Goal: Task Accomplishment & Management: Manage account settings

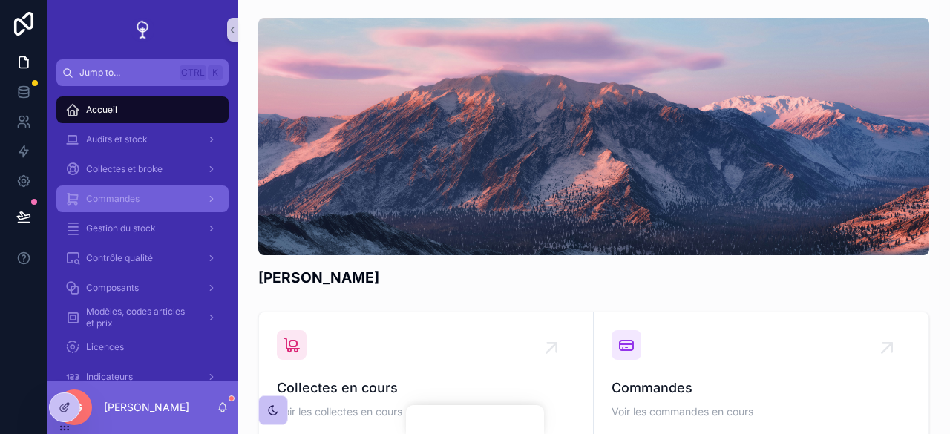
click at [134, 206] on div "Commandes" at bounding box center [142, 199] width 154 height 24
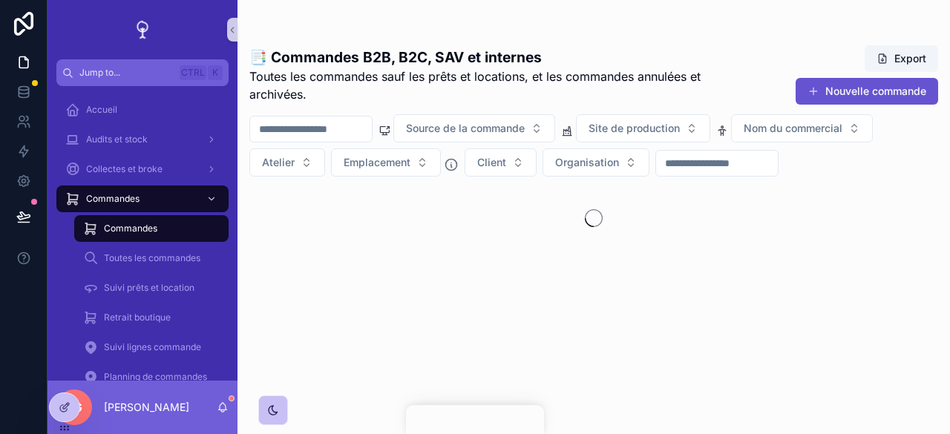
click at [168, 233] on div "Commandes" at bounding box center [151, 229] width 137 height 24
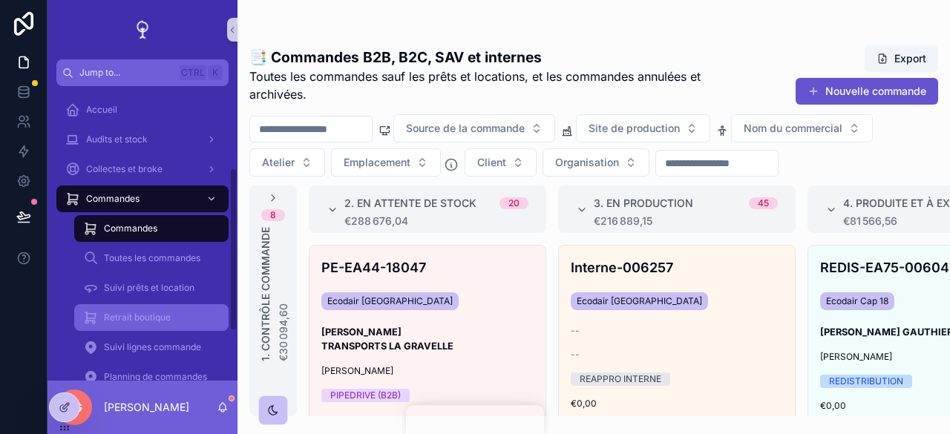
scroll to position [148, 0]
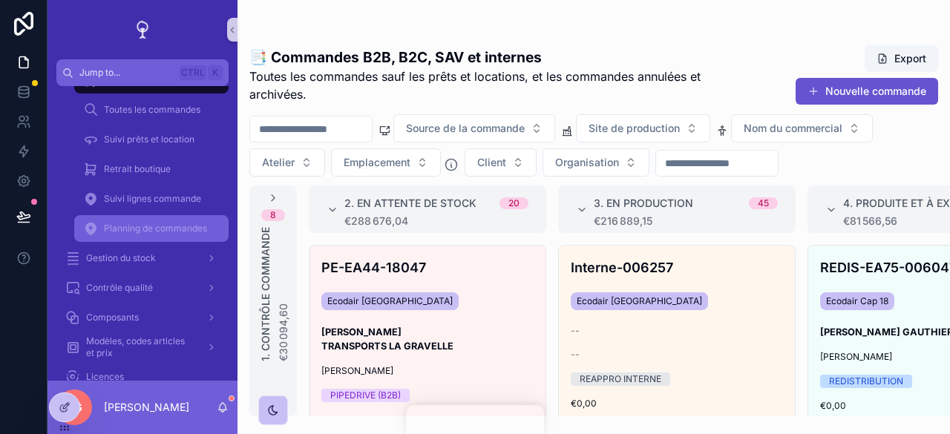
click at [157, 223] on span "Planning de commandes" at bounding box center [155, 229] width 103 height 12
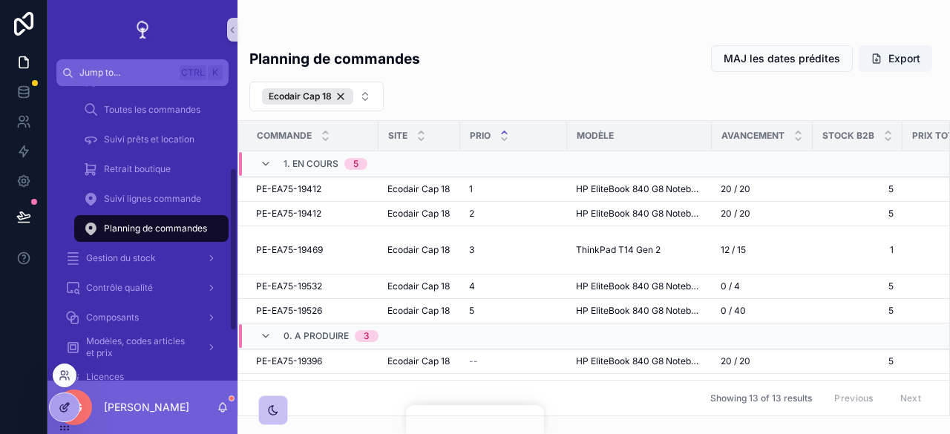
click at [62, 405] on icon at bounding box center [63, 408] width 7 height 7
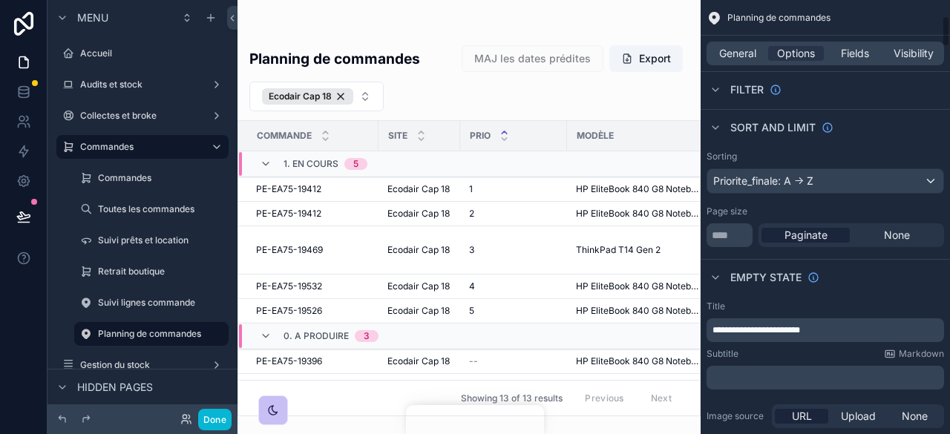
scroll to position [371, 0]
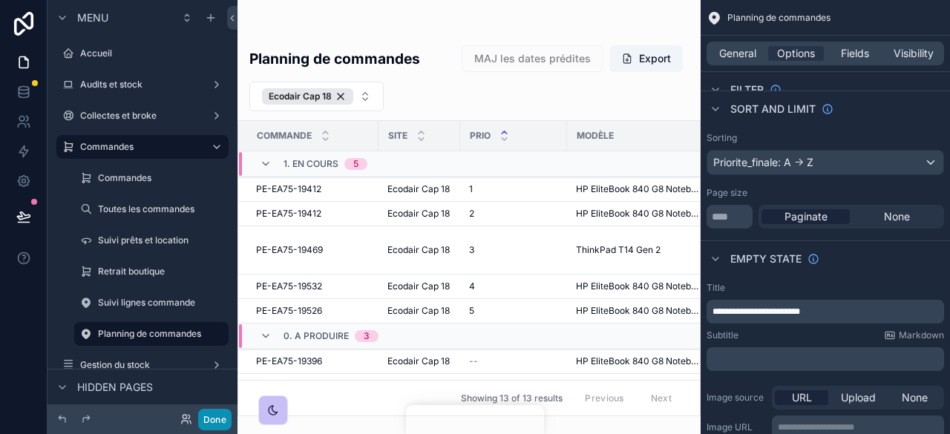
click at [224, 419] on button "Done" at bounding box center [214, 420] width 33 height 22
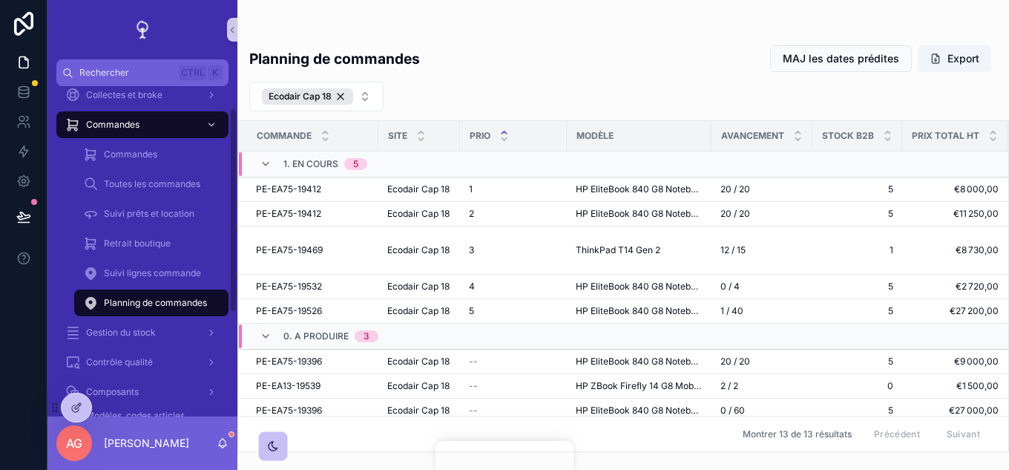
scroll to position [0, 0]
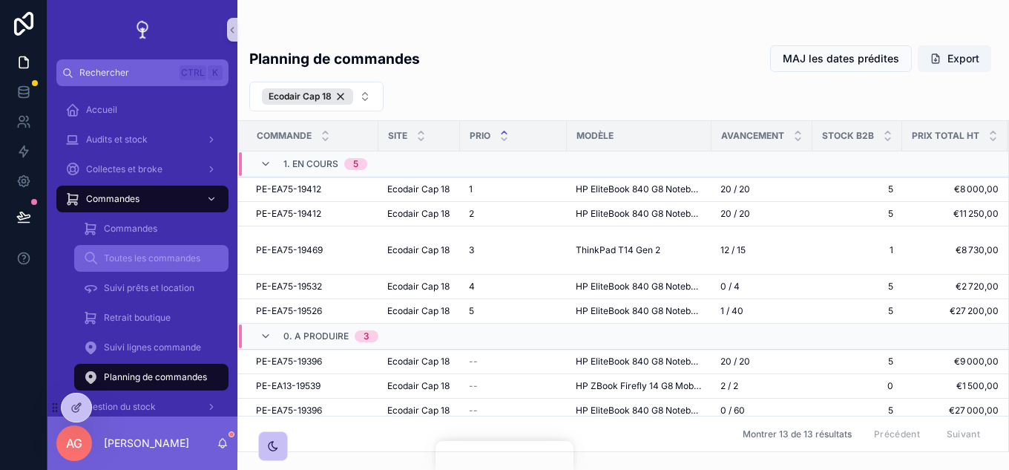
click at [157, 257] on span "Toutes les commandes" at bounding box center [152, 258] width 96 height 12
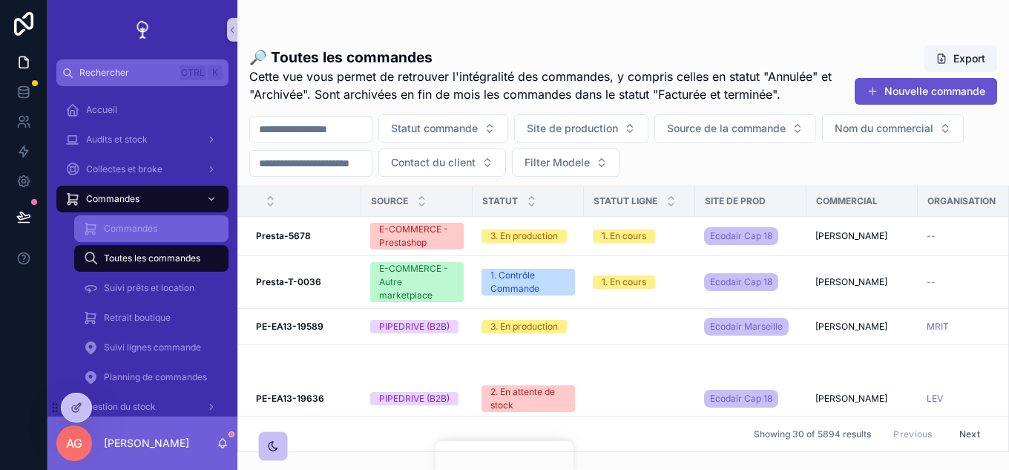
click at [154, 224] on span "Commandes" at bounding box center [130, 229] width 53 height 12
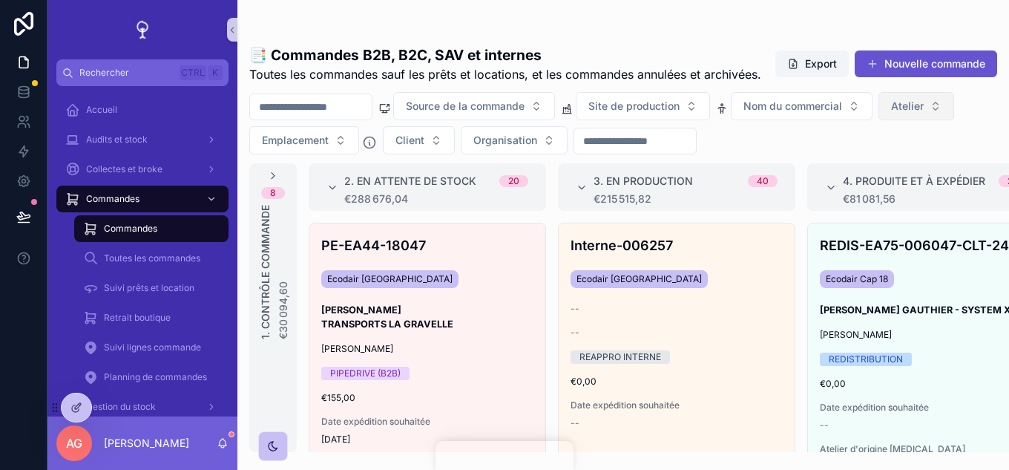
click at [924, 114] on span "Atelier" at bounding box center [907, 106] width 33 height 15
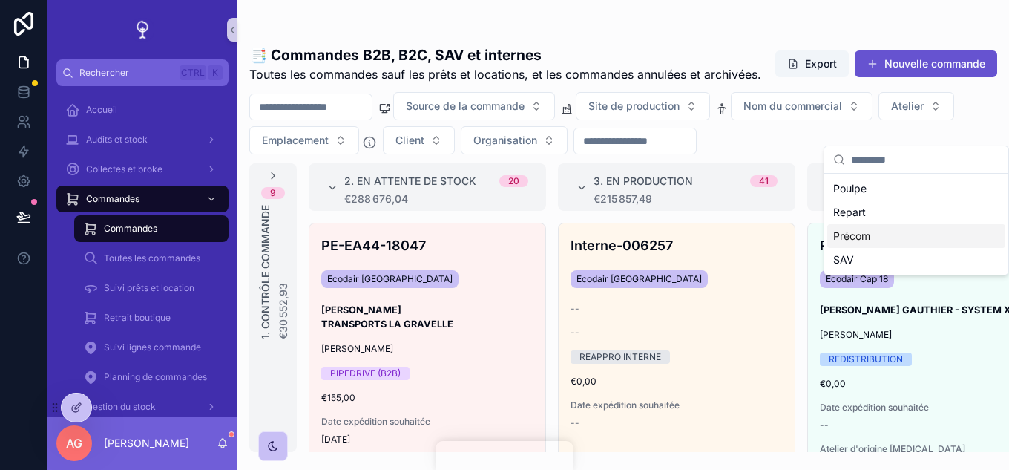
click at [878, 238] on div "Précom" at bounding box center [917, 236] width 178 height 24
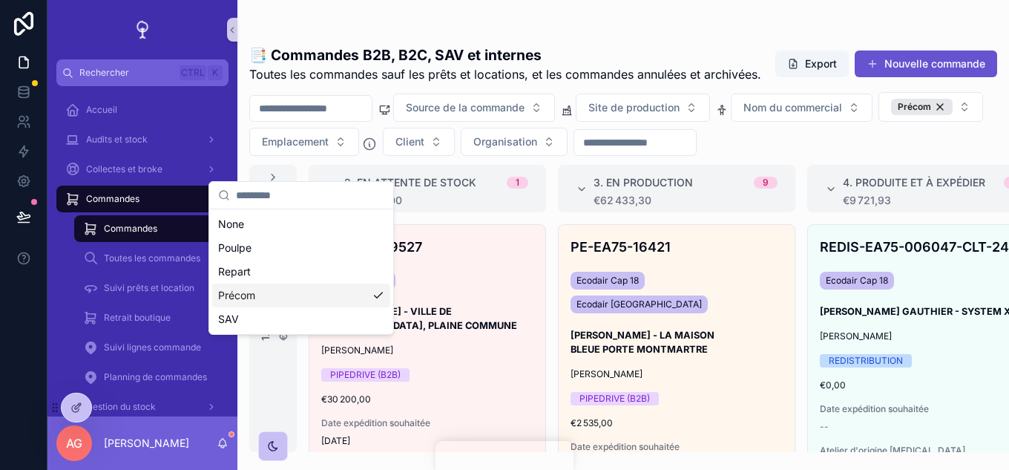
click at [934, 151] on div "Source de la commande Site de production Nom du commercial Précom Emplacement C…" at bounding box center [623, 124] width 772 height 64
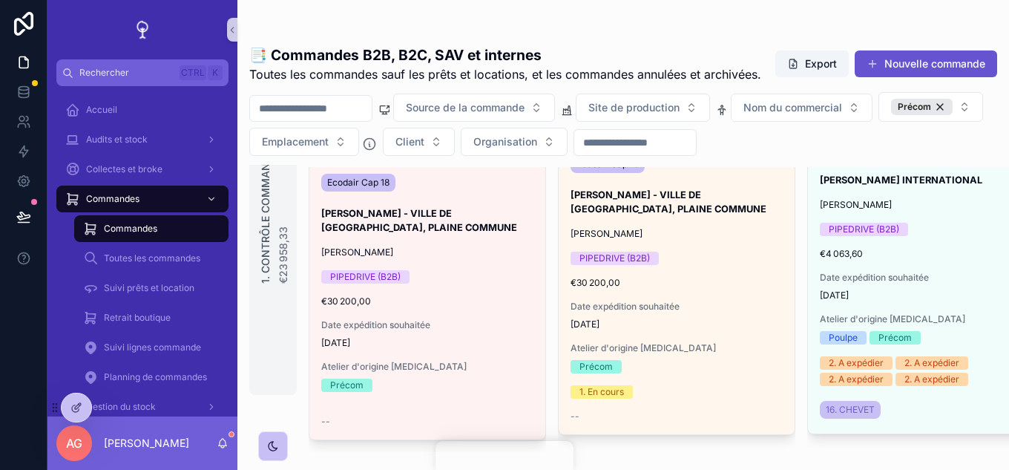
scroll to position [1113, 0]
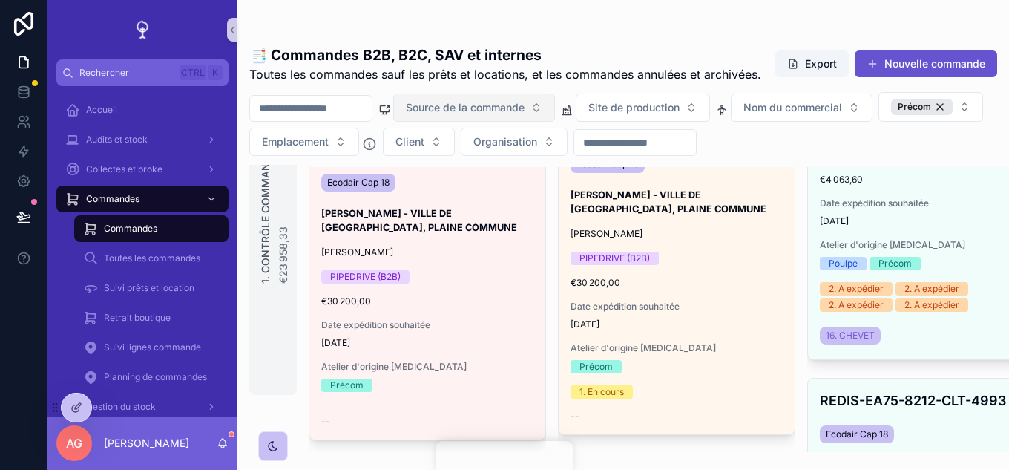
click at [555, 122] on button "Source de la commande" at bounding box center [474, 108] width 162 height 28
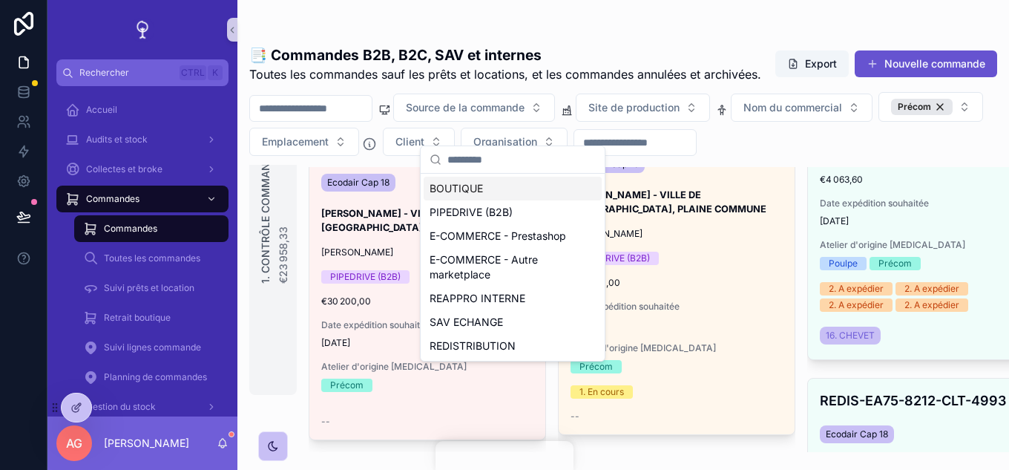
click at [473, 194] on div "BOUTIQUE" at bounding box center [513, 189] width 178 height 24
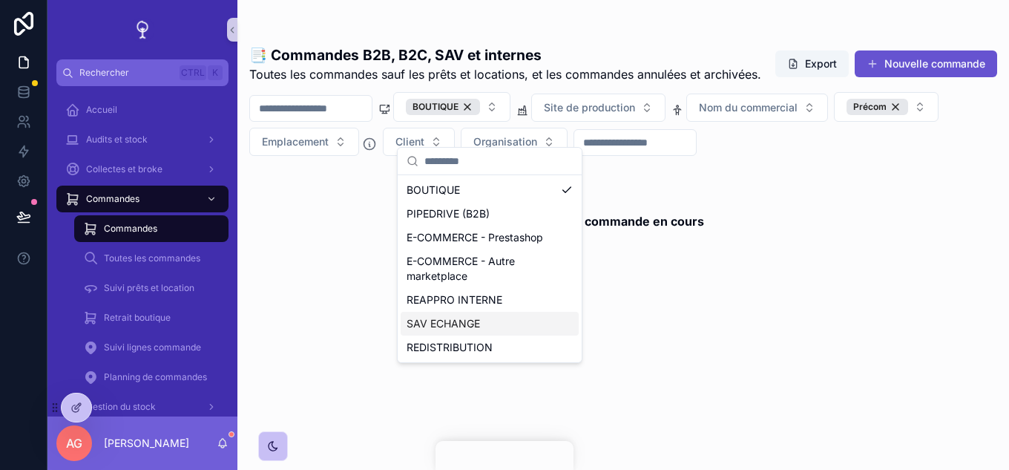
click at [457, 320] on div "SAV ECHANGE" at bounding box center [490, 324] width 178 height 24
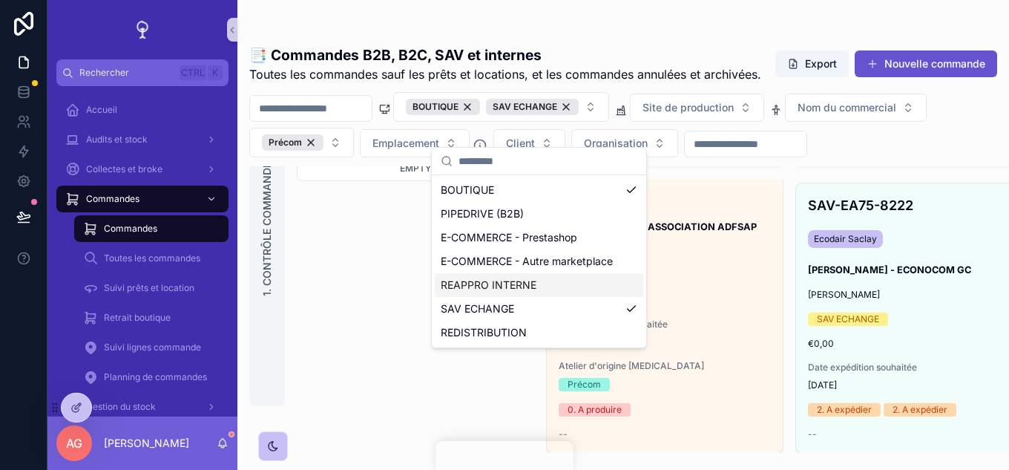
scroll to position [92, 0]
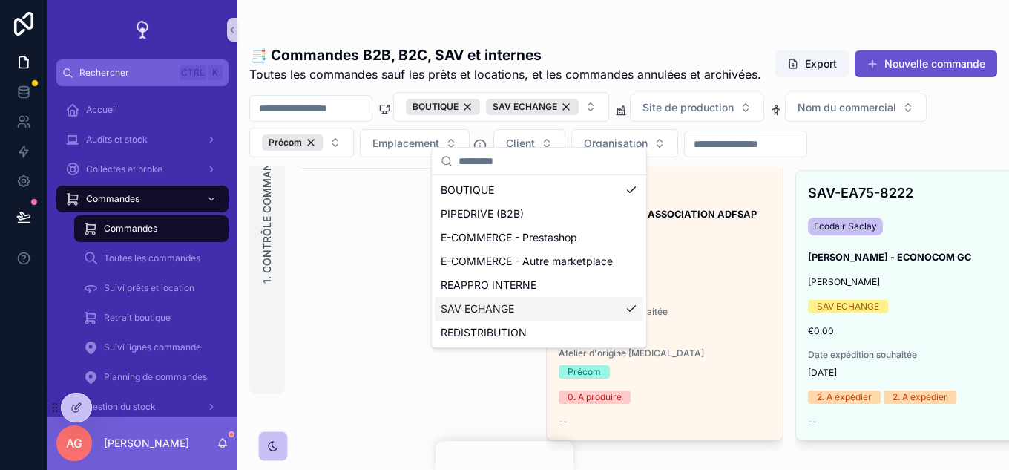
click at [566, 310] on div "SAV ECHANGE" at bounding box center [539, 309] width 209 height 24
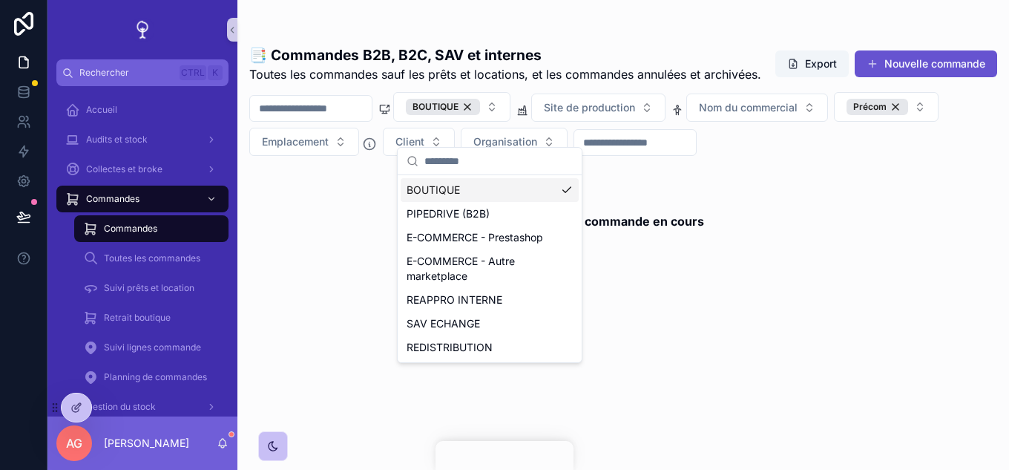
click at [531, 180] on div "BOUTIQUE" at bounding box center [490, 190] width 178 height 24
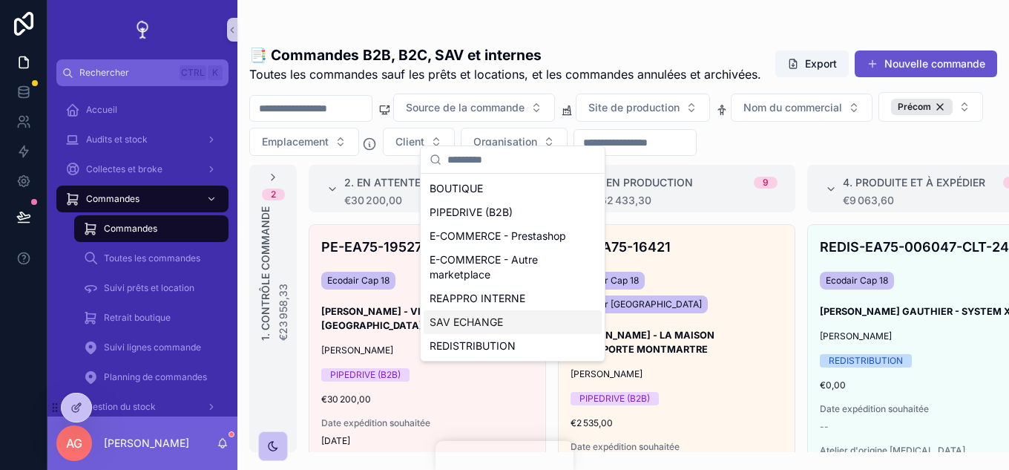
click at [504, 330] on div "SAV ECHANGE" at bounding box center [513, 322] width 178 height 24
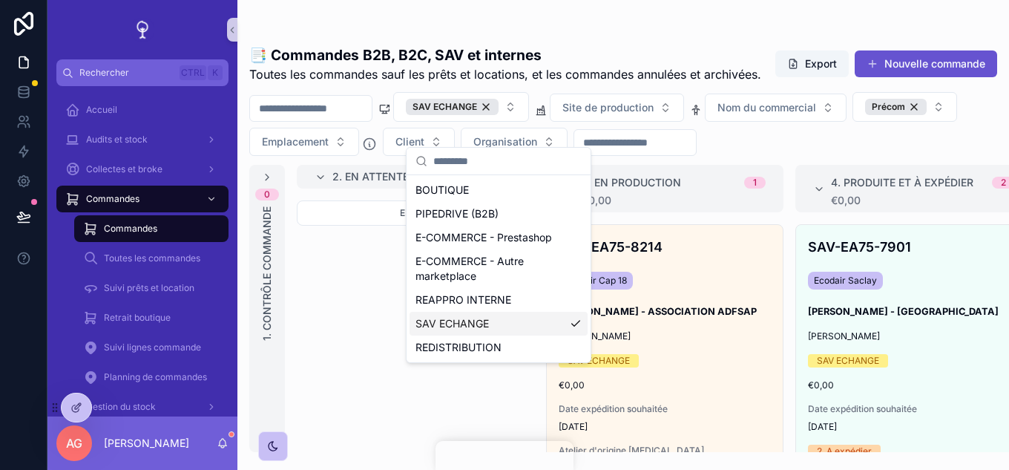
click at [319, 305] on div "Empty" at bounding box center [415, 342] width 237 height 285
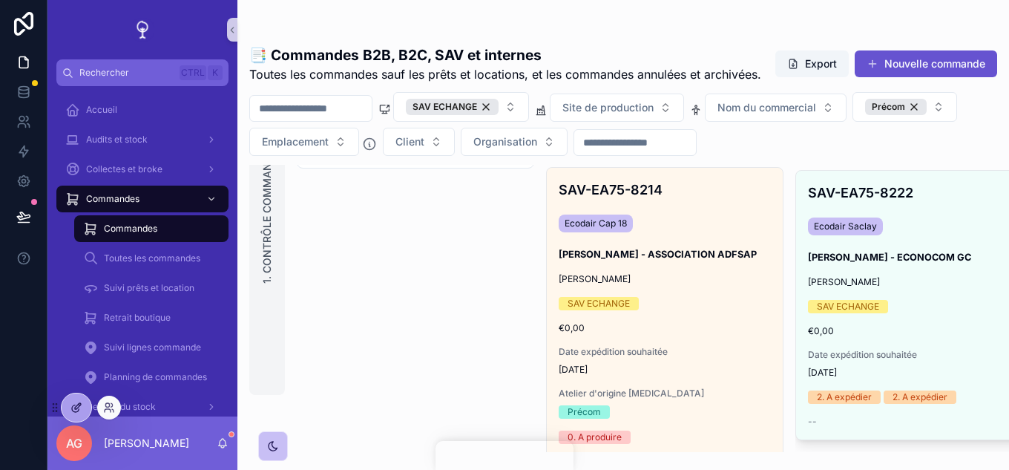
click at [90, 411] on div at bounding box center [77, 407] width 30 height 28
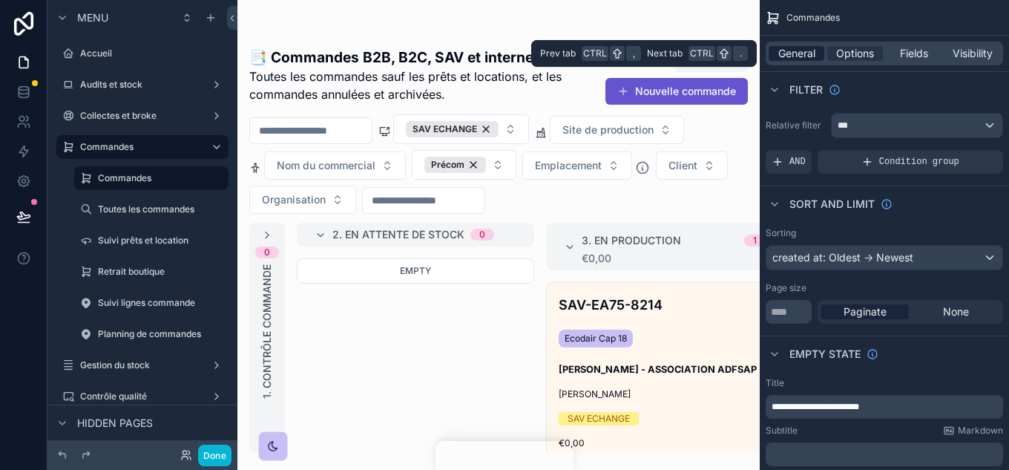
click at [799, 56] on span "General" at bounding box center [797, 53] width 37 height 15
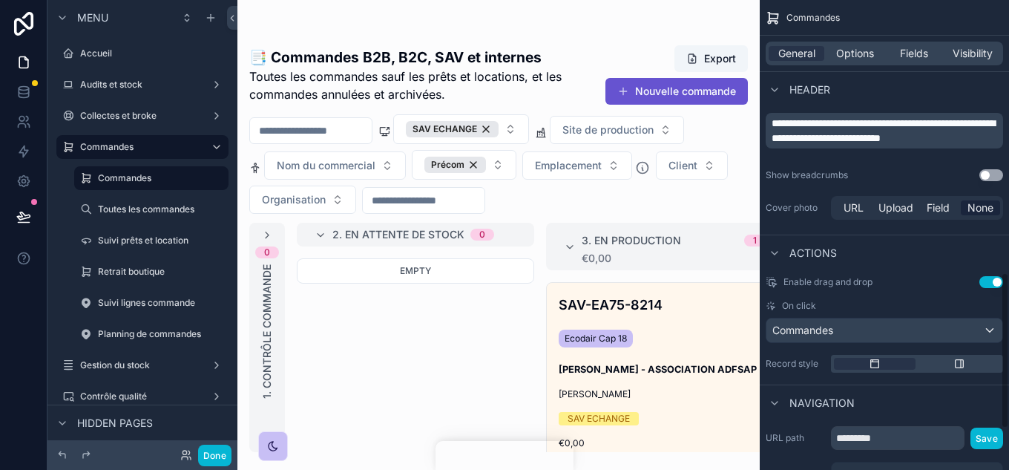
scroll to position [940, 0]
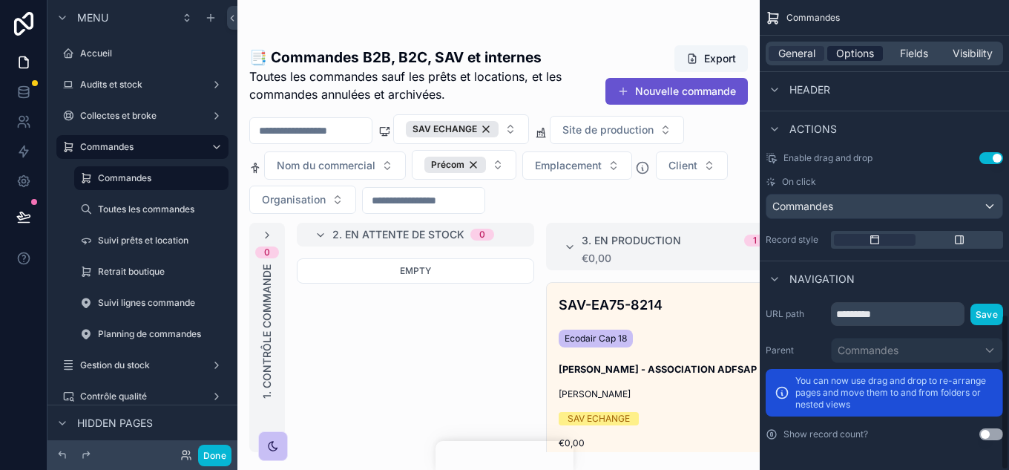
click at [854, 55] on span "Options" at bounding box center [855, 53] width 38 height 15
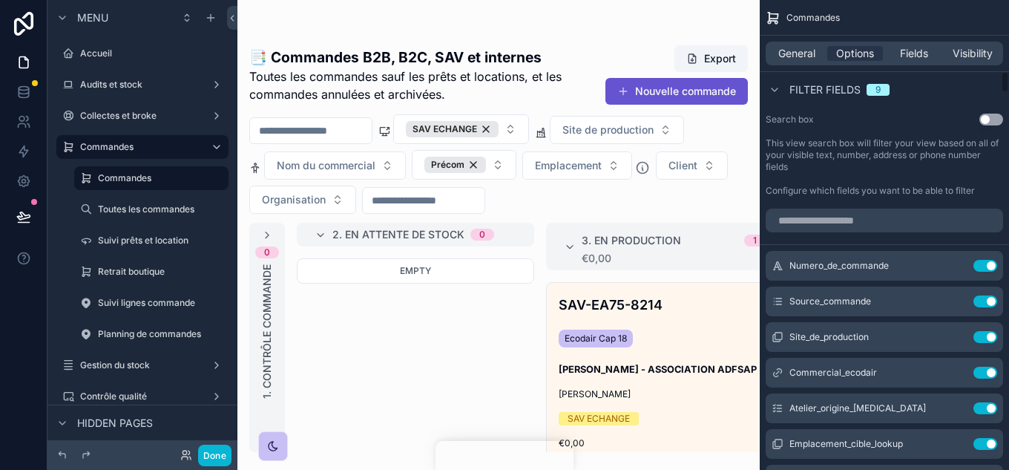
scroll to position [1683, 0]
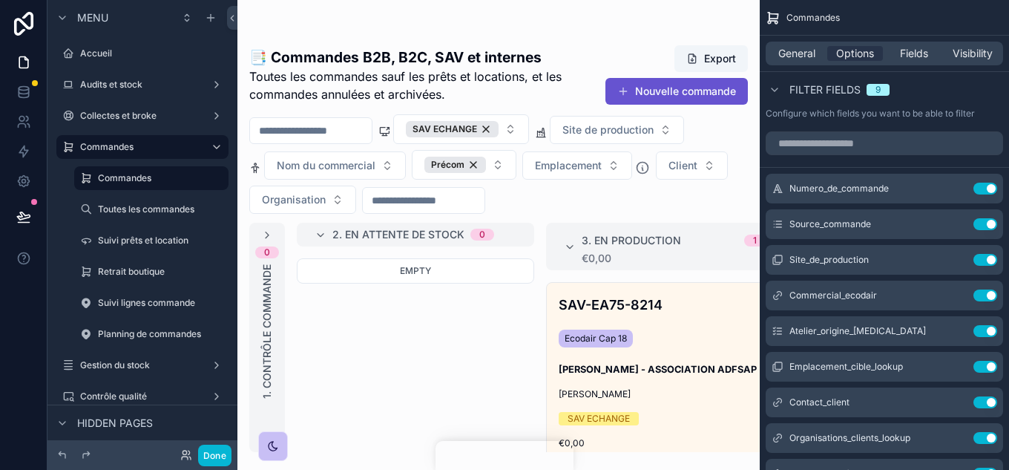
click at [672, 355] on div "scrollable content" at bounding box center [498, 235] width 522 height 470
click at [206, 458] on button "Done" at bounding box center [214, 456] width 33 height 22
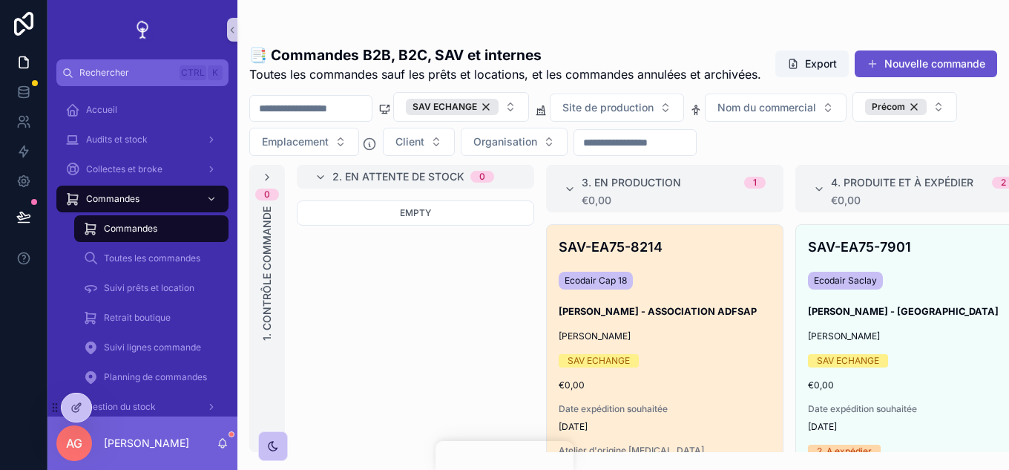
click at [698, 342] on div "[PERSON_NAME]" at bounding box center [665, 336] width 212 height 12
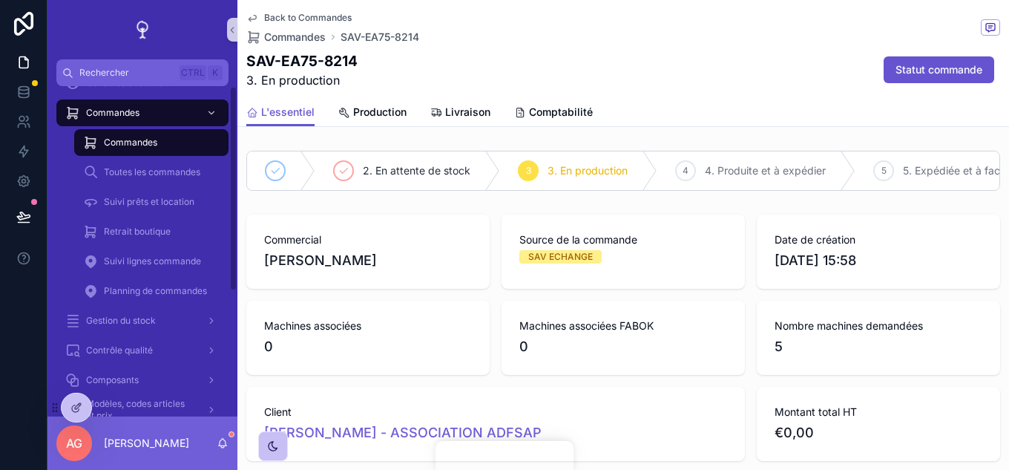
scroll to position [201, 0]
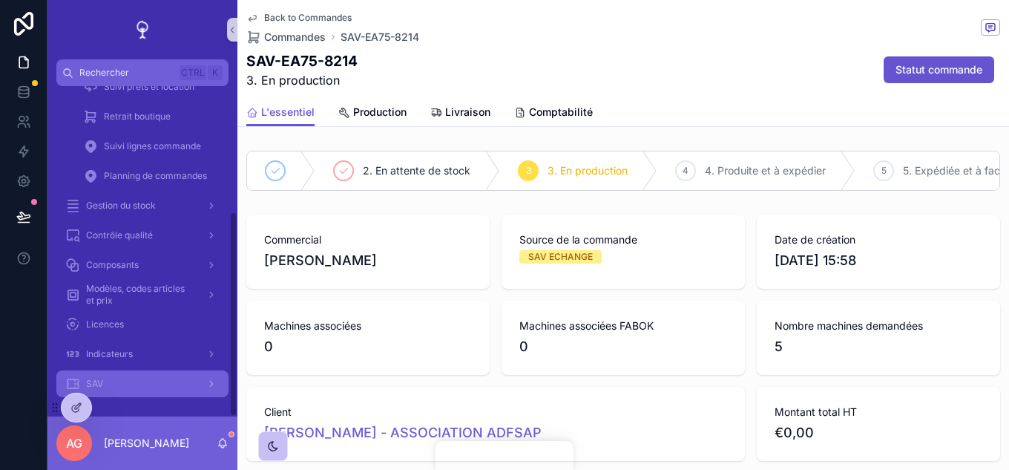
click at [124, 373] on div "SAV" at bounding box center [142, 384] width 154 height 24
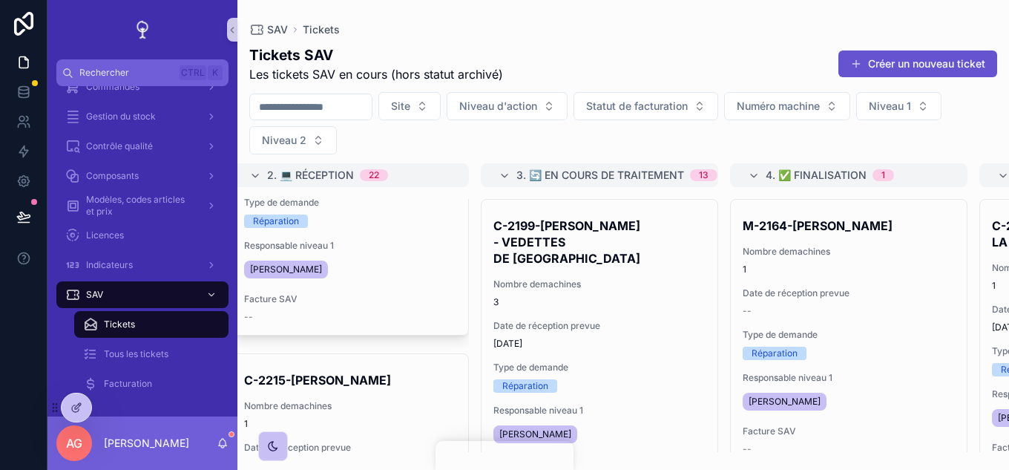
scroll to position [0, 328]
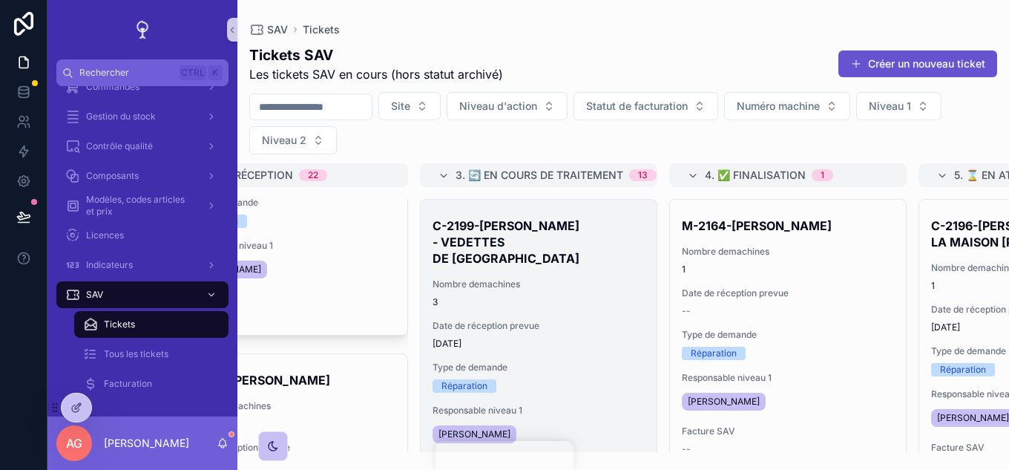
click at [543, 320] on span "Date de réception prevue" at bounding box center [539, 326] width 212 height 12
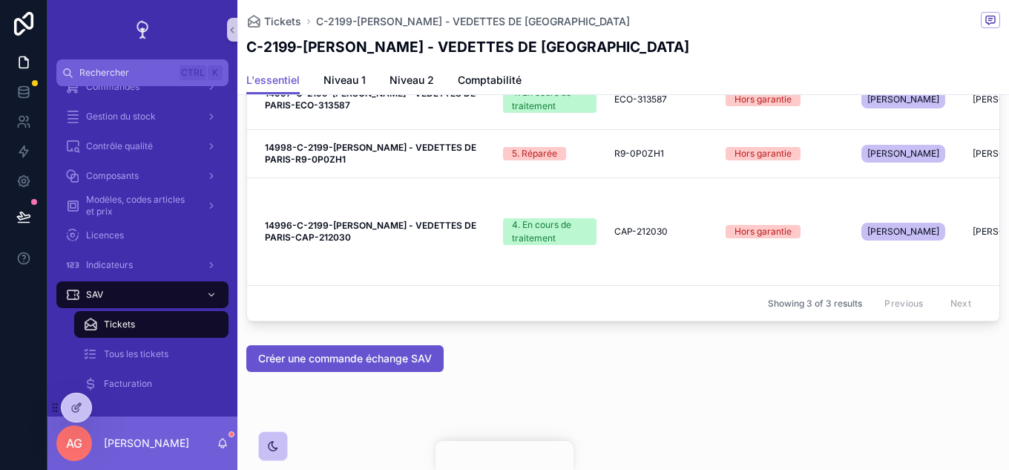
scroll to position [1455, 0]
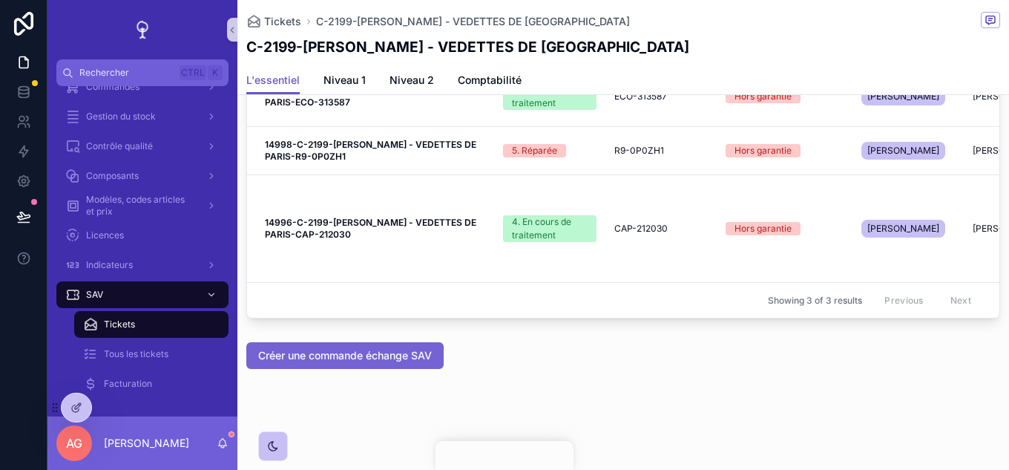
click at [365, 366] on button "Créer une commande échange SAV" at bounding box center [344, 355] width 197 height 27
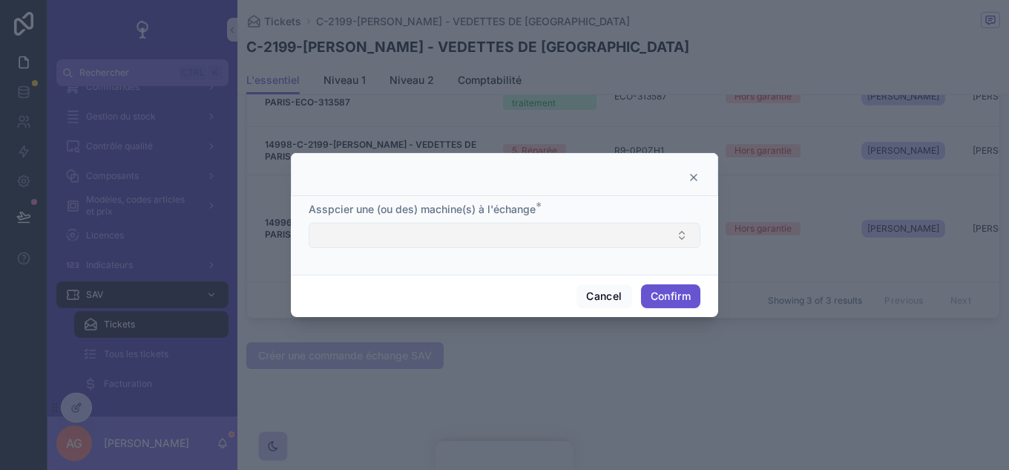
click at [562, 246] on button "Select Button" at bounding box center [505, 235] width 392 height 25
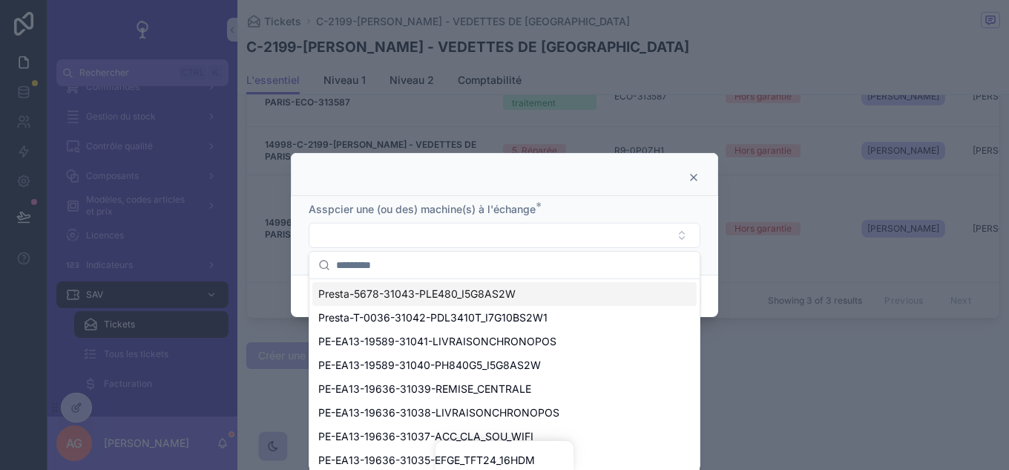
click at [822, 360] on div at bounding box center [504, 235] width 1009 height 470
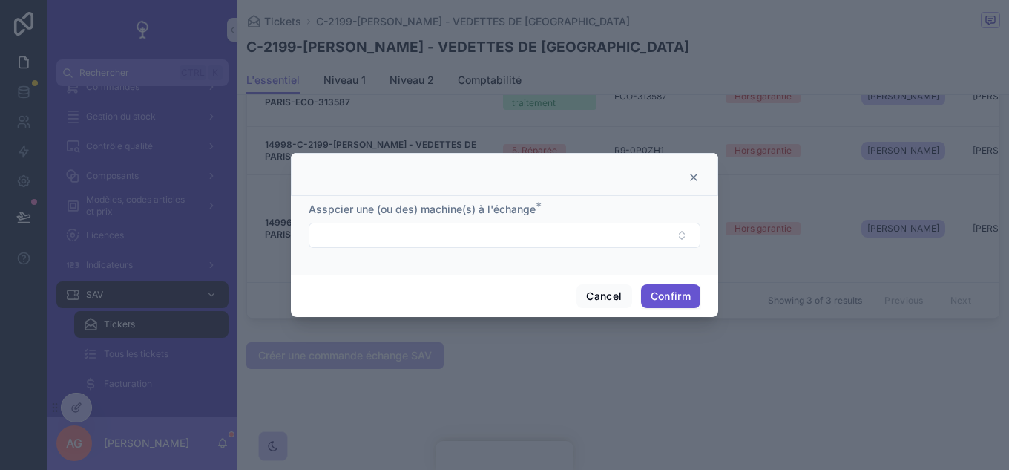
click at [696, 174] on icon at bounding box center [694, 177] width 12 height 12
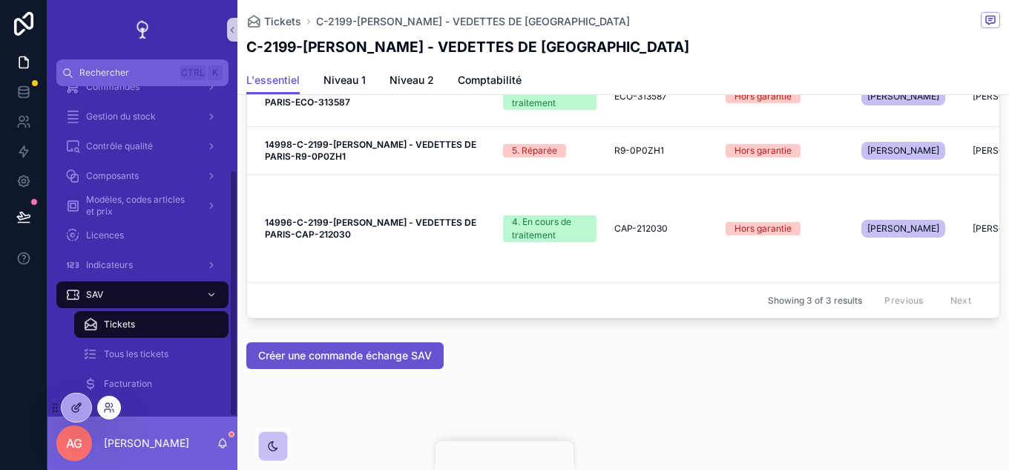
click at [83, 411] on div at bounding box center [77, 407] width 30 height 28
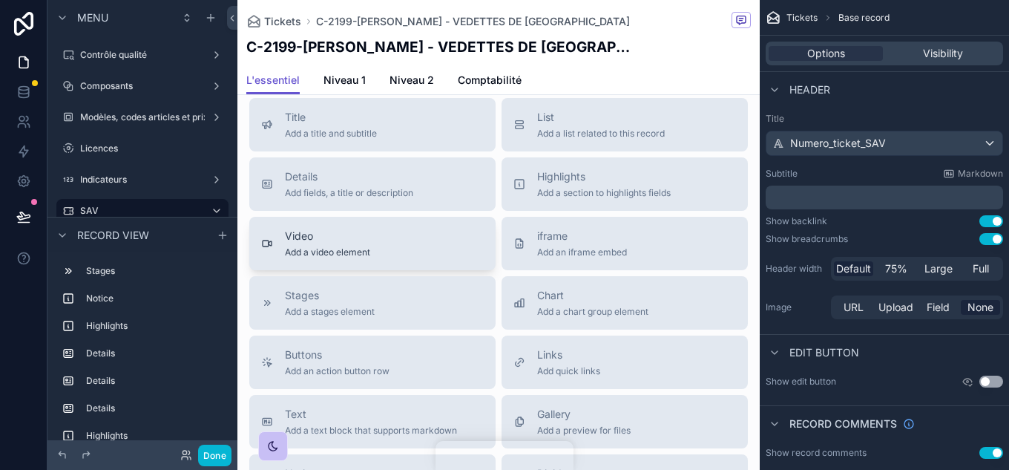
scroll to position [1793, 0]
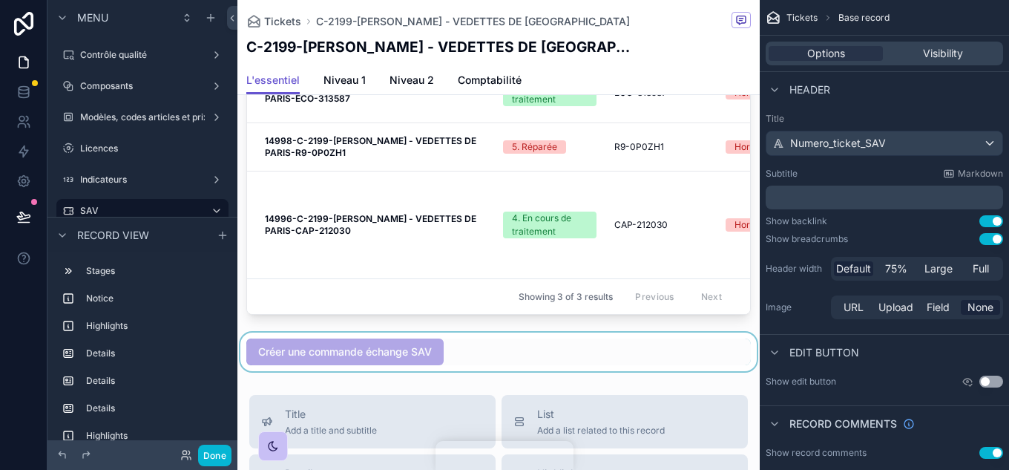
click at [465, 362] on div "scrollable content" at bounding box center [498, 351] width 522 height 39
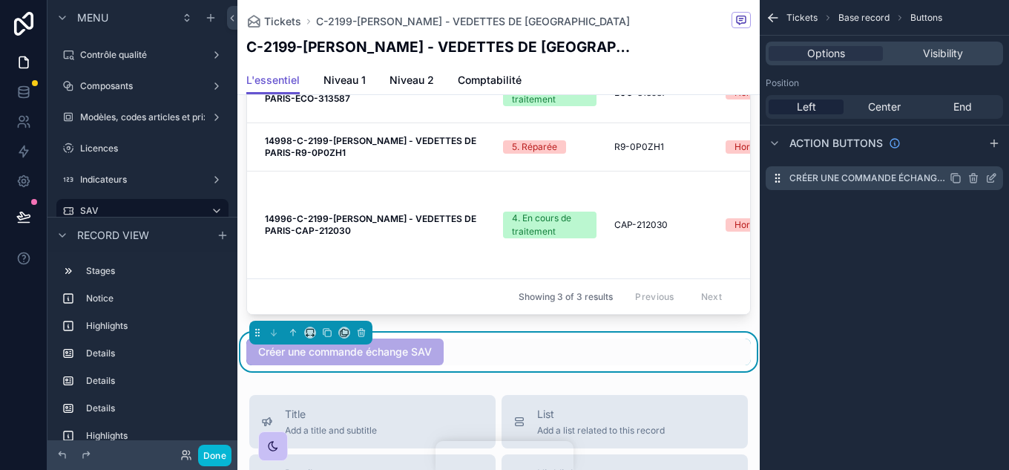
click at [993, 180] on icon "scrollable content" at bounding box center [992, 178] width 12 height 12
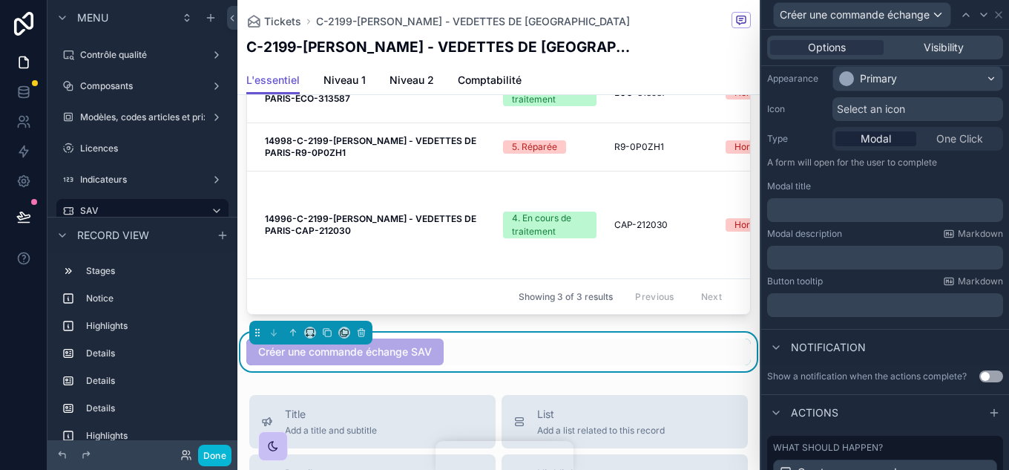
scroll to position [332, 0]
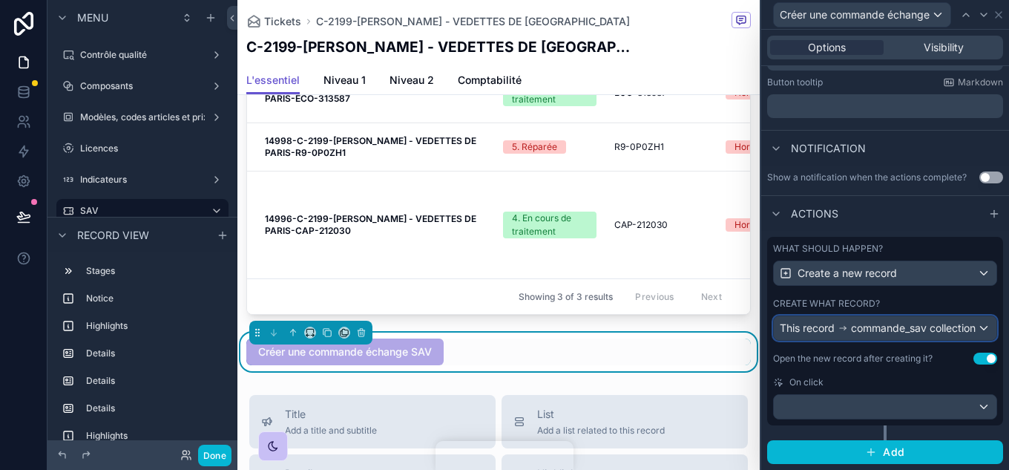
click at [923, 323] on div "This record commande_sav collection" at bounding box center [878, 328] width 196 height 15
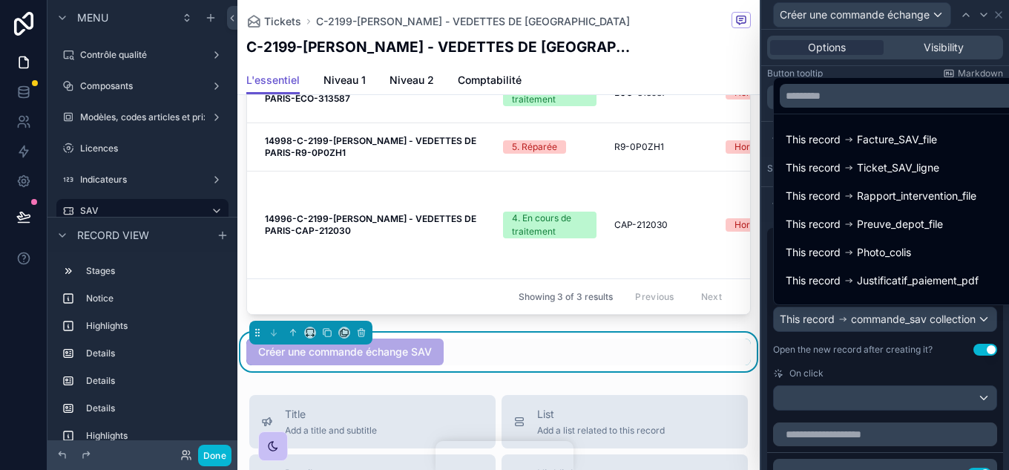
click at [893, 361] on div at bounding box center [885, 235] width 248 height 470
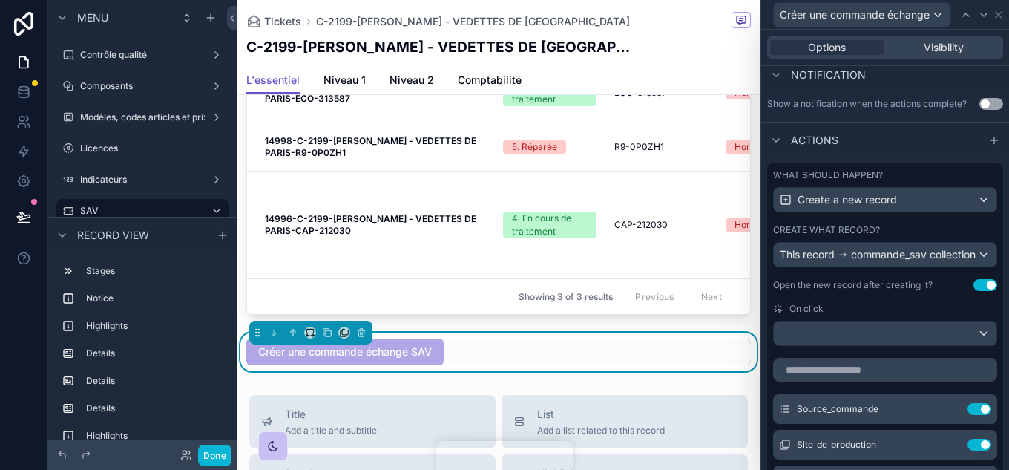
scroll to position [371, 0]
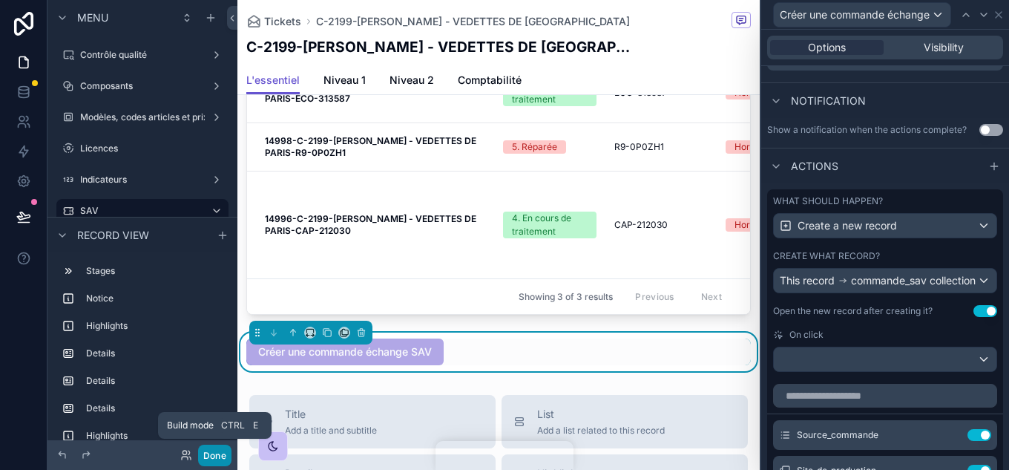
click at [220, 445] on button "Done" at bounding box center [214, 456] width 33 height 22
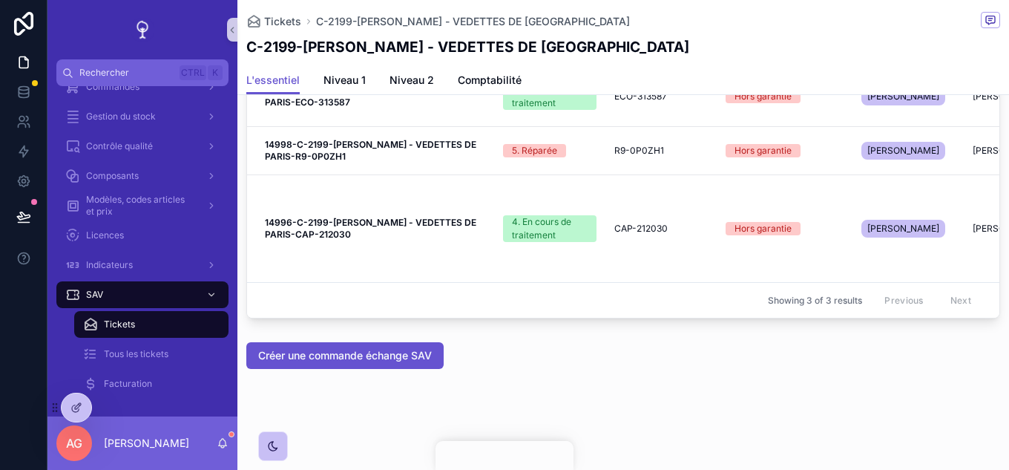
scroll to position [1455, 0]
click at [396, 352] on span "Créer une commande échange SAV" at bounding box center [345, 355] width 174 height 15
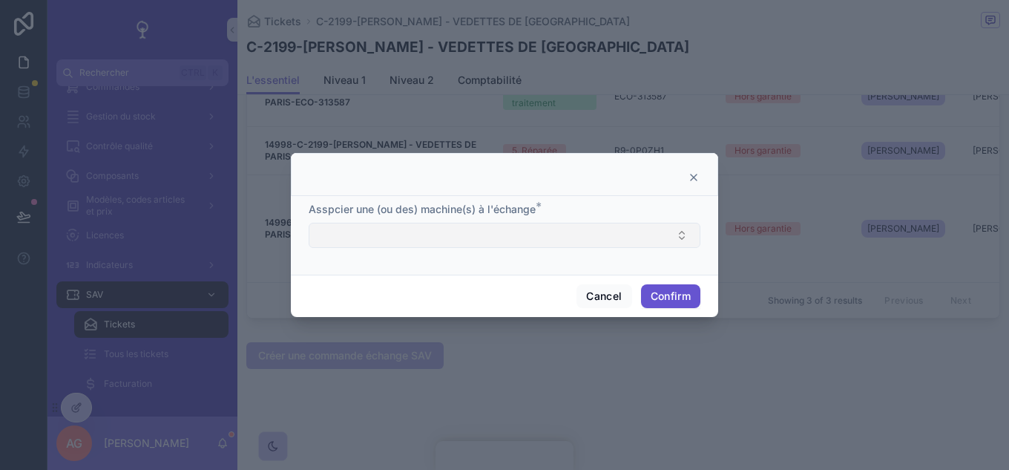
click at [666, 228] on button "Select Button" at bounding box center [505, 235] width 392 height 25
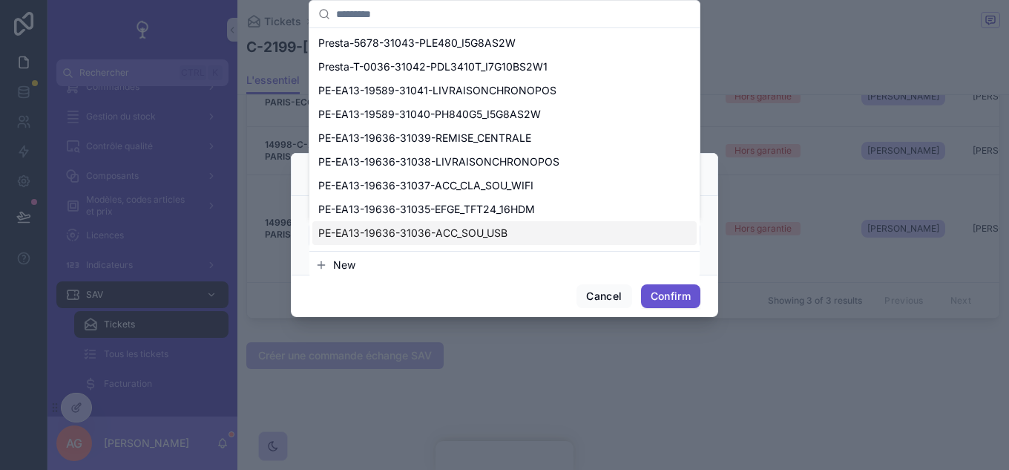
click at [456, 319] on div at bounding box center [504, 235] width 1009 height 470
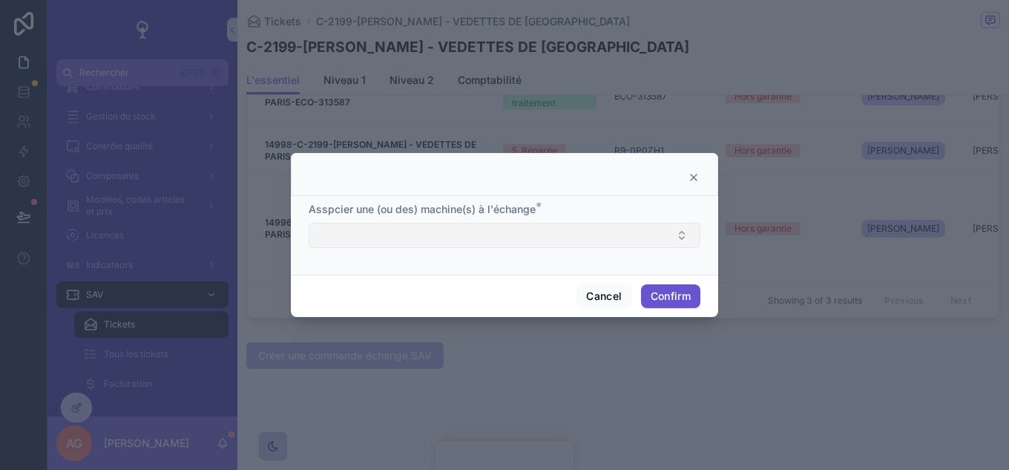
click at [482, 232] on button "Select Button" at bounding box center [505, 235] width 392 height 25
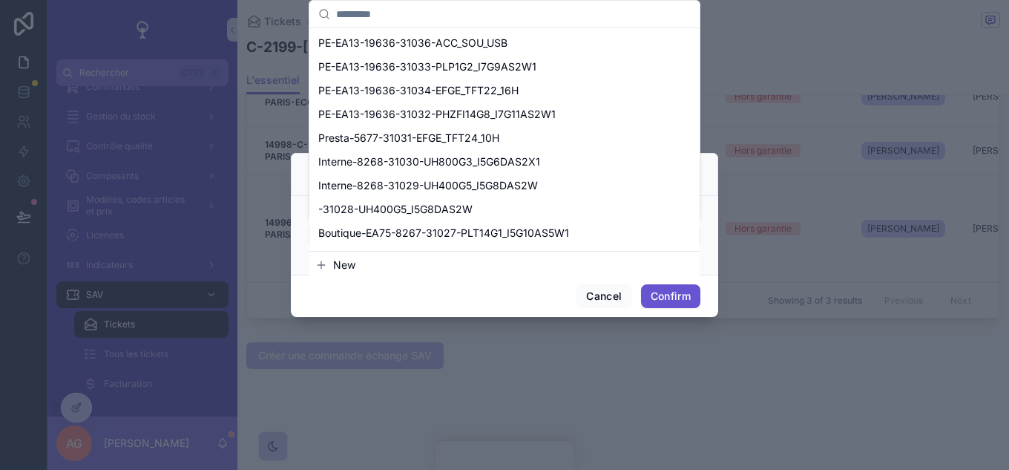
scroll to position [0, 0]
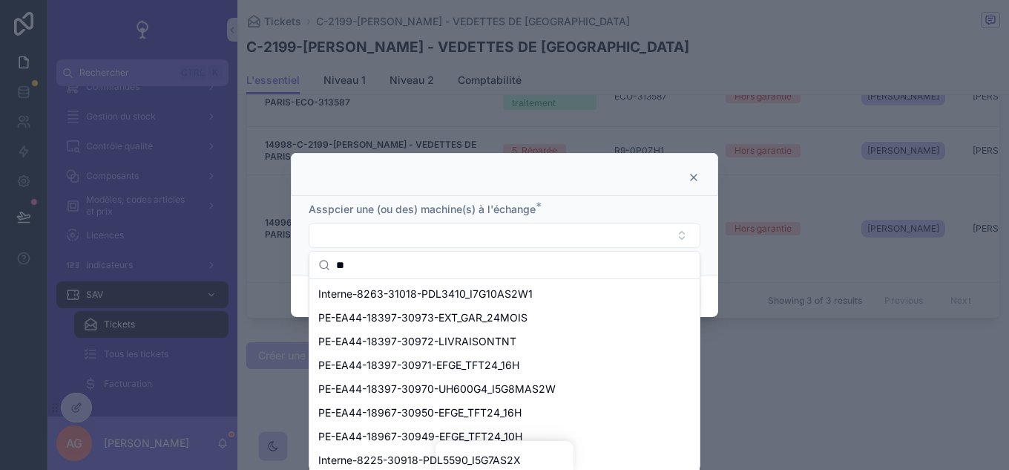
type input "*"
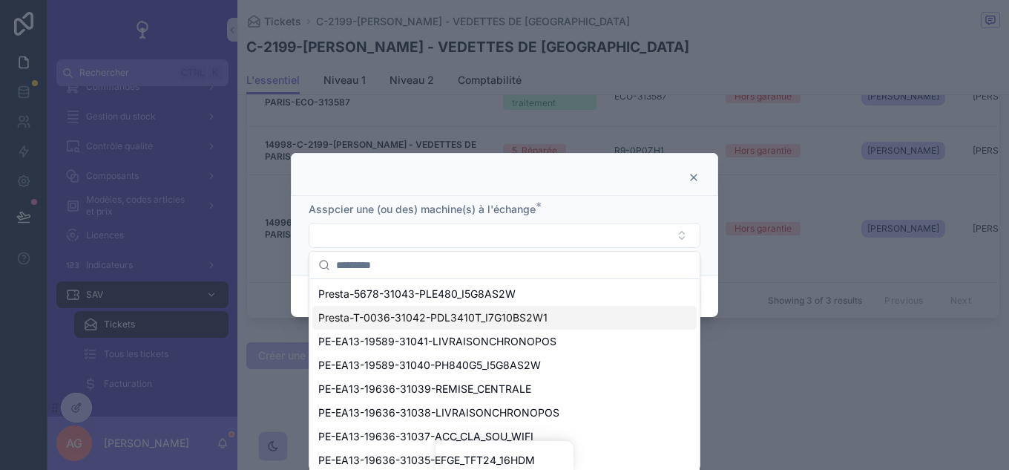
click at [692, 176] on icon at bounding box center [694, 177] width 6 height 6
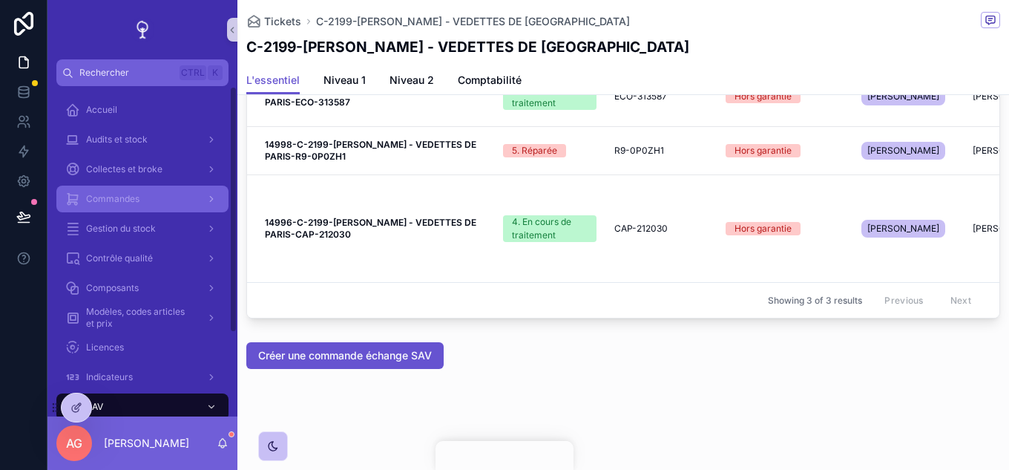
click at [142, 188] on div "Commandes" at bounding box center [142, 199] width 154 height 24
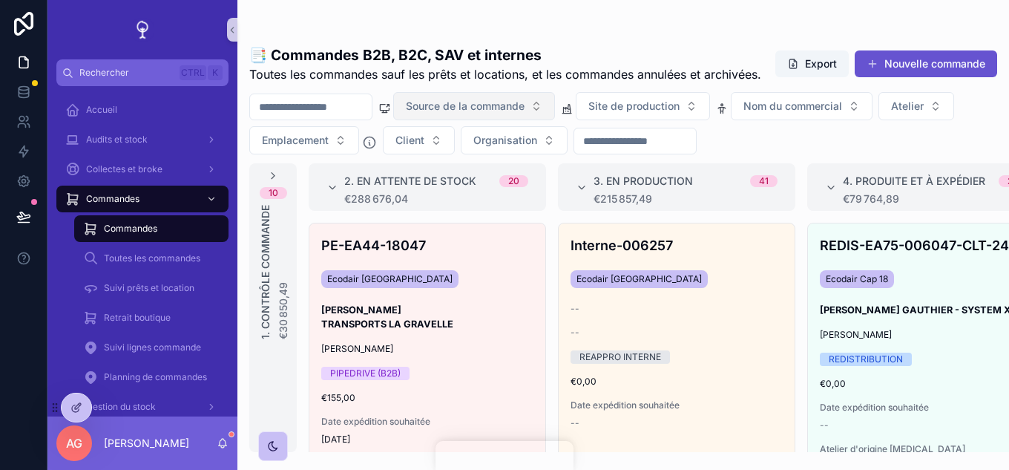
click at [525, 114] on span "Source de la commande" at bounding box center [465, 106] width 119 height 15
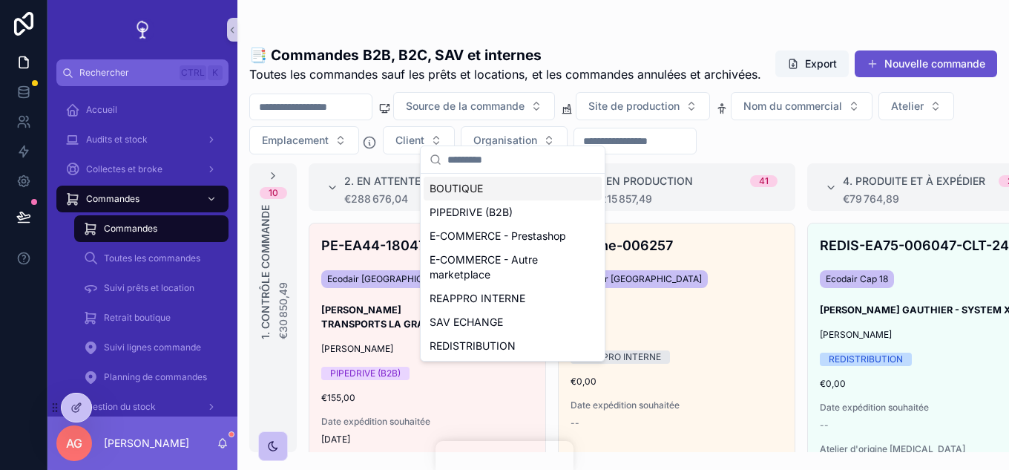
click at [488, 189] on div "BOUTIQUE" at bounding box center [513, 189] width 178 height 24
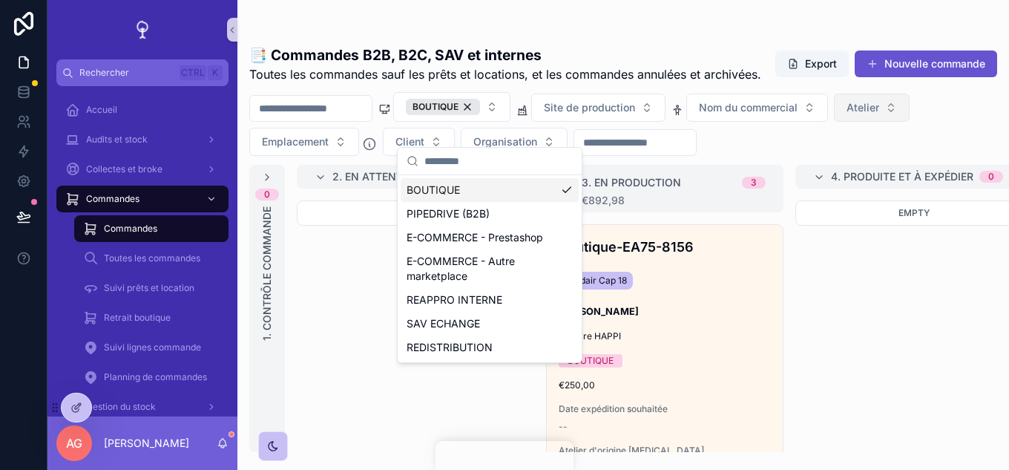
click at [879, 115] on span "Atelier" at bounding box center [863, 107] width 33 height 15
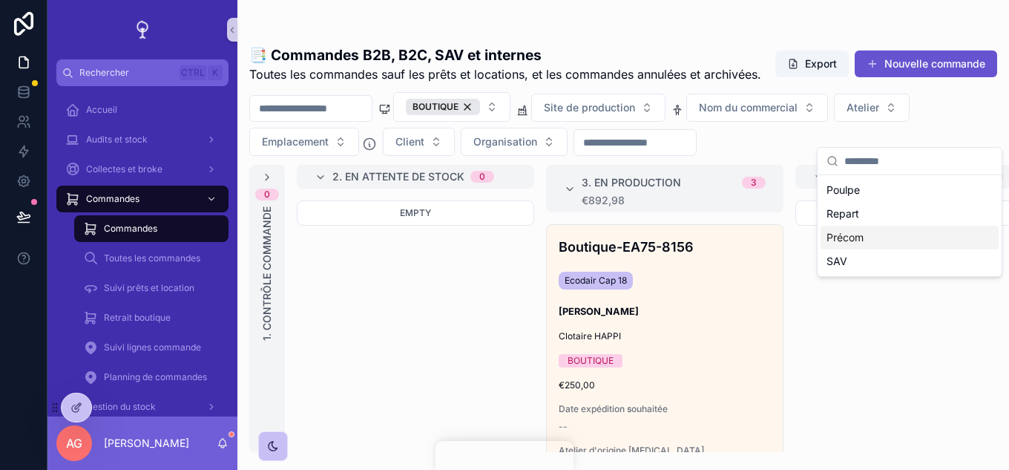
click at [850, 240] on div "Précom" at bounding box center [910, 238] width 178 height 24
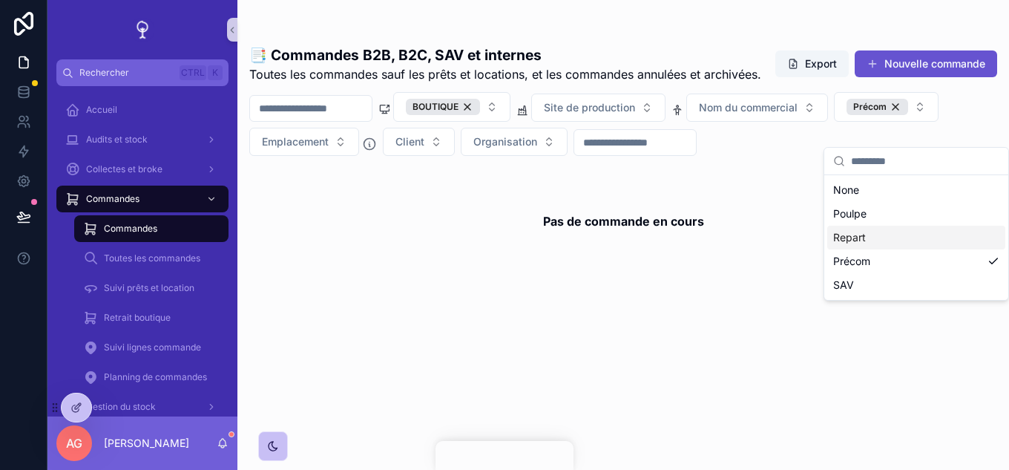
click at [696, 372] on div "Pas de commande en cours" at bounding box center [623, 308] width 772 height 287
click at [480, 115] on div "BOUTIQUE" at bounding box center [443, 107] width 74 height 16
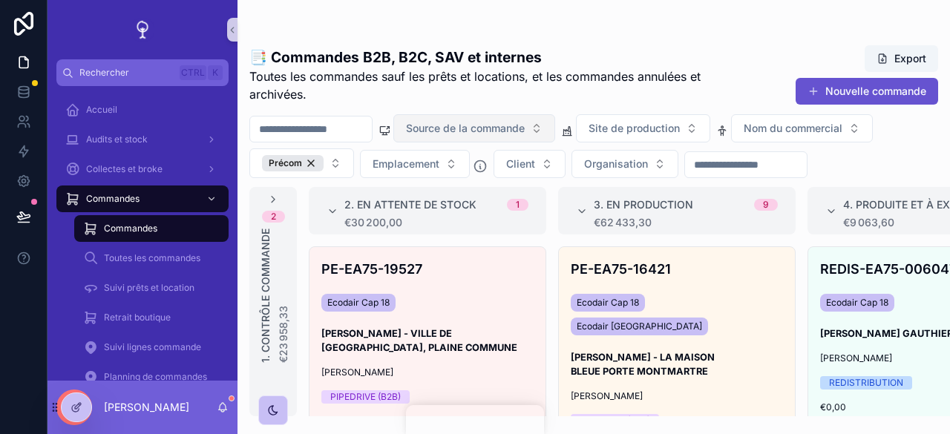
click at [555, 125] on button "Source de la commande" at bounding box center [474, 128] width 162 height 28
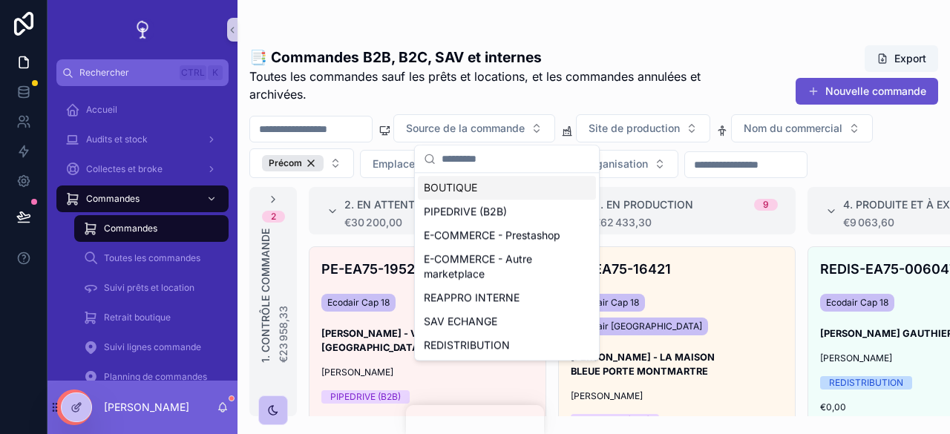
click at [502, 191] on div "BOUTIQUE" at bounding box center [507, 188] width 178 height 24
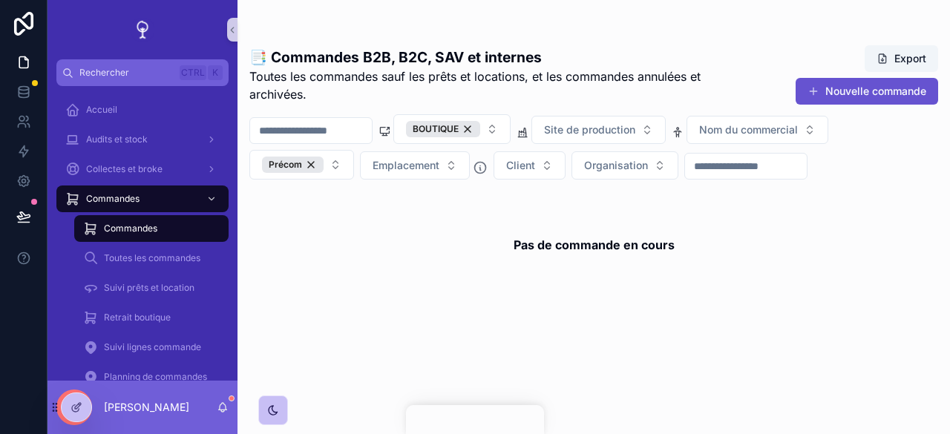
click at [625, 210] on div "Pas de commande en cours" at bounding box center [593, 245] width 689 height 113
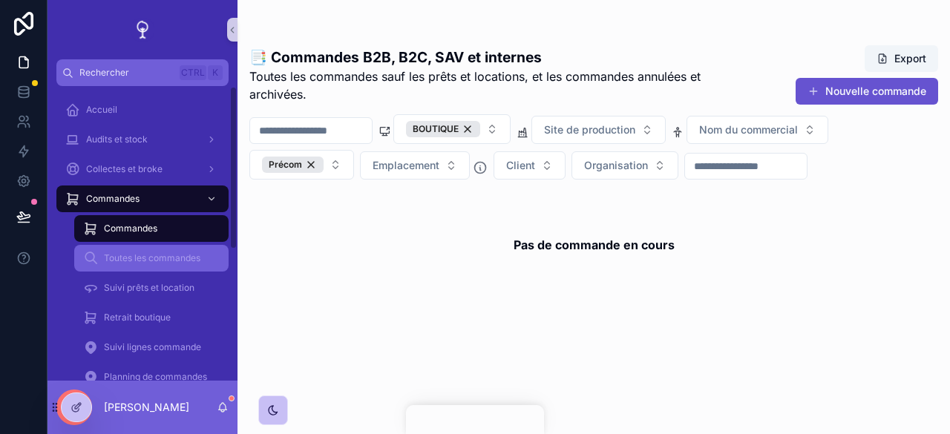
click at [194, 250] on div "Toutes les commandes" at bounding box center [151, 258] width 137 height 24
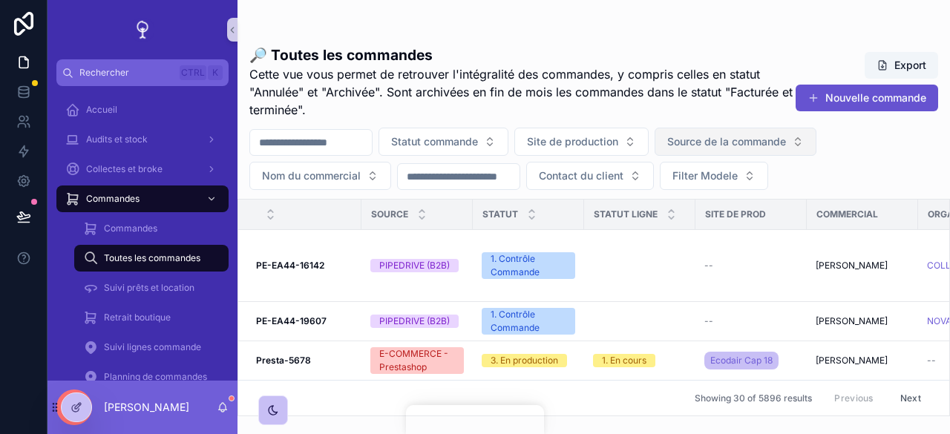
click at [747, 140] on span "Source de la commande" at bounding box center [726, 141] width 119 height 15
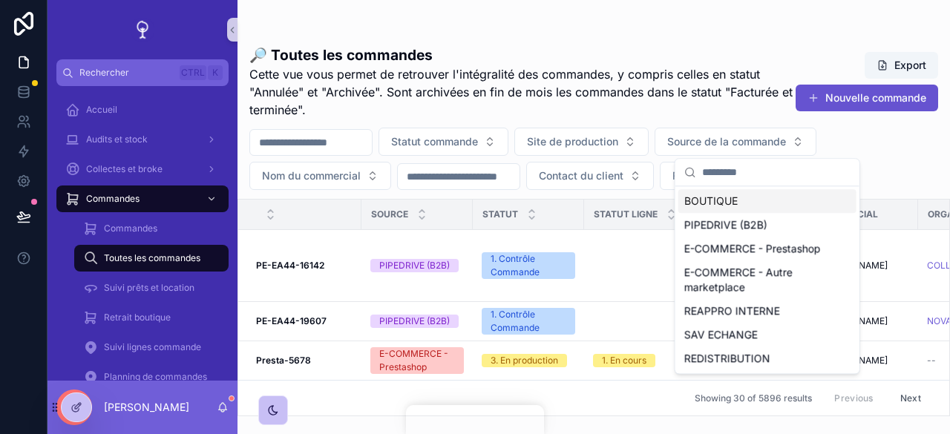
click at [721, 200] on div "BOUTIQUE" at bounding box center [767, 201] width 178 height 24
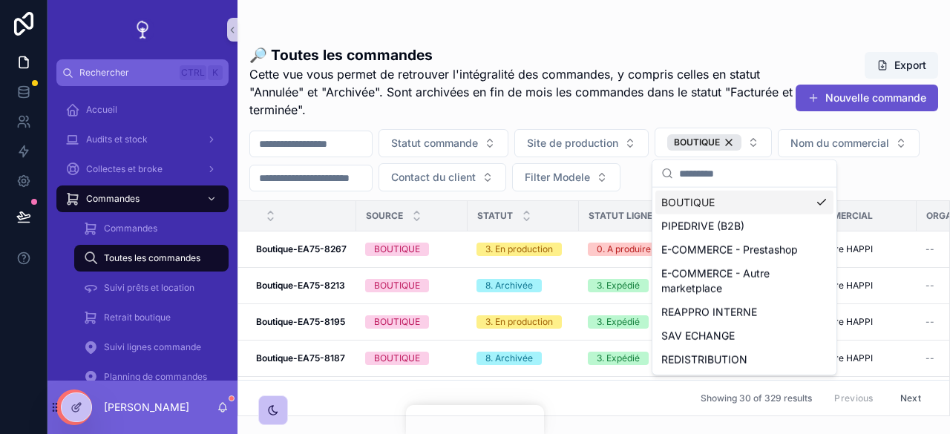
click at [840, 147] on div "Statut commande Site de production BOUTIQUE Nom du commercial Contact du client…" at bounding box center [593, 160] width 712 height 64
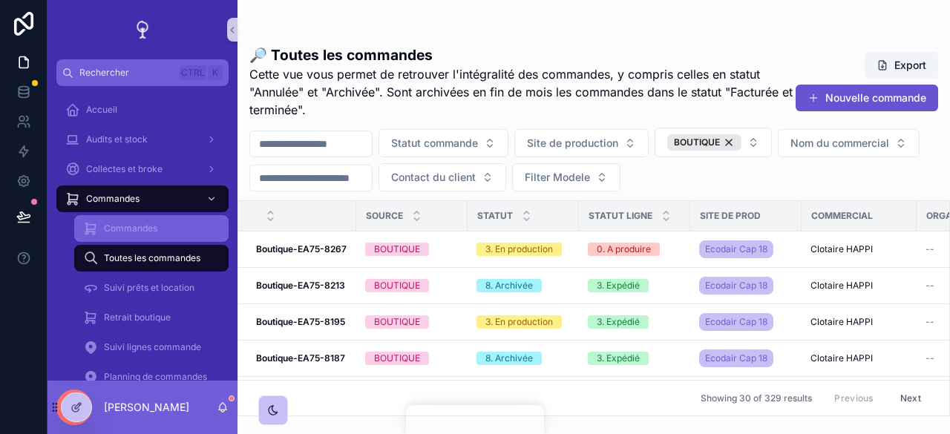
click at [157, 232] on div "Commandes" at bounding box center [151, 229] width 137 height 24
click at [191, 232] on div "Commandes" at bounding box center [151, 229] width 137 height 24
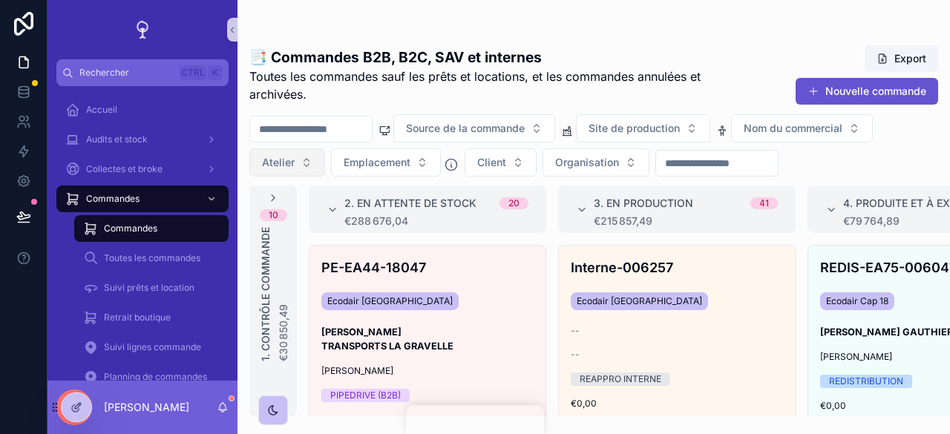
click at [292, 155] on span "Atelier" at bounding box center [278, 162] width 33 height 15
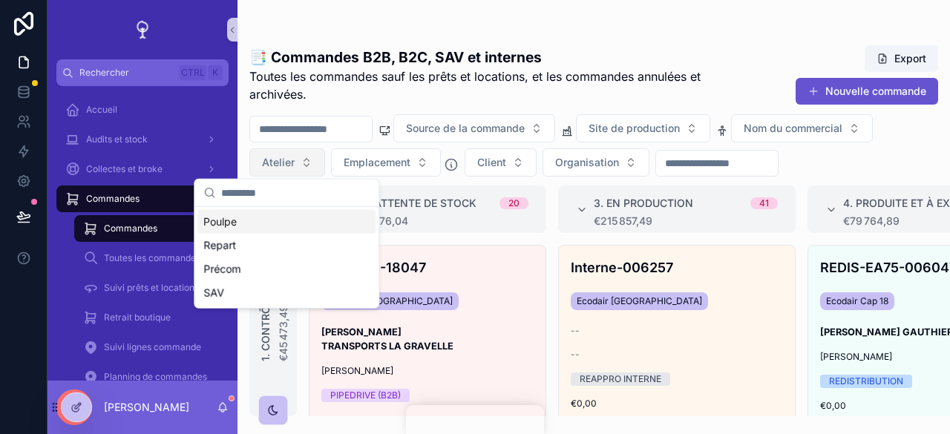
click at [308, 158] on button "Atelier" at bounding box center [287, 162] width 76 height 28
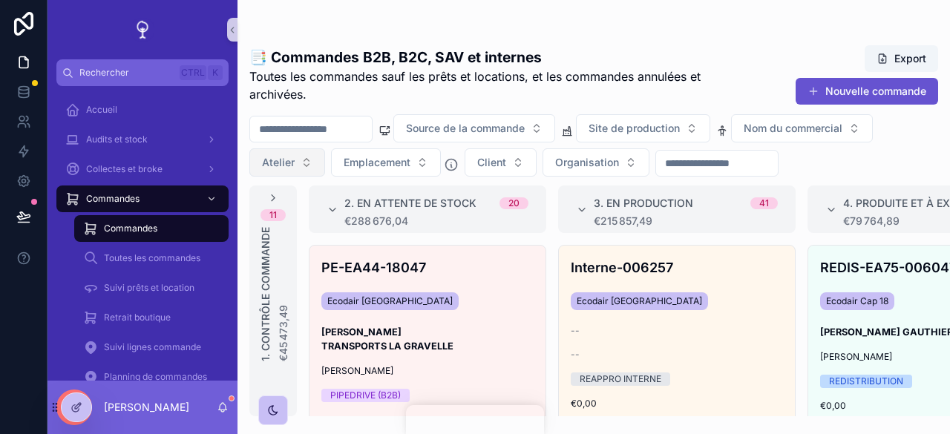
click at [308, 158] on button "Atelier" at bounding box center [287, 162] width 76 height 28
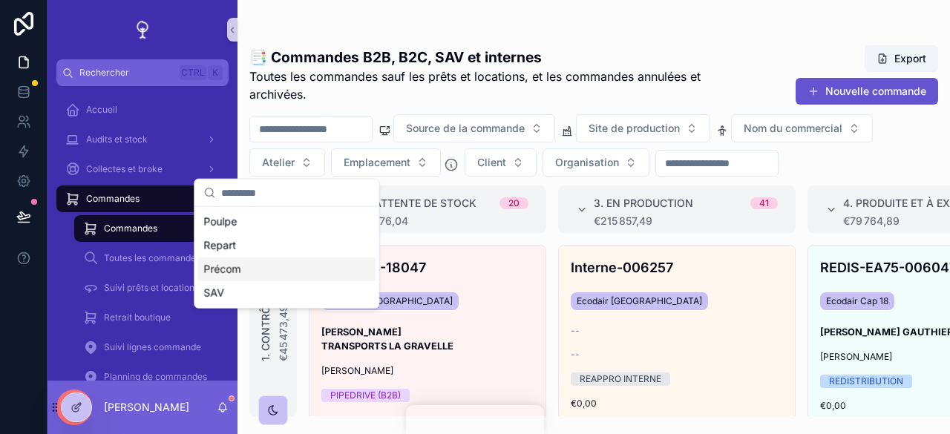
click at [261, 278] on div "Précom" at bounding box center [286, 270] width 178 height 24
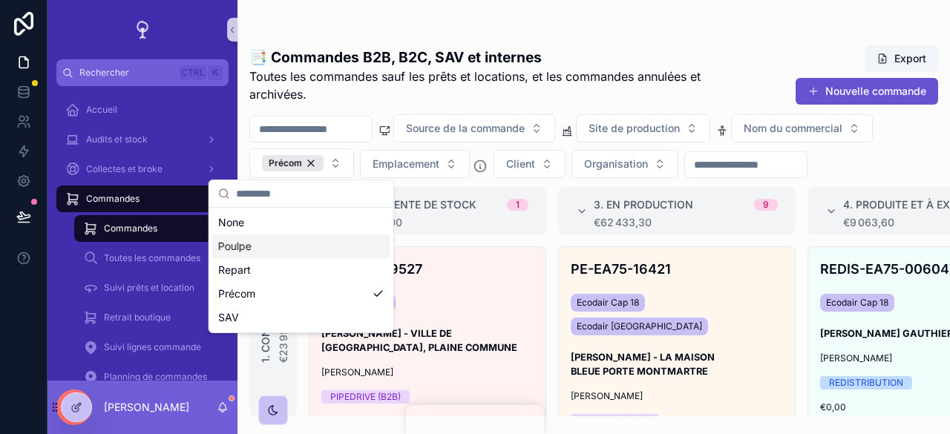
click at [868, 157] on div "Source de la commande Site de production Nom du commercial Précom Emplacement C…" at bounding box center [593, 146] width 712 height 64
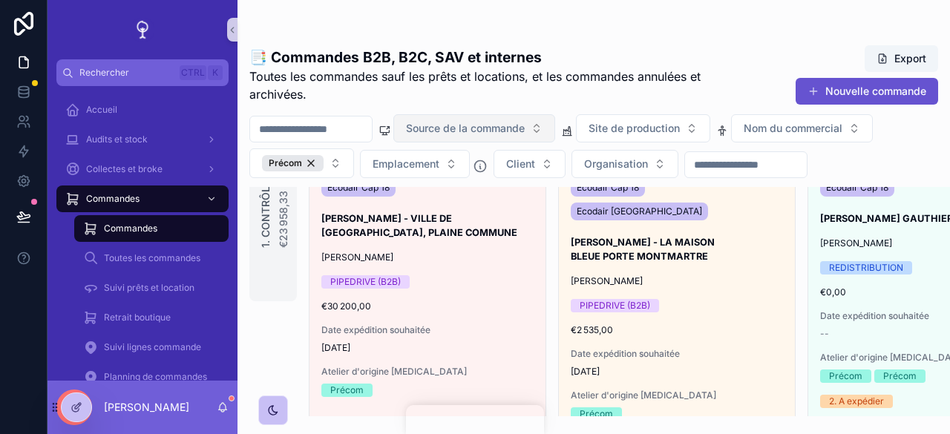
click at [555, 119] on button "Source de la commande" at bounding box center [474, 128] width 162 height 28
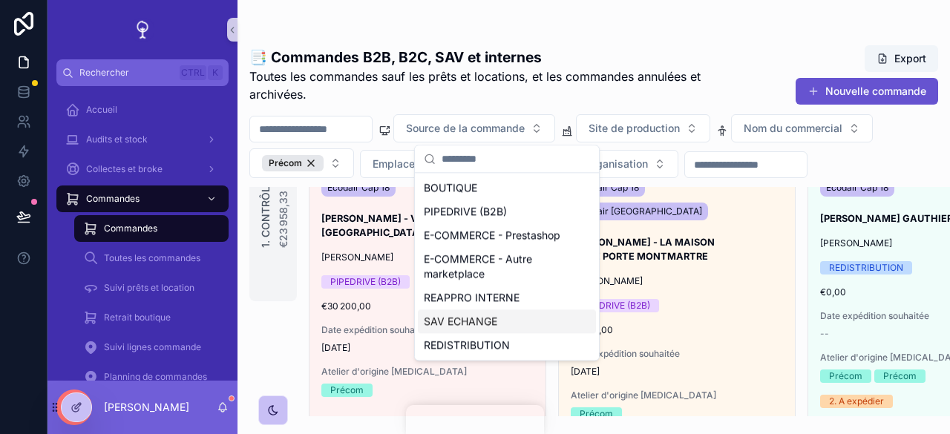
click at [482, 324] on div "SAV ECHANGE" at bounding box center [507, 321] width 178 height 24
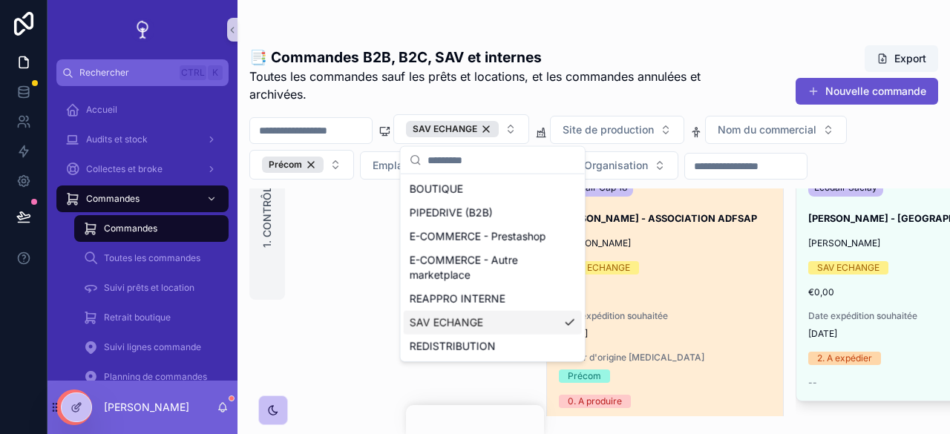
click at [718, 294] on div "SAV-EA75-8214 Ecodair [MEDICAL_DATA] [PERSON_NAME] - ASSOCIATION ADFSAP [PERSON…" at bounding box center [665, 288] width 236 height 312
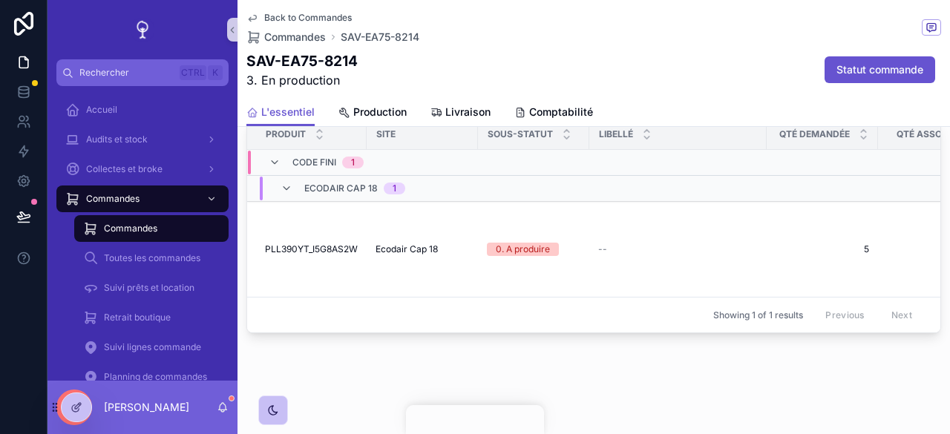
scroll to position [1183, 0]
click at [299, 19] on span "Back to Commandes" at bounding box center [308, 18] width 88 height 12
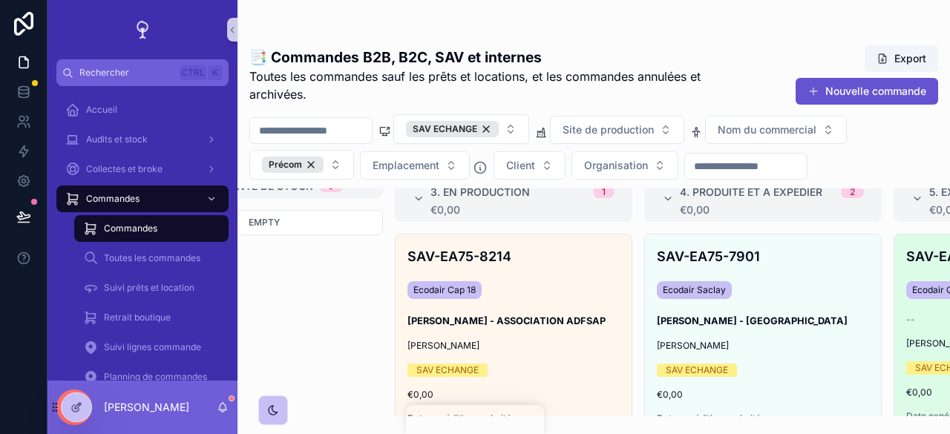
scroll to position [0, 151]
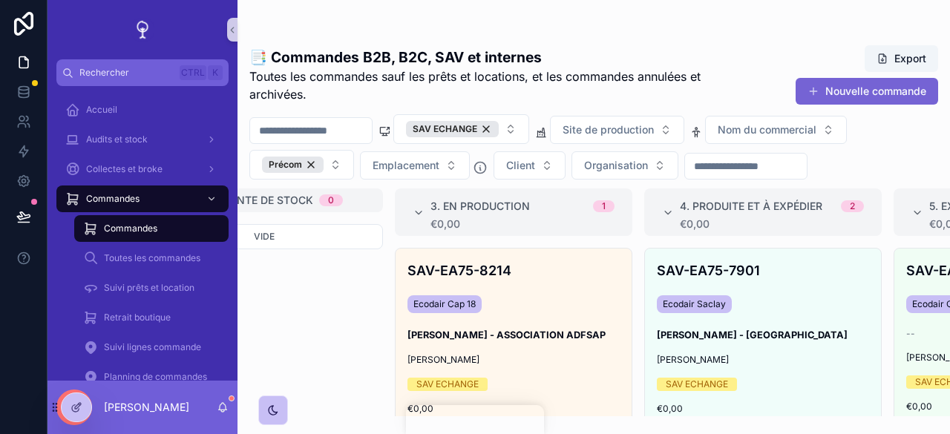
click at [868, 100] on button "Nouvelle commande" at bounding box center [867, 91] width 142 height 27
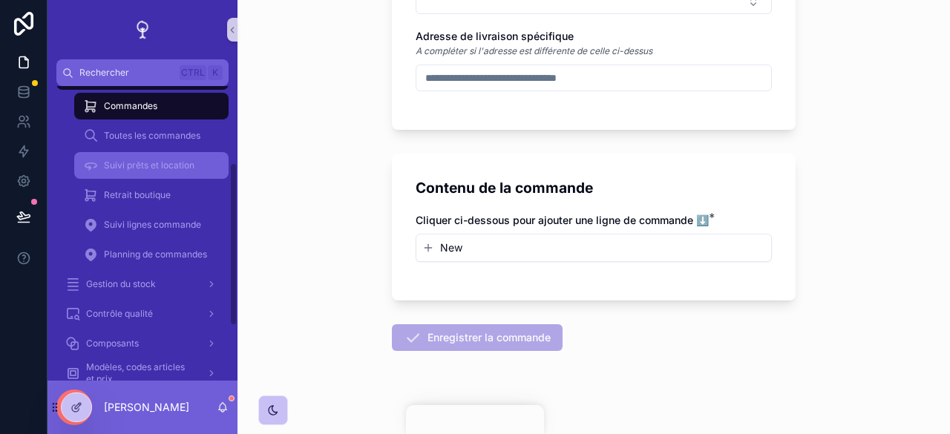
scroll to position [138, 0]
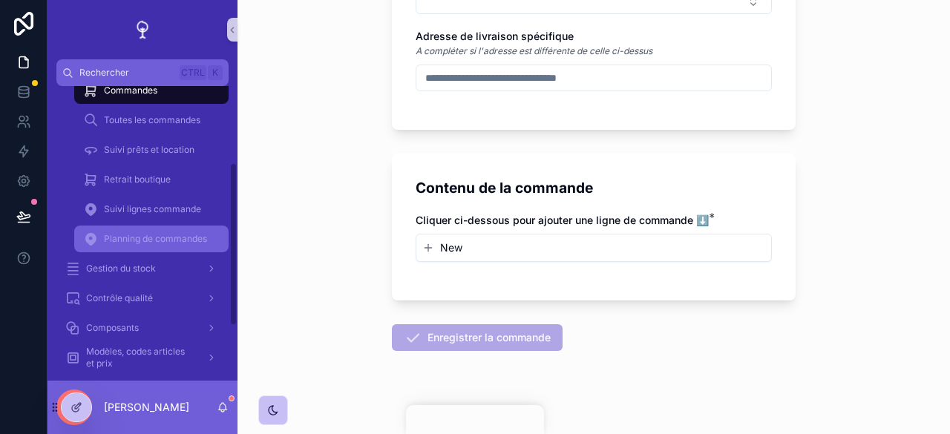
click at [146, 235] on span "Planning de commandes" at bounding box center [155, 239] width 103 height 12
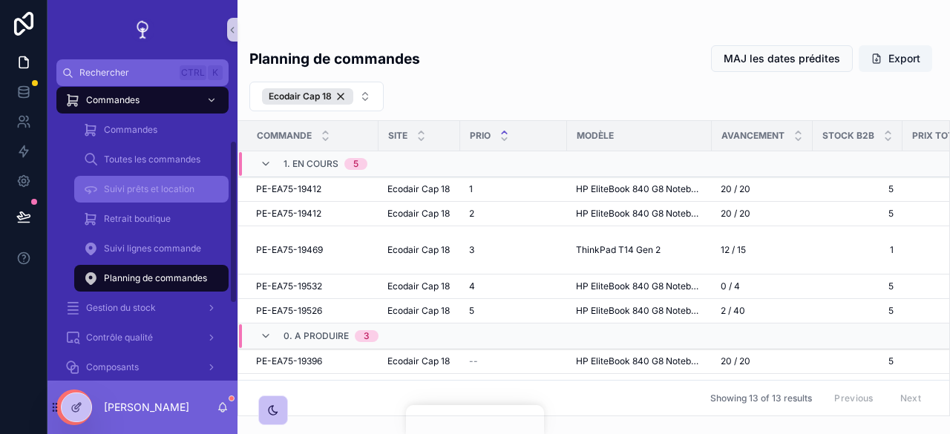
scroll to position [98, 0]
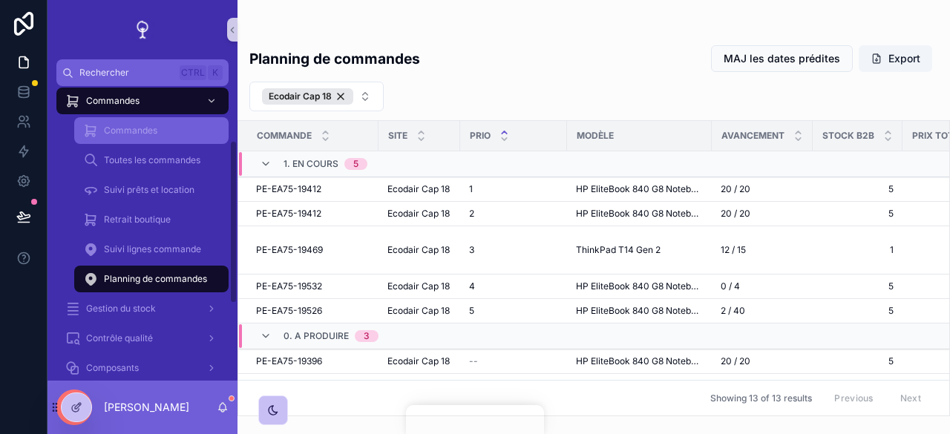
click at [125, 128] on span "Commandes" at bounding box center [130, 131] width 53 height 12
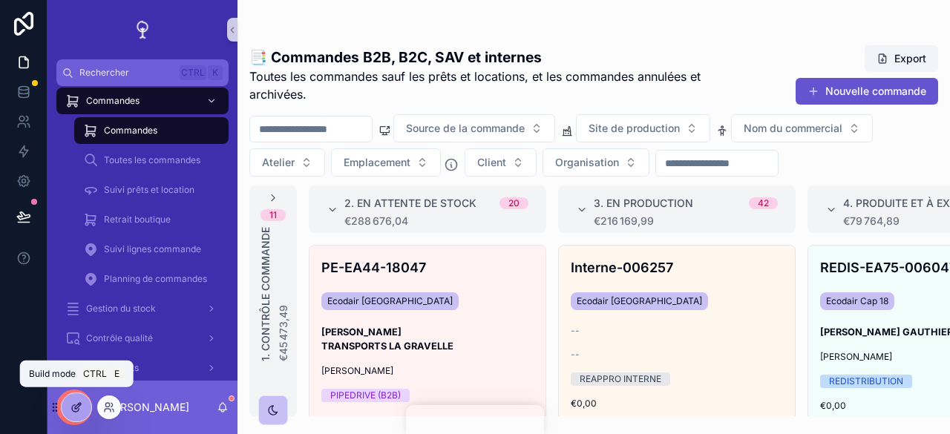
click at [79, 404] on icon at bounding box center [79, 404] width 1 height 1
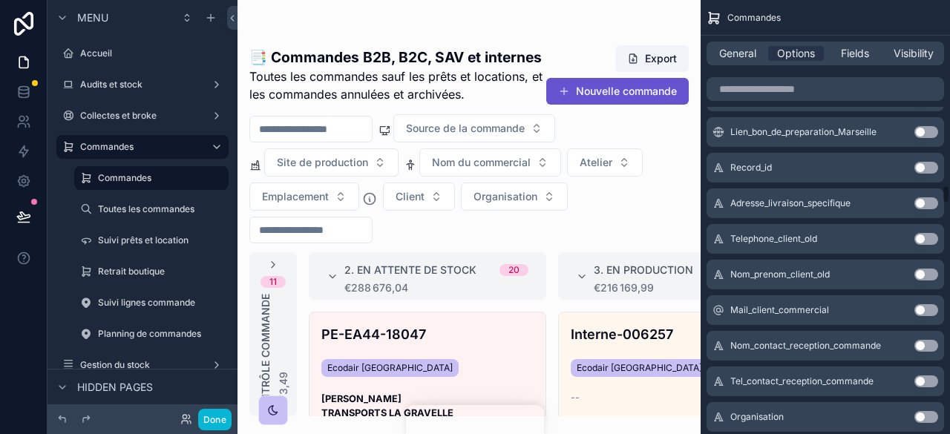
scroll to position [4260, 0]
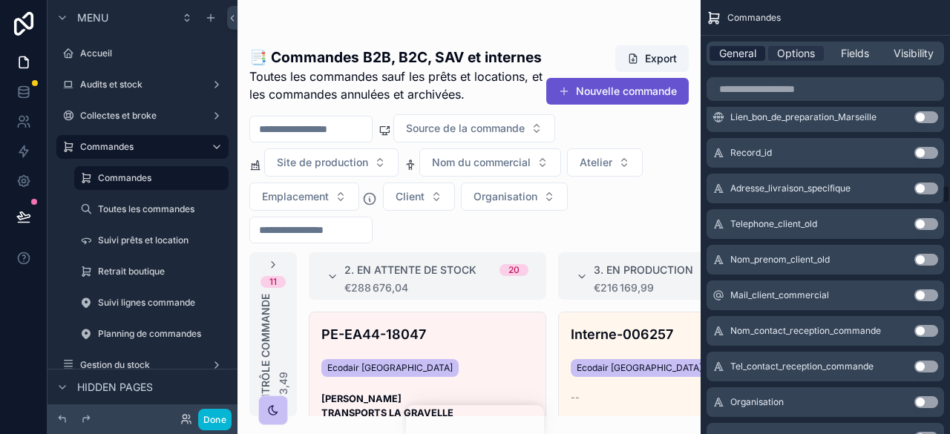
click at [744, 58] on span "General" at bounding box center [737, 53] width 37 height 15
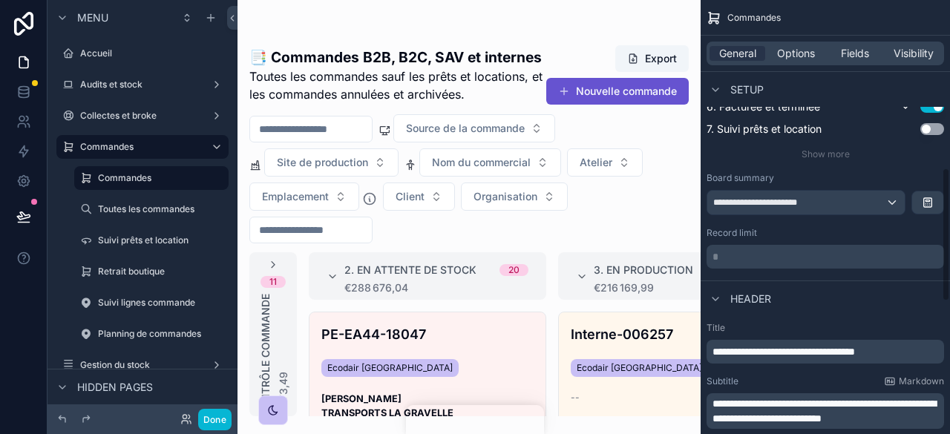
scroll to position [549, 0]
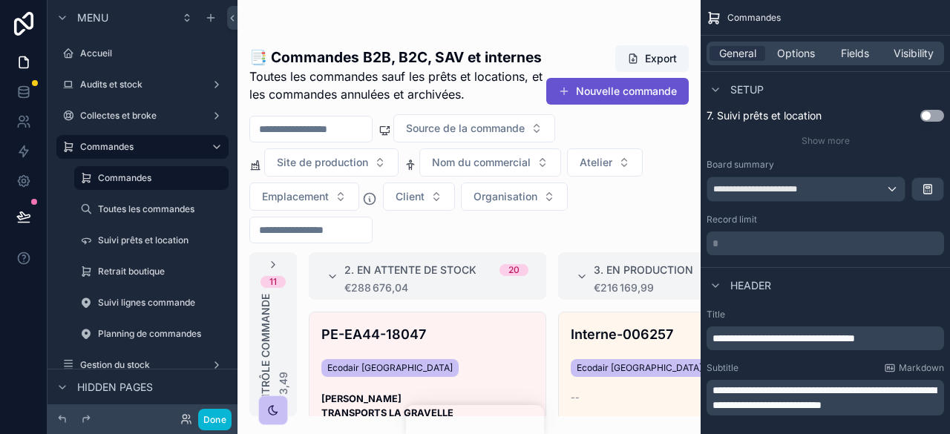
click at [651, 130] on div "scrollable content" at bounding box center [468, 217] width 463 height 434
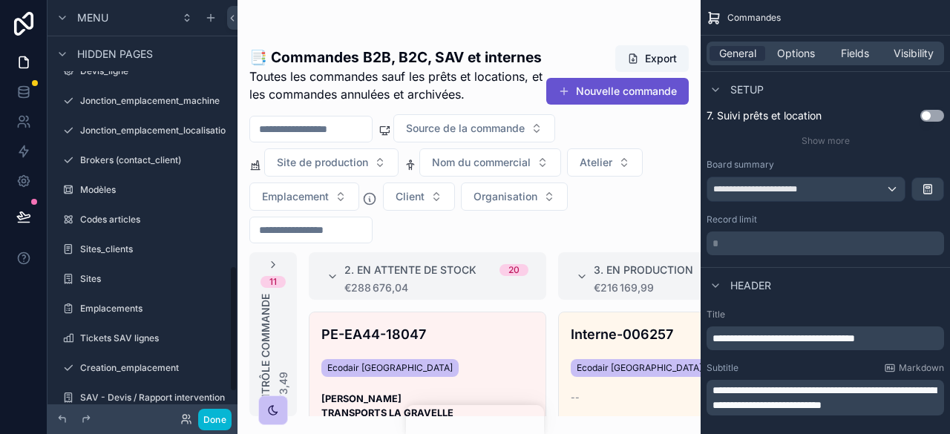
scroll to position [950, 0]
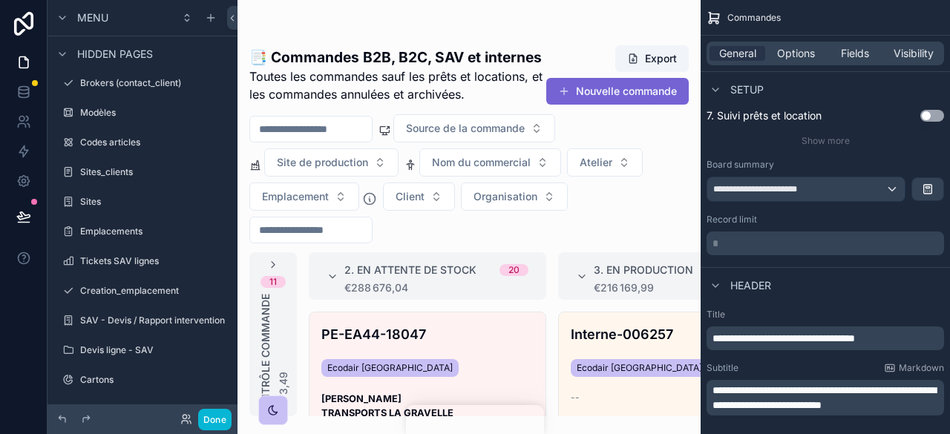
click at [592, 85] on button "Nouvelle commande" at bounding box center [617, 91] width 142 height 27
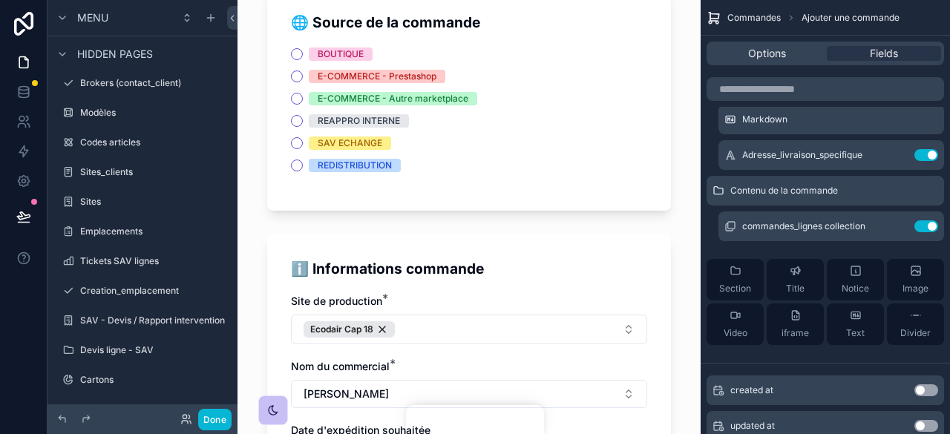
scroll to position [111, 0]
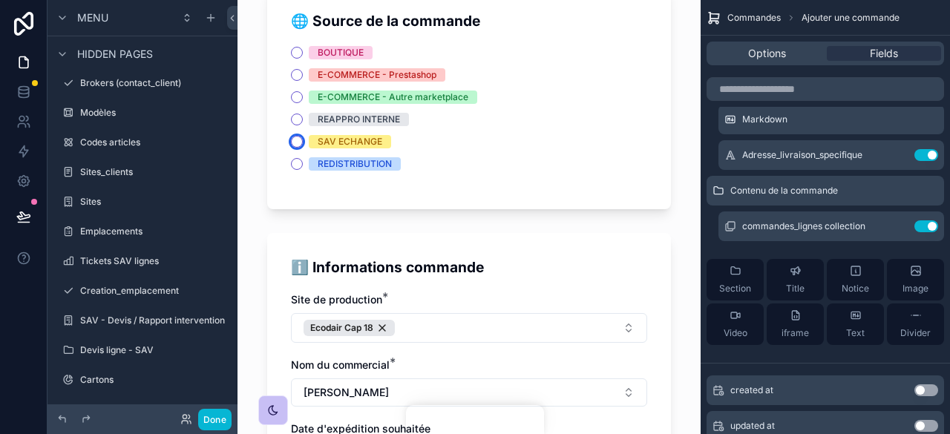
click at [293, 141] on button "SAV ECHANGE" at bounding box center [297, 142] width 12 height 12
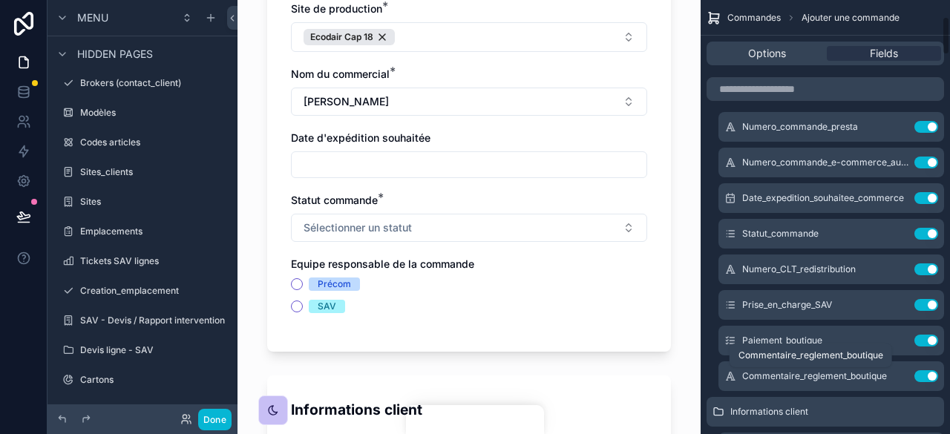
scroll to position [185, 0]
click at [894, 305] on icon "scrollable content" at bounding box center [897, 306] width 12 height 12
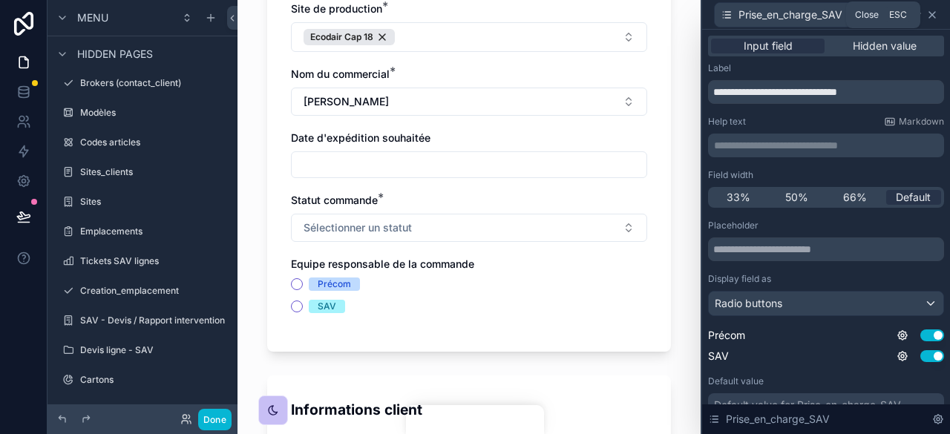
click at [931, 17] on icon at bounding box center [932, 15] width 12 height 12
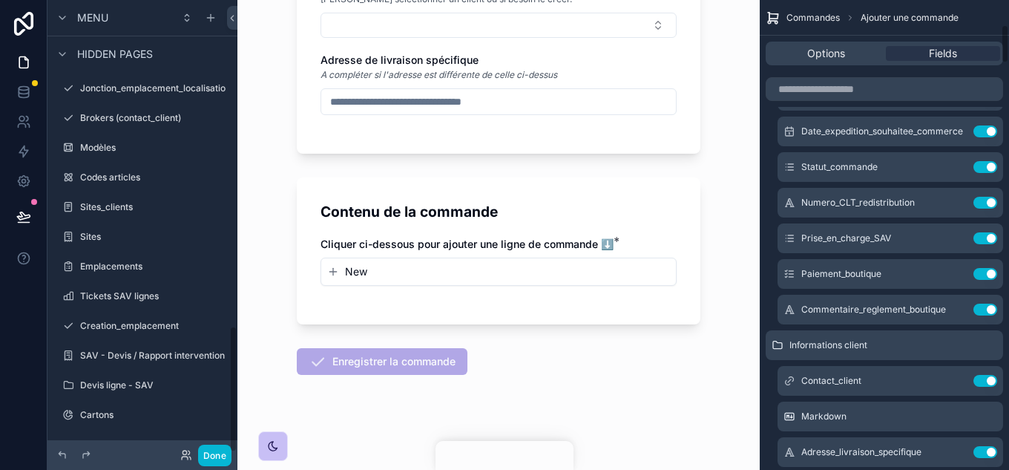
scroll to position [252, 0]
click at [214, 451] on button "Done" at bounding box center [214, 456] width 33 height 22
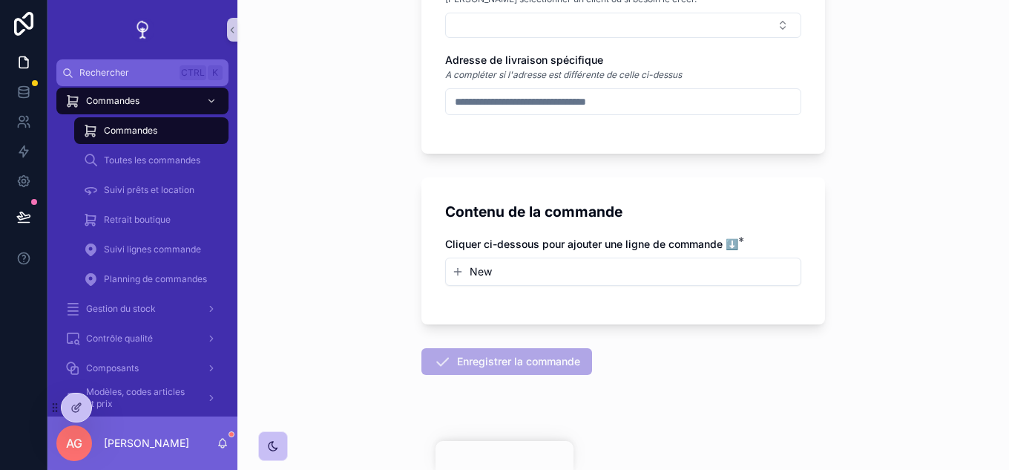
scroll to position [0, 0]
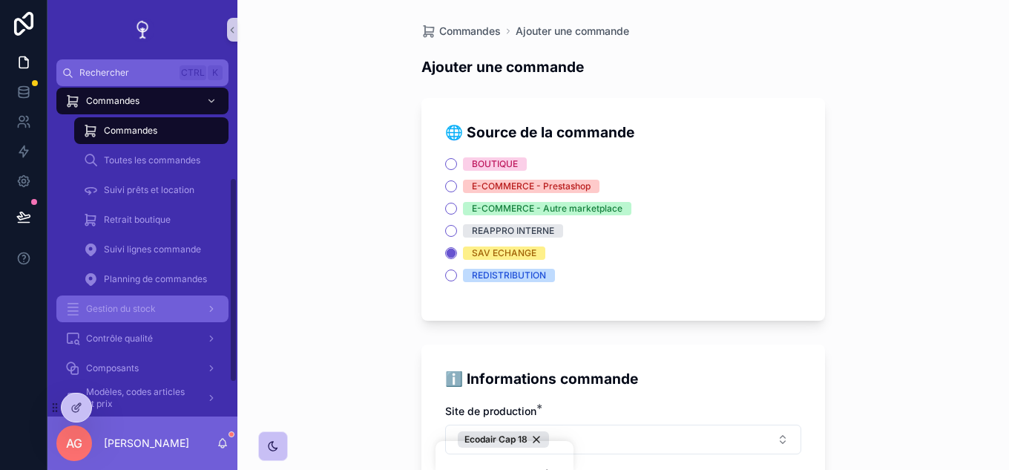
click at [163, 297] on div "Gestion du stock" at bounding box center [142, 309] width 154 height 24
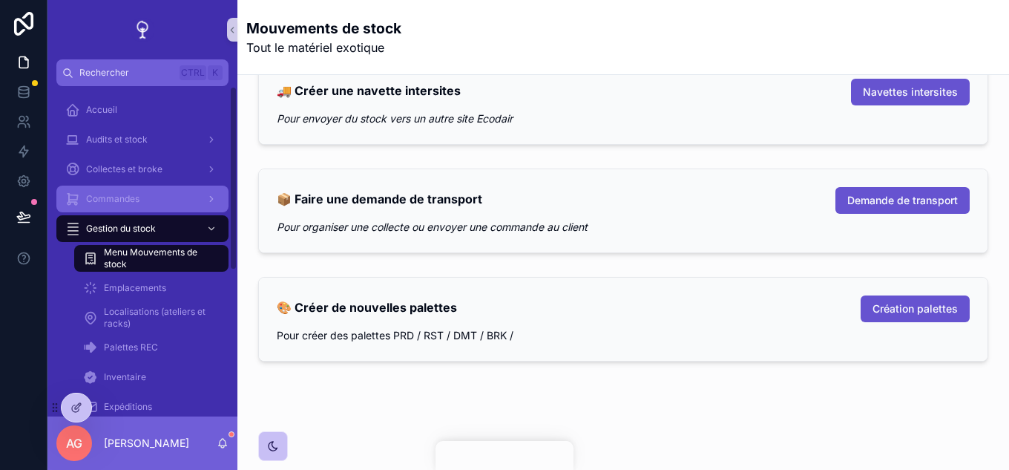
click at [145, 198] on div "Commandes" at bounding box center [142, 199] width 154 height 24
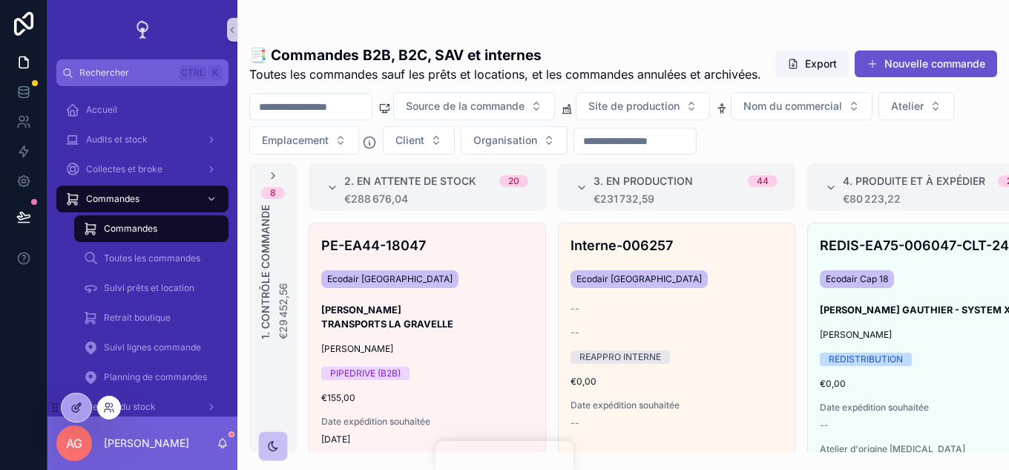
click at [85, 402] on div at bounding box center [77, 407] width 30 height 28
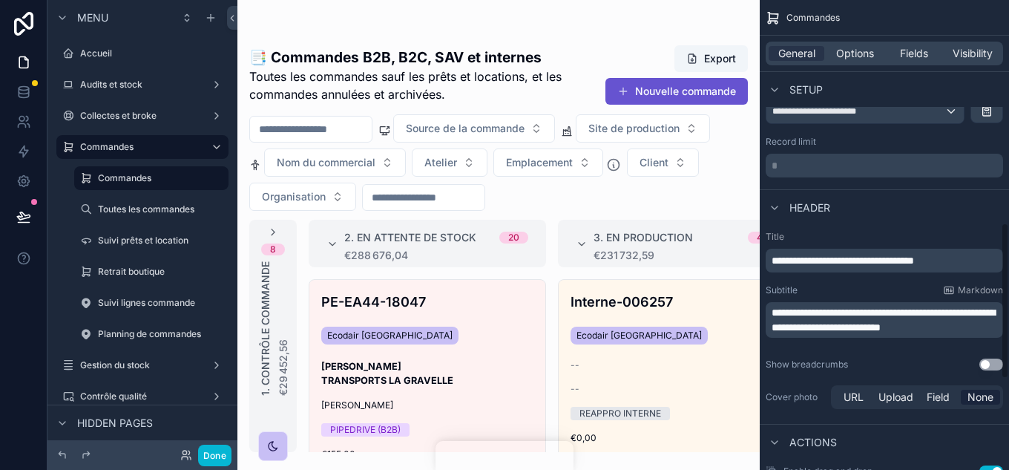
scroll to position [668, 0]
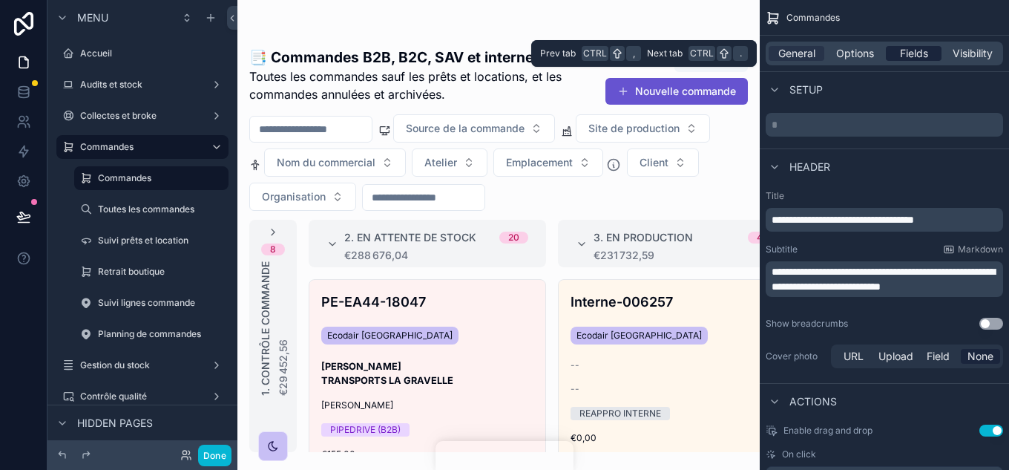
click at [906, 53] on span "Fields" at bounding box center [914, 53] width 28 height 15
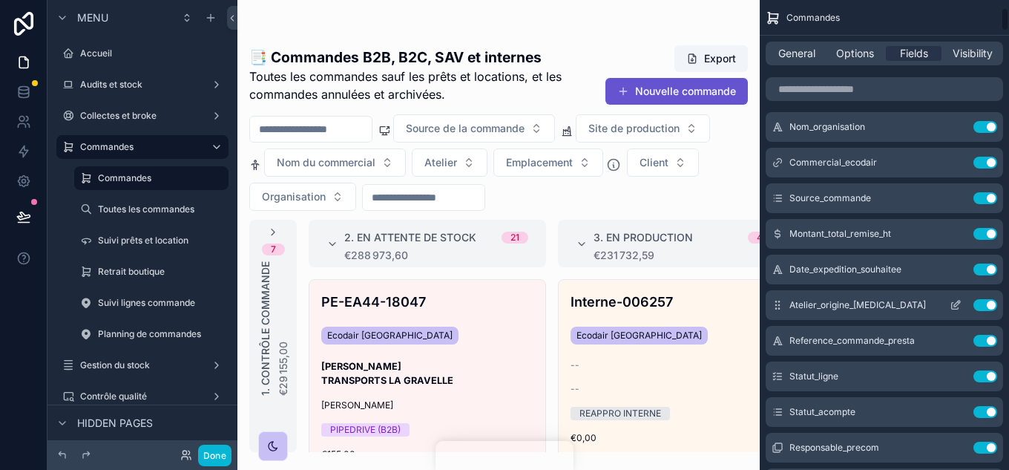
scroll to position [148, 0]
click at [959, 310] on icon "scrollable content" at bounding box center [956, 307] width 12 height 12
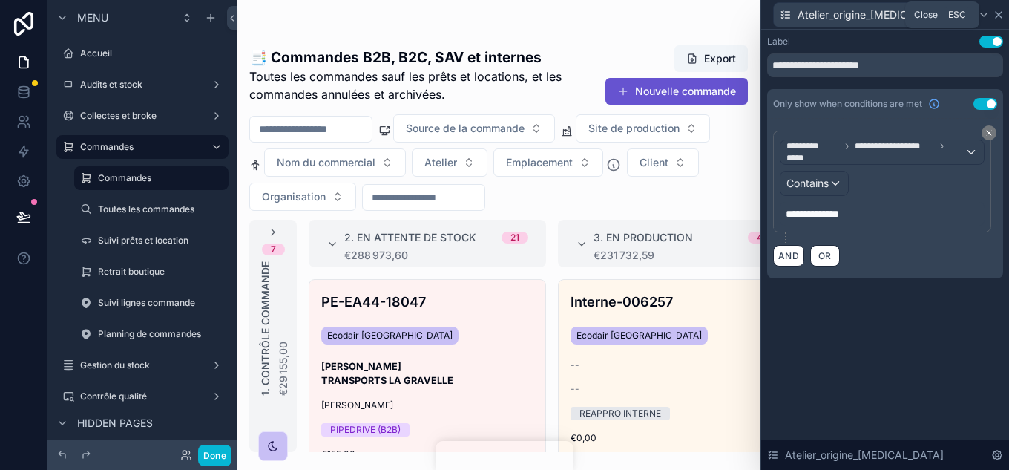
click at [993, 17] on icon at bounding box center [999, 15] width 12 height 12
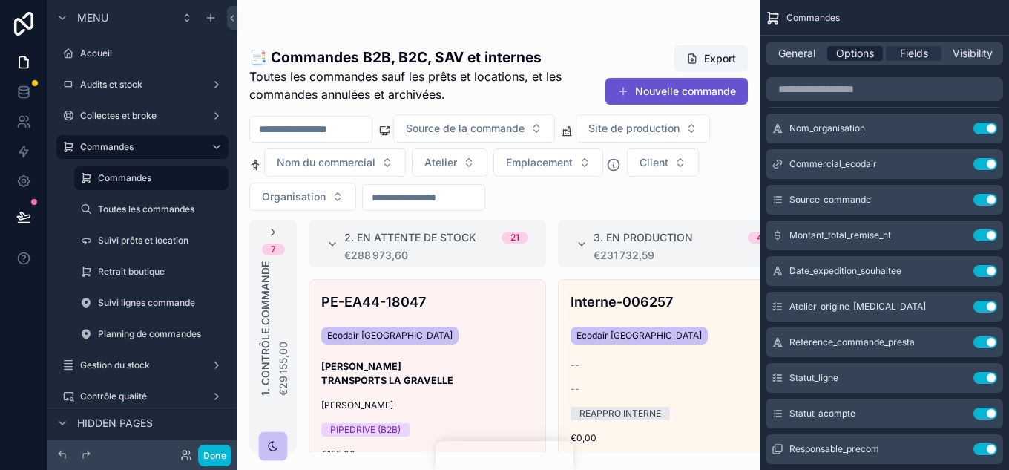
click at [848, 58] on span "Options" at bounding box center [855, 53] width 38 height 15
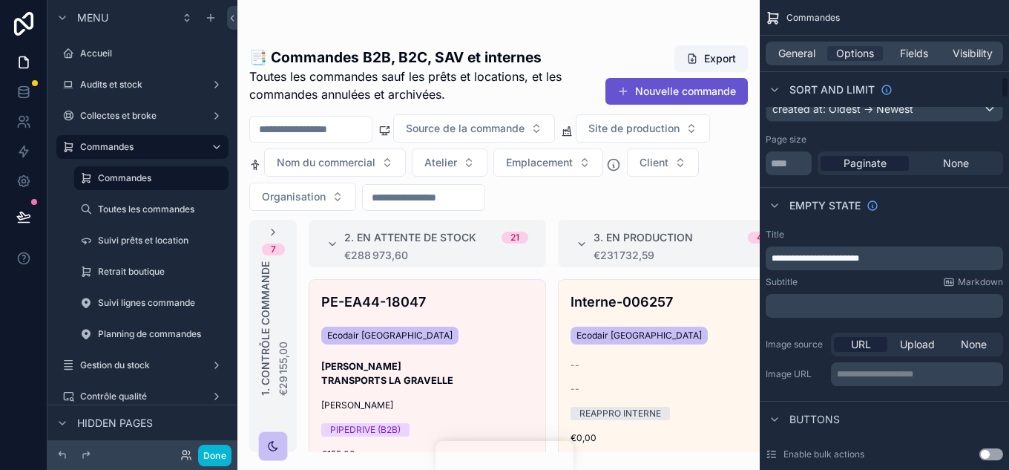
scroll to position [1633, 0]
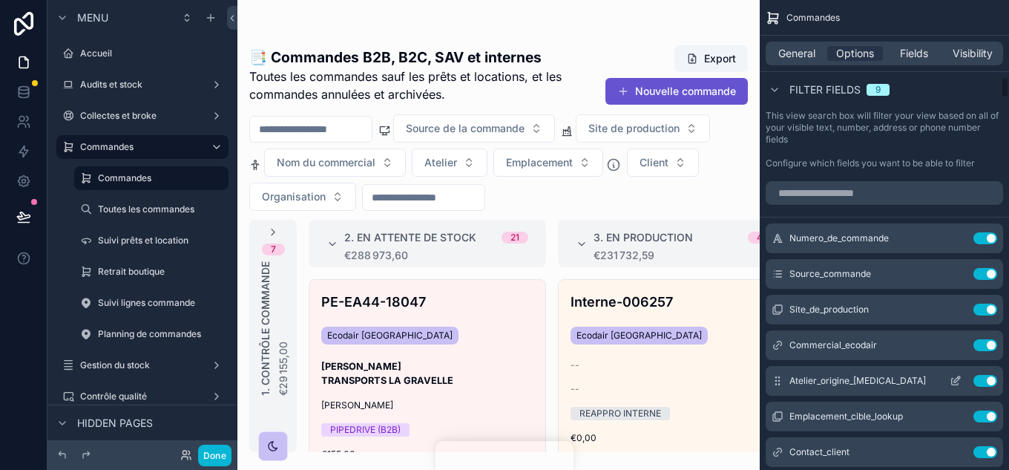
click at [955, 379] on icon "scrollable content" at bounding box center [956, 381] width 12 height 12
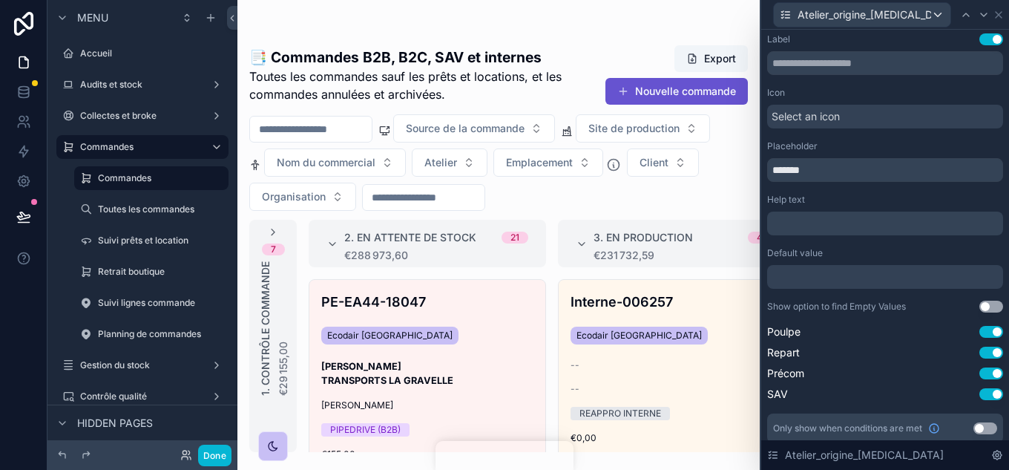
scroll to position [0, 0]
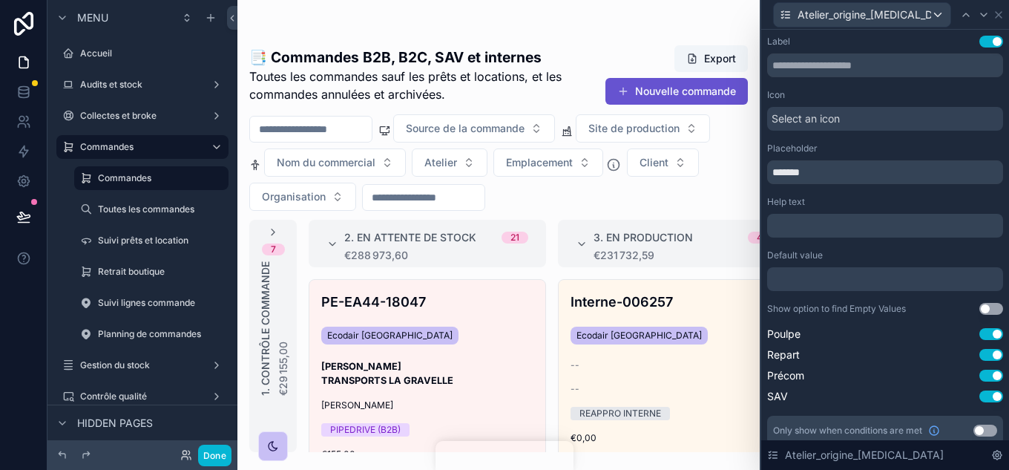
click at [797, 281] on div at bounding box center [885, 279] width 236 height 24
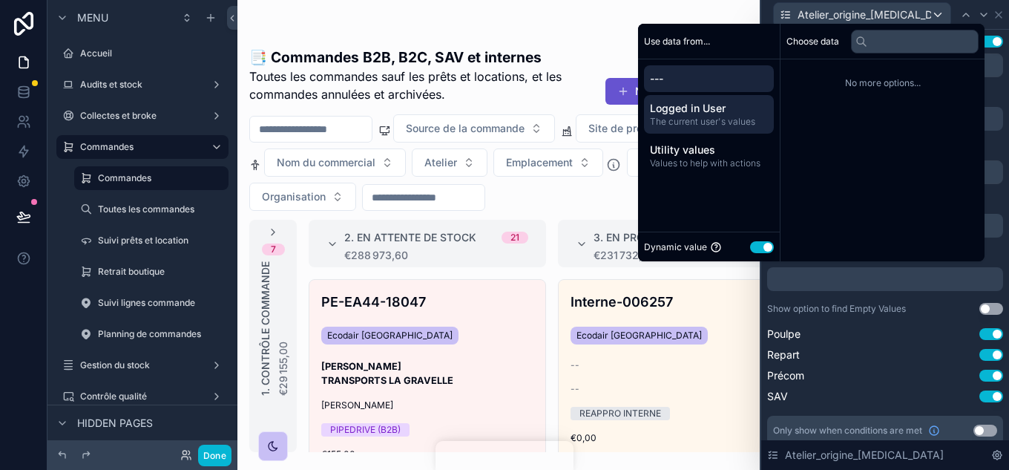
click at [740, 117] on span "The current user's values" at bounding box center [709, 122] width 118 height 12
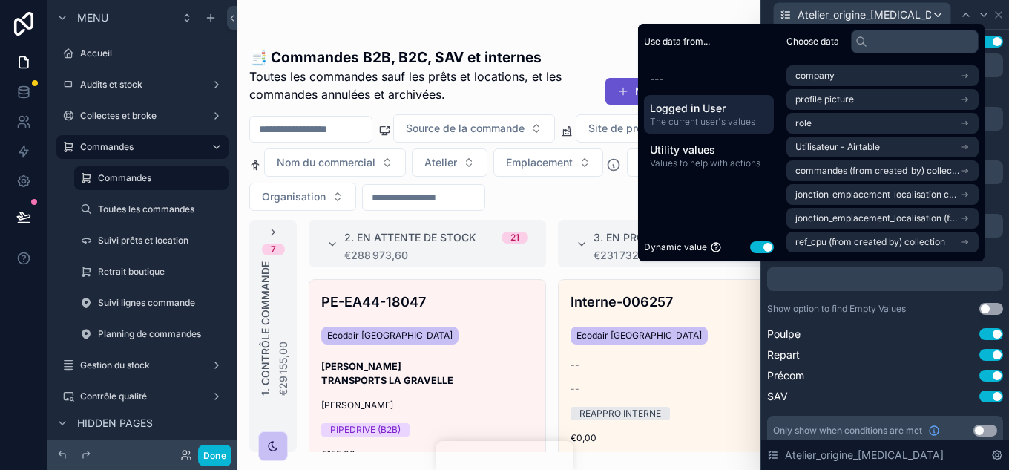
click at [739, 120] on span "The current user's values" at bounding box center [709, 122] width 118 height 12
click at [845, 147] on span "Utilisateur - Airtable" at bounding box center [838, 147] width 85 height 12
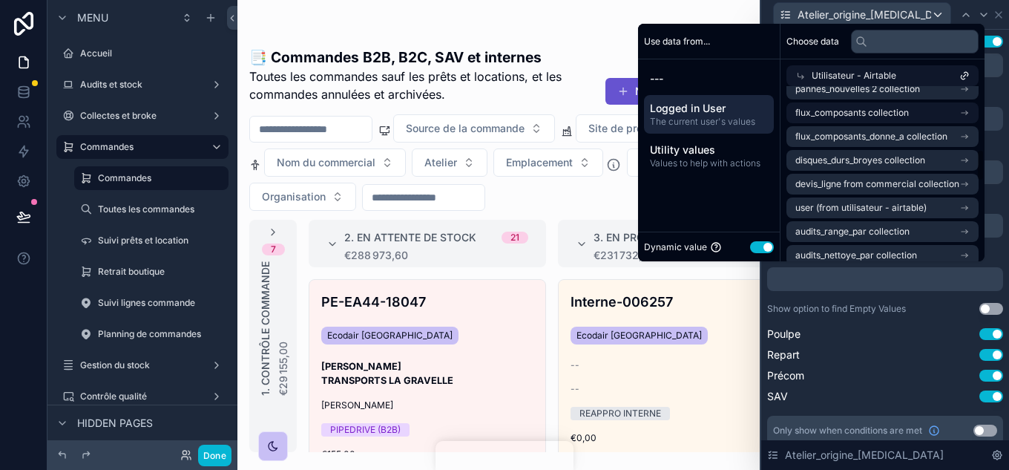
scroll to position [371, 0]
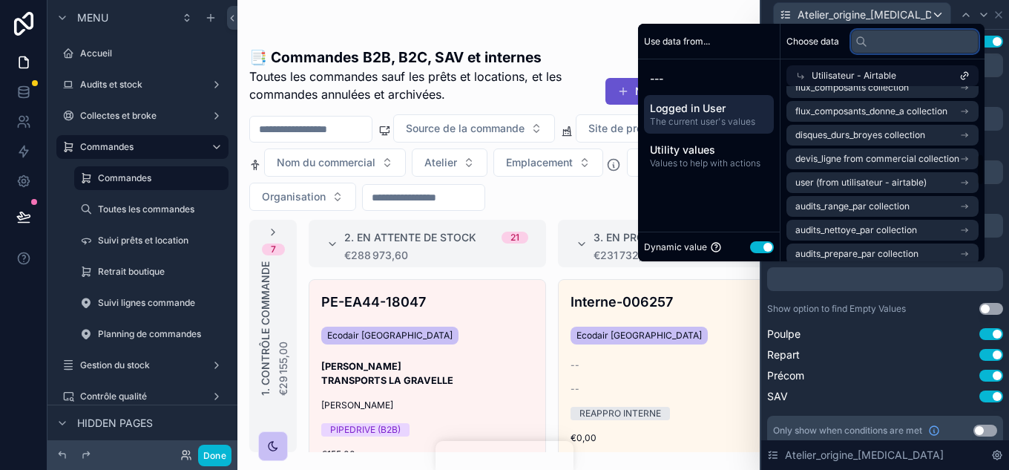
click at [865, 45] on input "text" at bounding box center [915, 42] width 128 height 24
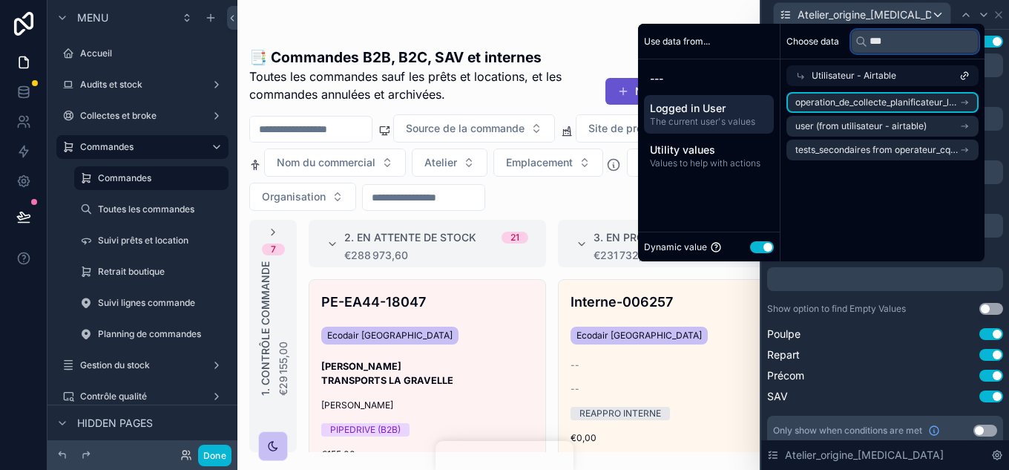
scroll to position [0, 0]
drag, startPoint x: 885, startPoint y: 44, endPoint x: 848, endPoint y: 40, distance: 37.3
click at [851, 40] on div "***" at bounding box center [915, 42] width 128 height 24
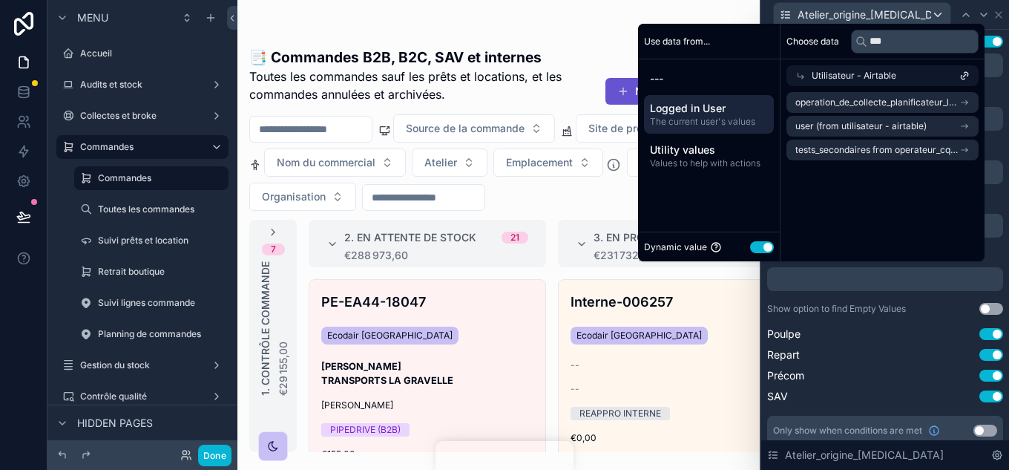
click at [796, 74] on icon at bounding box center [801, 76] width 10 height 10
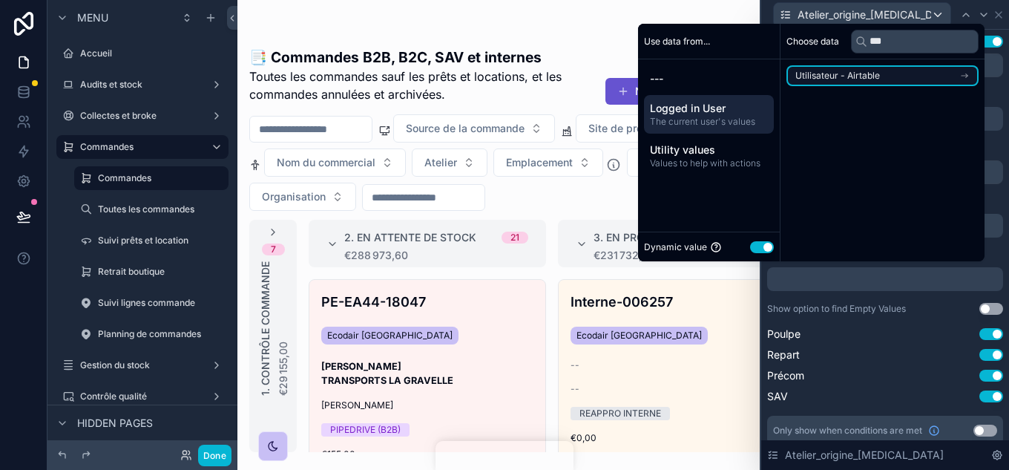
click at [850, 73] on span "Utilisateur - Airtable" at bounding box center [838, 76] width 85 height 12
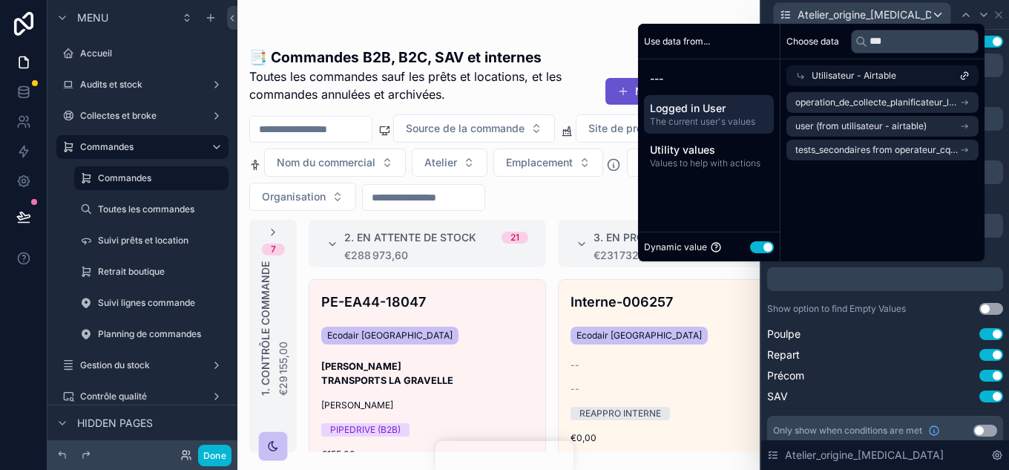
click at [812, 74] on span "Utilisateur - Airtable" at bounding box center [854, 76] width 85 height 12
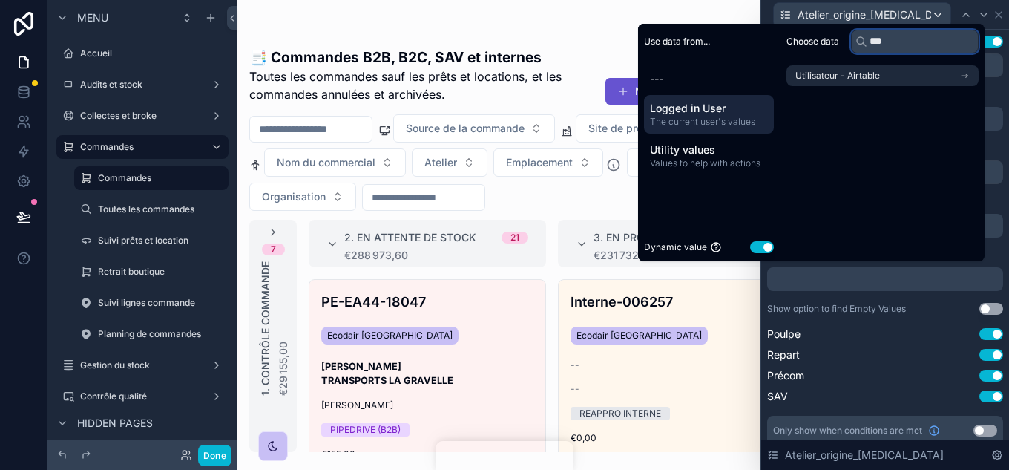
click at [892, 39] on input "***" at bounding box center [915, 42] width 128 height 24
type input "*"
type input "*******"
drag, startPoint x: 908, startPoint y: 40, endPoint x: 850, endPoint y: 36, distance: 58.8
click at [851, 36] on div "*******" at bounding box center [915, 42] width 128 height 24
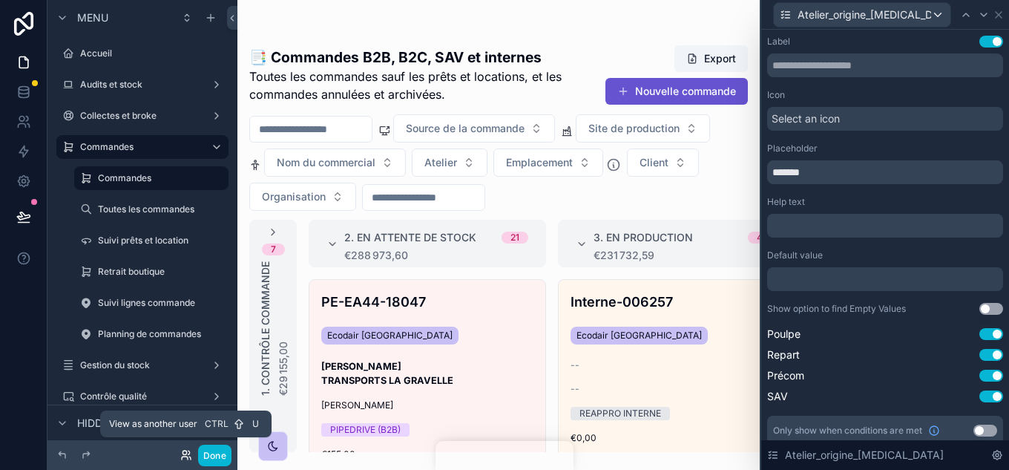
click at [190, 458] on icon at bounding box center [189, 457] width 1 height 3
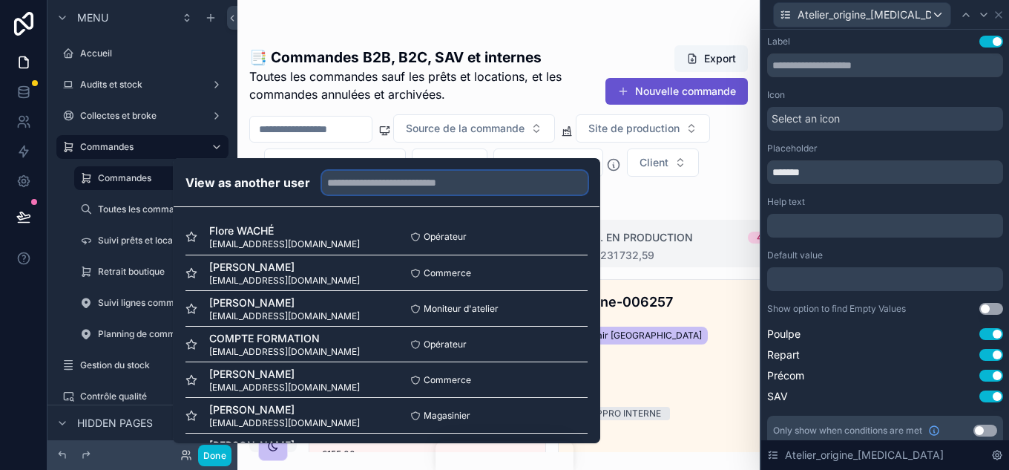
click at [365, 180] on input "text" at bounding box center [455, 183] width 266 height 24
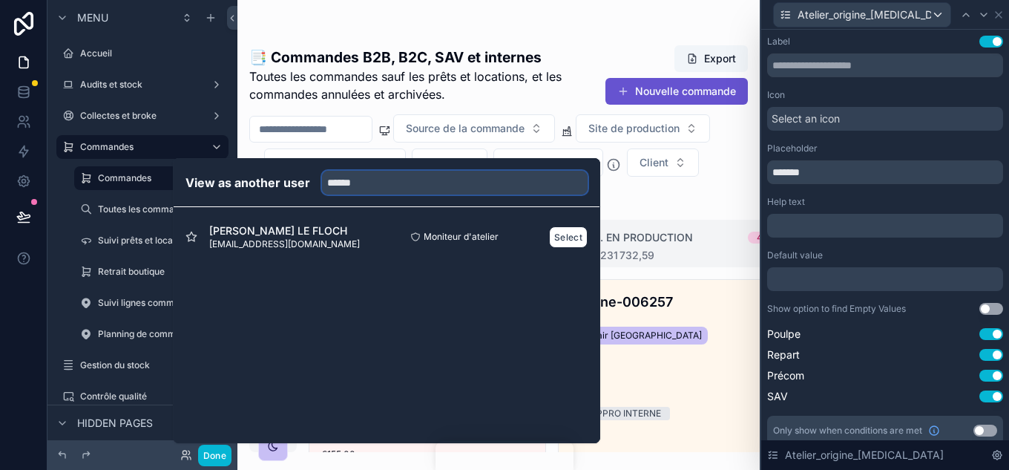
type input "******"
click at [223, 237] on span "Carine LE FLOCH" at bounding box center [284, 230] width 151 height 15
click at [835, 270] on div at bounding box center [885, 279] width 236 height 24
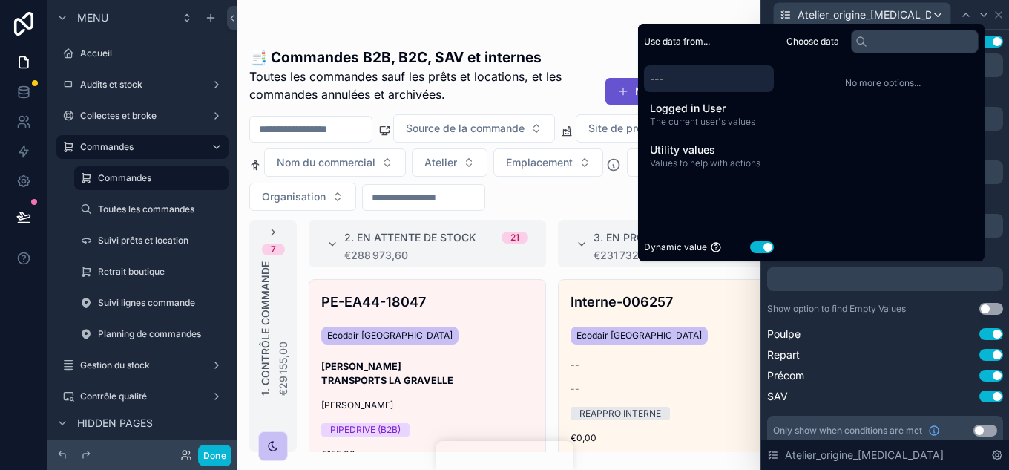
click at [725, 114] on span "Logged in User" at bounding box center [709, 108] width 118 height 15
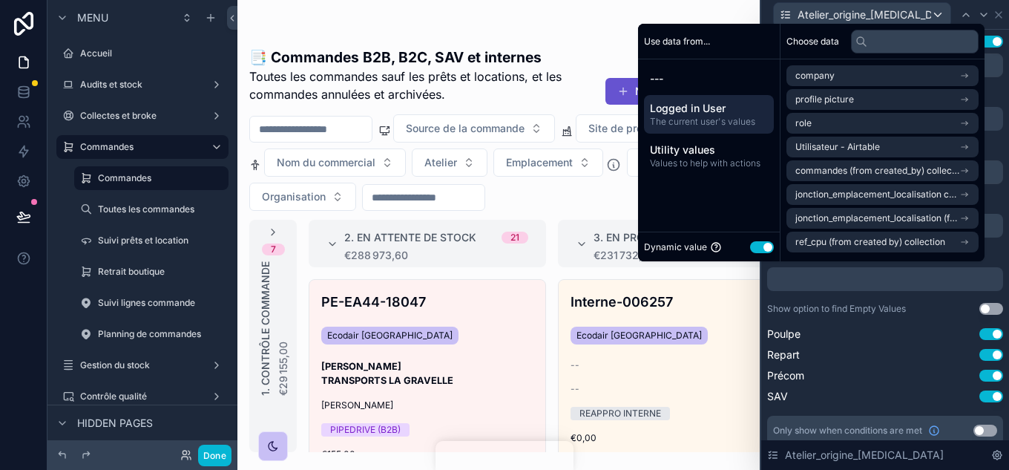
click at [758, 249] on button "Use setting" at bounding box center [762, 247] width 24 height 12
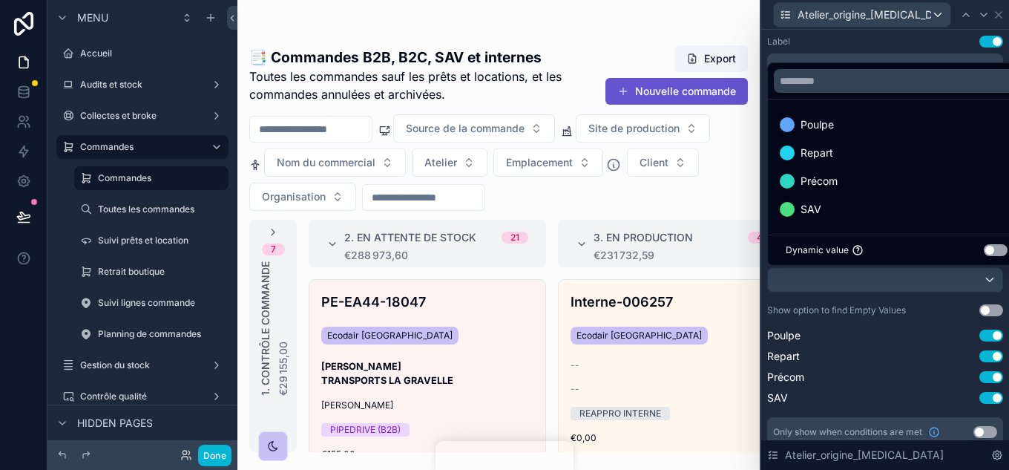
click at [996, 252] on button "Use setting" at bounding box center [996, 250] width 24 height 12
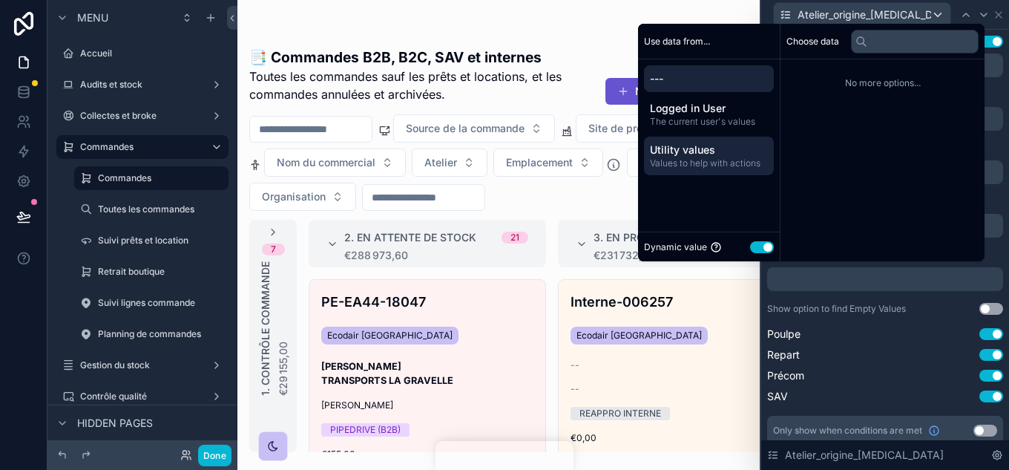
click at [724, 158] on span "Values to help with actions" at bounding box center [709, 163] width 118 height 12
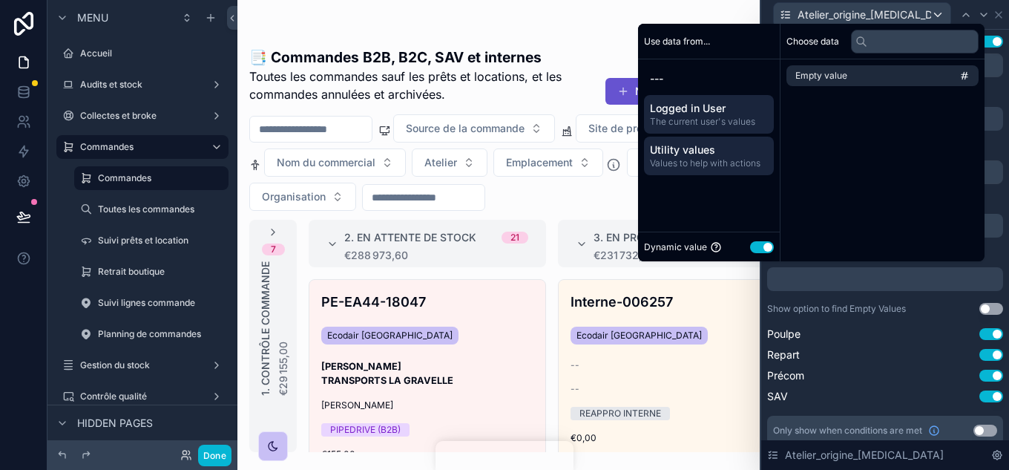
click at [723, 107] on span "Logged in User" at bounding box center [709, 108] width 118 height 15
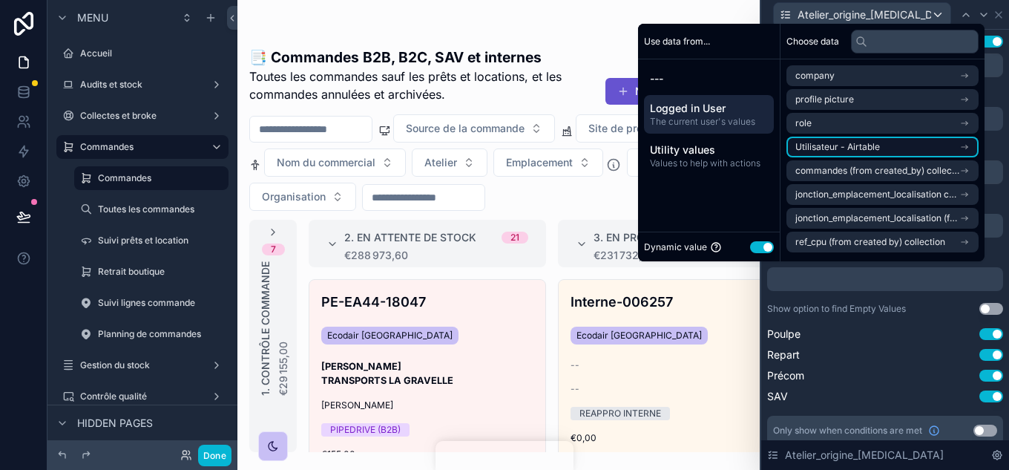
click at [859, 142] on span "Utilisateur - Airtable" at bounding box center [838, 147] width 85 height 12
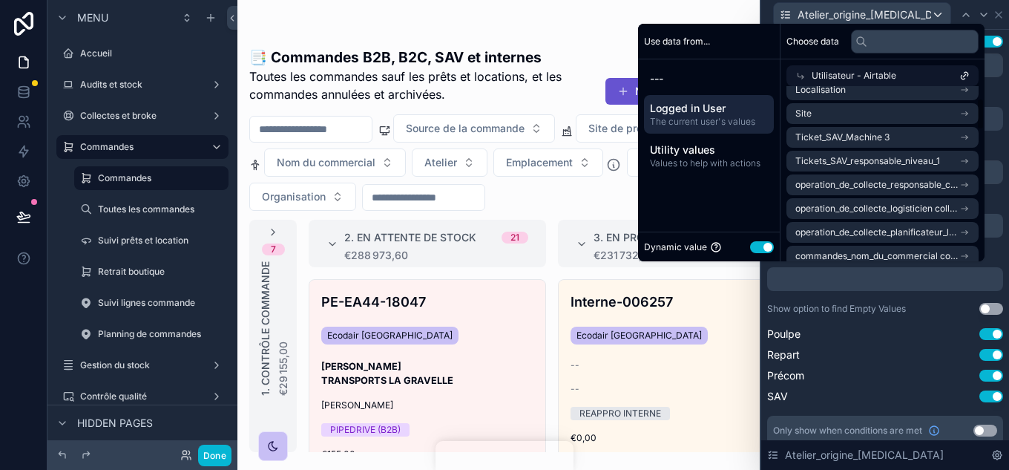
scroll to position [148, 0]
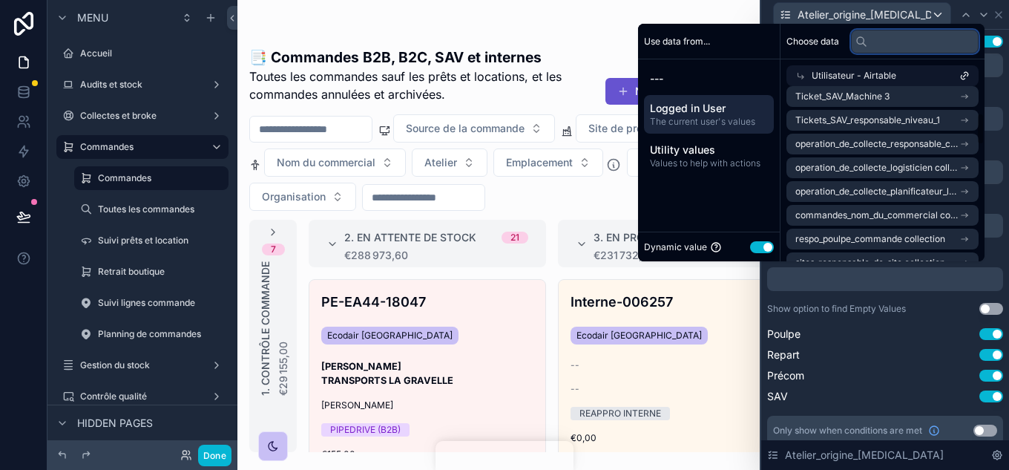
click at [875, 43] on input "text" at bounding box center [915, 42] width 128 height 24
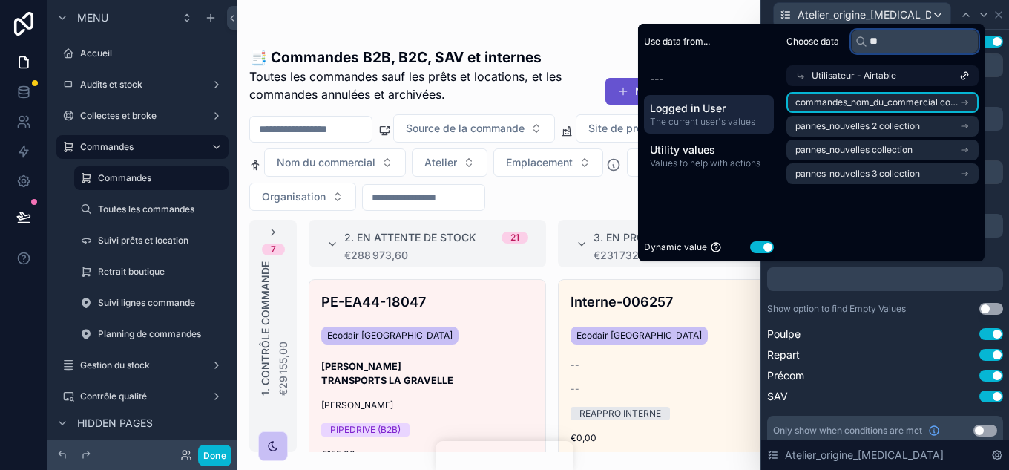
type input "*"
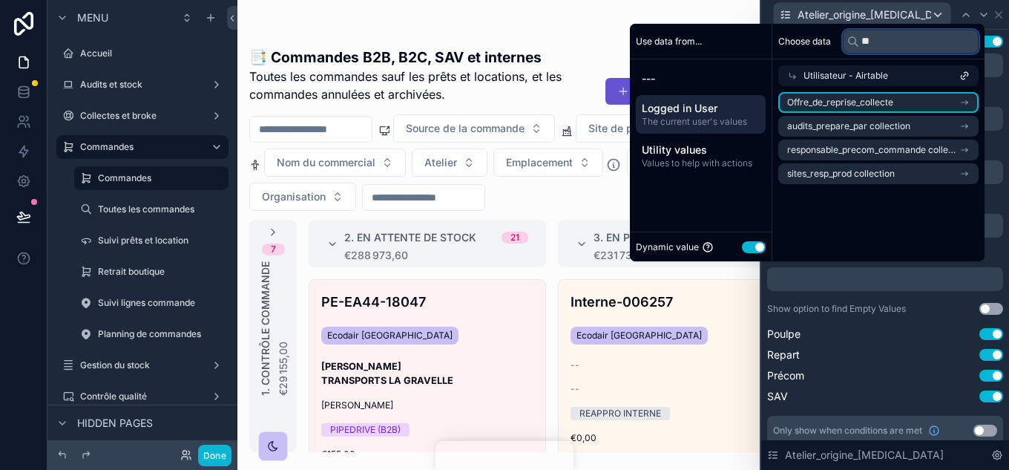
type input "*"
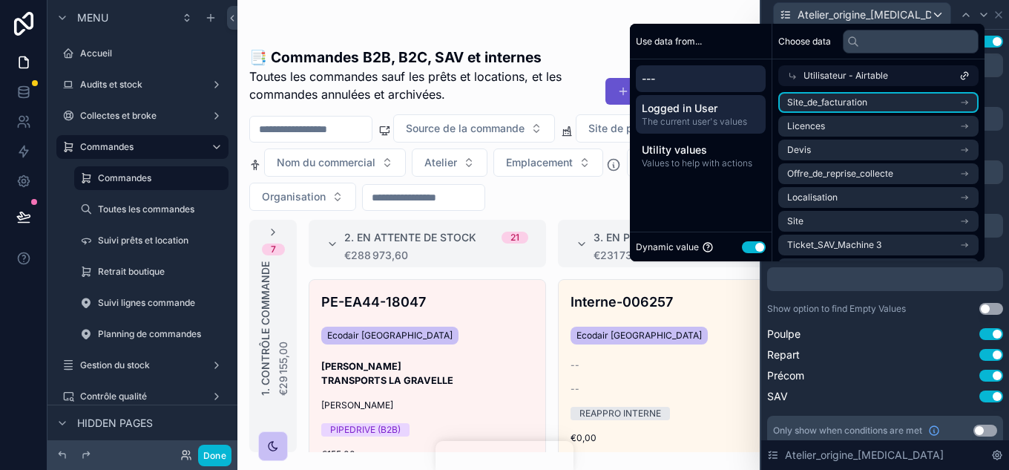
click at [671, 77] on span "---" at bounding box center [701, 78] width 118 height 15
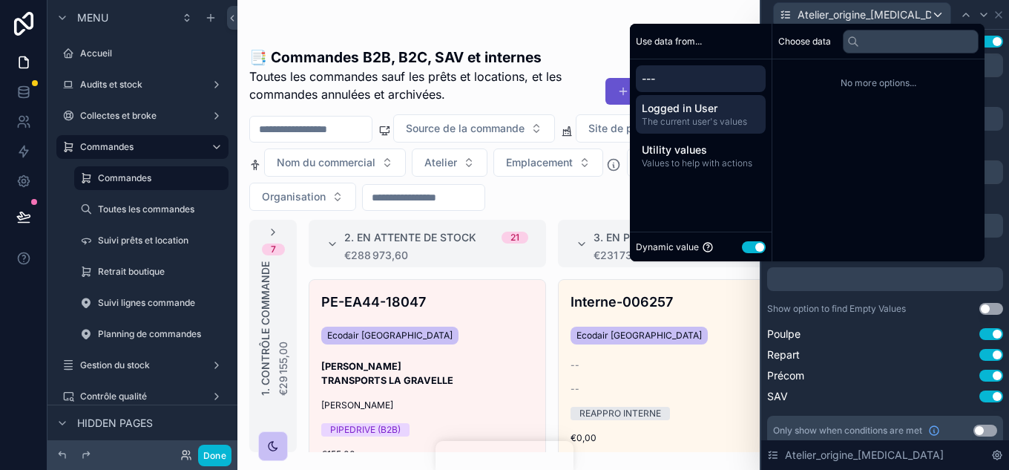
click at [712, 111] on span "Logged in User" at bounding box center [701, 108] width 118 height 15
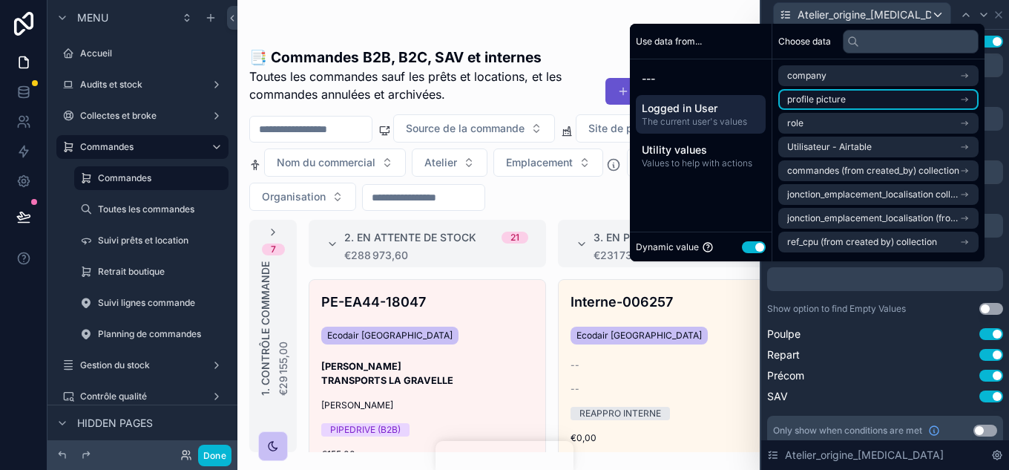
click at [867, 96] on li "profile picture" at bounding box center [879, 99] width 200 height 21
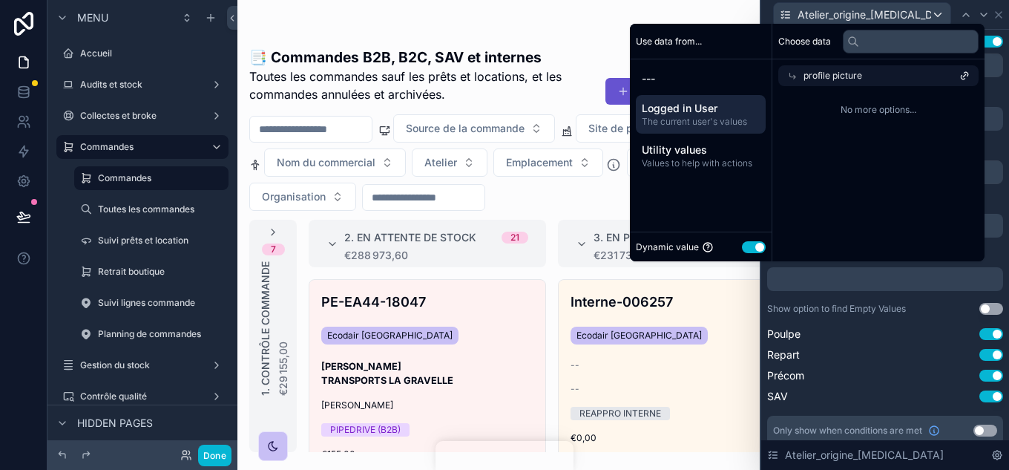
click at [789, 69] on div "profile picture" at bounding box center [879, 75] width 200 height 21
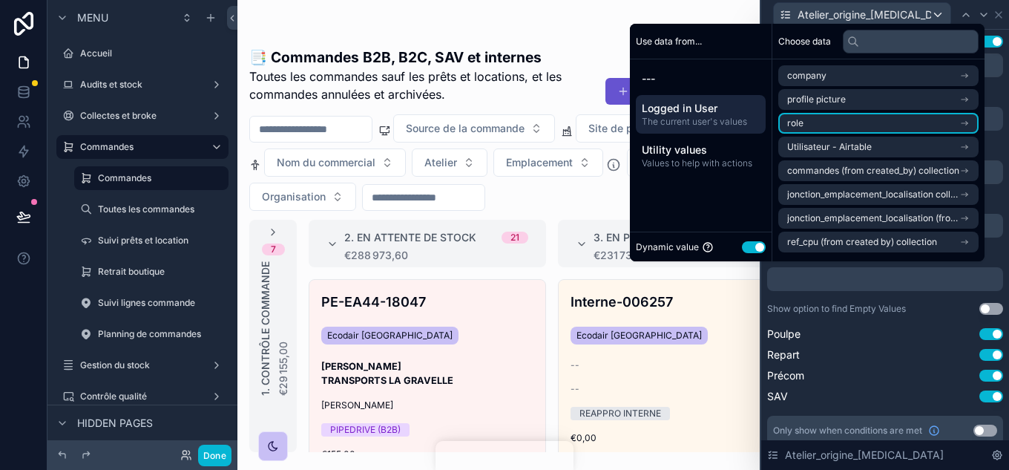
click at [840, 121] on li "role" at bounding box center [879, 123] width 200 height 21
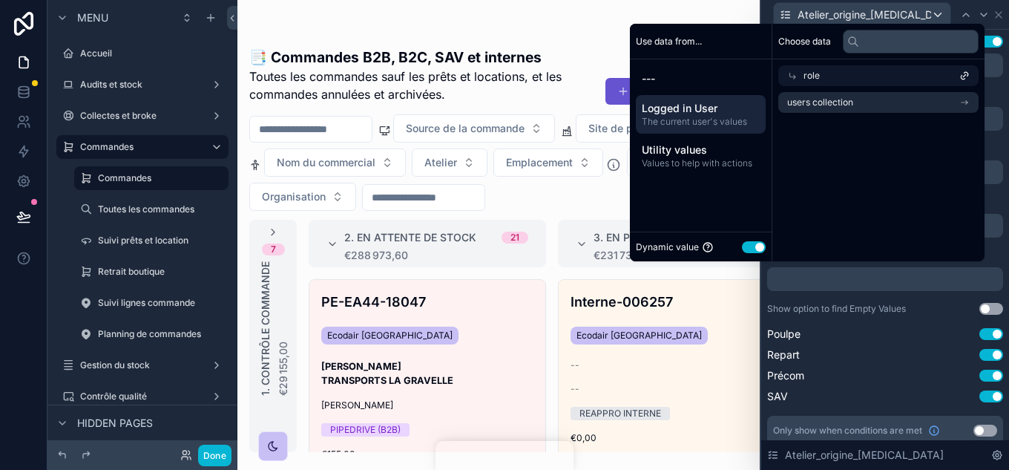
click at [806, 73] on span "role" at bounding box center [812, 76] width 16 height 12
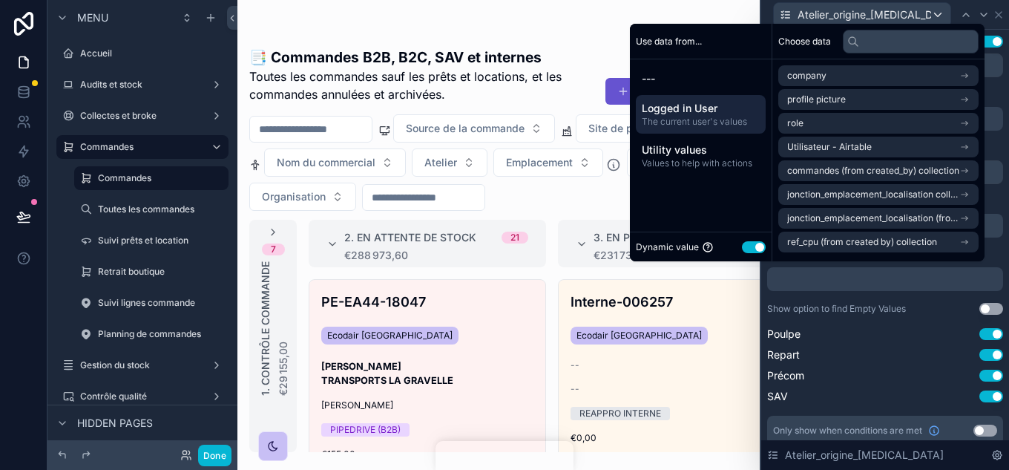
click at [677, 15] on div "scrollable content" at bounding box center [498, 235] width 522 height 470
click at [225, 453] on button "Done" at bounding box center [214, 456] width 33 height 22
click at [0, 0] on div "AG [PERSON_NAME]" at bounding box center [0, 0] width 0 height 0
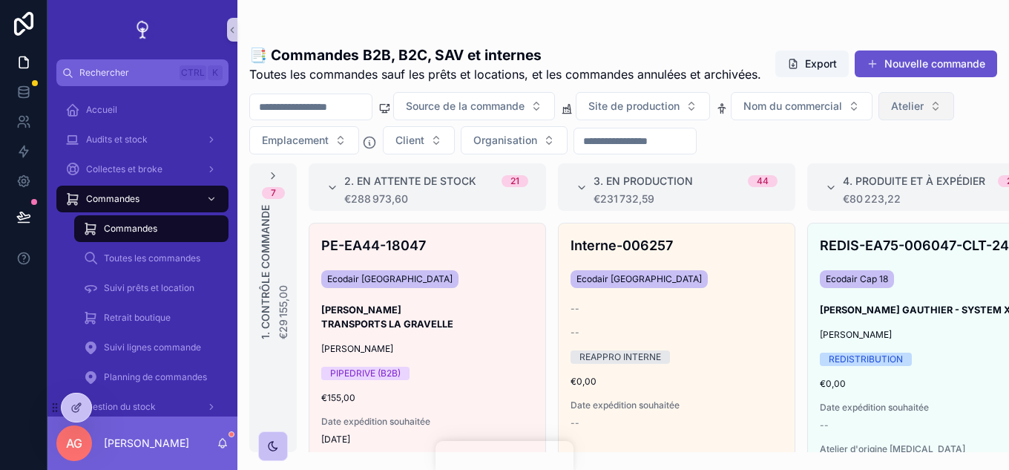
click at [925, 120] on button "Atelier" at bounding box center [917, 106] width 76 height 28
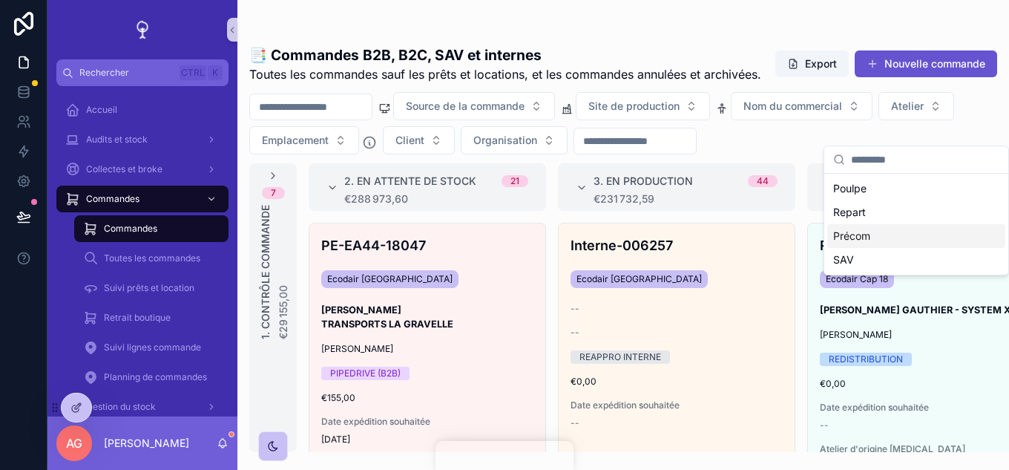
click at [866, 232] on div "Précom" at bounding box center [917, 236] width 178 height 24
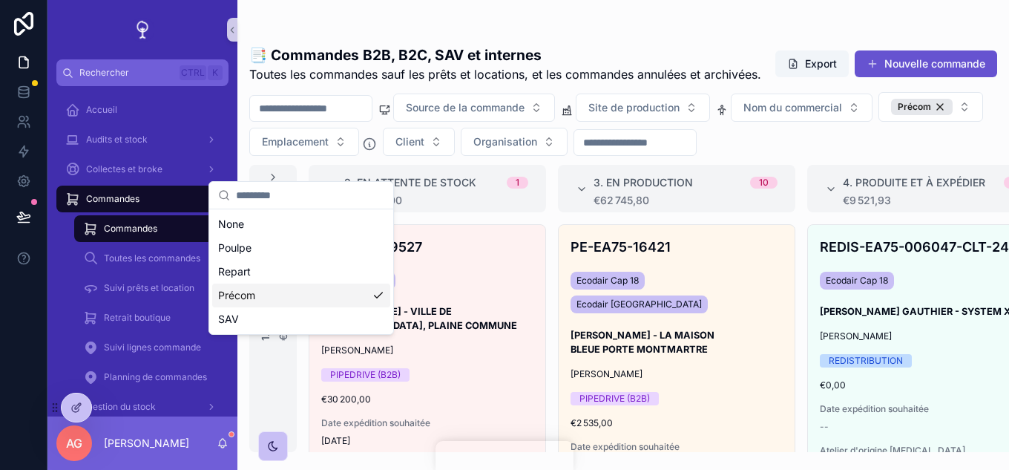
click at [927, 155] on div "Source de la commande Site de production Nom du commercial Précom Emplacement C…" at bounding box center [623, 124] width 772 height 64
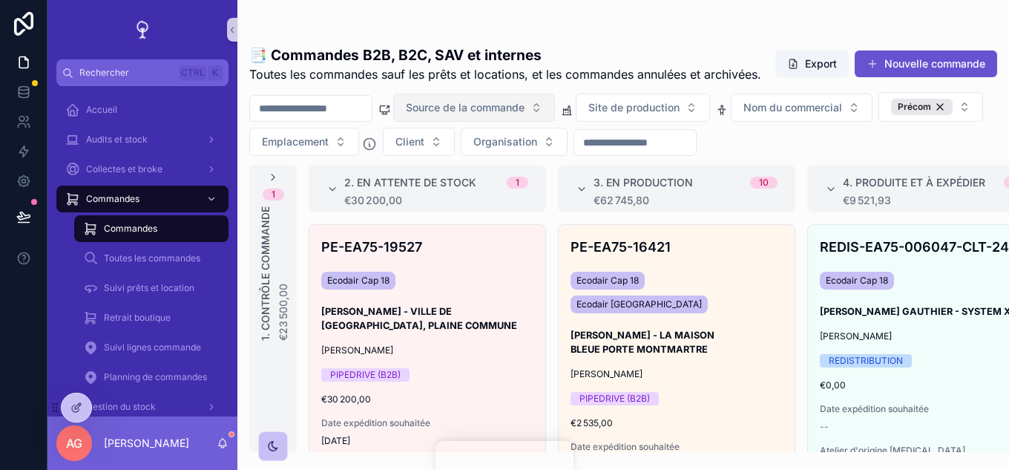
click at [555, 122] on button "Source de la commande" at bounding box center [474, 108] width 162 height 28
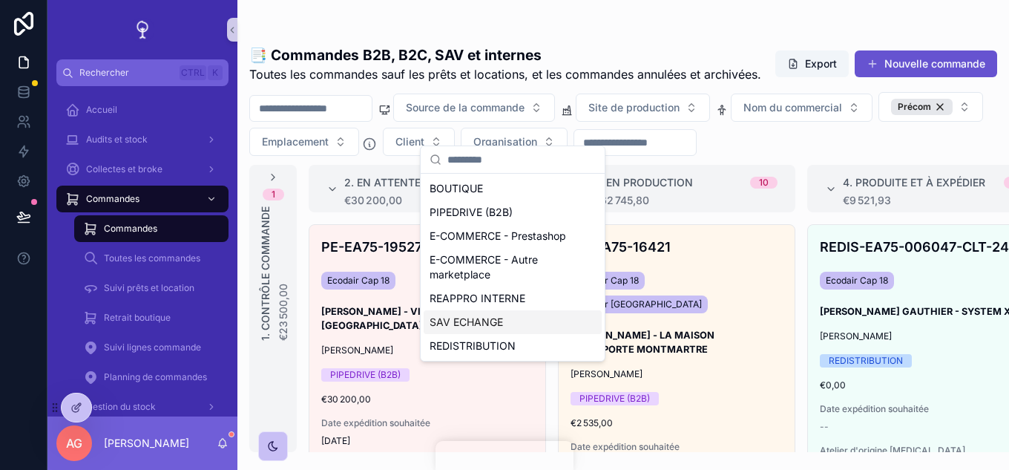
click at [488, 324] on div "SAV ECHANGE" at bounding box center [513, 322] width 178 height 24
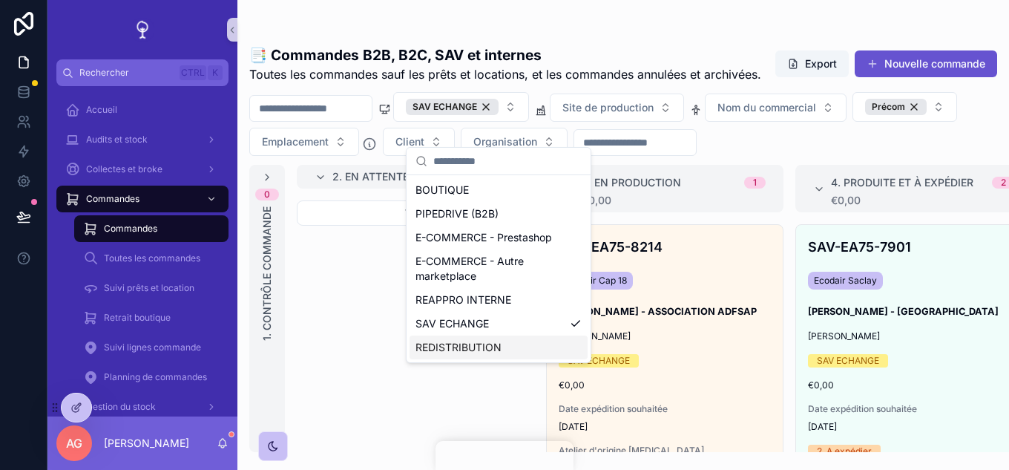
click at [325, 370] on div "Vide" at bounding box center [415, 342] width 237 height 285
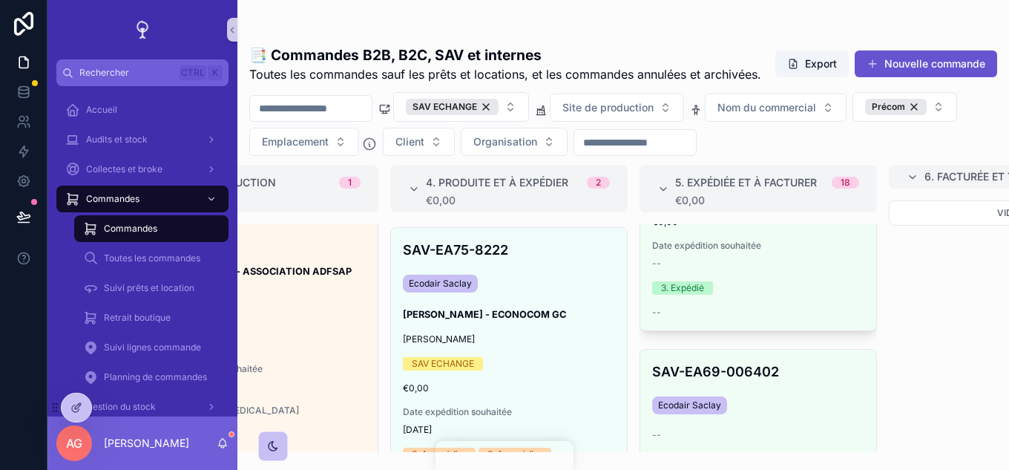
scroll to position [2078, 0]
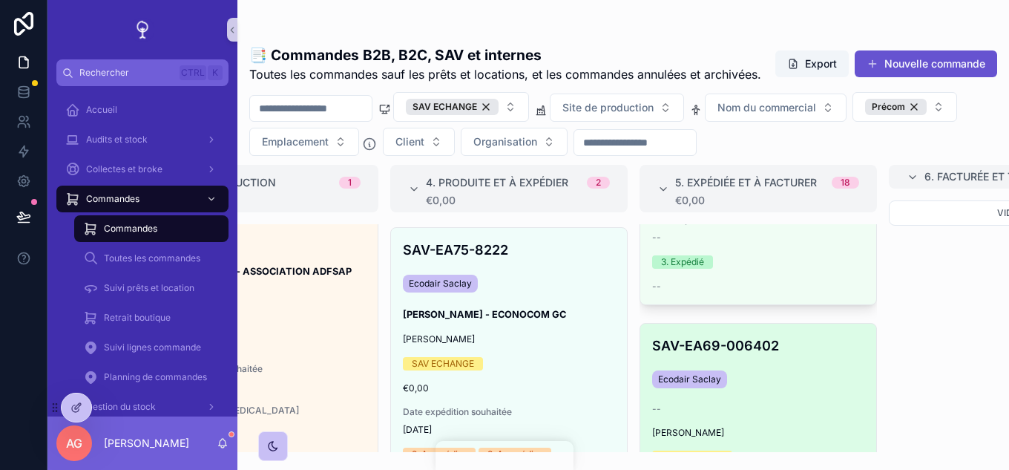
click at [793, 415] on div "SAV-EA69-006402 Ecodair Saclay -- [PERSON_NAME] SAV ECHANGE €0,00 Date expéditi…" at bounding box center [759, 457] width 236 height 266
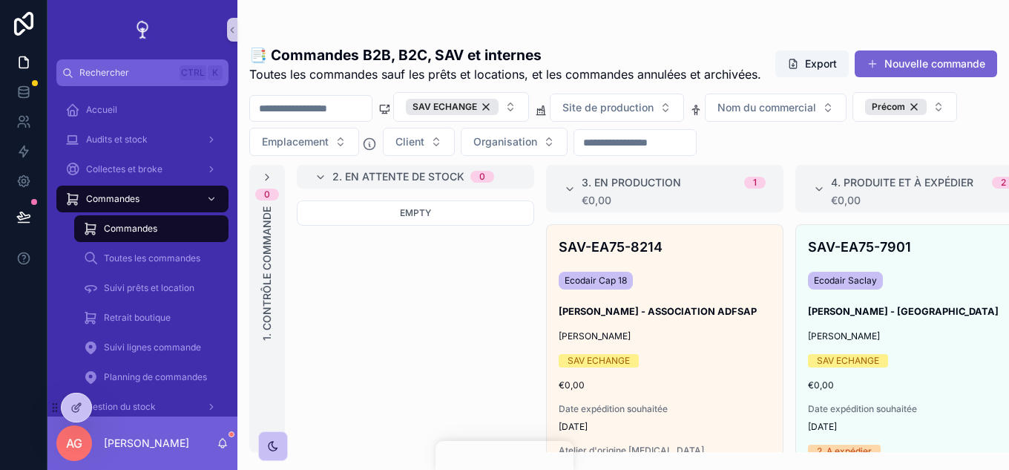
click at [890, 77] on button "Nouvelle commande" at bounding box center [926, 63] width 142 height 27
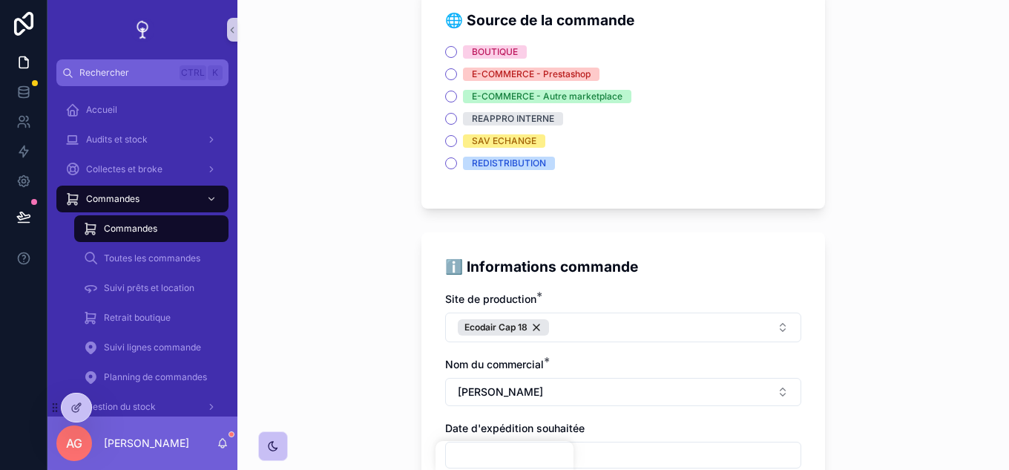
scroll to position [106, 0]
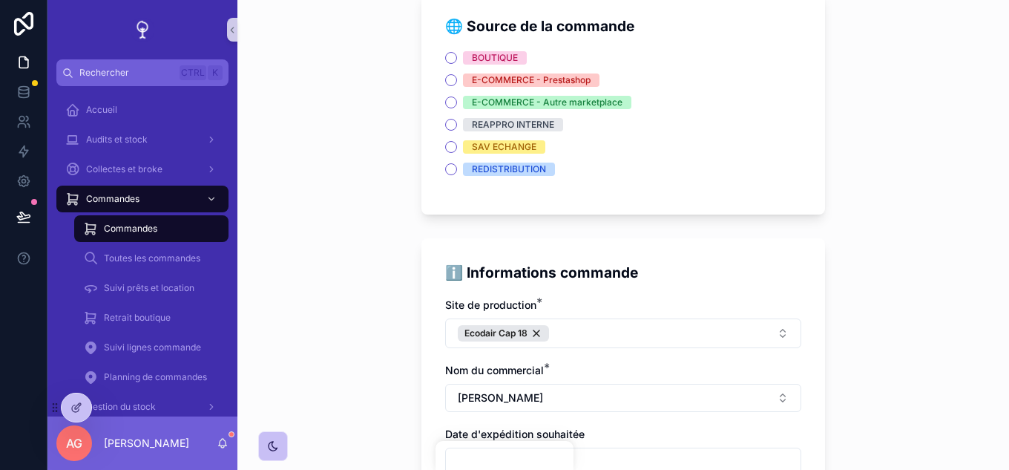
click at [488, 147] on div "SAV ECHANGE" at bounding box center [504, 146] width 65 height 13
click at [457, 147] on button "SAV ECHANGE" at bounding box center [451, 147] width 12 height 12
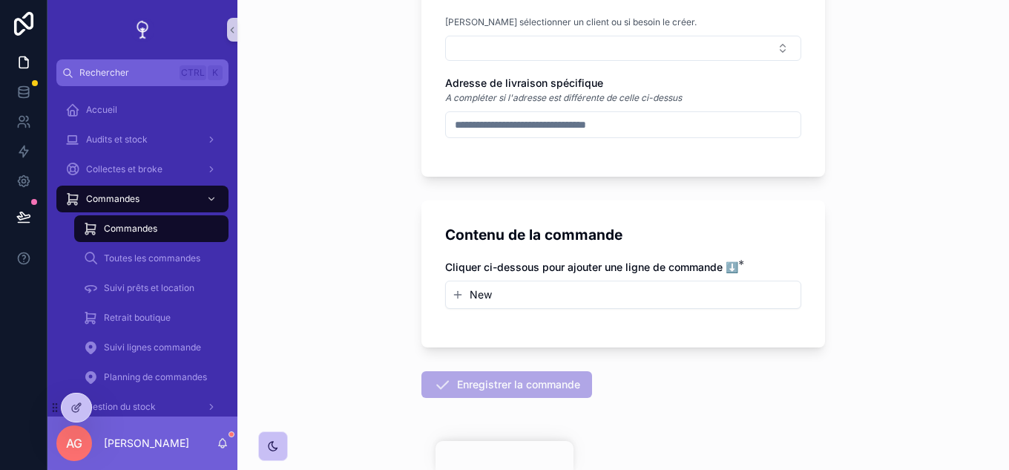
scroll to position [845, 0]
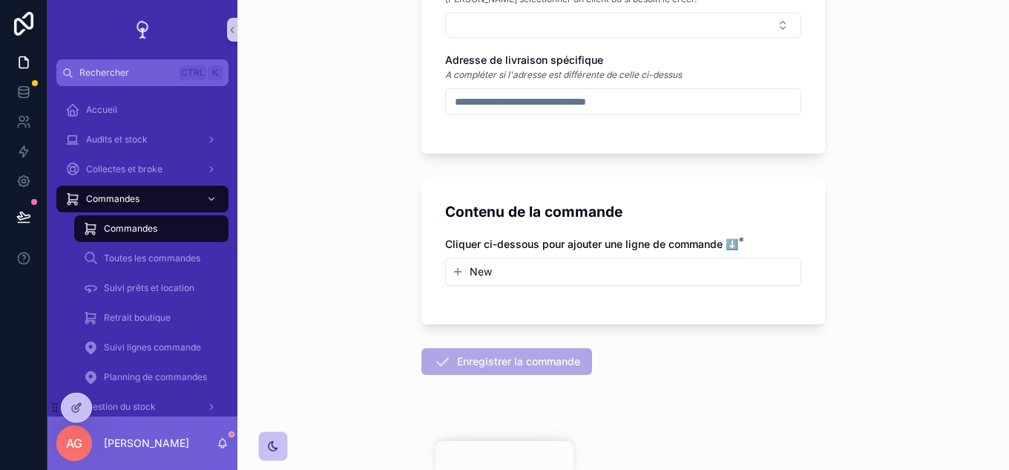
click at [513, 265] on button "New" at bounding box center [623, 271] width 343 height 15
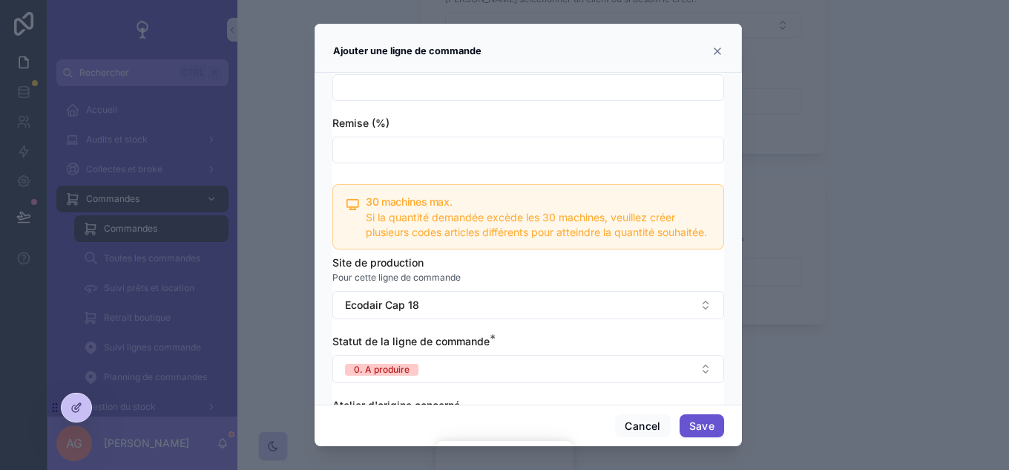
scroll to position [367, 0]
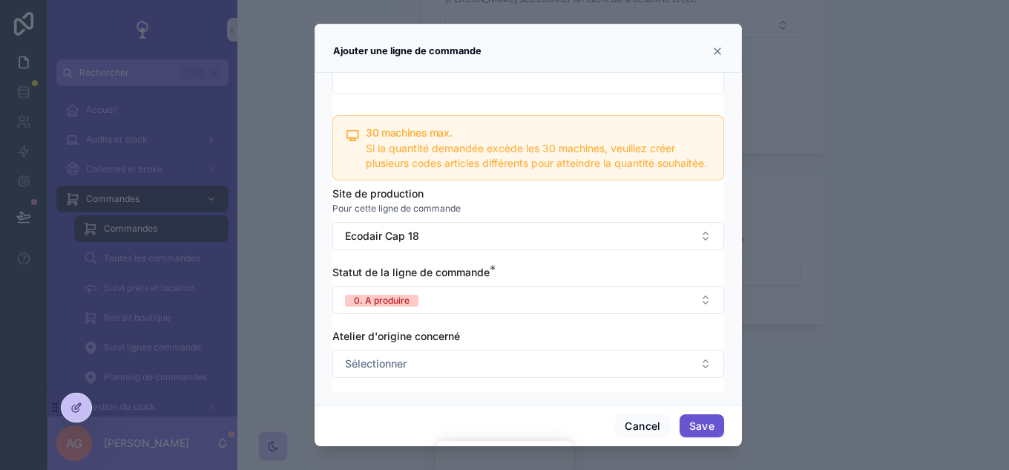
click at [715, 51] on icon "scrollable content" at bounding box center [718, 51] width 12 height 12
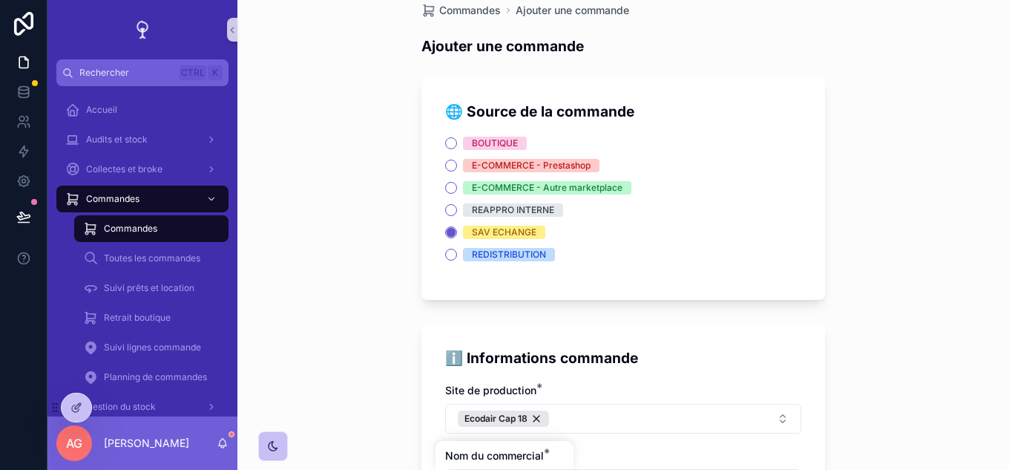
scroll to position [0, 0]
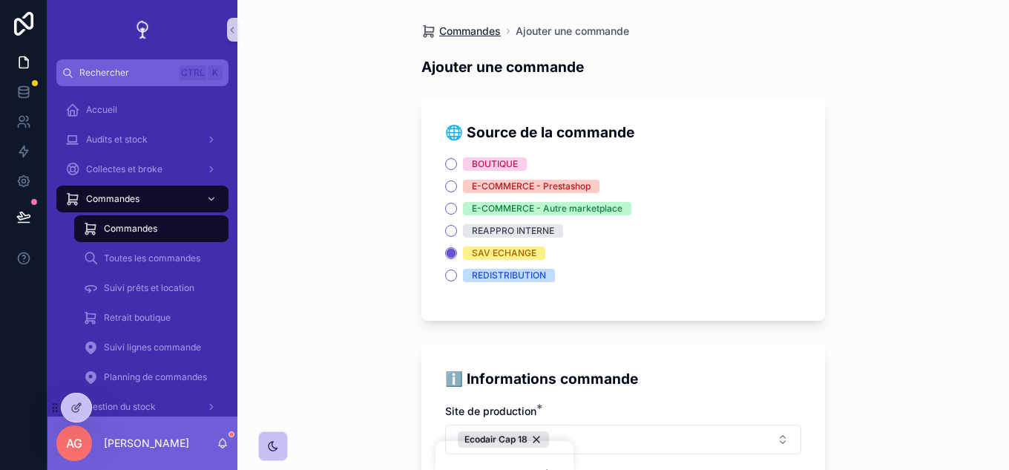
click at [468, 36] on span "Commandes" at bounding box center [470, 31] width 62 height 15
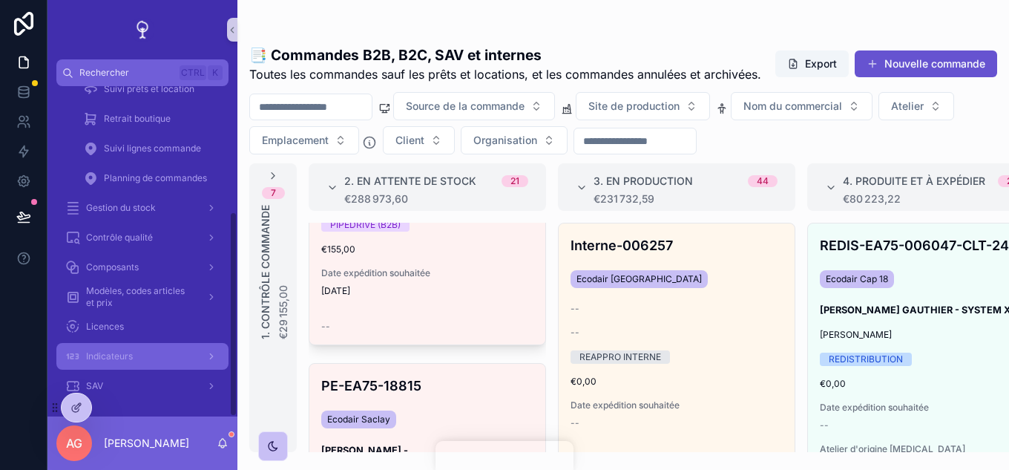
scroll to position [201, 0]
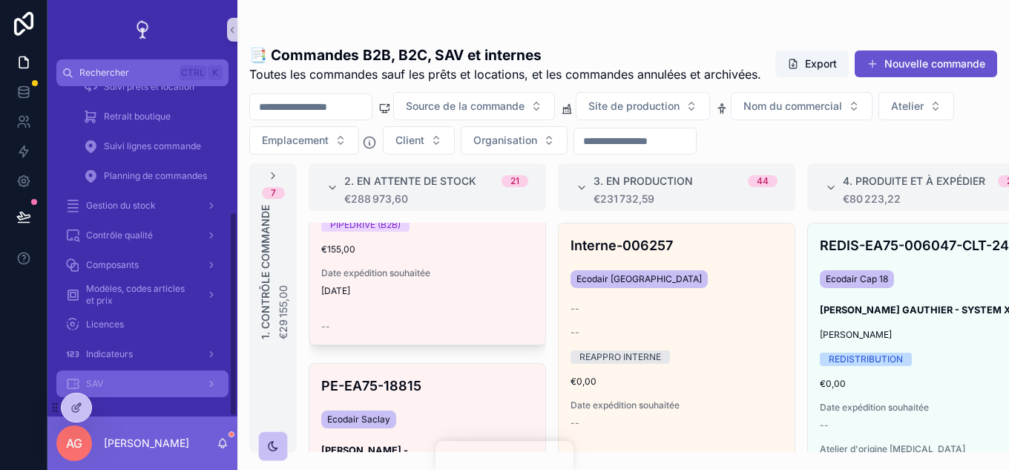
click at [127, 379] on div "SAV" at bounding box center [142, 384] width 154 height 24
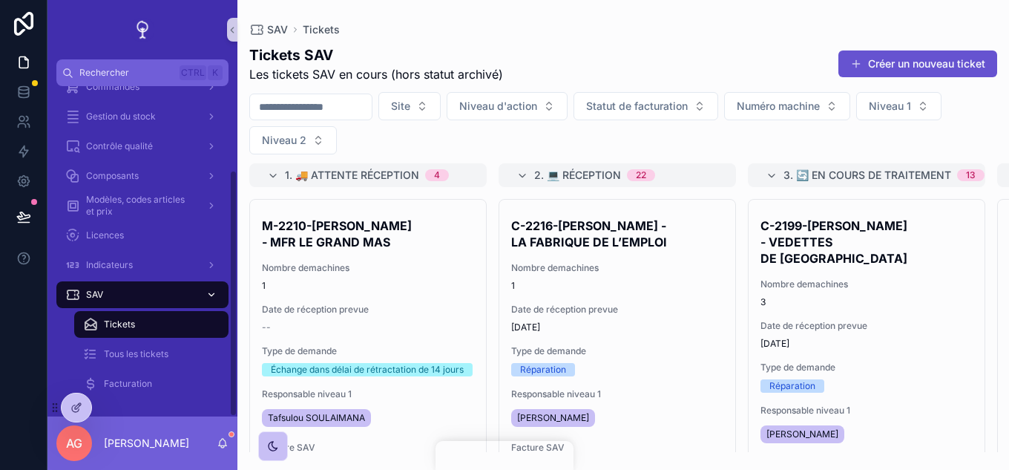
scroll to position [112, 0]
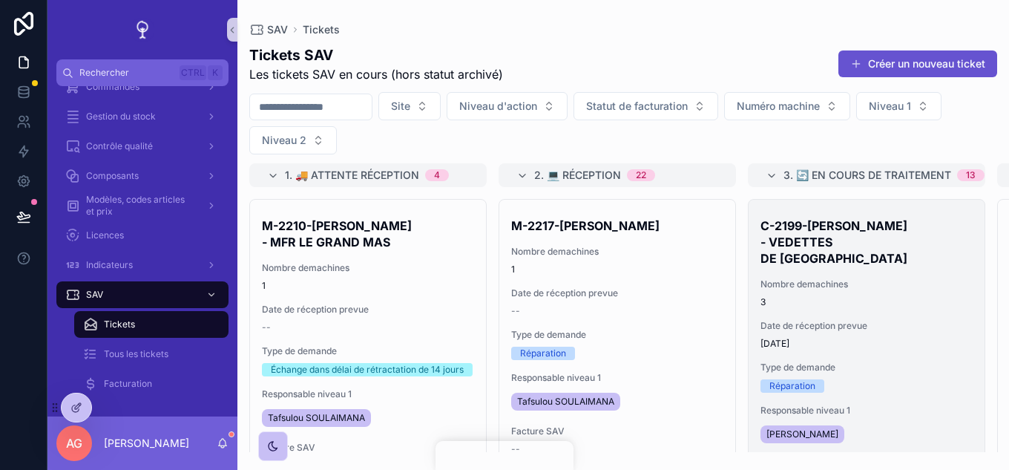
click at [855, 338] on span "[DATE]" at bounding box center [867, 344] width 212 height 12
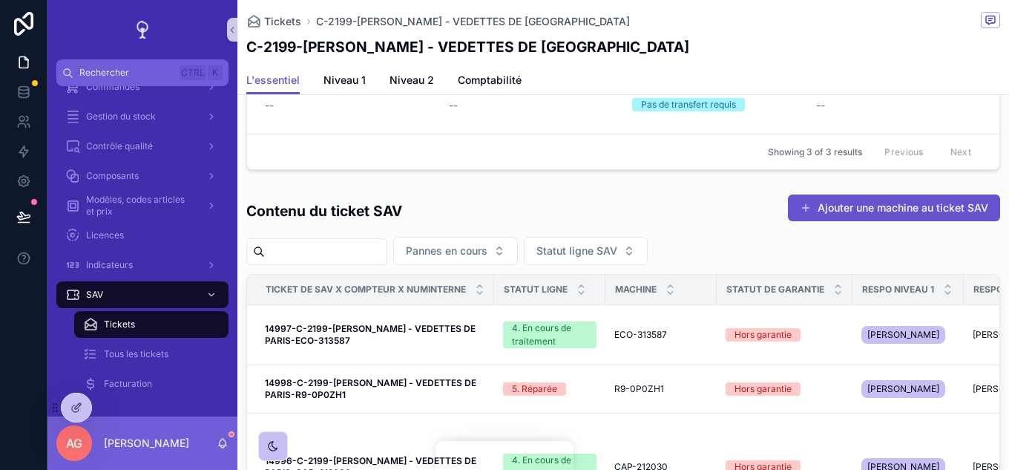
scroll to position [1455, 0]
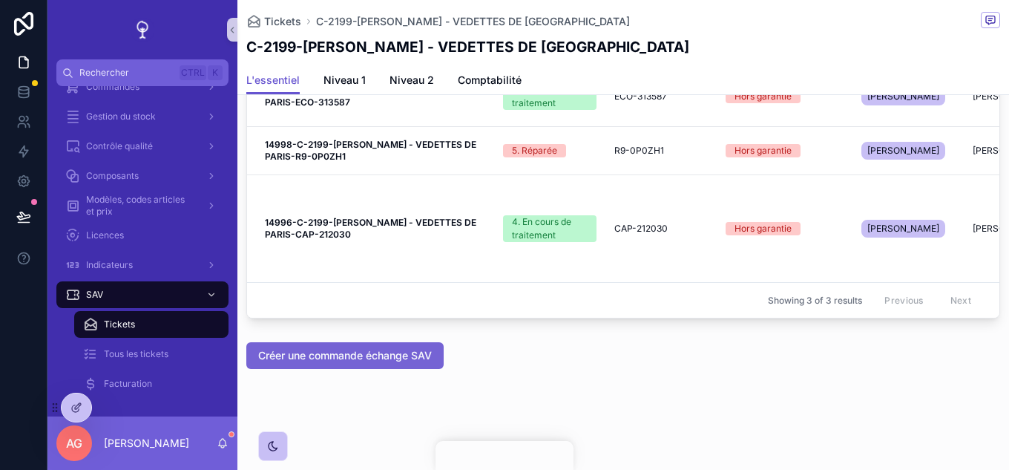
click at [383, 364] on button "Créer une commande échange SAV" at bounding box center [344, 355] width 197 height 27
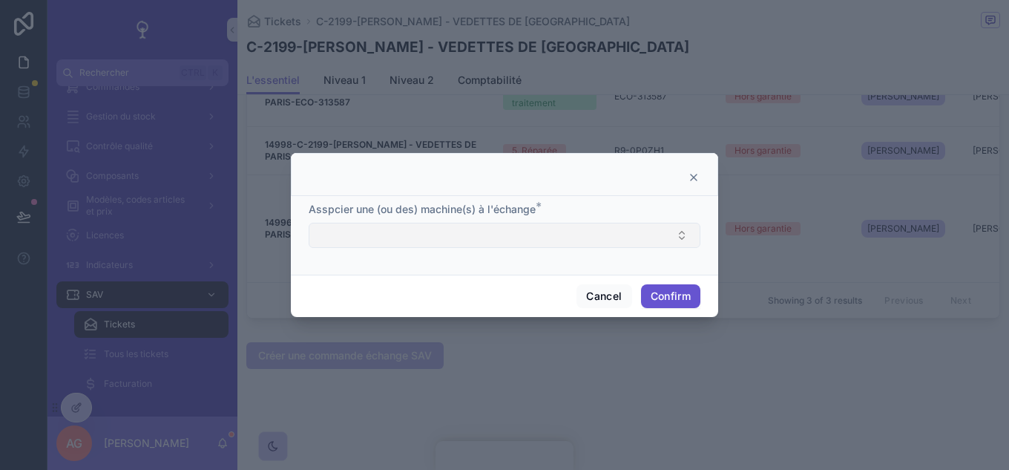
click at [658, 235] on button "Select Button" at bounding box center [505, 235] width 392 height 25
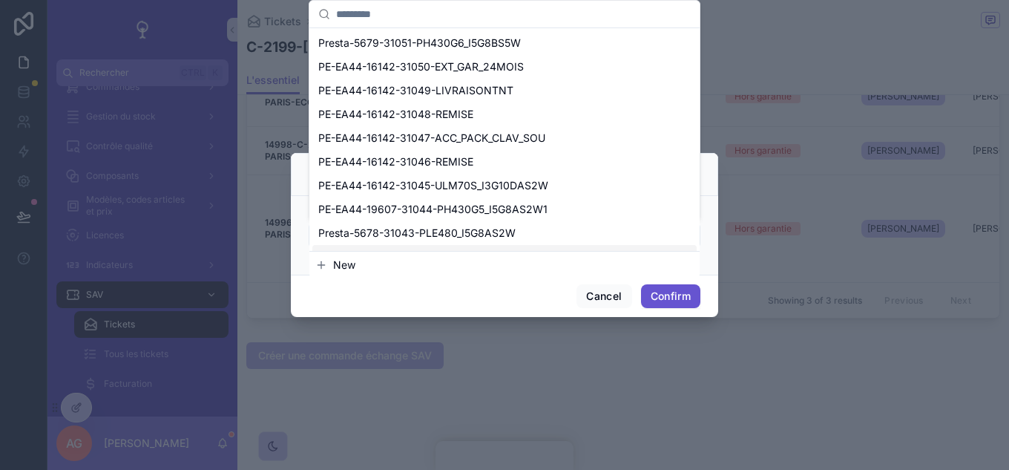
click at [612, 403] on div at bounding box center [504, 235] width 1009 height 470
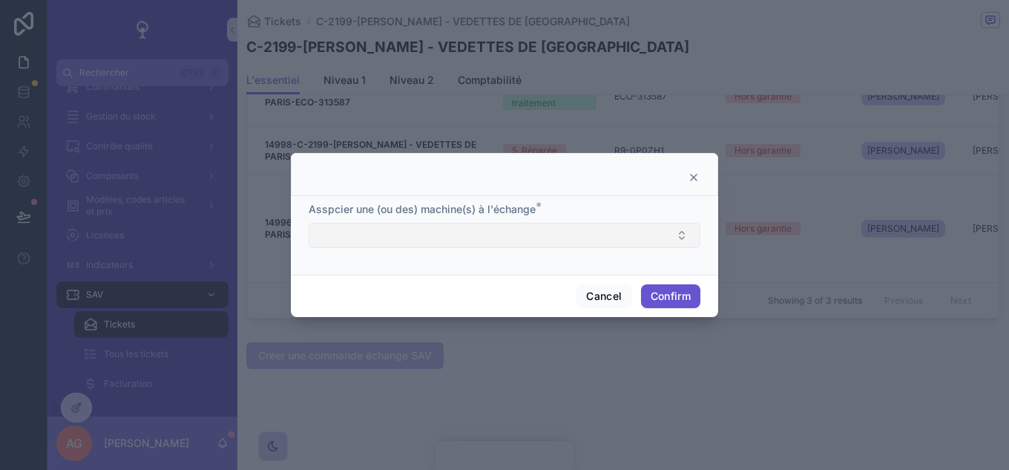
click at [656, 227] on button "Select Button" at bounding box center [505, 235] width 392 height 25
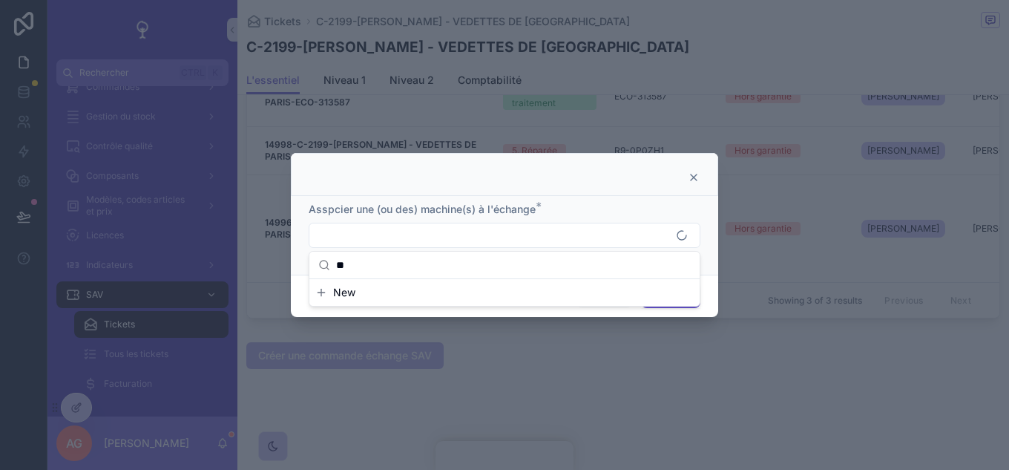
type input "*"
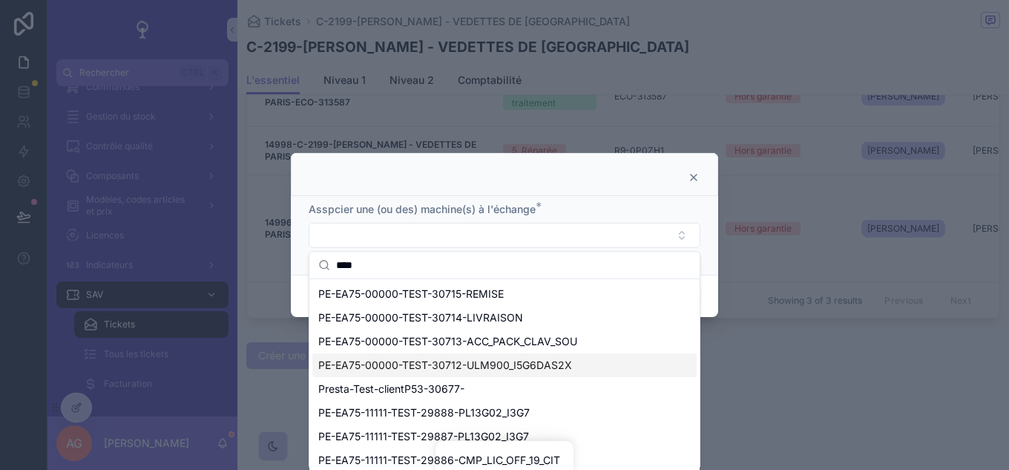
type input "****"
click at [472, 364] on span "PE-EA75-00000-TEST-30712-ULM900_I5G6DAS2X" at bounding box center [445, 365] width 254 height 15
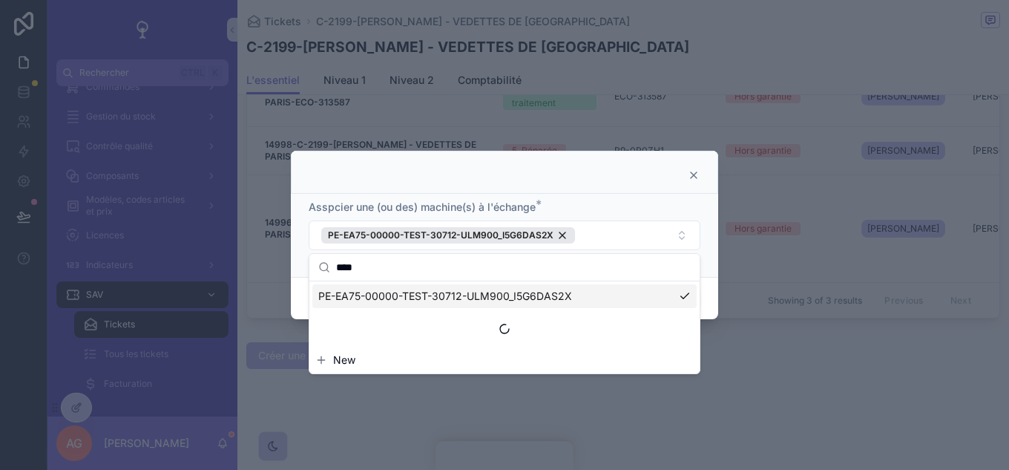
click at [888, 393] on div at bounding box center [504, 235] width 1009 height 470
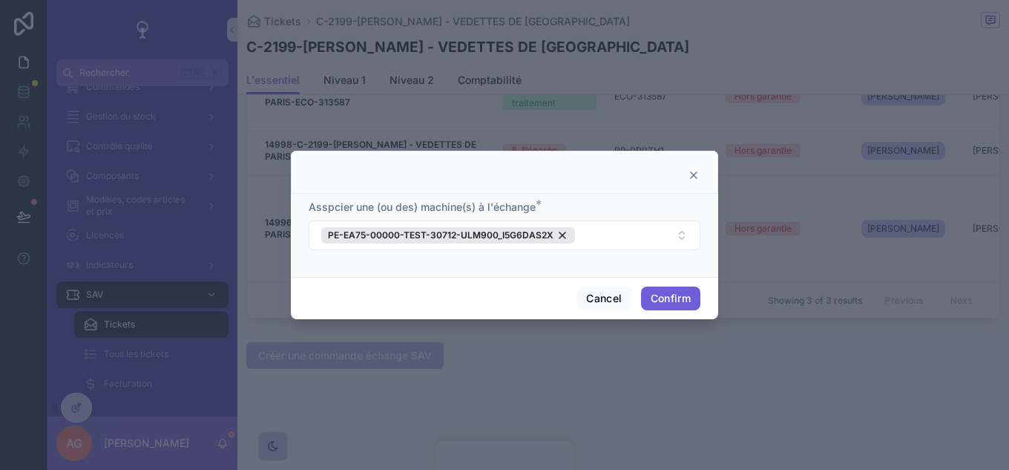
click at [657, 286] on button "Confirm" at bounding box center [670, 298] width 59 height 24
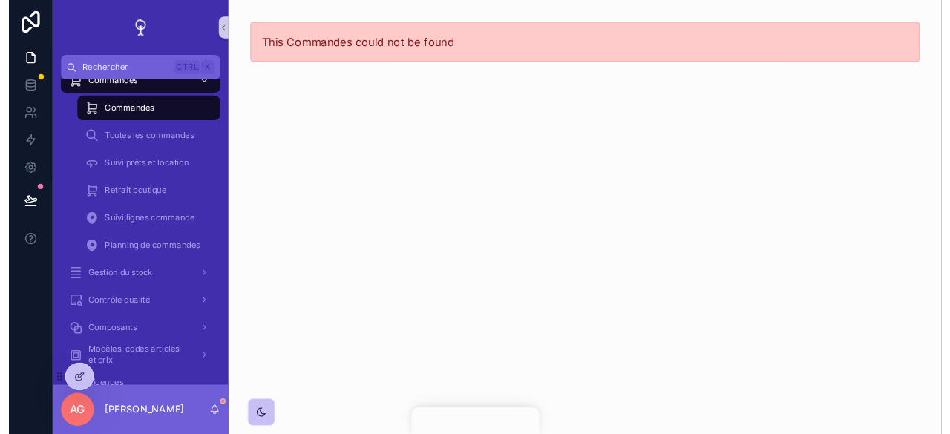
scroll to position [112, 0]
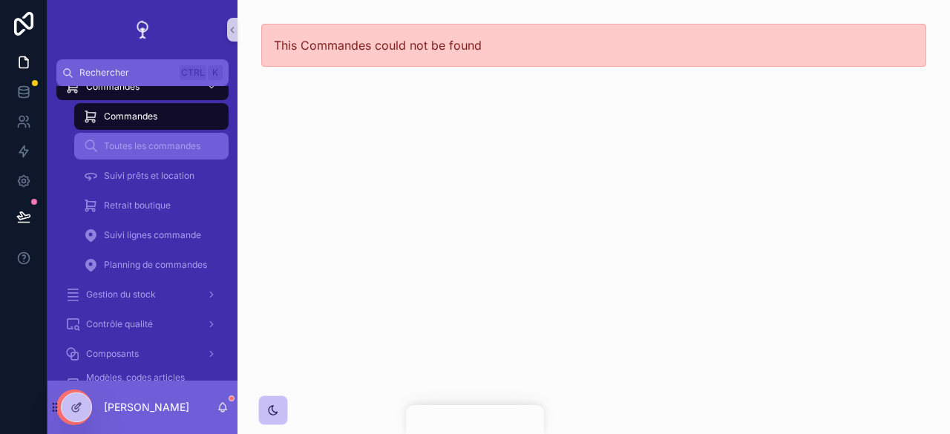
click at [143, 145] on span "Toutes les commandes" at bounding box center [152, 146] width 96 height 12
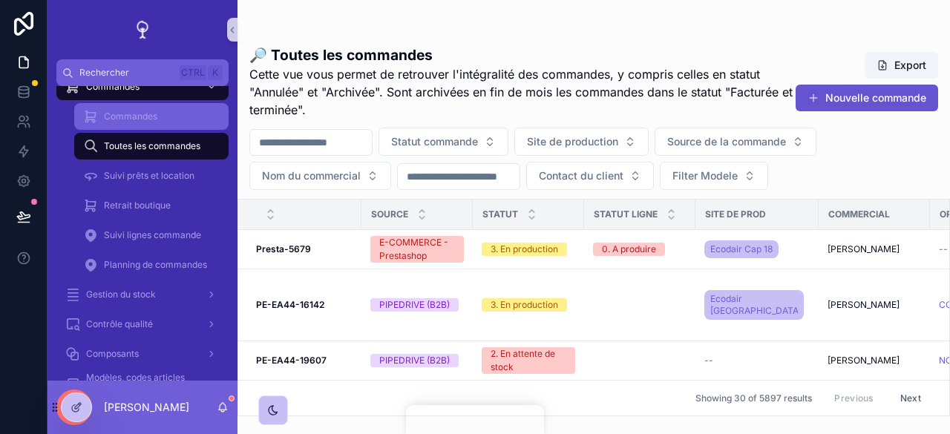
click at [125, 113] on span "Commandes" at bounding box center [130, 117] width 53 height 12
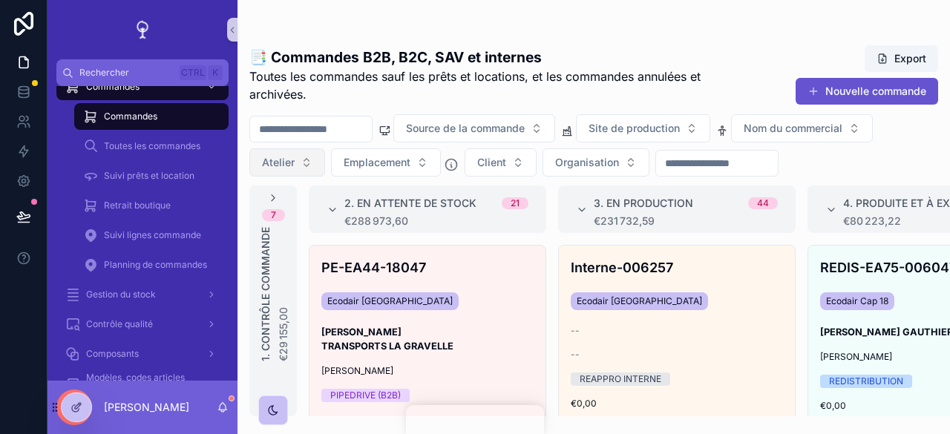
click at [305, 161] on button "Atelier" at bounding box center [287, 162] width 76 height 28
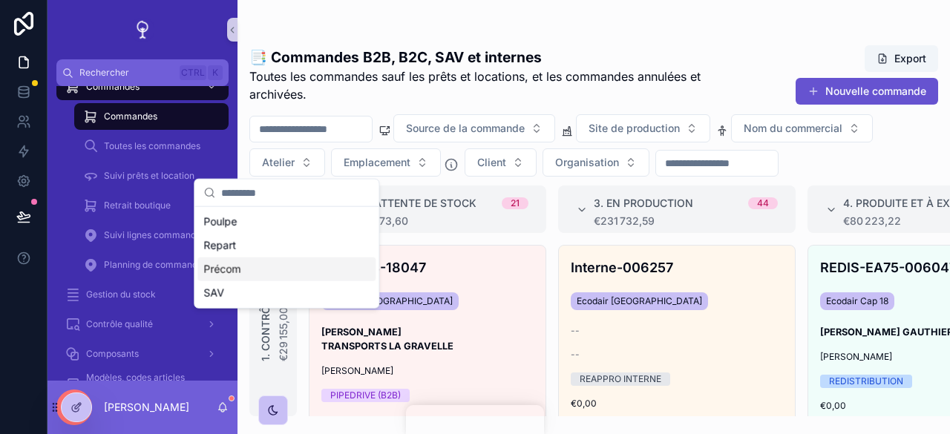
click at [297, 265] on div "Précom" at bounding box center [286, 270] width 178 height 24
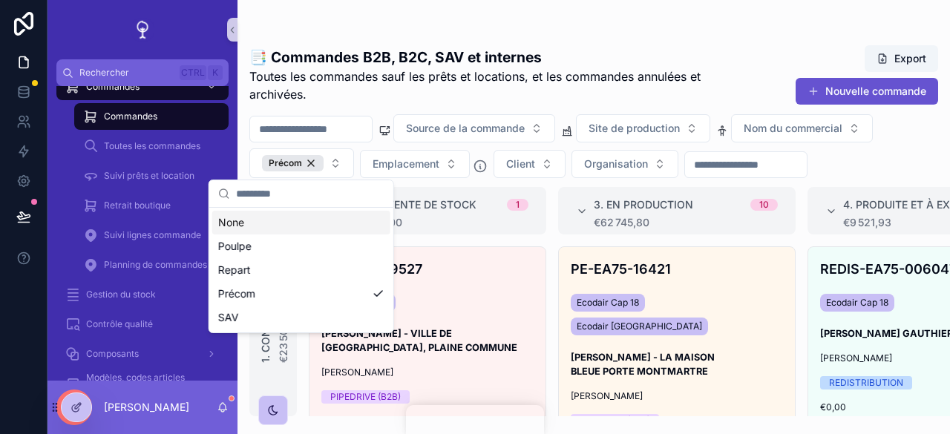
click at [855, 166] on div "Source de la commande Site de production Nom du commercial Précom Emplacement C…" at bounding box center [593, 146] width 712 height 64
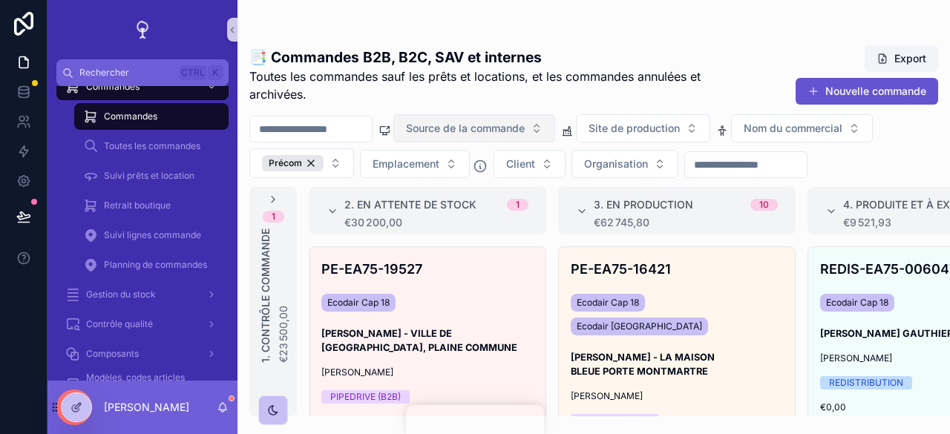
click at [555, 130] on button "Source de la commande" at bounding box center [474, 128] width 162 height 28
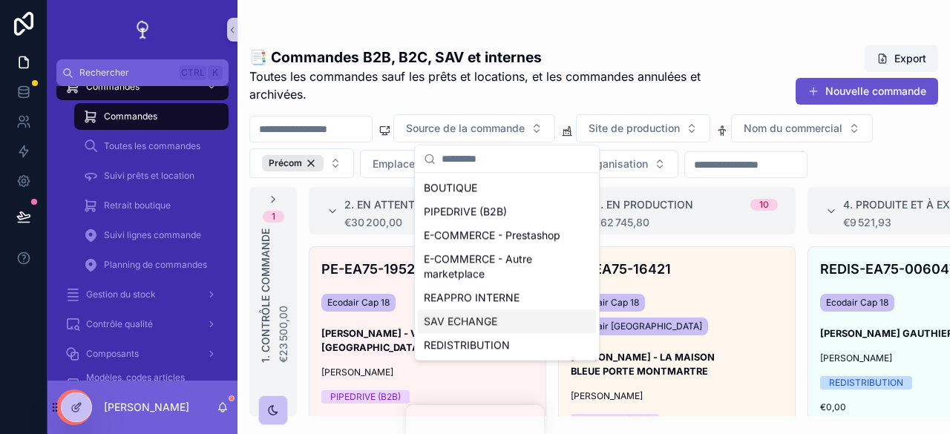
click at [528, 319] on div "SAV ECHANGE" at bounding box center [507, 321] width 178 height 24
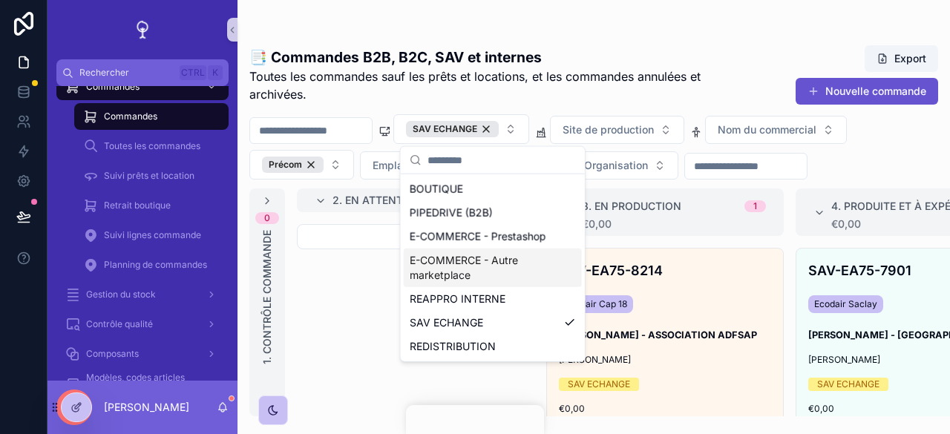
click at [880, 157] on div "SAV ECHANGE Site de production Nom du commercial Précom Emplacement Client Orga…" at bounding box center [593, 146] width 712 height 65
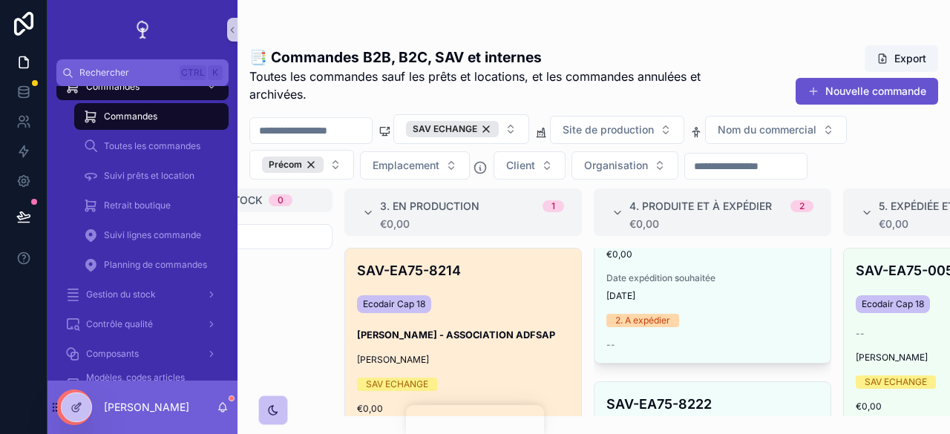
scroll to position [54, 0]
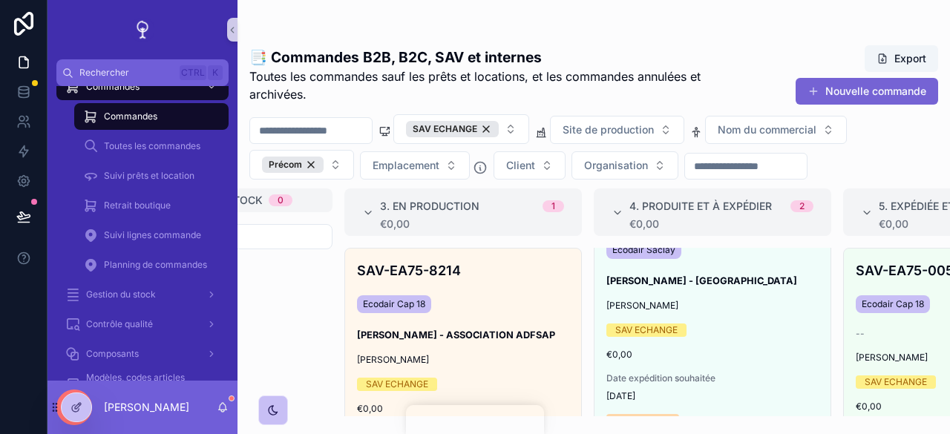
click at [854, 85] on button "Nouvelle commande" at bounding box center [867, 91] width 142 height 27
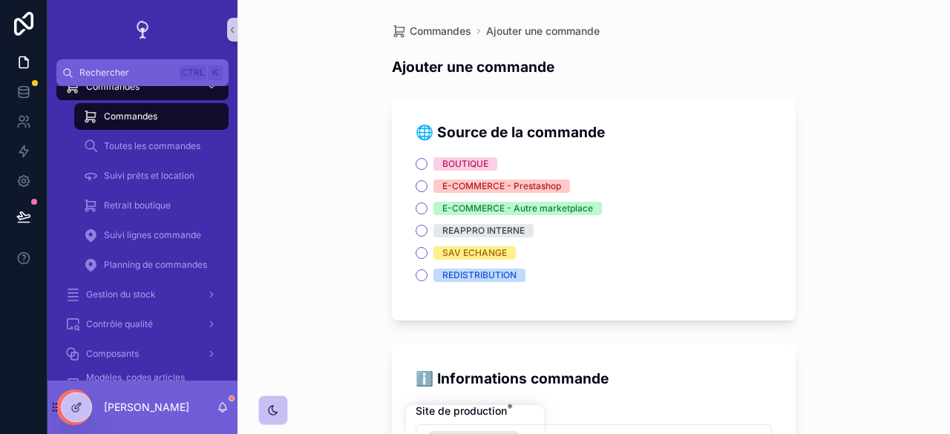
click at [502, 252] on span "SAV ECHANGE" at bounding box center [474, 252] width 82 height 13
click at [427, 252] on button "SAV ECHANGE" at bounding box center [422, 253] width 12 height 12
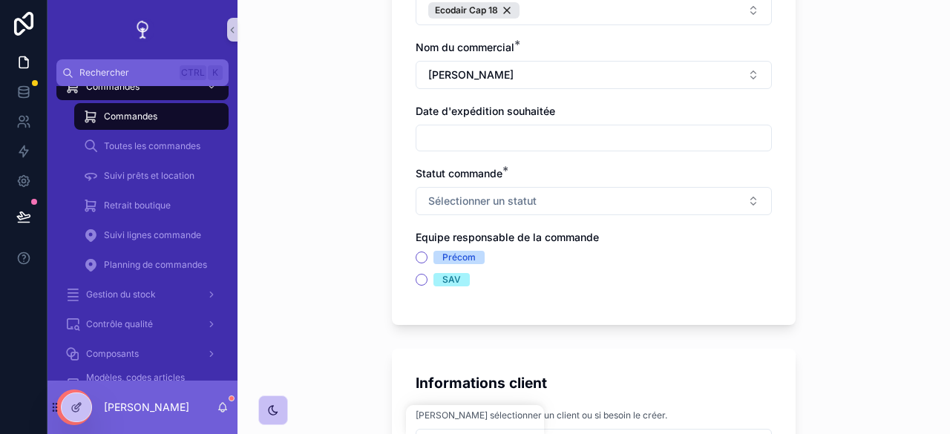
scroll to position [445, 0]
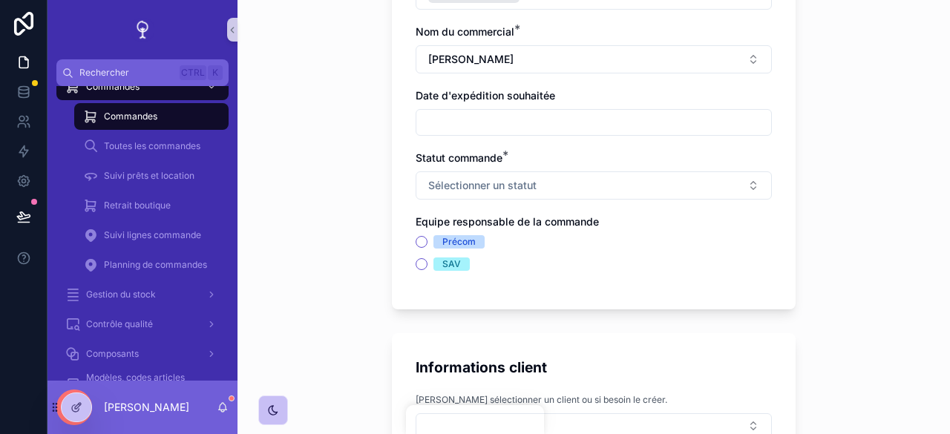
click at [183, 124] on div "Commandes" at bounding box center [151, 117] width 137 height 24
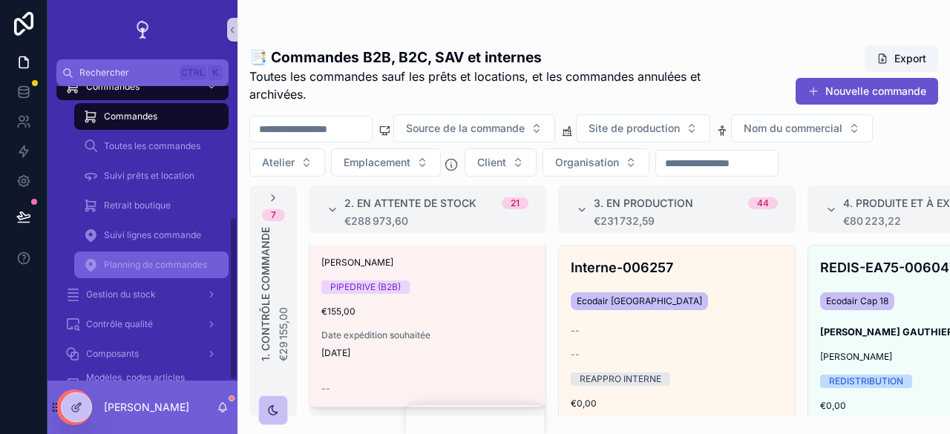
scroll to position [236, 0]
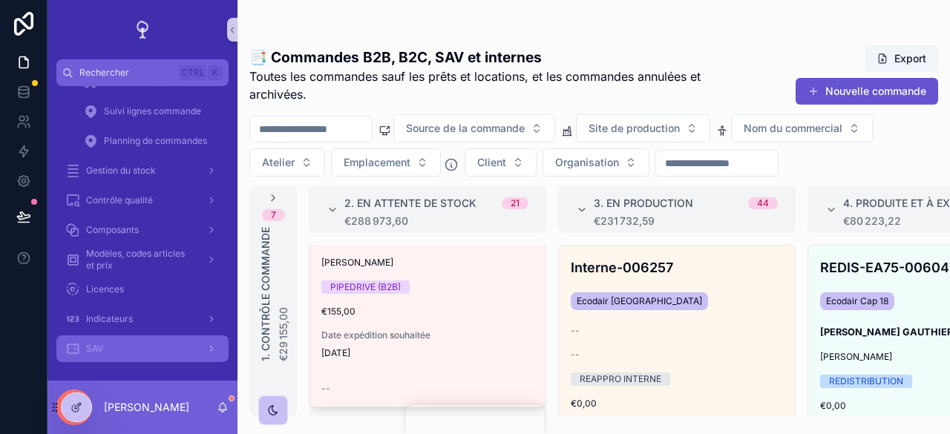
click at [117, 339] on div "SAV" at bounding box center [142, 349] width 154 height 24
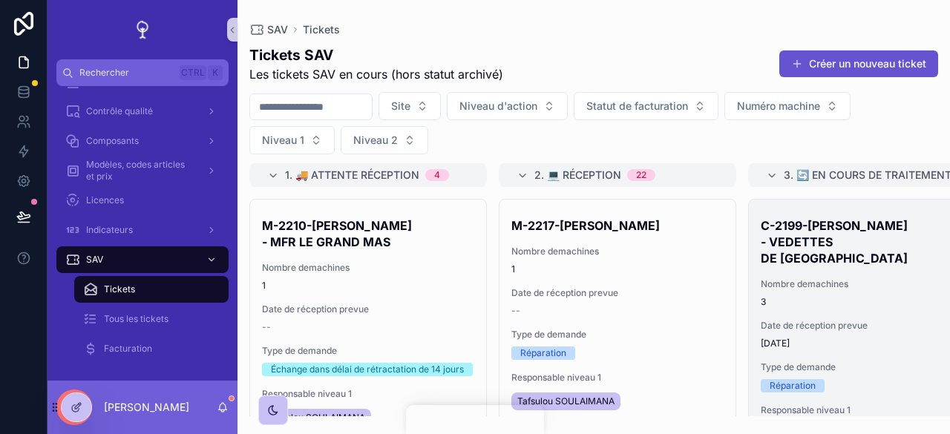
click at [852, 296] on span "3" at bounding box center [867, 302] width 212 height 12
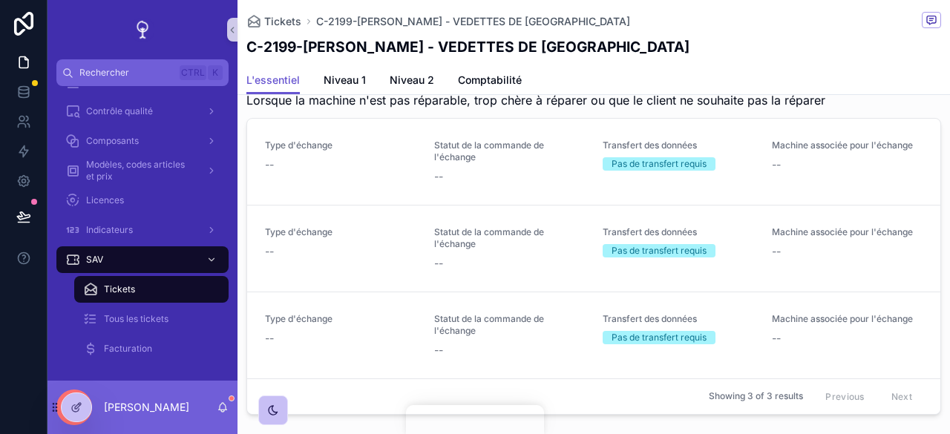
scroll to position [1025, 0]
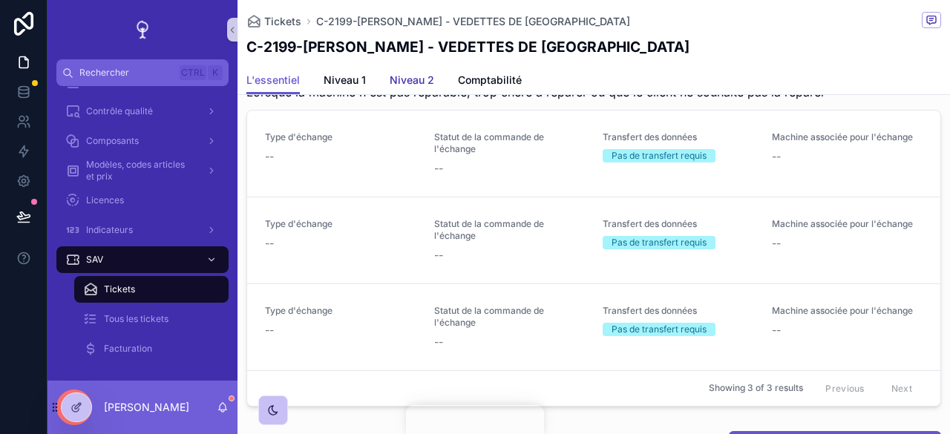
click at [401, 79] on span "Niveau 2" at bounding box center [412, 80] width 45 height 15
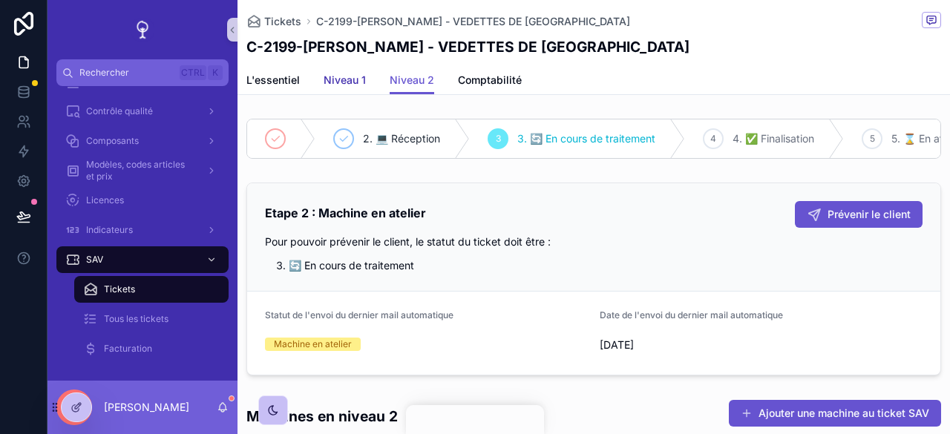
click at [346, 85] on span "Niveau 1" at bounding box center [345, 80] width 42 height 15
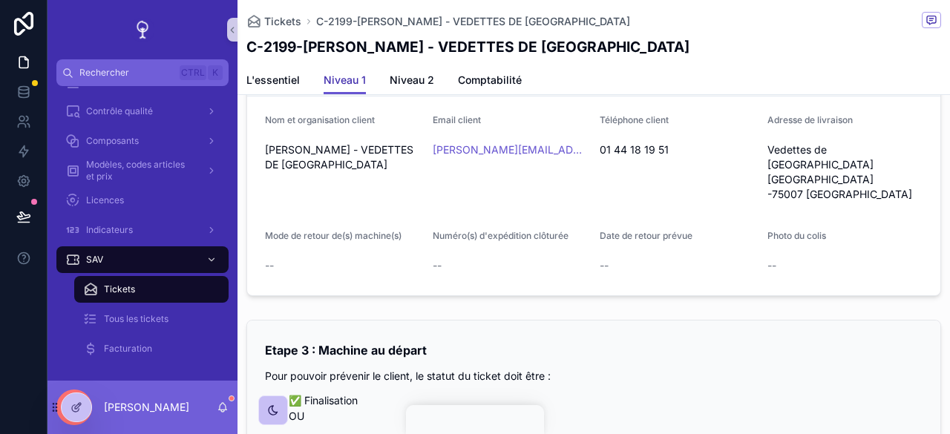
scroll to position [1654, 0]
click at [399, 88] on link "Niveau 2" at bounding box center [412, 82] width 45 height 30
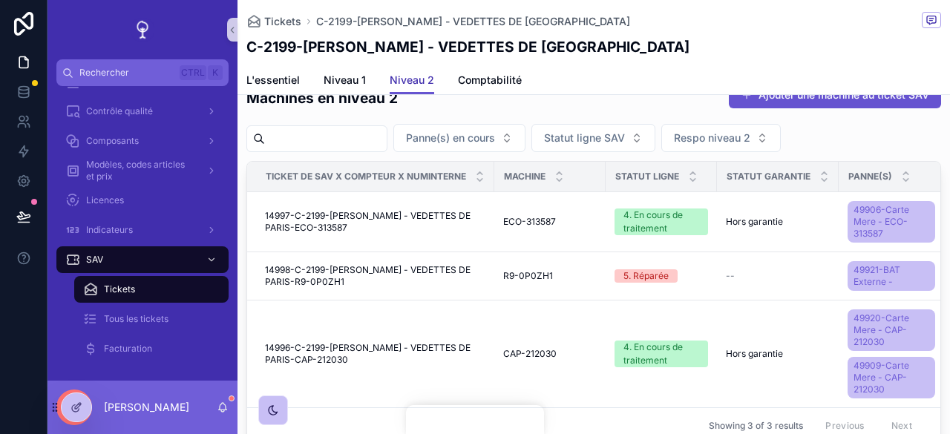
scroll to position [318, 0]
click at [257, 74] on span "L'essentiel" at bounding box center [272, 80] width 53 height 15
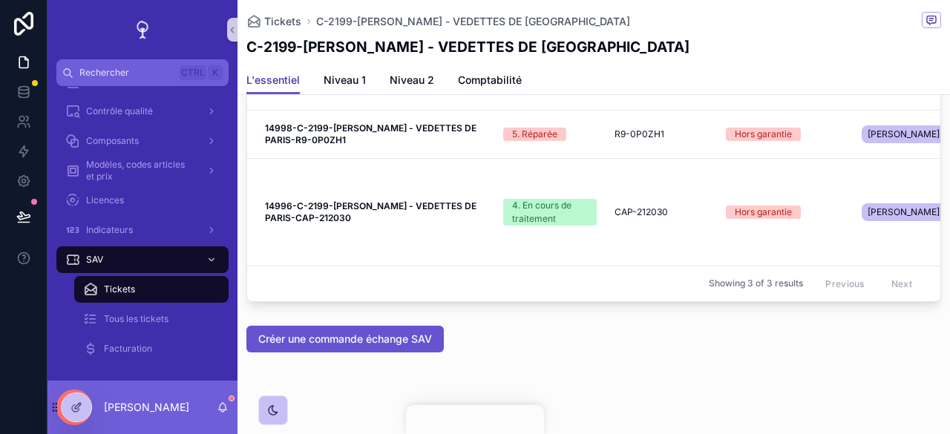
scroll to position [1554, 0]
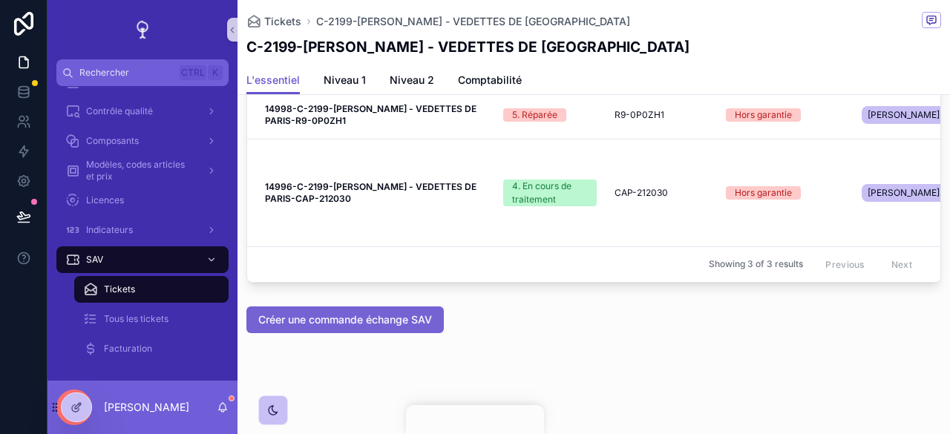
click at [383, 327] on span "Créer une commande échange SAV" at bounding box center [345, 319] width 174 height 15
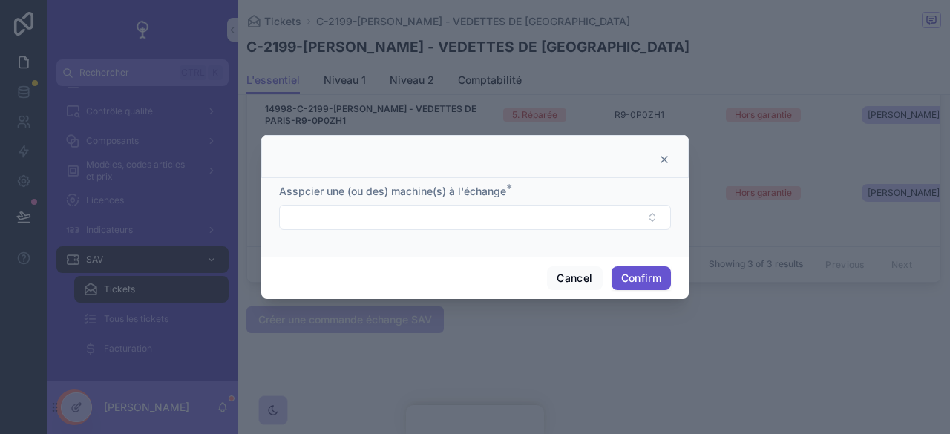
click at [659, 157] on icon at bounding box center [664, 160] width 12 height 12
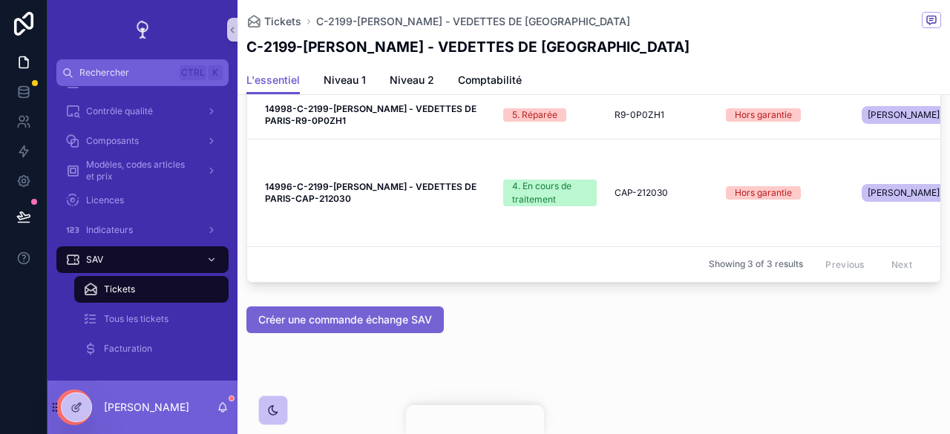
click at [374, 325] on span "Créer une commande échange SAV" at bounding box center [345, 319] width 174 height 15
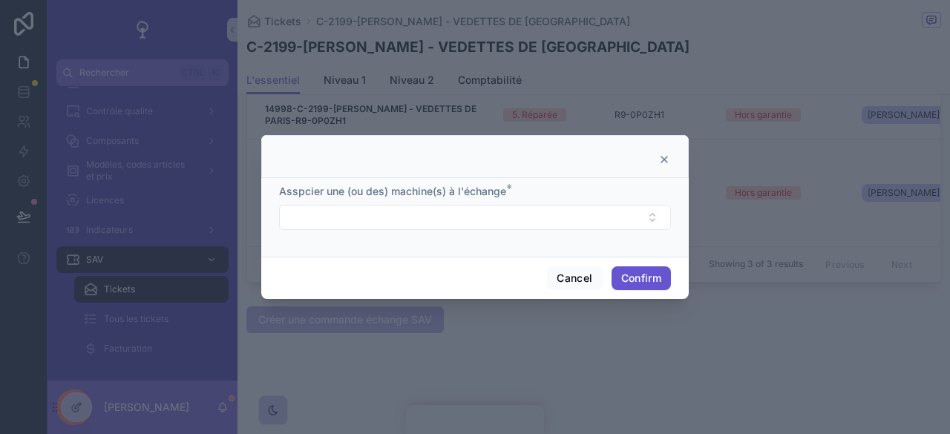
click at [661, 159] on icon at bounding box center [664, 160] width 12 height 12
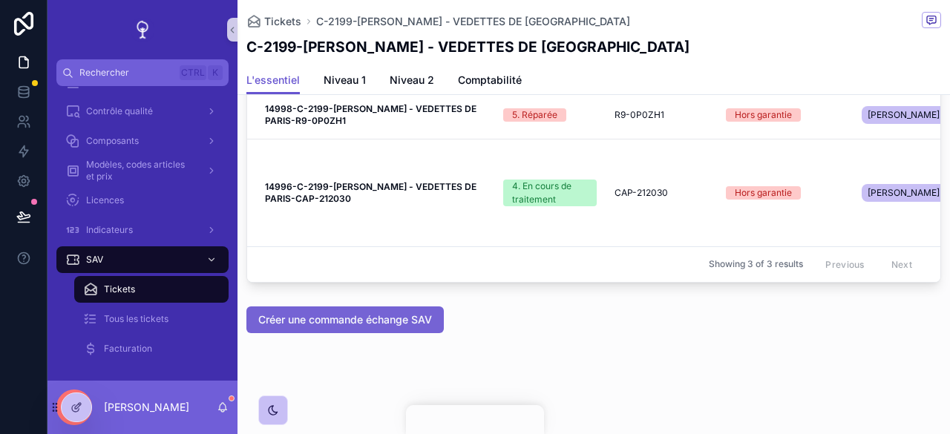
click at [369, 321] on span "Créer une commande échange SAV" at bounding box center [345, 319] width 174 height 15
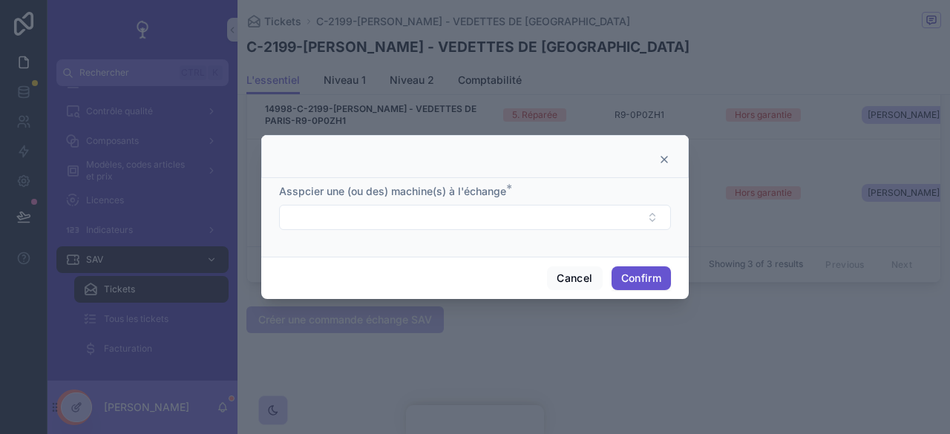
click at [666, 156] on icon at bounding box center [664, 160] width 12 height 12
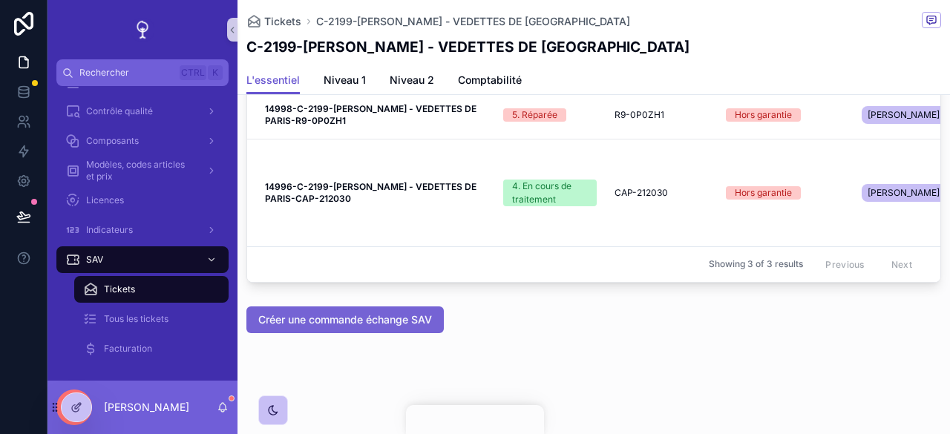
click at [432, 321] on span "Créer une commande échange SAV" at bounding box center [345, 319] width 174 height 15
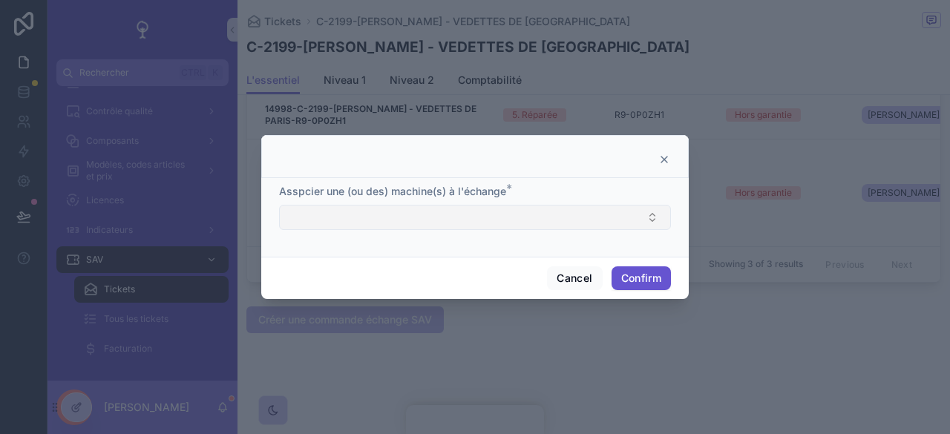
click at [429, 216] on button "Select Button" at bounding box center [475, 217] width 392 height 25
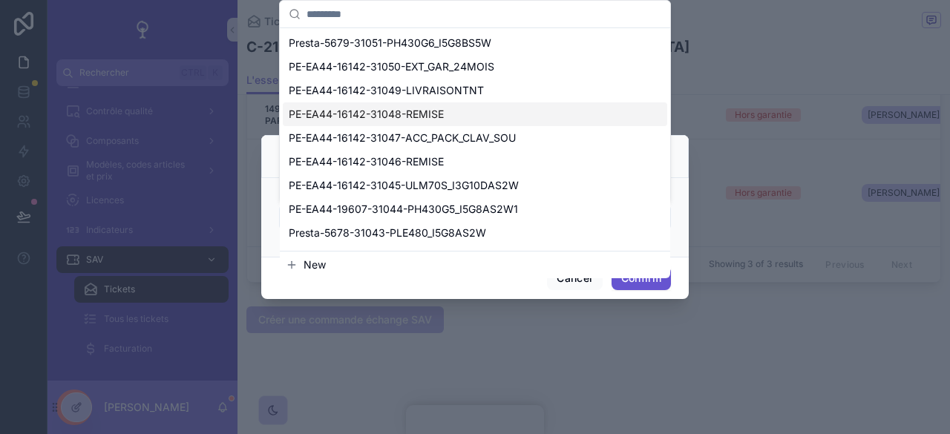
type input "*"
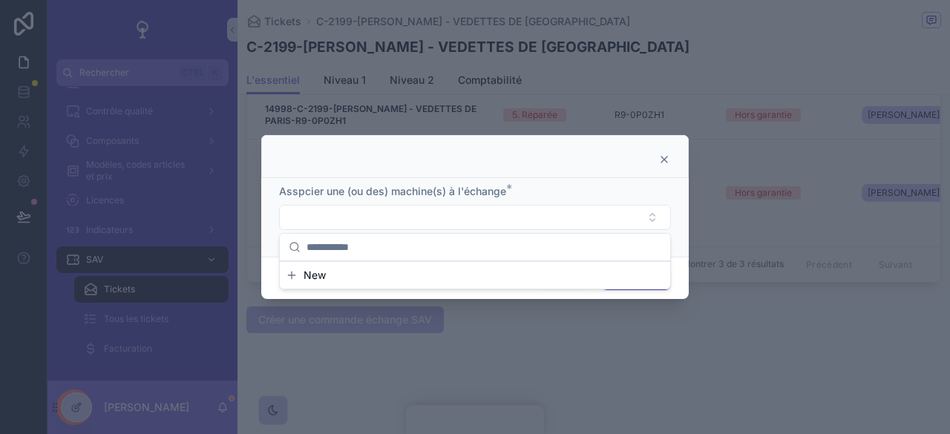
click at [664, 161] on icon at bounding box center [664, 160] width 6 height 6
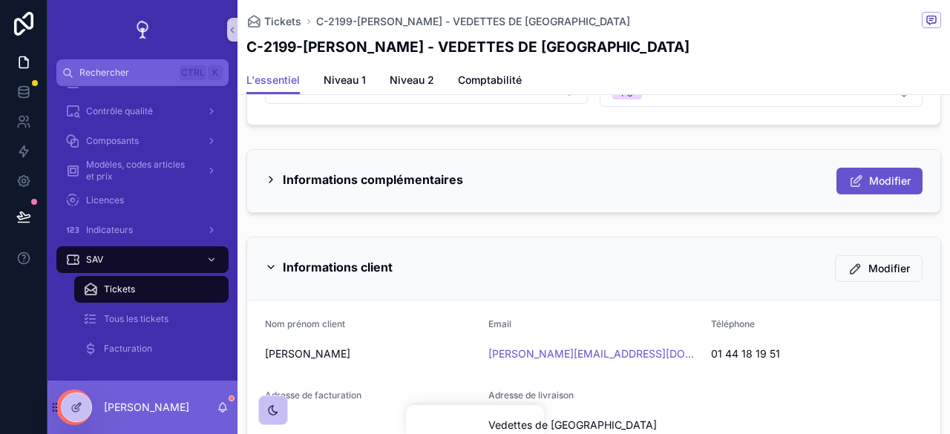
scroll to position [580, 0]
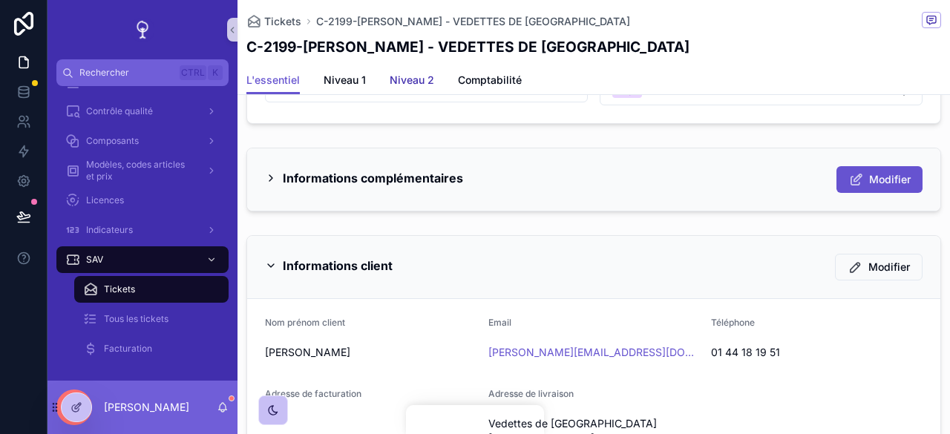
click at [420, 84] on span "Niveau 2" at bounding box center [412, 80] width 45 height 15
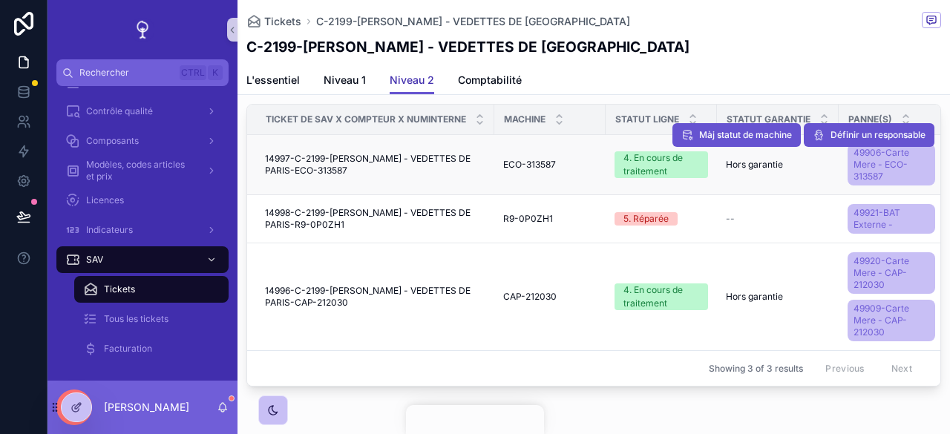
scroll to position [380, 0]
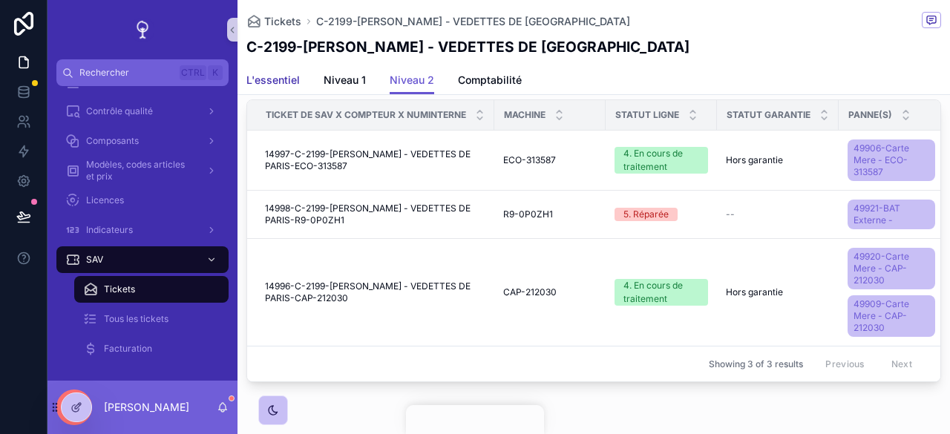
click at [278, 89] on link "L'essentiel" at bounding box center [272, 82] width 53 height 30
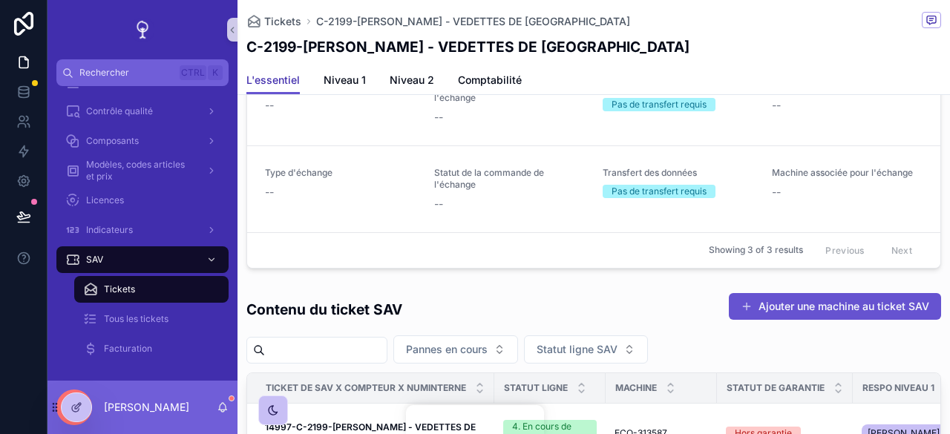
scroll to position [1554, 0]
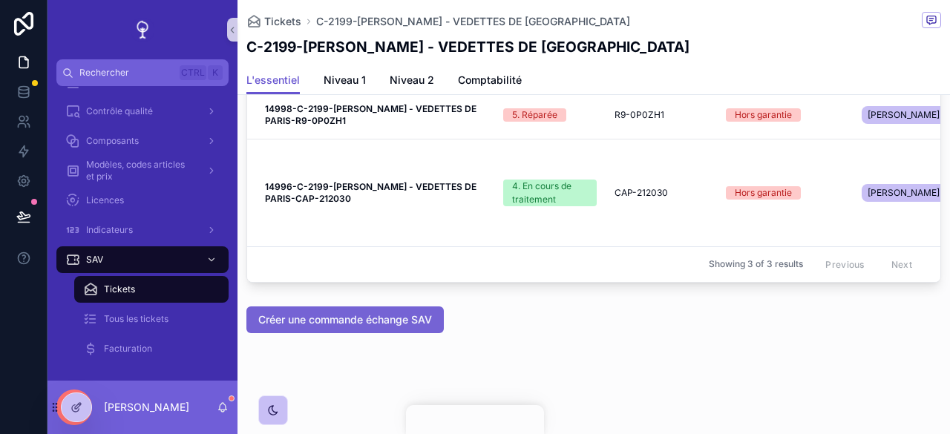
click at [338, 307] on button "Créer une commande échange SAV" at bounding box center [344, 320] width 197 height 27
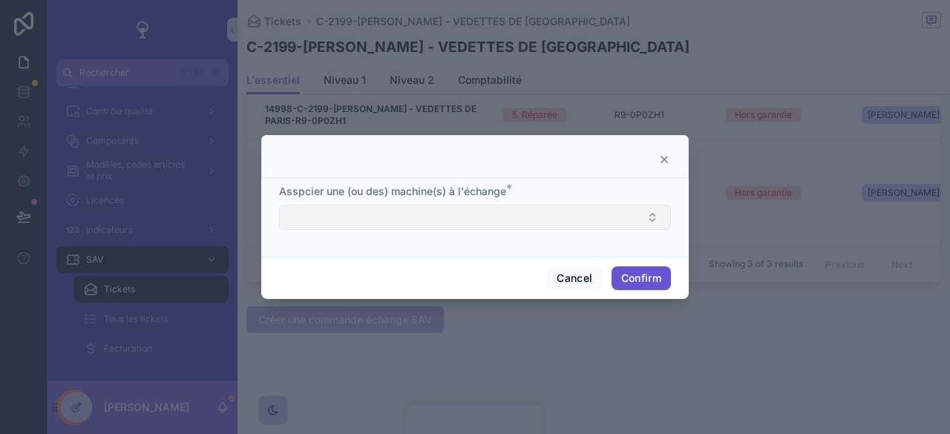
click at [338, 207] on button "Select Button" at bounding box center [475, 217] width 392 height 25
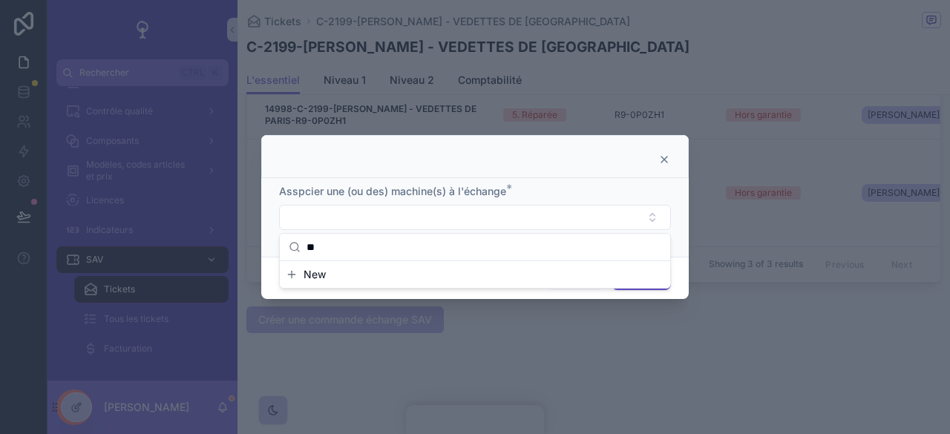
type input "*"
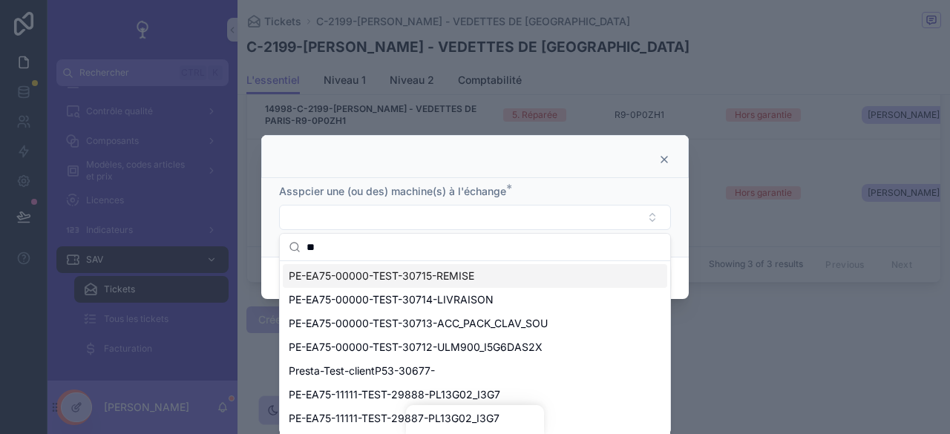
type input "*"
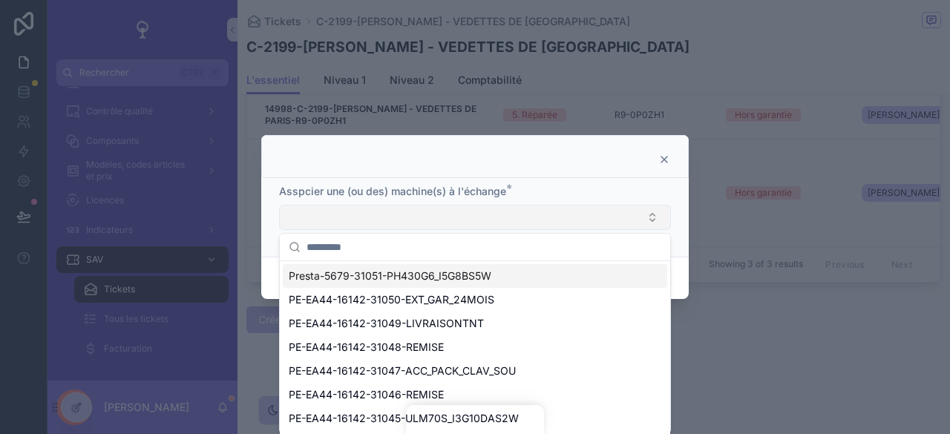
click at [568, 206] on button "Select Button" at bounding box center [475, 217] width 392 height 25
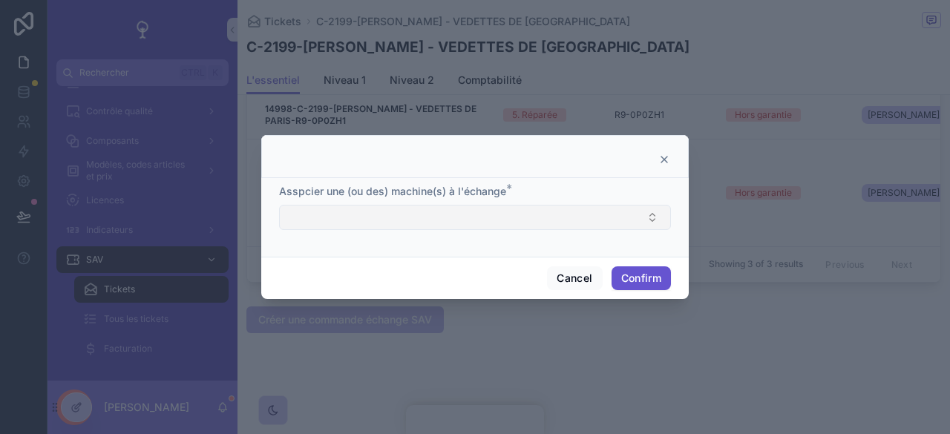
click at [566, 220] on button "Select Button" at bounding box center [475, 217] width 392 height 25
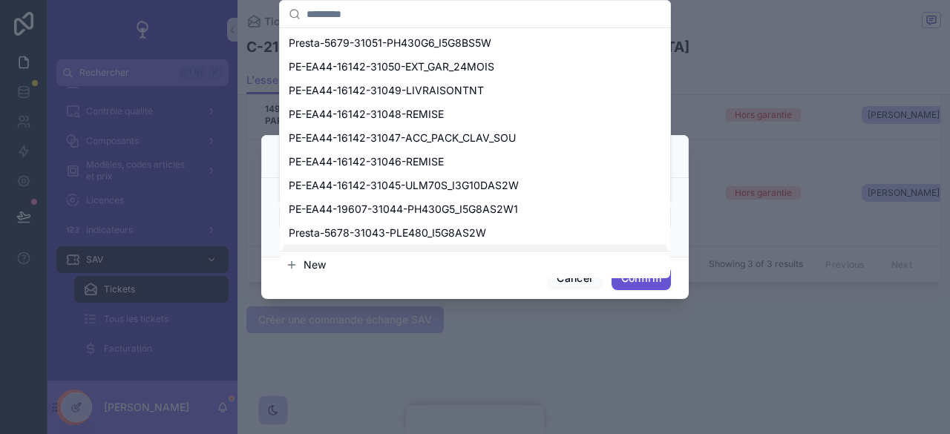
click at [442, 265] on button "New" at bounding box center [475, 265] width 379 height 15
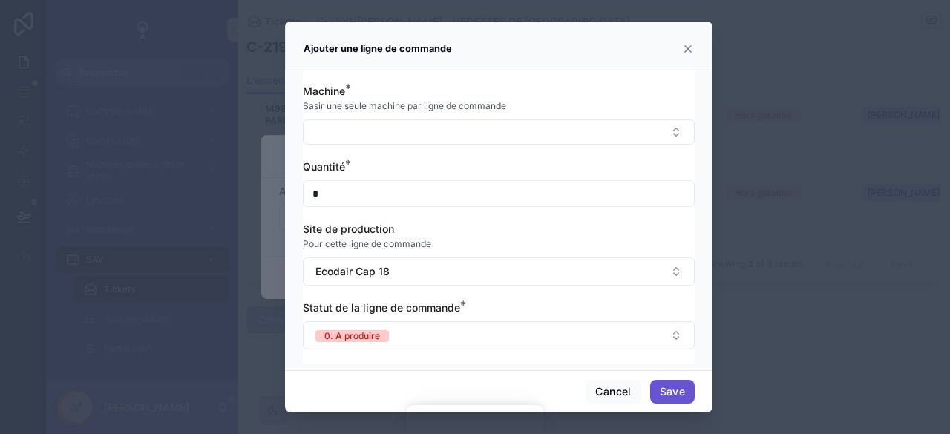
scroll to position [127, 0]
click at [688, 50] on icon at bounding box center [688, 49] width 12 height 12
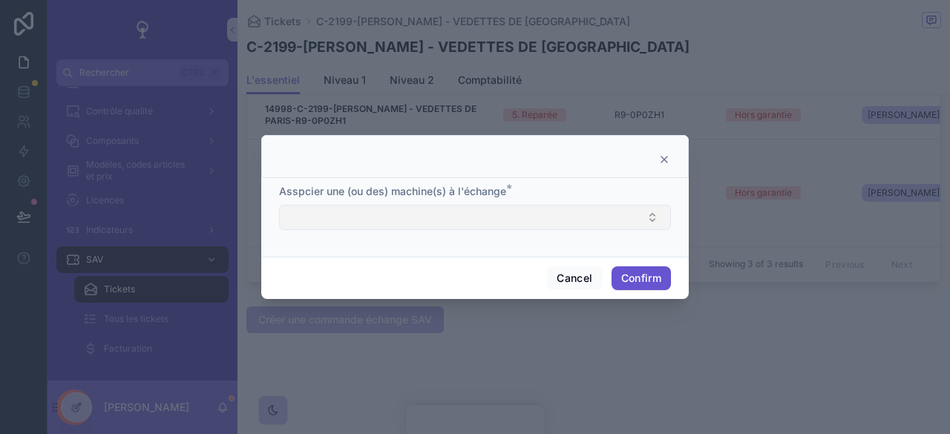
click at [655, 219] on button "Select Button" at bounding box center [475, 217] width 392 height 25
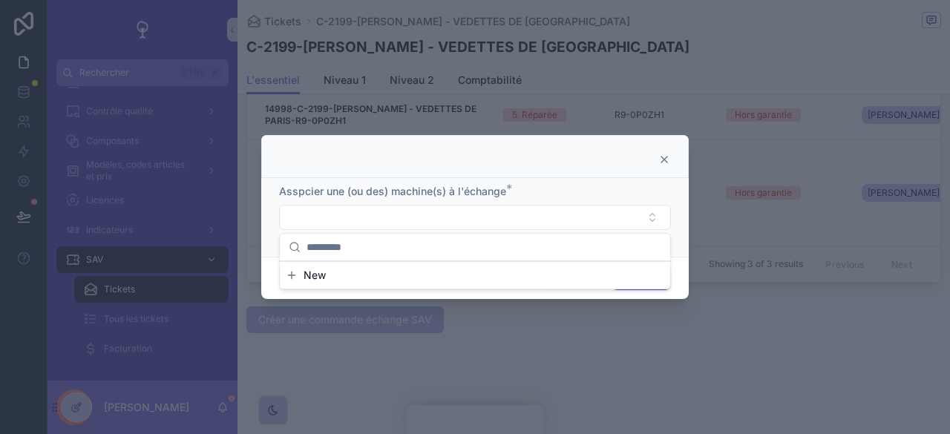
click at [770, 87] on div at bounding box center [475, 217] width 950 height 434
click at [664, 161] on icon at bounding box center [664, 160] width 6 height 6
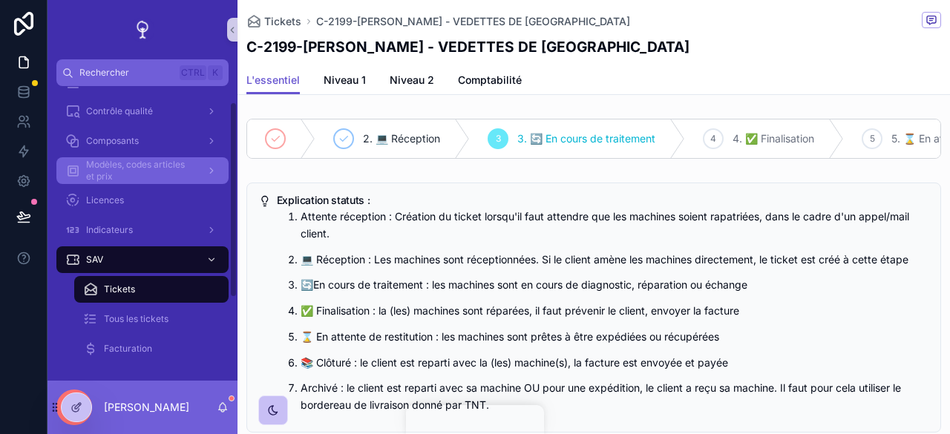
scroll to position [0, 0]
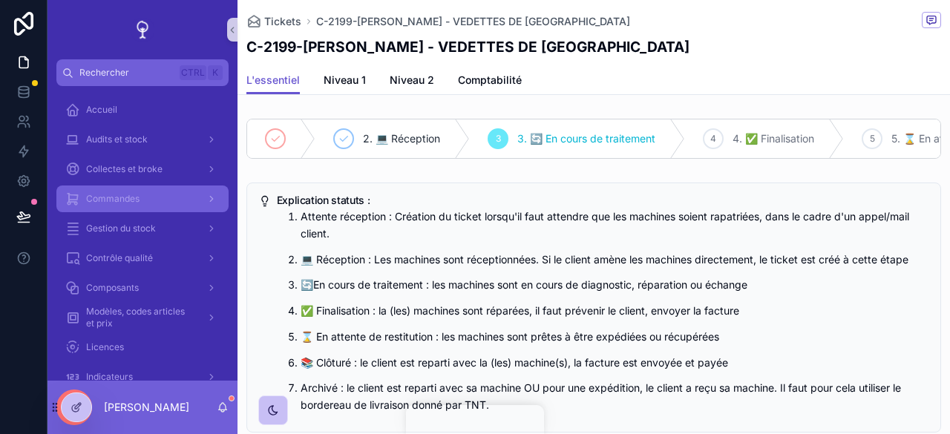
click at [117, 191] on div "Commandes" at bounding box center [142, 199] width 154 height 24
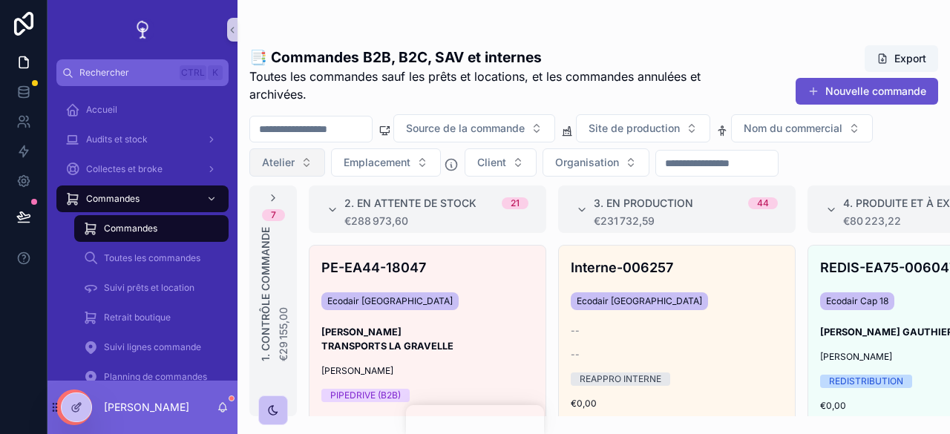
click at [306, 170] on button "Atelier" at bounding box center [287, 162] width 76 height 28
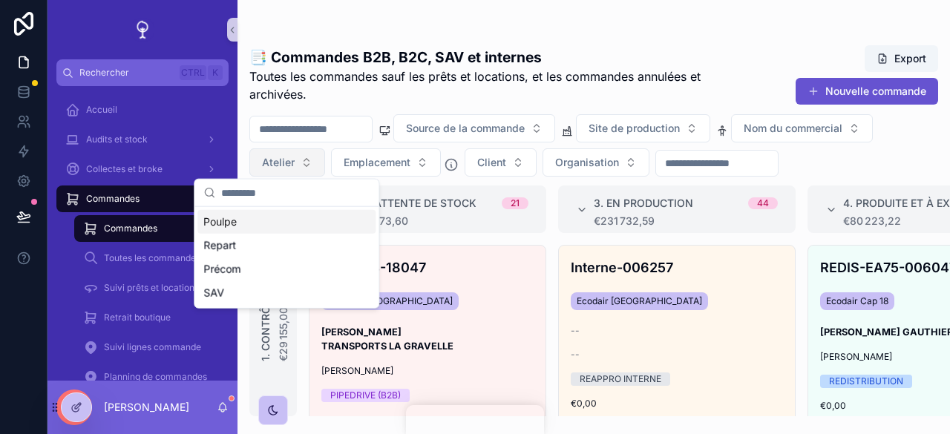
click at [304, 166] on button "Atelier" at bounding box center [287, 162] width 76 height 28
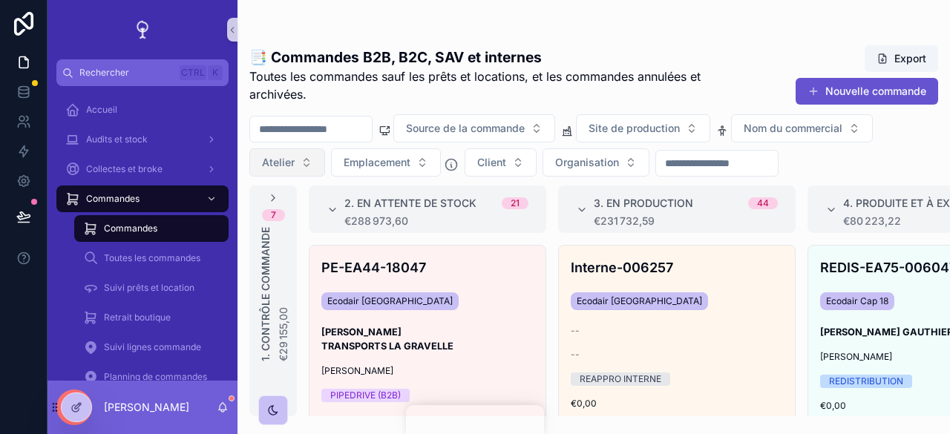
click at [304, 166] on button "Atelier" at bounding box center [287, 162] width 76 height 28
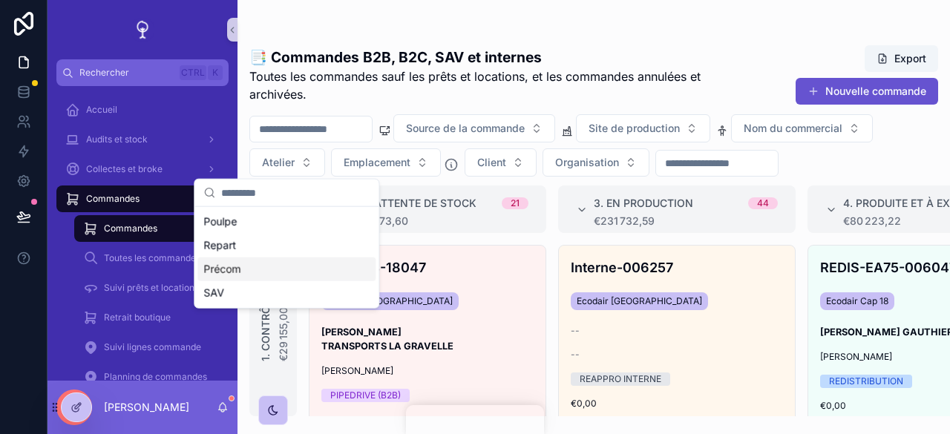
click at [289, 277] on div "Précom" at bounding box center [286, 270] width 178 height 24
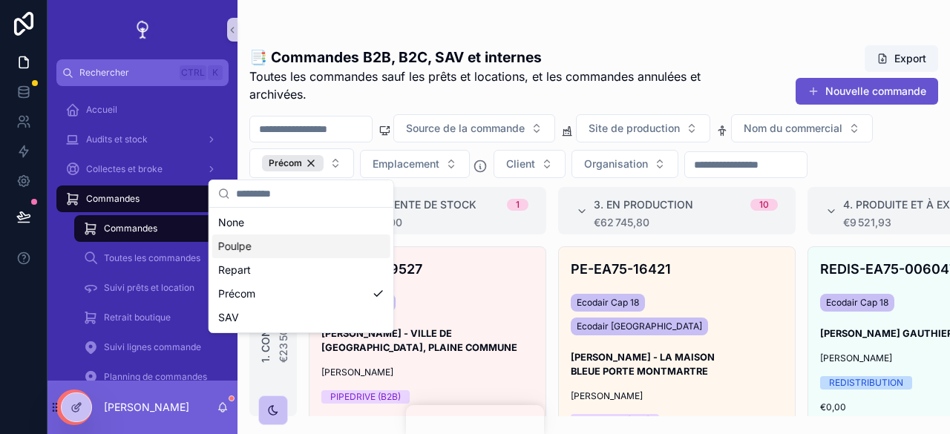
click at [578, 71] on span "Toutes les commandes sauf les prêts et locations, et les commandes annulées et …" at bounding box center [485, 86] width 472 height 36
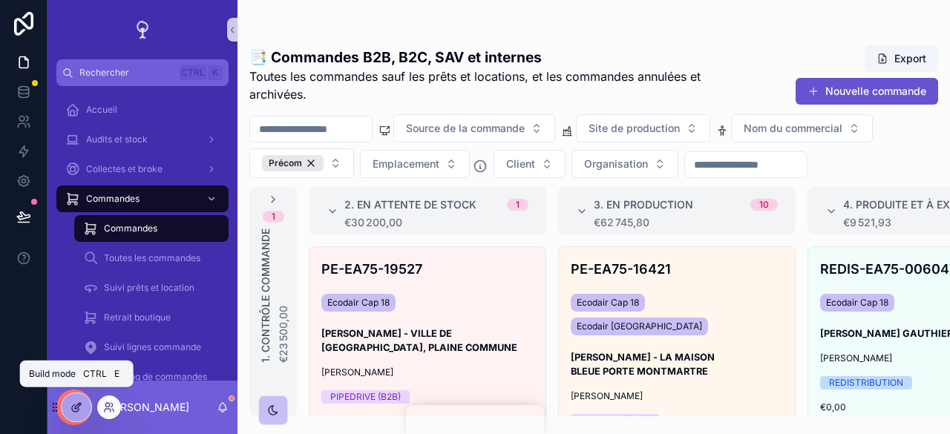
click at [79, 402] on icon at bounding box center [77, 408] width 12 height 12
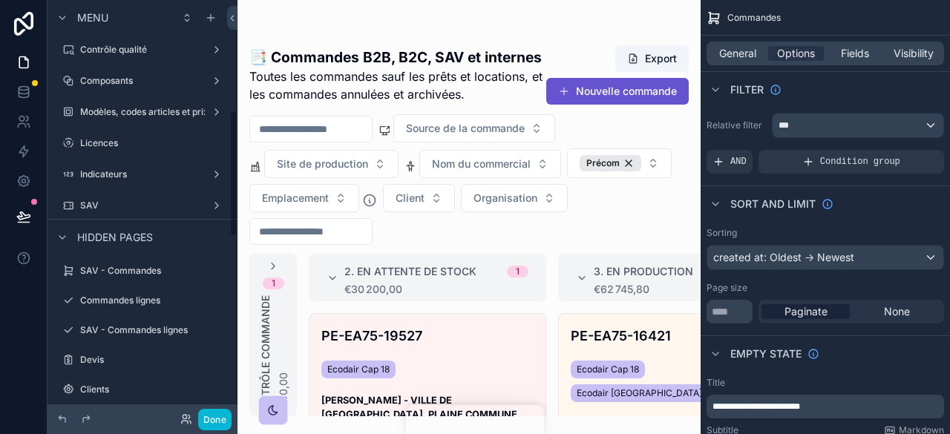
scroll to position [367, 0]
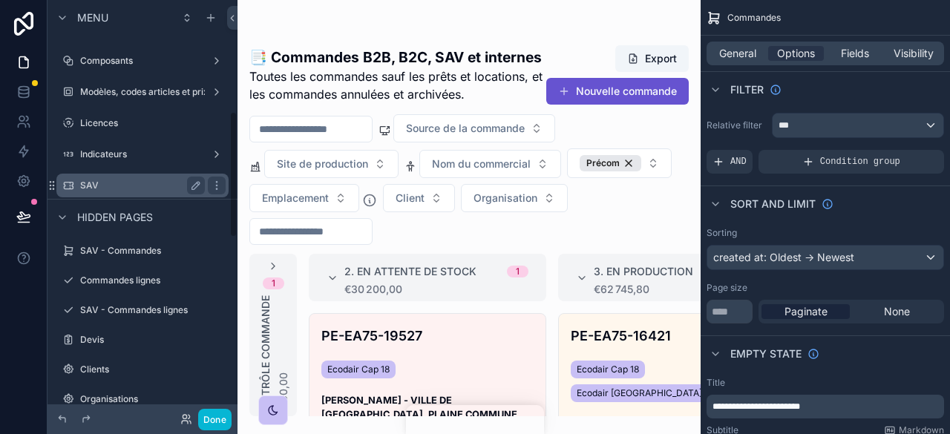
click at [111, 186] on label "SAV" at bounding box center [139, 186] width 119 height 12
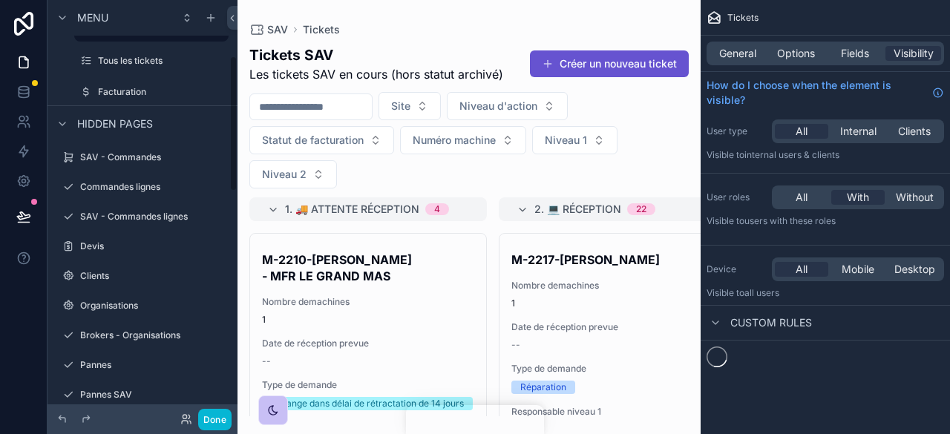
scroll to position [171, 0]
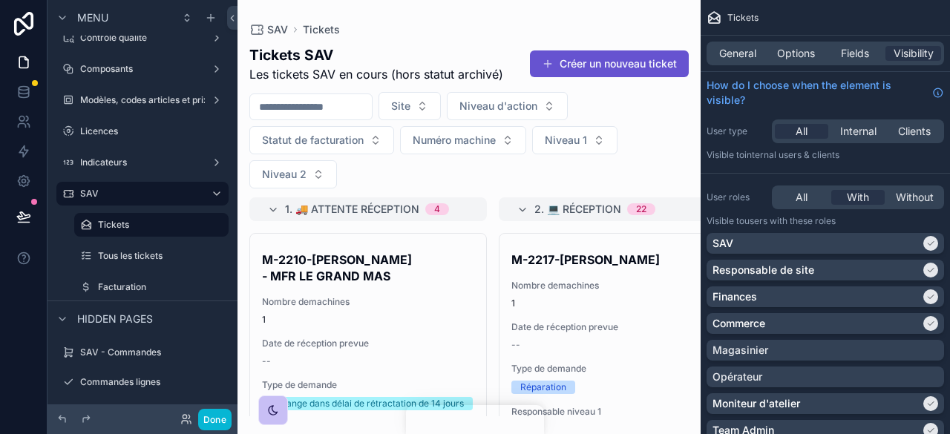
click at [554, 293] on div "scrollable content" at bounding box center [468, 217] width 463 height 434
click at [554, 293] on div "M-2217-[PERSON_NAME] SANTE Nombre demachines 1 Date de réception prevue -- Type…" at bounding box center [617, 367] width 236 height 267
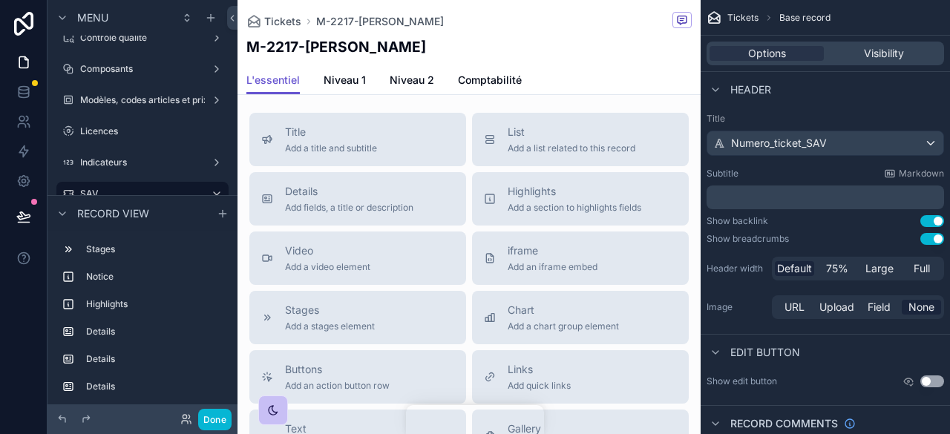
scroll to position [1795, 0]
click at [483, 91] on div "scrollable content" at bounding box center [468, 72] width 463 height 39
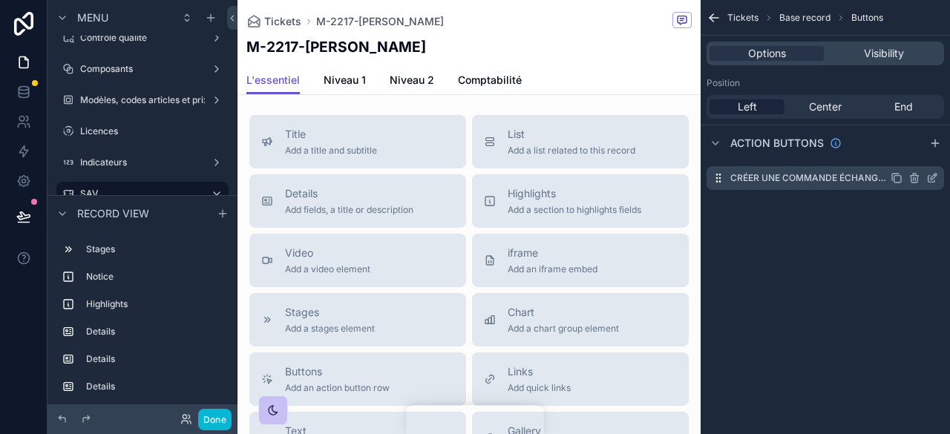
click at [931, 173] on icon "scrollable content" at bounding box center [932, 178] width 12 height 12
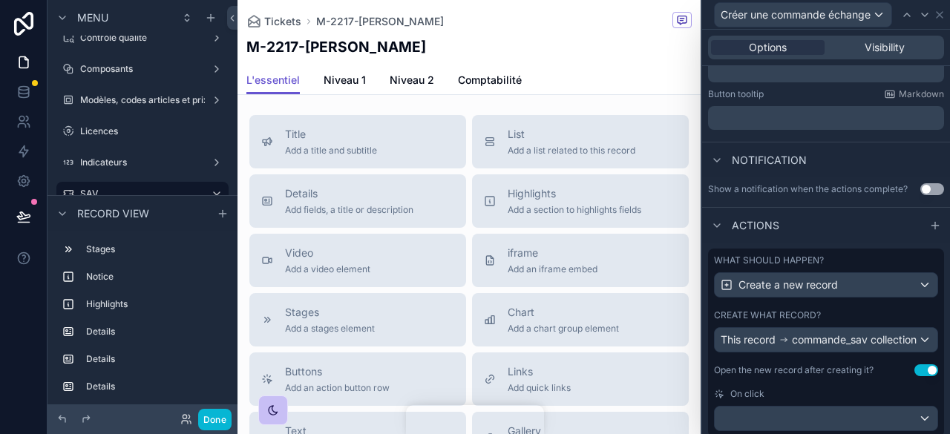
scroll to position [376, 0]
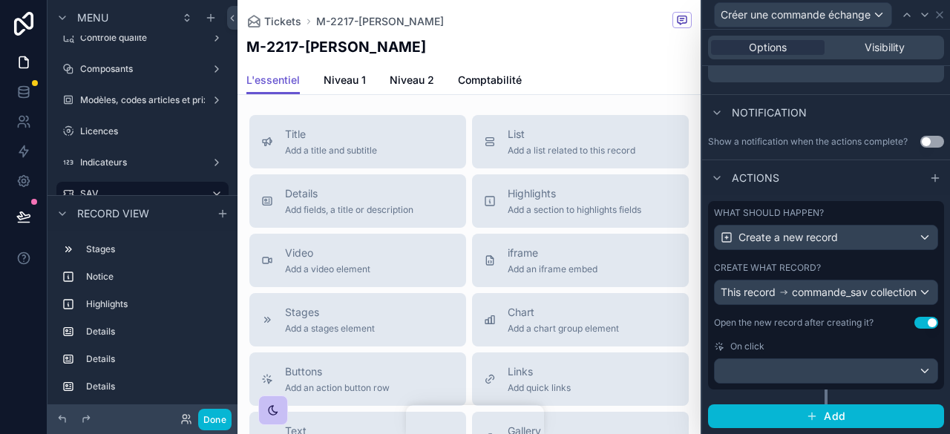
click at [862, 332] on div "What should happen? Create a new record Create what record? This record command…" at bounding box center [826, 295] width 236 height 189
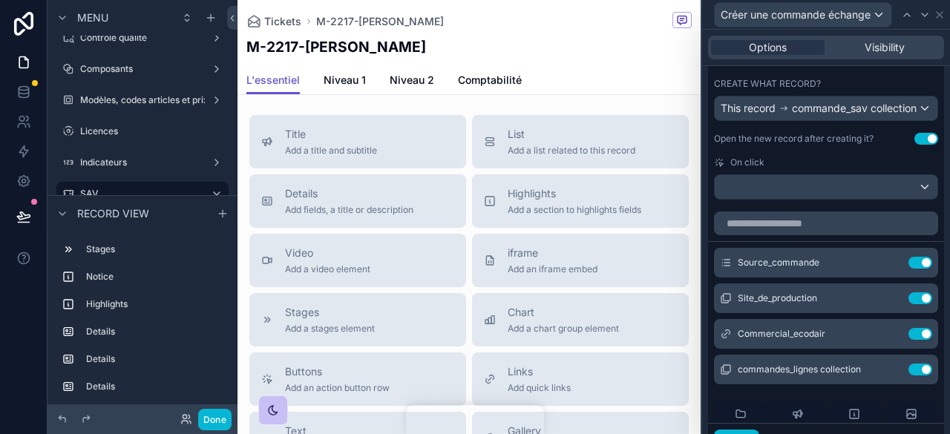
scroll to position [580, 0]
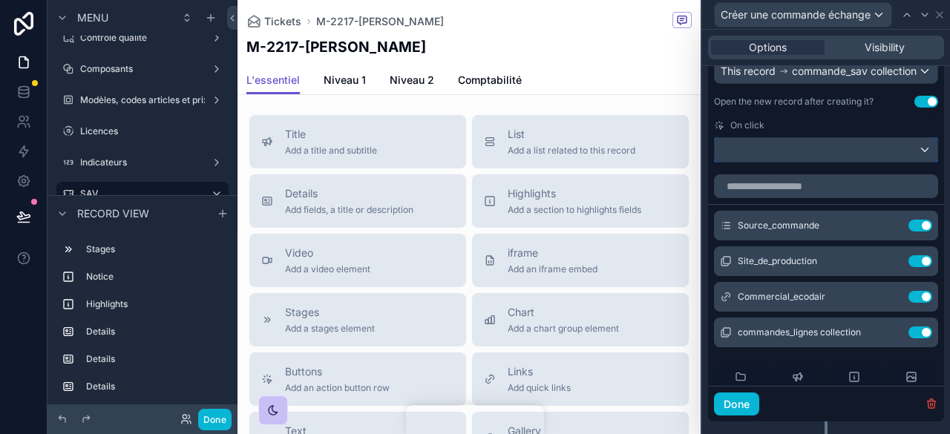
click at [781, 162] on div at bounding box center [826, 150] width 223 height 24
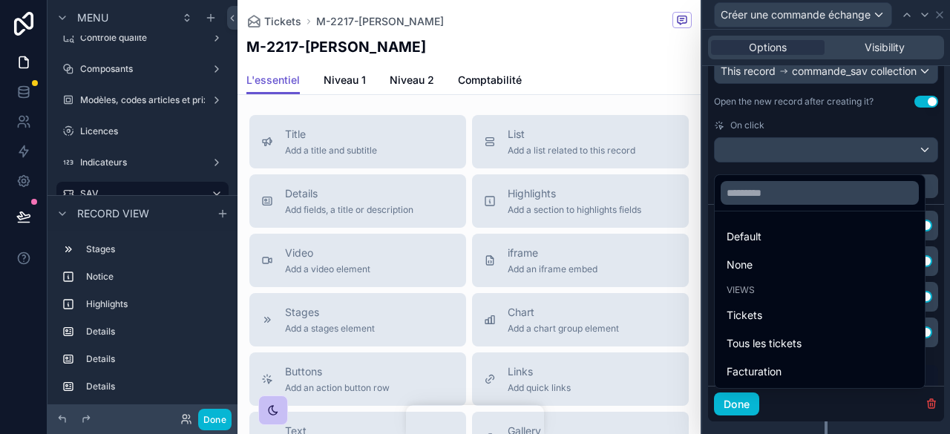
click at [753, 171] on div at bounding box center [826, 217] width 248 height 434
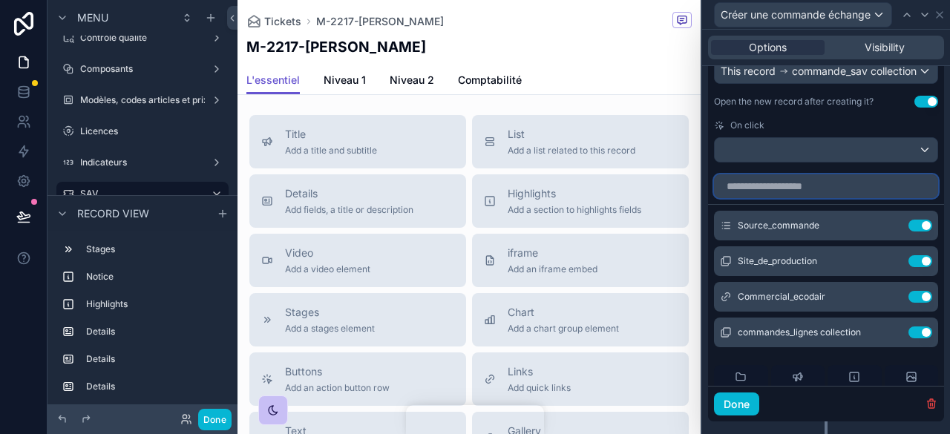
click at [777, 198] on input "text" at bounding box center [826, 186] width 224 height 24
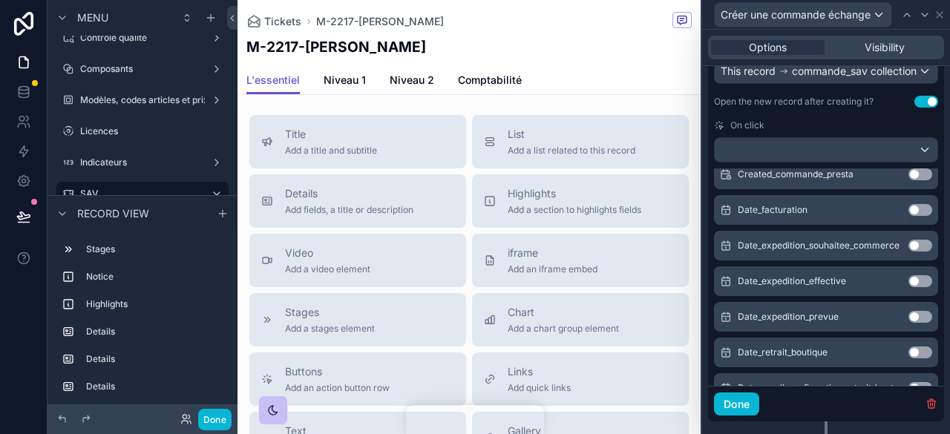
scroll to position [0, 0]
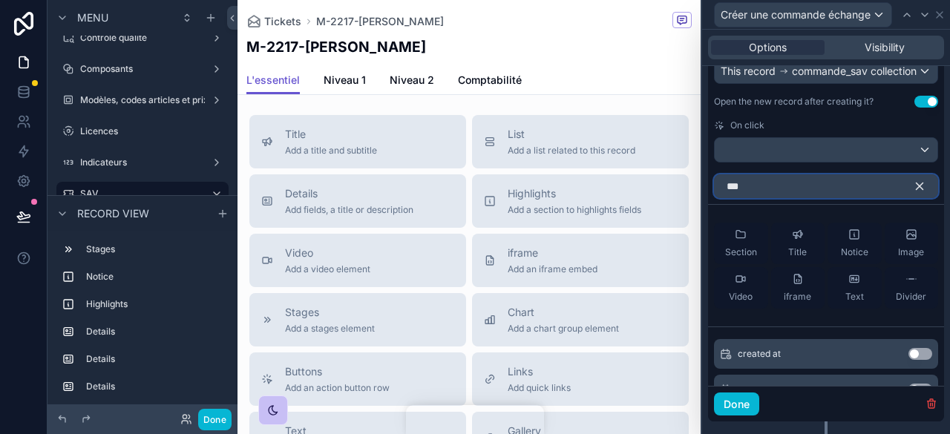
drag, startPoint x: 770, startPoint y: 197, endPoint x: 707, endPoint y: 210, distance: 64.3
click at [707, 210] on div "What should happen? Create a new record Create what record? This record command…" at bounding box center [826, 220] width 248 height 492
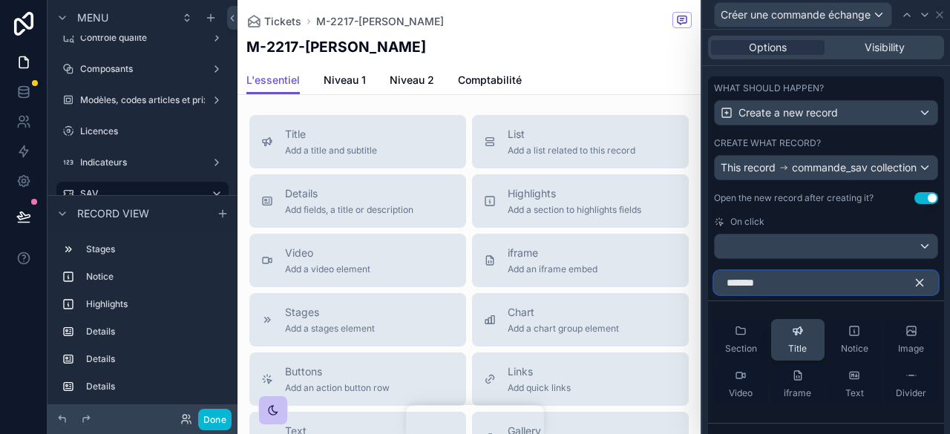
scroll to position [600, 0]
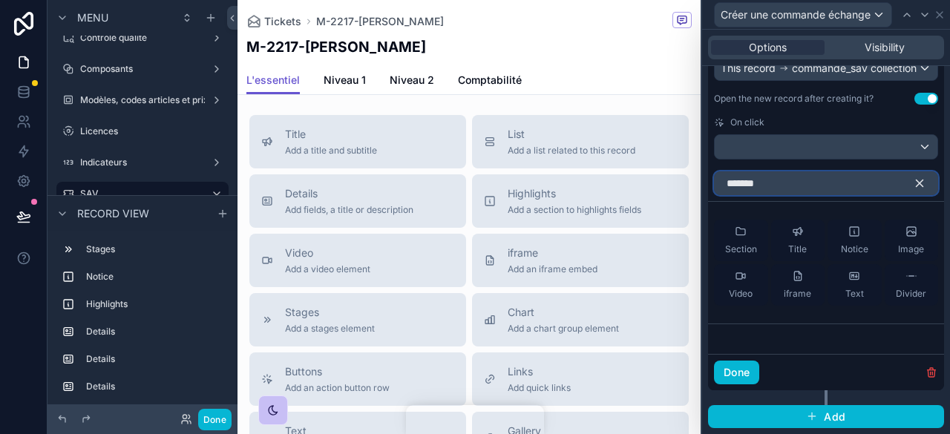
type input "*******"
click at [913, 184] on icon "button" at bounding box center [919, 183] width 13 height 13
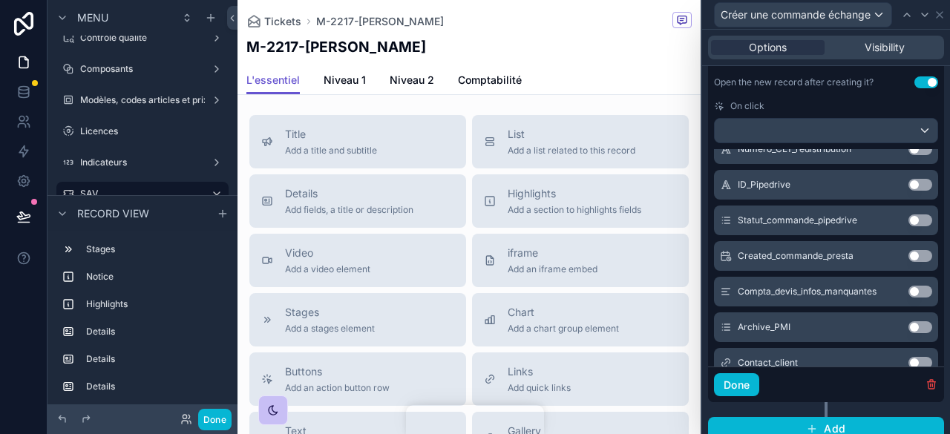
scroll to position [0, 0]
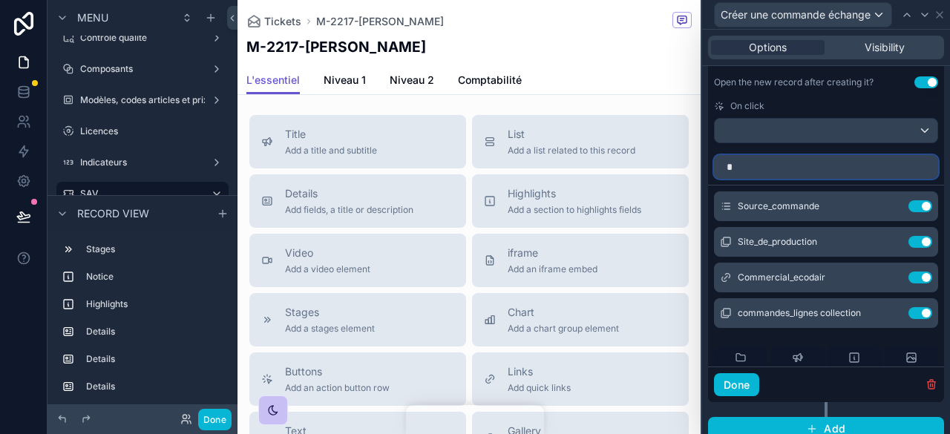
click at [778, 179] on input "*" at bounding box center [826, 167] width 224 height 24
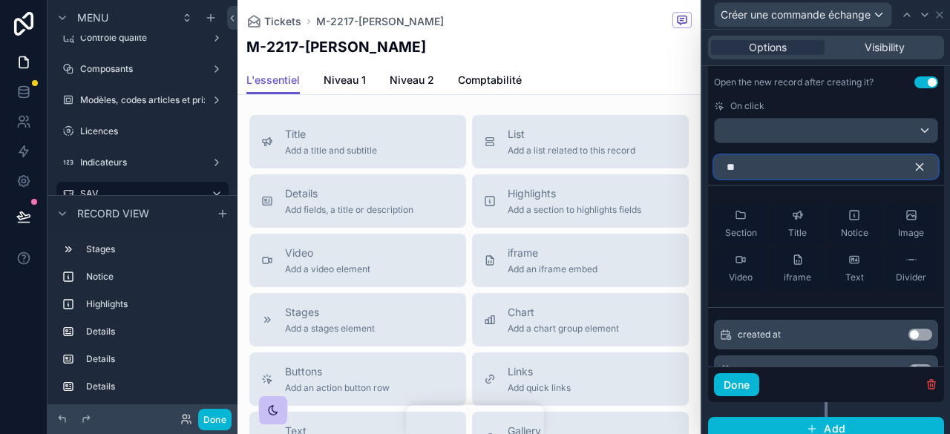
type input "*"
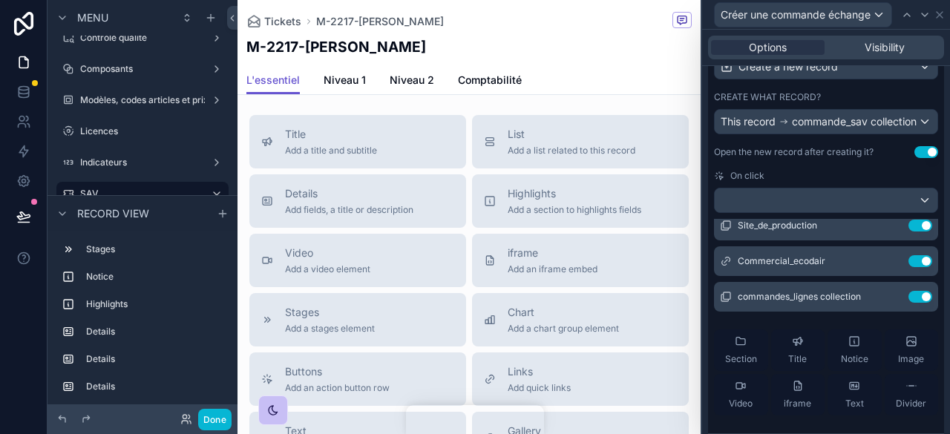
scroll to position [20, 0]
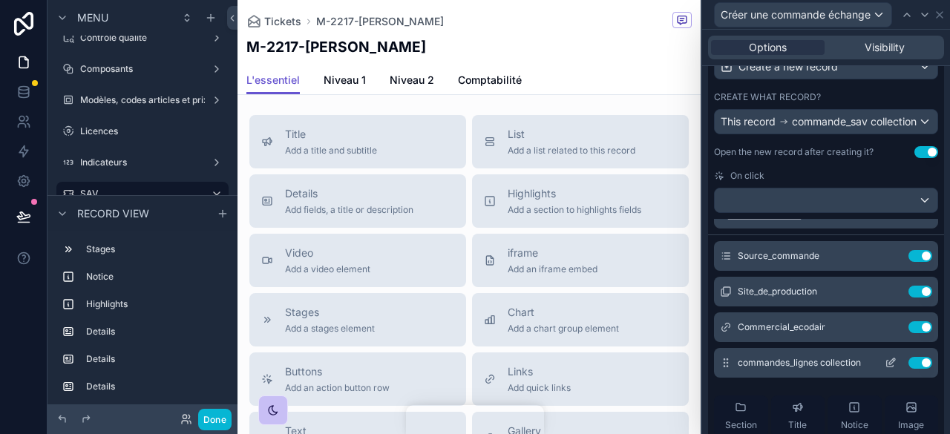
click at [885, 369] on icon at bounding box center [891, 363] width 12 height 12
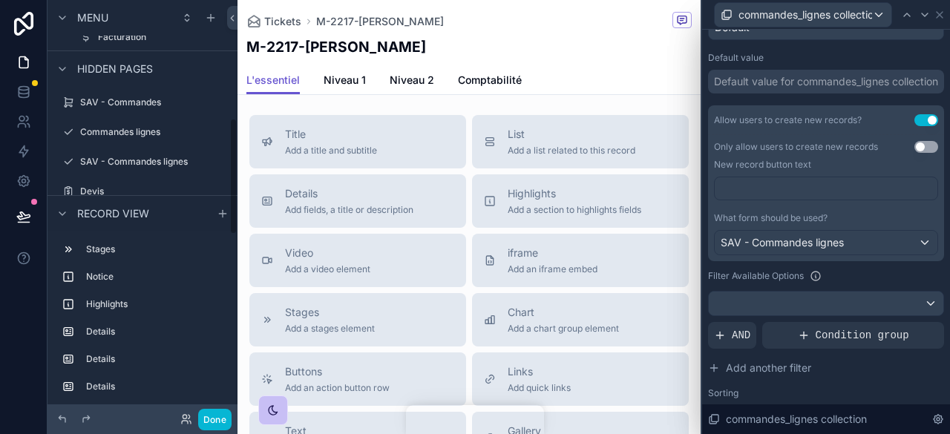
scroll to position [447, 0]
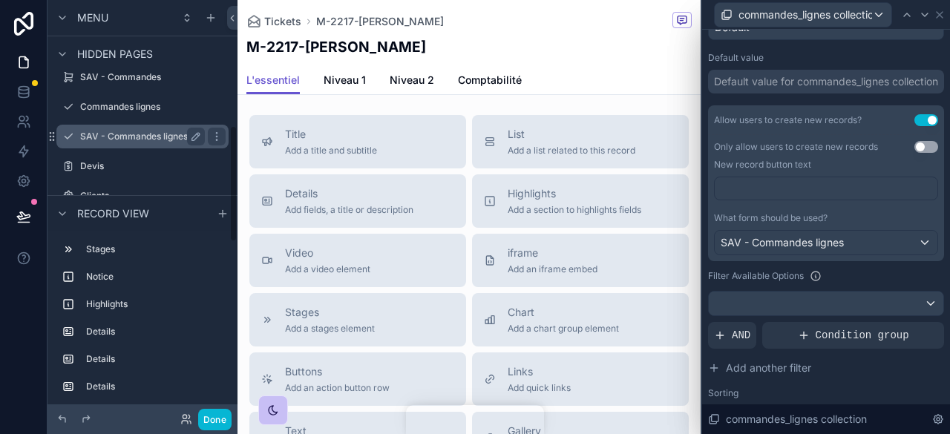
click at [114, 133] on label "SAV - Commandes lignes" at bounding box center [139, 137] width 119 height 12
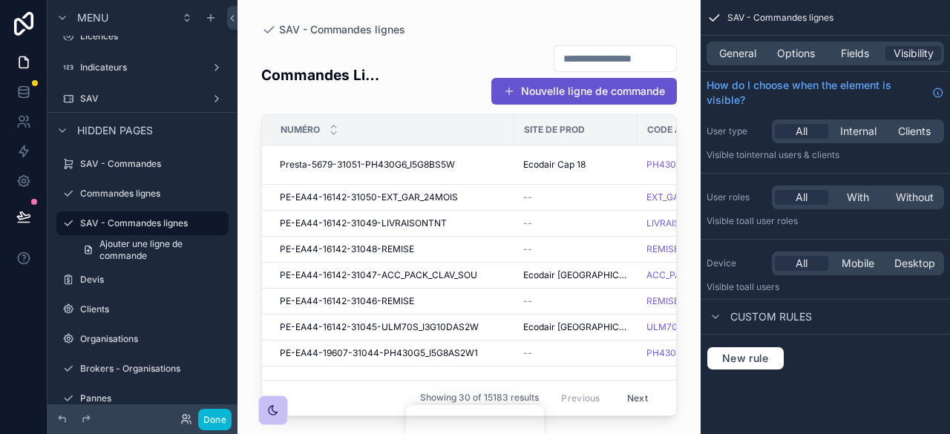
click at [537, 96] on div "scrollable content" at bounding box center [468, 208] width 463 height 416
click at [537, 96] on button "Nouvelle ligne de commande" at bounding box center [584, 91] width 186 height 27
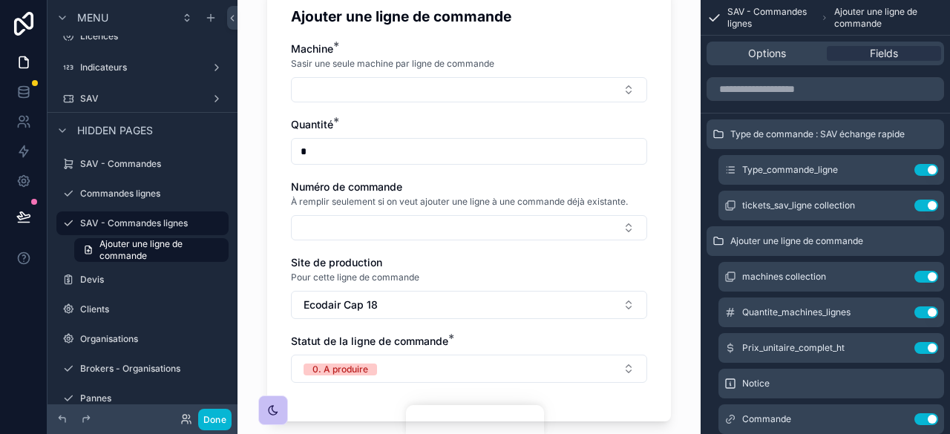
scroll to position [413, 0]
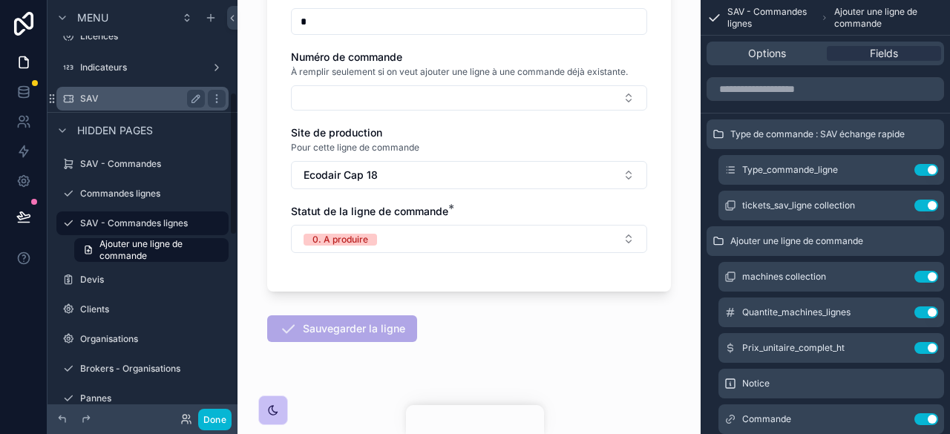
click at [163, 93] on label "SAV" at bounding box center [139, 99] width 119 height 12
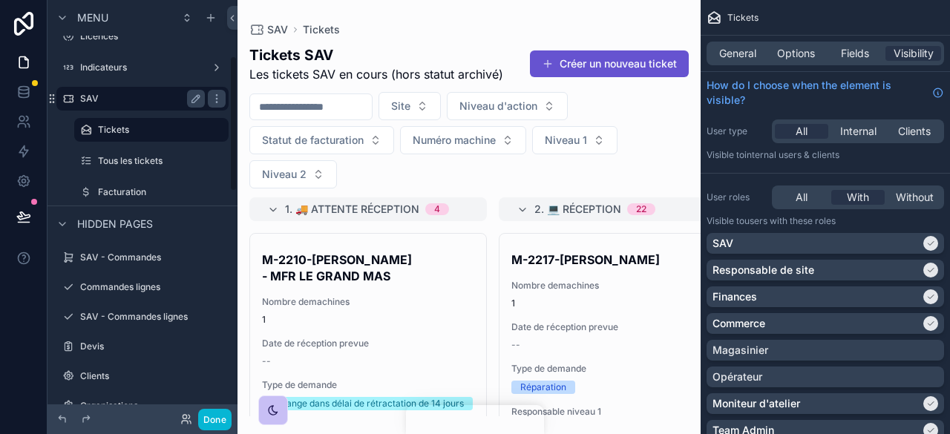
scroll to position [171, 0]
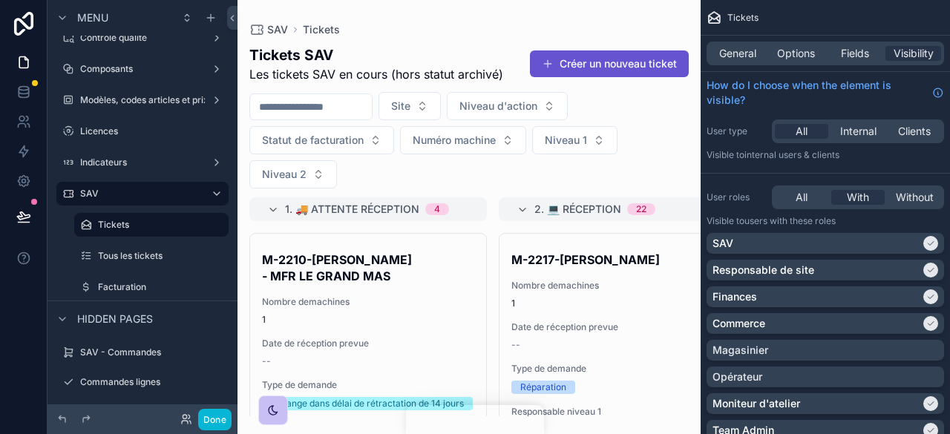
drag, startPoint x: 349, startPoint y: 412, endPoint x: 434, endPoint y: 400, distance: 86.2
click at [434, 400] on div "scrollable content" at bounding box center [468, 217] width 463 height 434
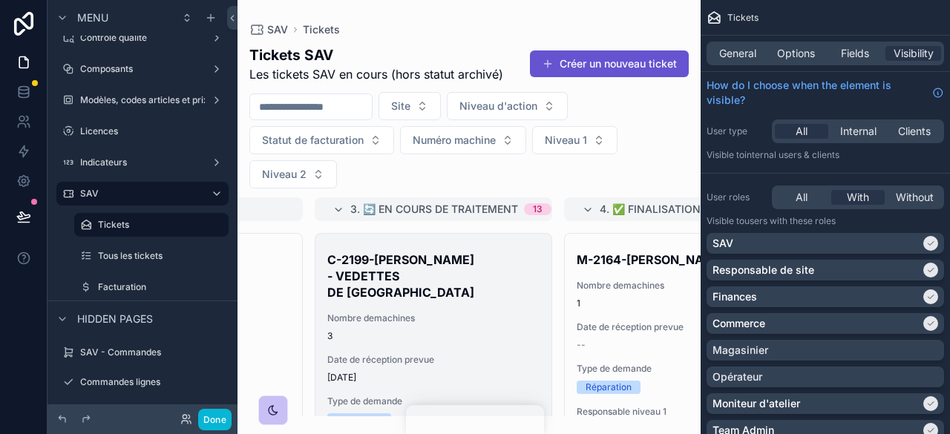
scroll to position [0, 454]
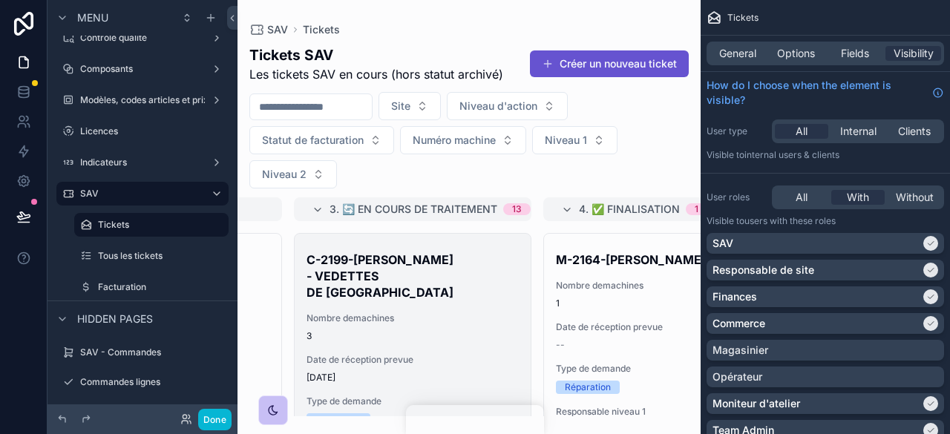
click at [465, 330] on span "3" at bounding box center [413, 336] width 212 height 12
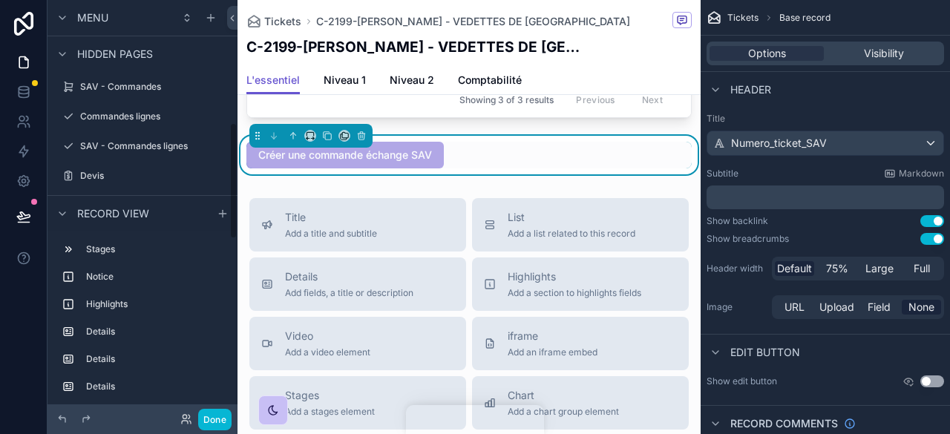
scroll to position [445, 0]
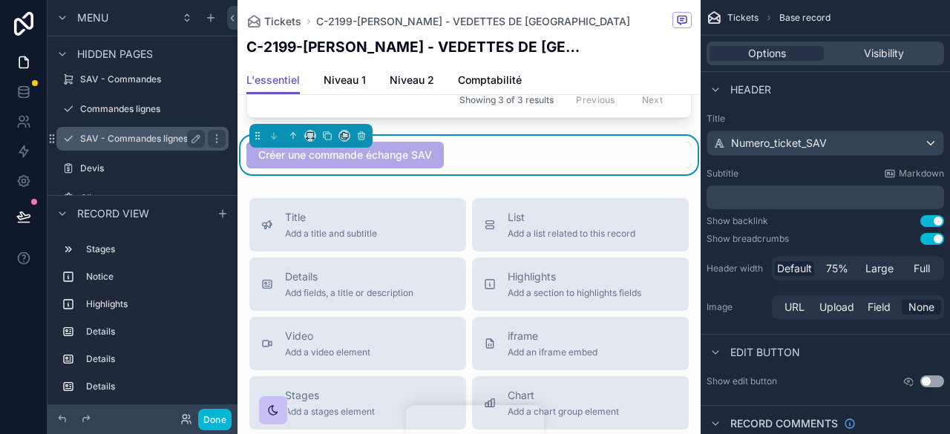
click at [98, 127] on div "SAV - Commandes lignes" at bounding box center [142, 139] width 166 height 24
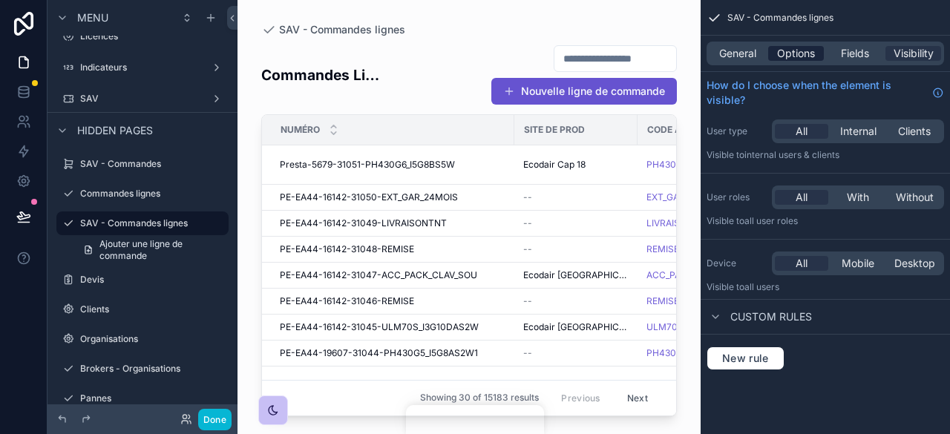
click at [791, 54] on span "Options" at bounding box center [796, 53] width 38 height 15
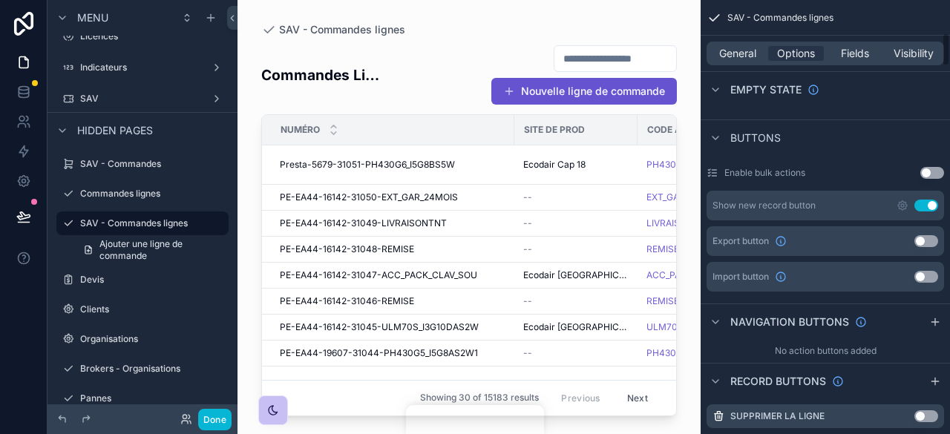
scroll to position [421, 0]
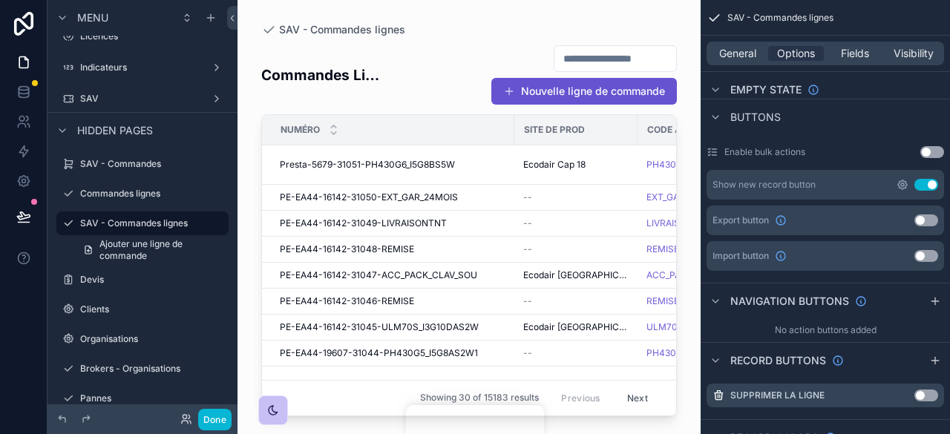
click at [900, 180] on icon "scrollable content" at bounding box center [902, 184] width 9 height 9
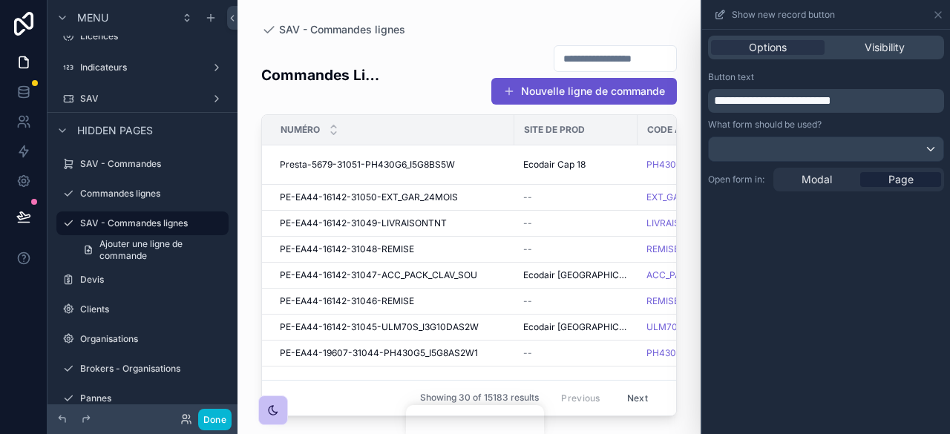
click at [603, 94] on div "scrollable content" at bounding box center [468, 208] width 463 height 416
click at [574, 96] on button "Nouvelle ligne de commande" at bounding box center [584, 91] width 186 height 27
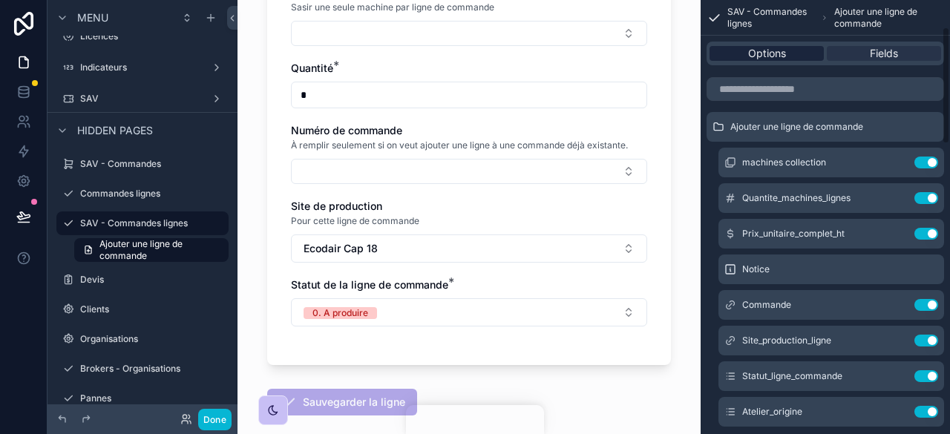
scroll to position [99, 0]
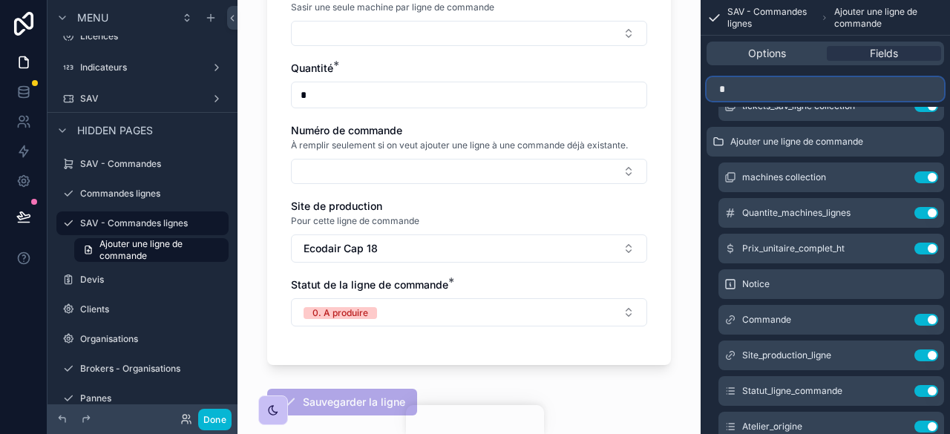
click at [773, 86] on input "*" at bounding box center [825, 89] width 237 height 24
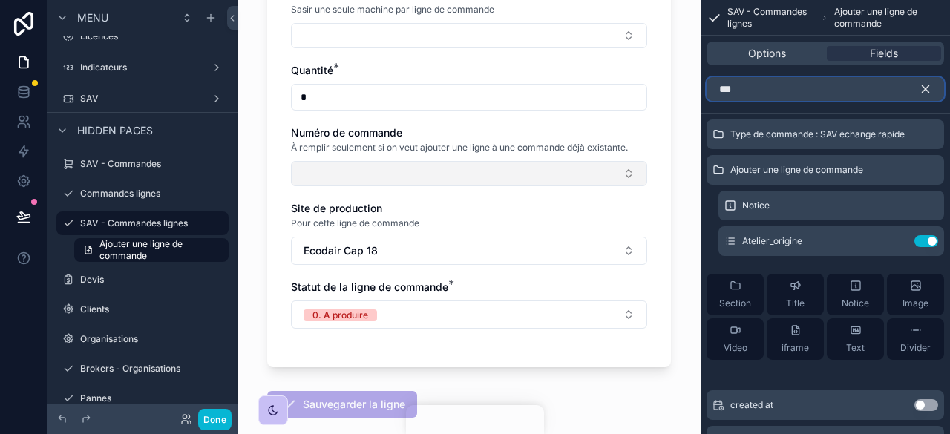
scroll to position [339, 0]
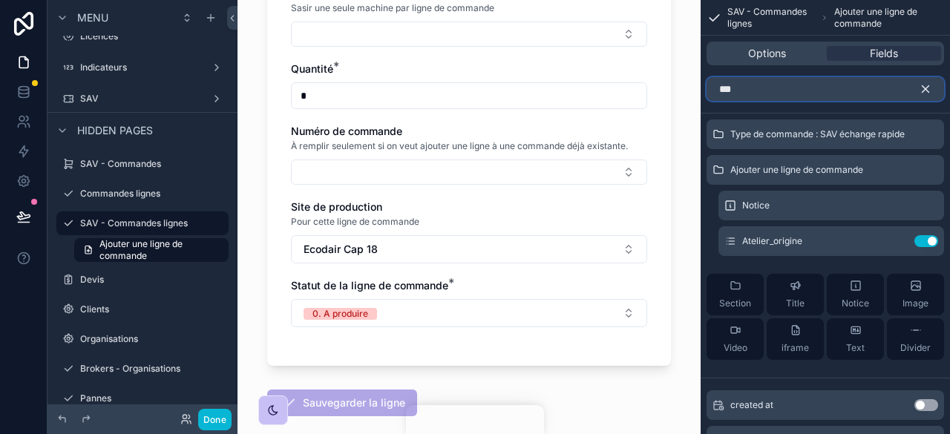
type input "***"
click at [925, 87] on icon "scrollable content" at bounding box center [925, 88] width 13 height 13
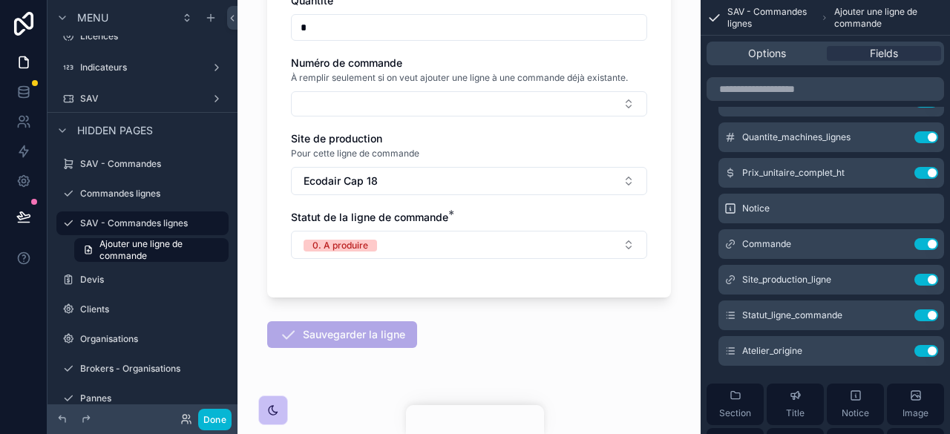
scroll to position [408, 0]
click at [901, 354] on icon "scrollable content" at bounding box center [897, 351] width 12 height 12
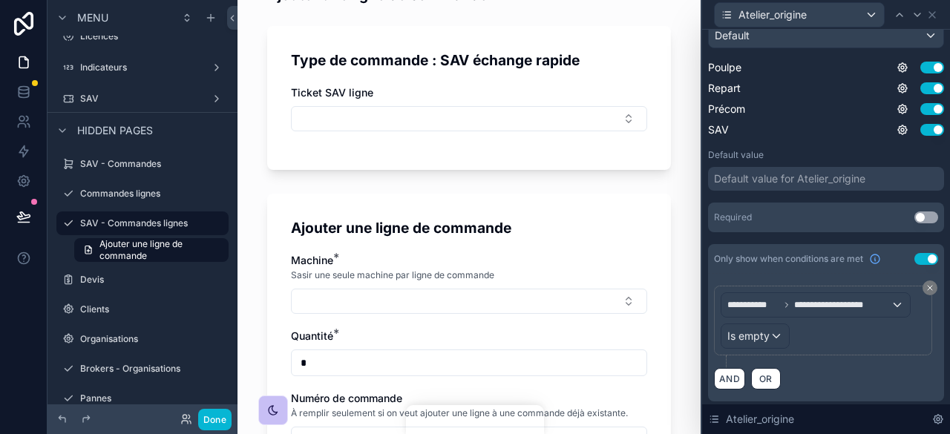
scroll to position [73, 0]
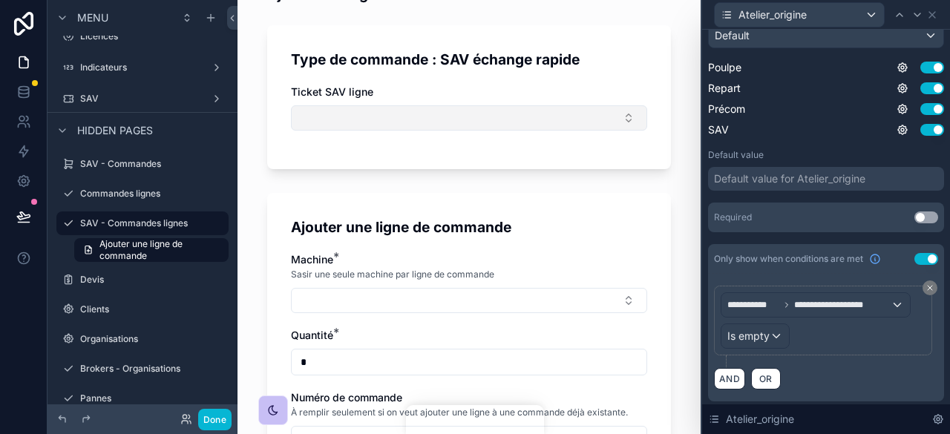
click at [488, 107] on button "Select Button" at bounding box center [469, 117] width 356 height 25
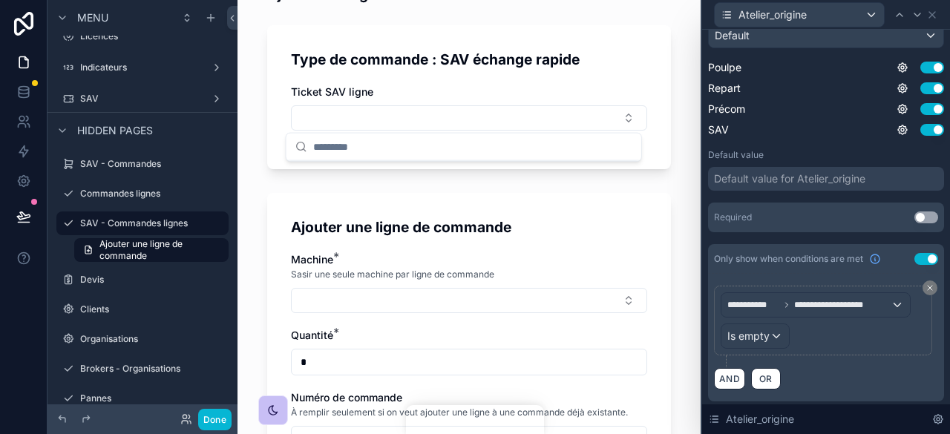
click at [459, 78] on div "Type de commande : SAV échange rapide Ticket SAV ligne" at bounding box center [469, 97] width 404 height 144
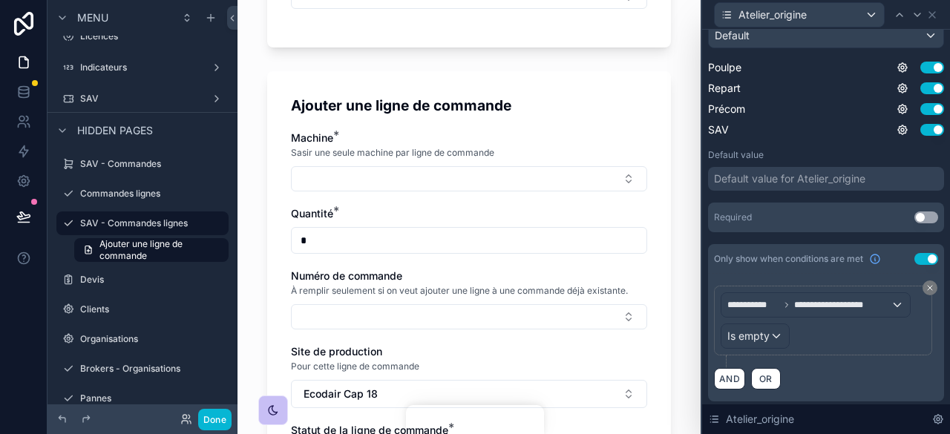
scroll to position [196, 0]
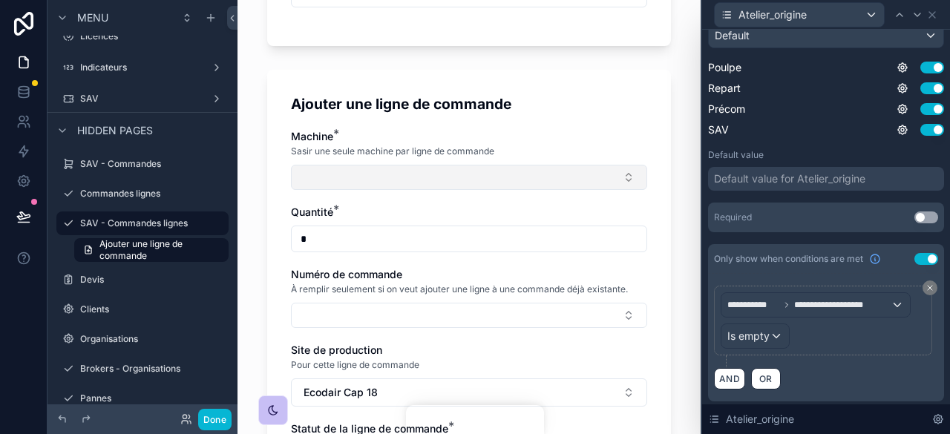
click at [402, 168] on button "Select Button" at bounding box center [469, 177] width 356 height 25
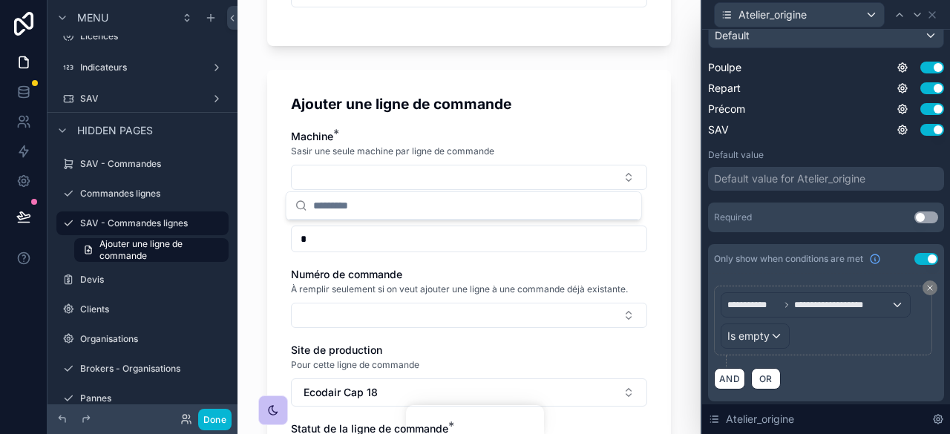
click at [474, 121] on div "Ajouter une ligne de commande Machine * Sasir une seule machine par ligne de co…" at bounding box center [469, 289] width 404 height 439
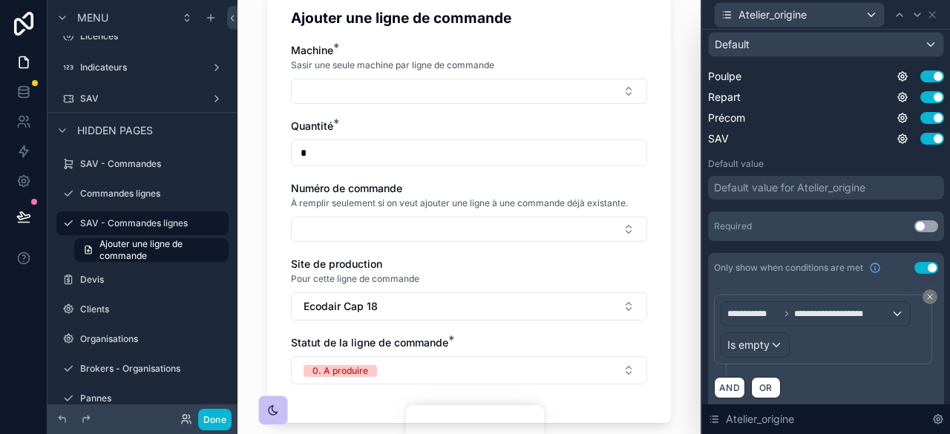
scroll to position [284, 0]
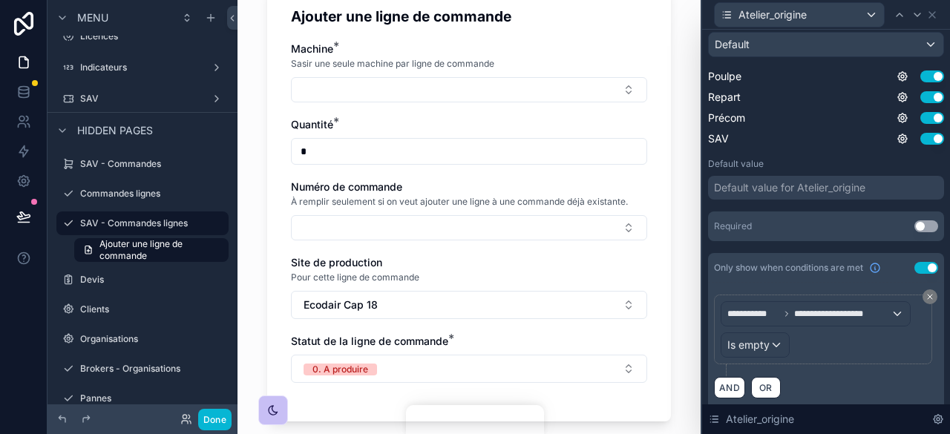
click at [820, 177] on div "Default value for Atelier_origine" at bounding box center [826, 188] width 236 height 24
click at [790, 188] on div "Default value for Atelier_origine" at bounding box center [789, 187] width 151 height 15
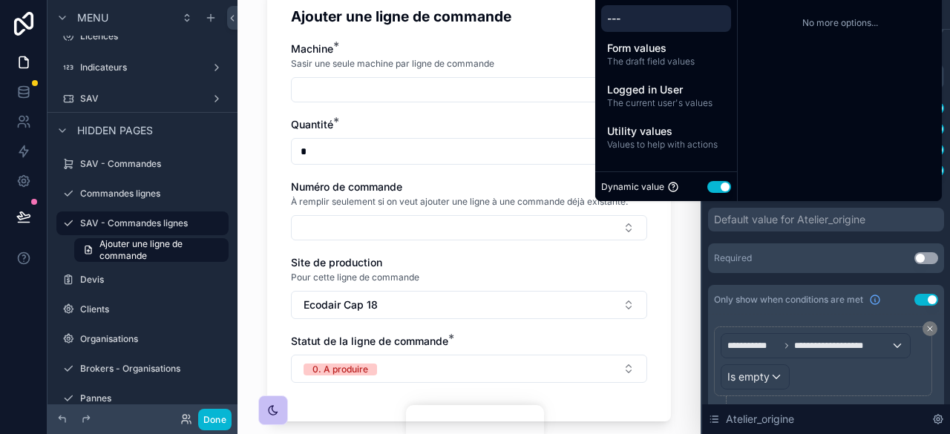
scroll to position [226, 0]
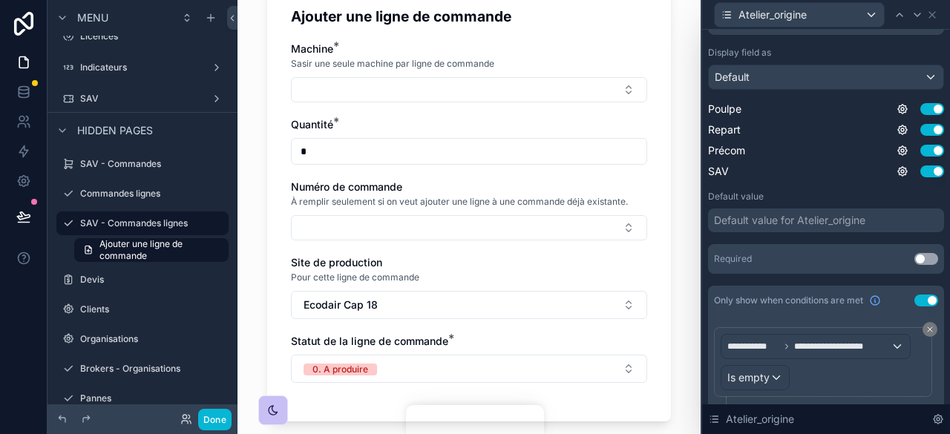
click at [807, 240] on div "**********" at bounding box center [826, 133] width 236 height 281
click at [937, 14] on icon at bounding box center [932, 15] width 12 height 12
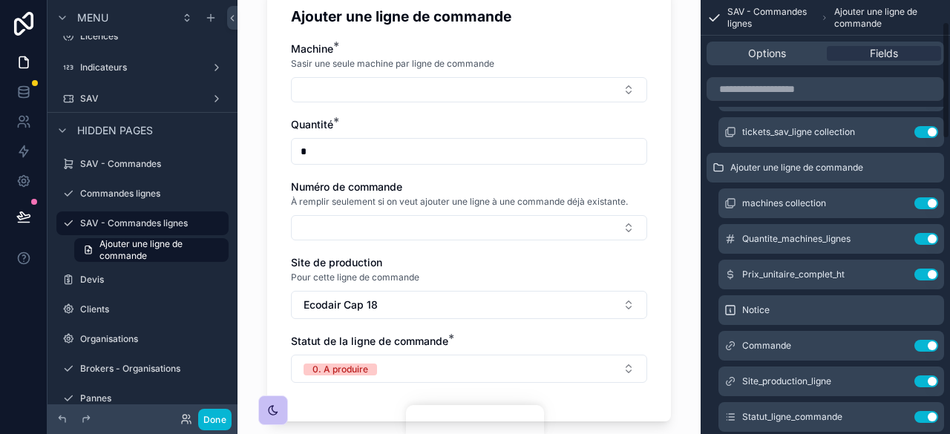
scroll to position [73, 0]
click at [775, 86] on input "scrollable content" at bounding box center [825, 89] width 237 height 24
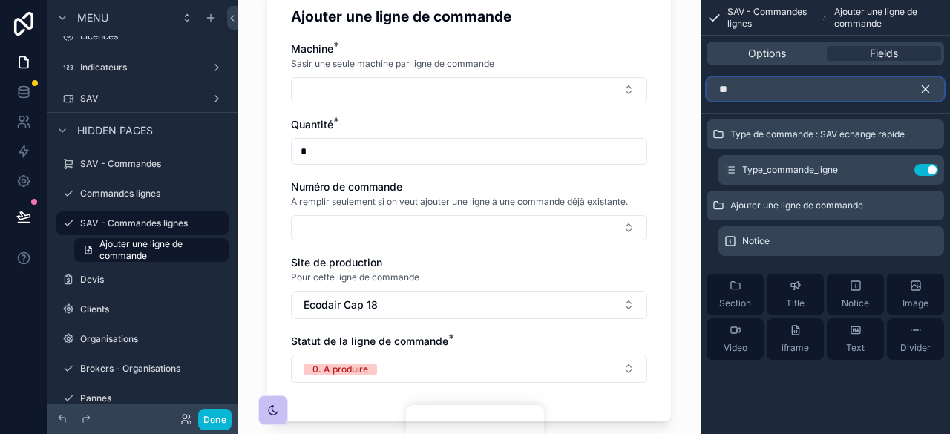
scroll to position [0, 0]
type input "**"
click at [929, 88] on icon "scrollable content" at bounding box center [925, 88] width 13 height 13
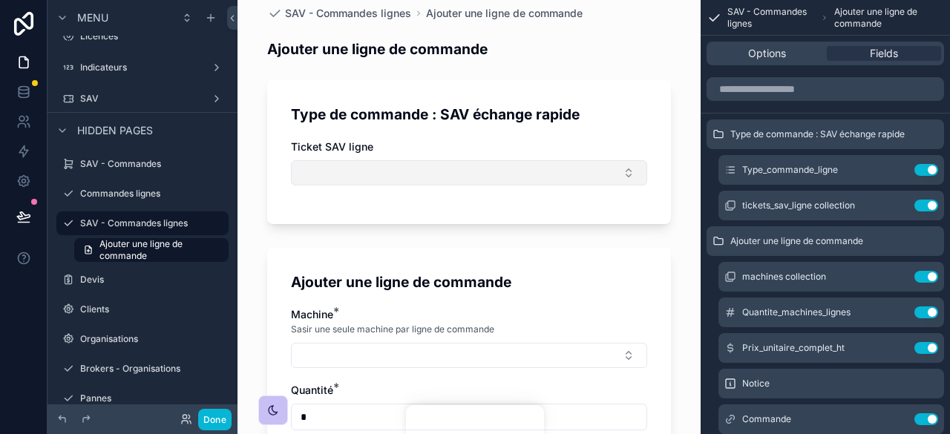
scroll to position [13, 0]
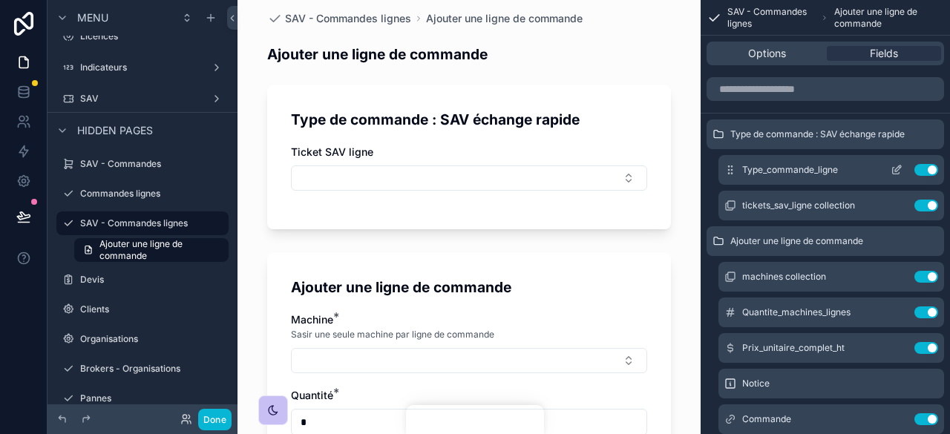
click at [897, 167] on icon "scrollable content" at bounding box center [898, 169] width 6 height 6
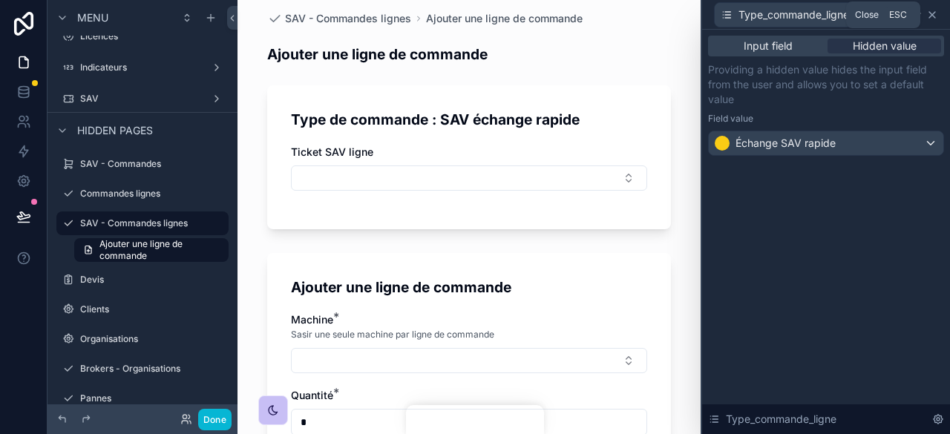
click at [931, 16] on icon at bounding box center [932, 15] width 6 height 6
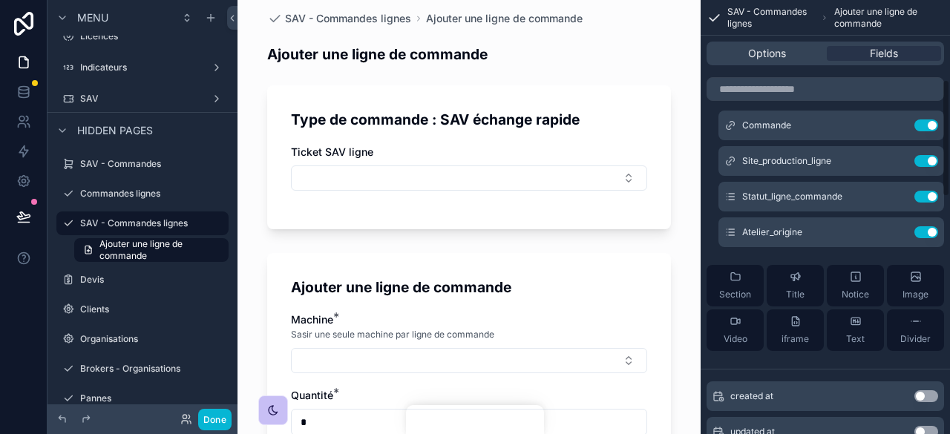
scroll to position [295, 0]
click at [895, 232] on icon "scrollable content" at bounding box center [898, 230] width 6 height 6
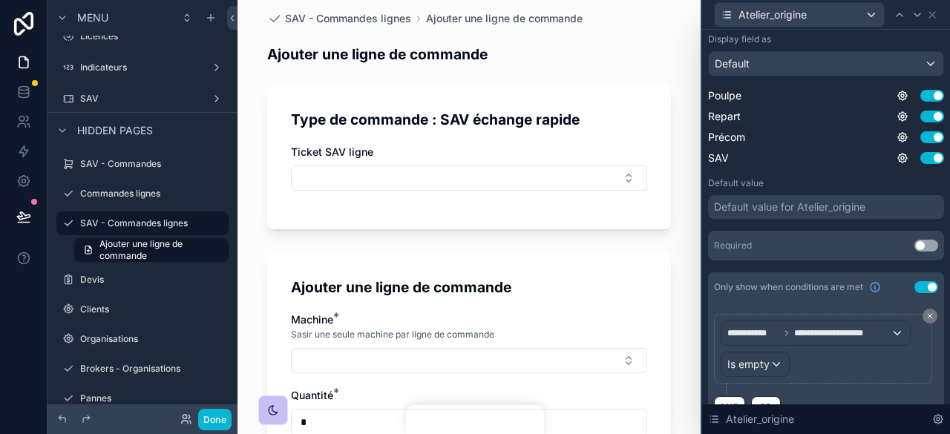
scroll to position [268, 0]
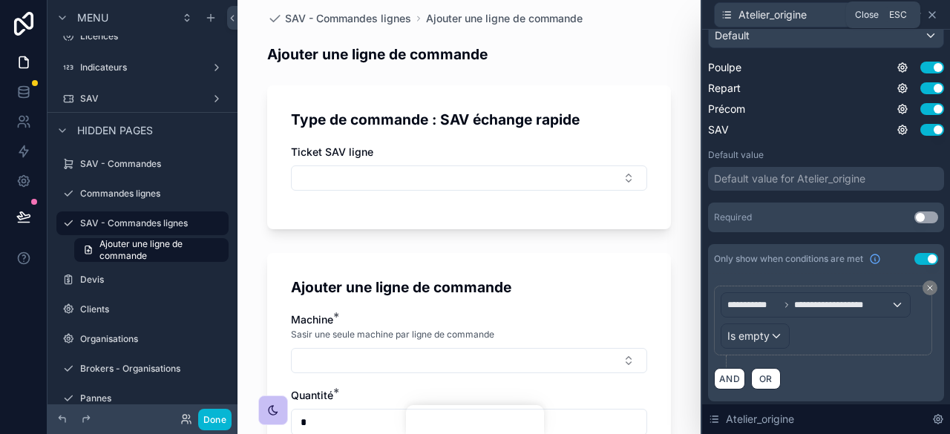
click at [934, 12] on icon at bounding box center [932, 15] width 6 height 6
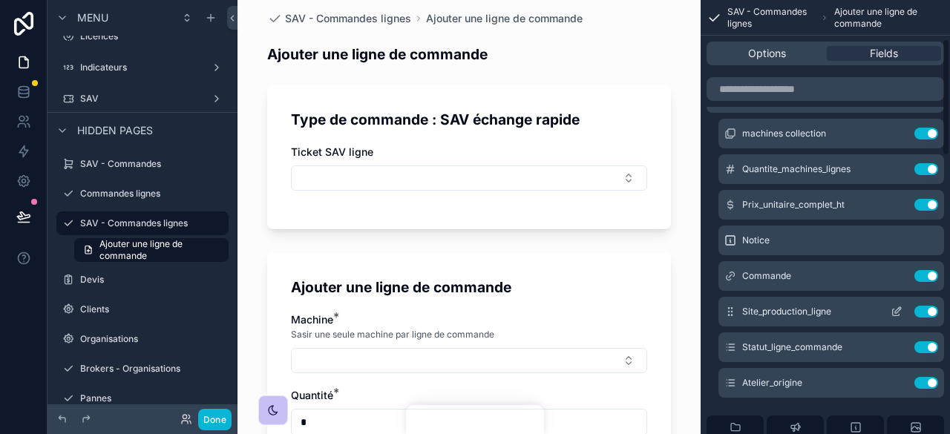
scroll to position [0, 0]
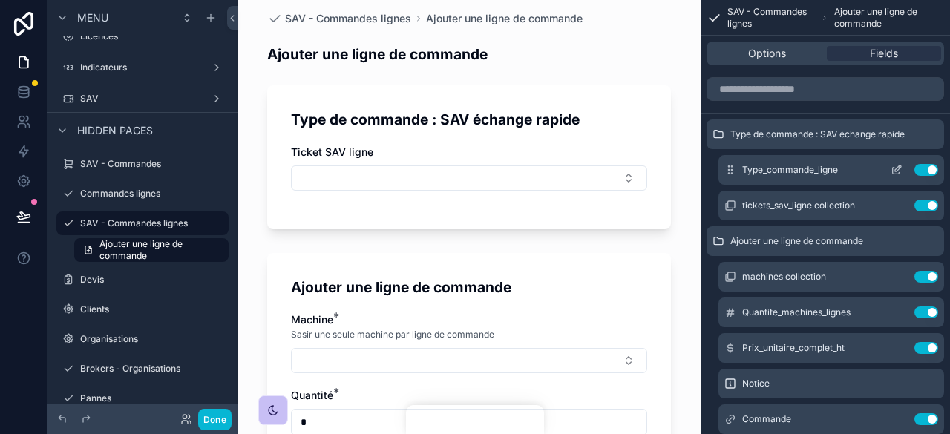
click at [898, 167] on icon "scrollable content" at bounding box center [897, 170] width 12 height 12
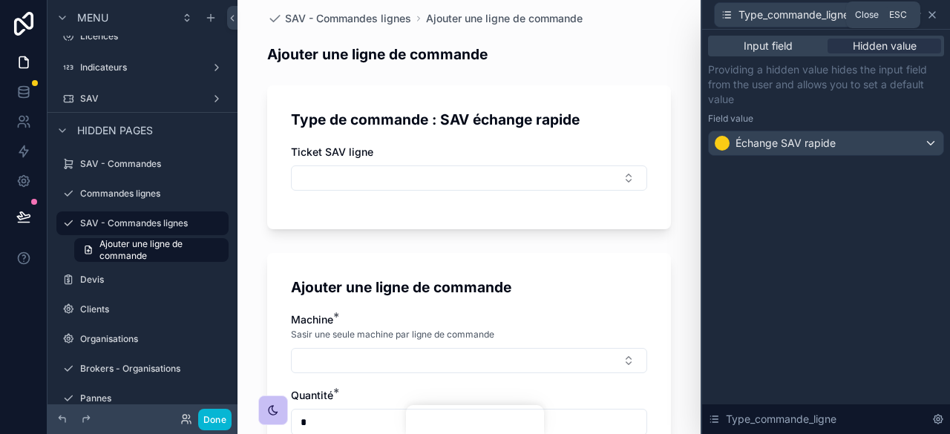
click at [935, 13] on icon at bounding box center [932, 15] width 12 height 12
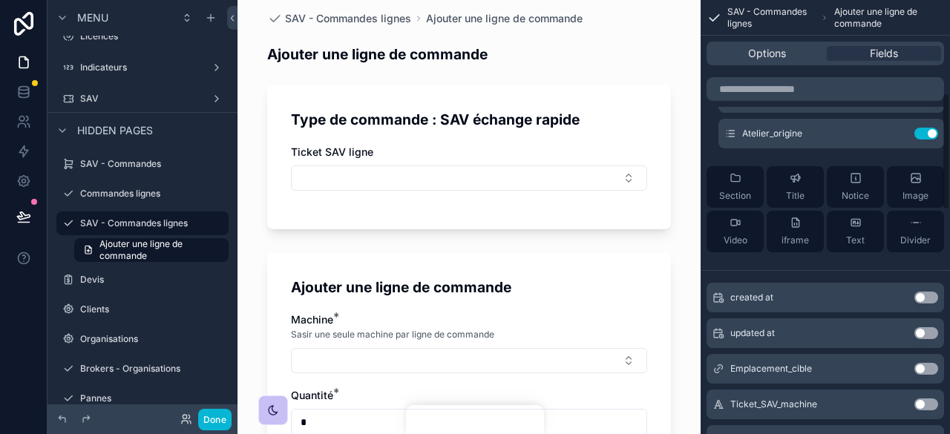
scroll to position [335, 0]
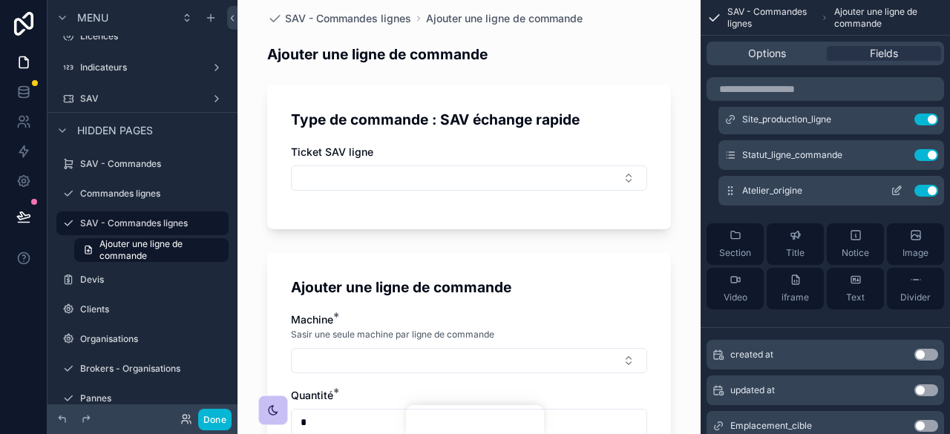
click at [897, 188] on icon "scrollable content" at bounding box center [897, 191] width 12 height 12
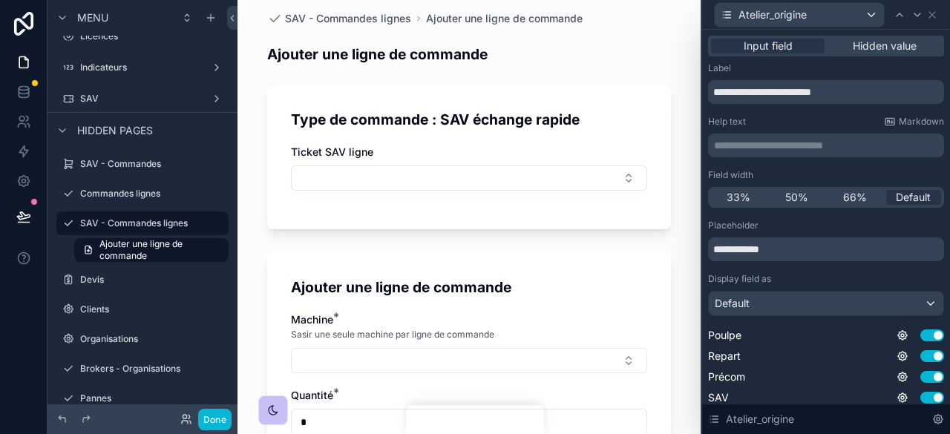
scroll to position [268, 0]
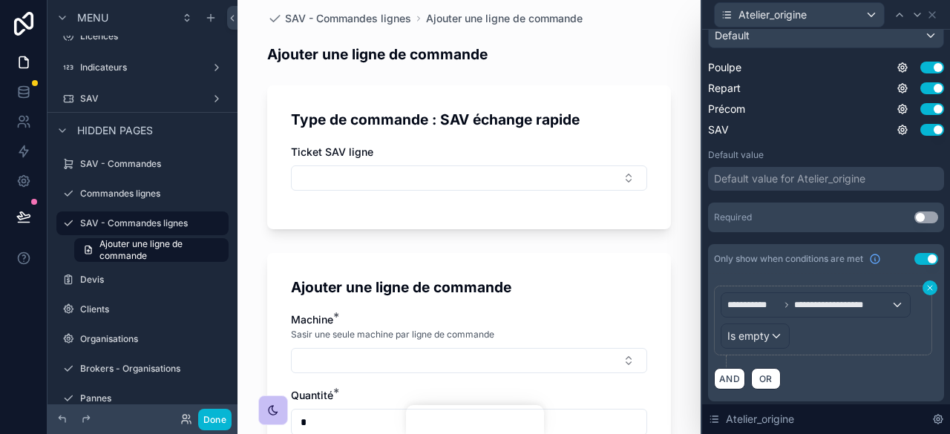
click at [923, 281] on button at bounding box center [930, 288] width 15 height 15
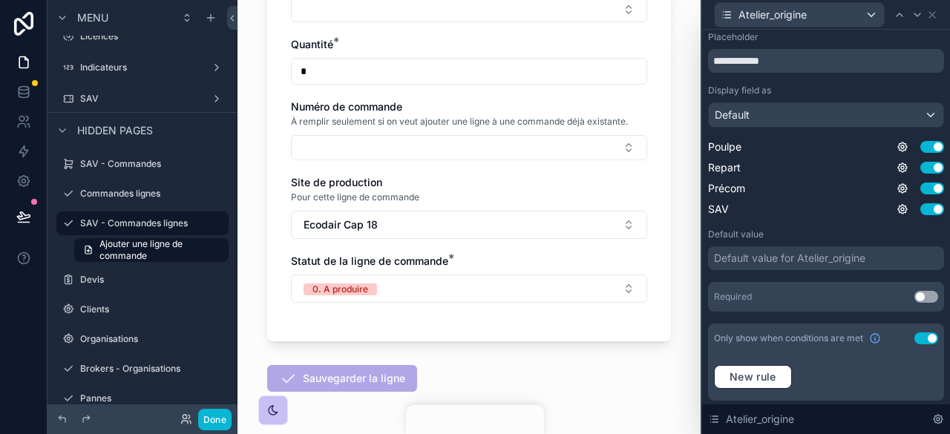
scroll to position [359, 0]
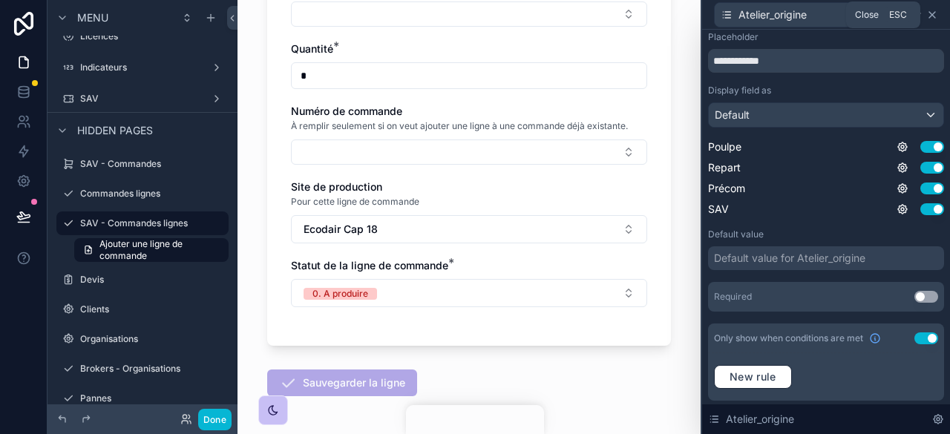
click at [934, 16] on icon at bounding box center [932, 15] width 6 height 6
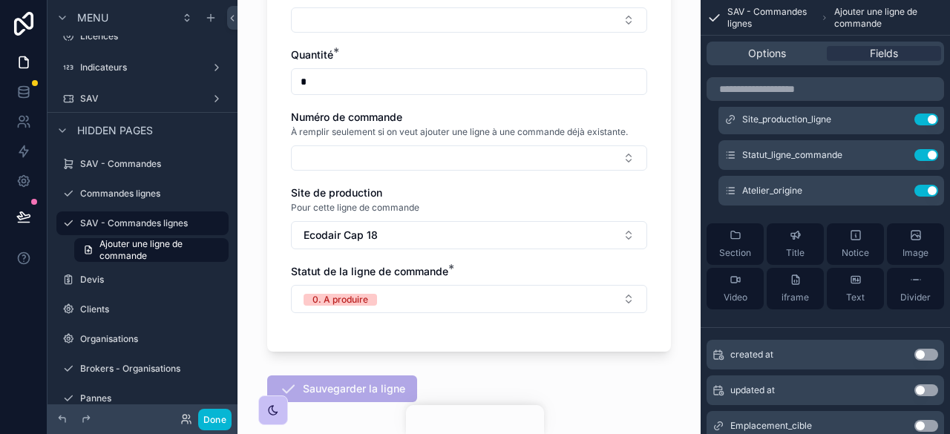
scroll to position [353, 0]
click at [897, 188] on icon "scrollable content" at bounding box center [897, 191] width 12 height 12
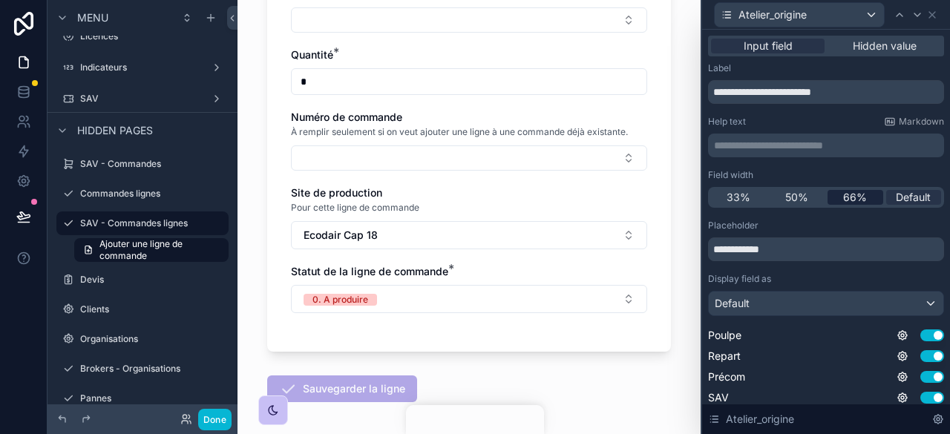
scroll to position [189, 0]
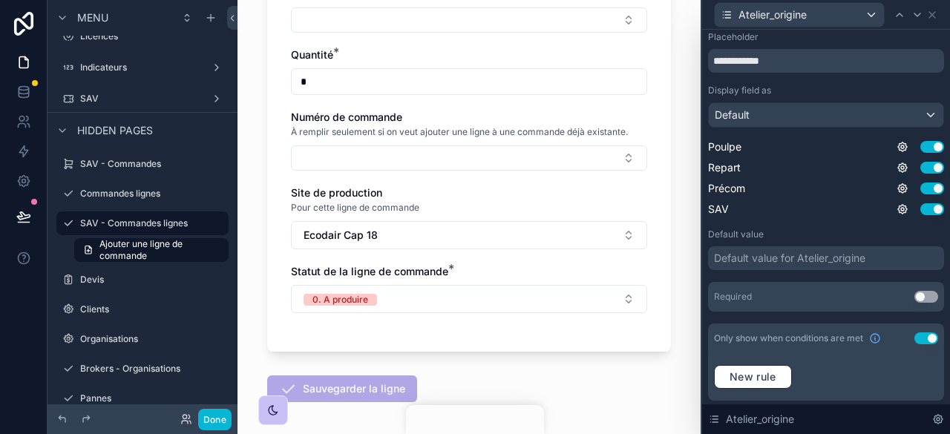
click at [916, 332] on button "Use setting" at bounding box center [926, 338] width 24 height 12
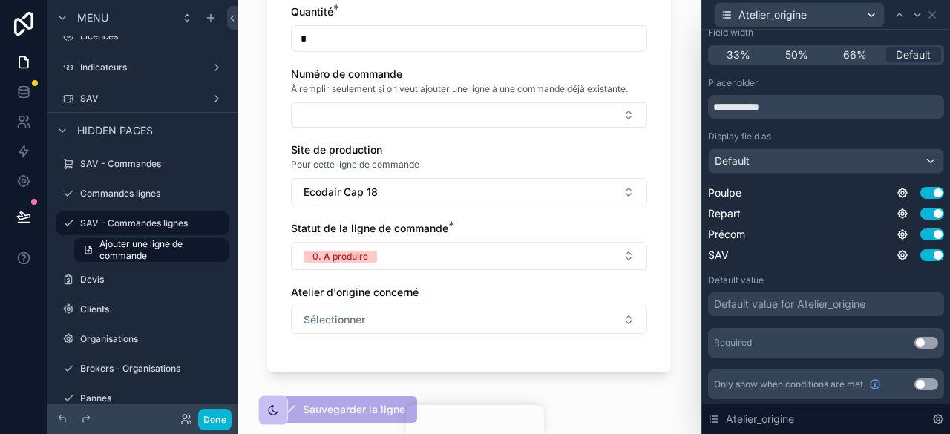
scroll to position [0, 0]
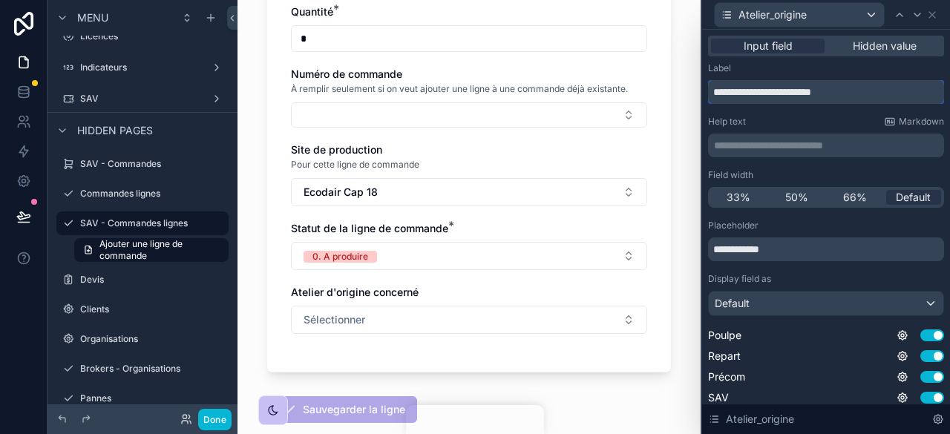
drag, startPoint x: 846, startPoint y: 94, endPoint x: 750, endPoint y: 94, distance: 96.5
click at [750, 94] on input "**********" at bounding box center [826, 92] width 236 height 24
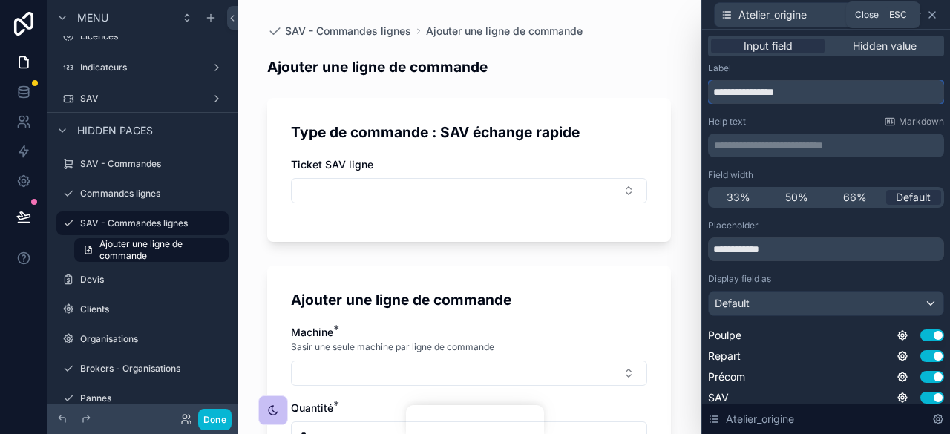
type input "**********"
click at [934, 11] on icon at bounding box center [932, 15] width 12 height 12
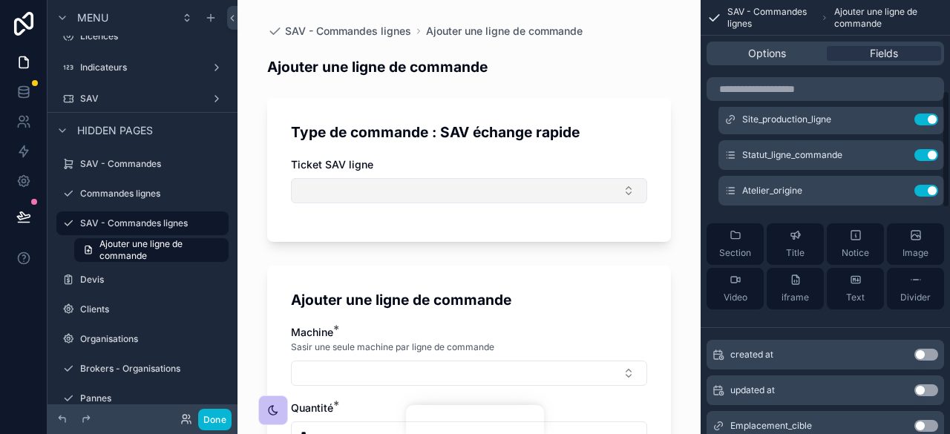
scroll to position [374, 0]
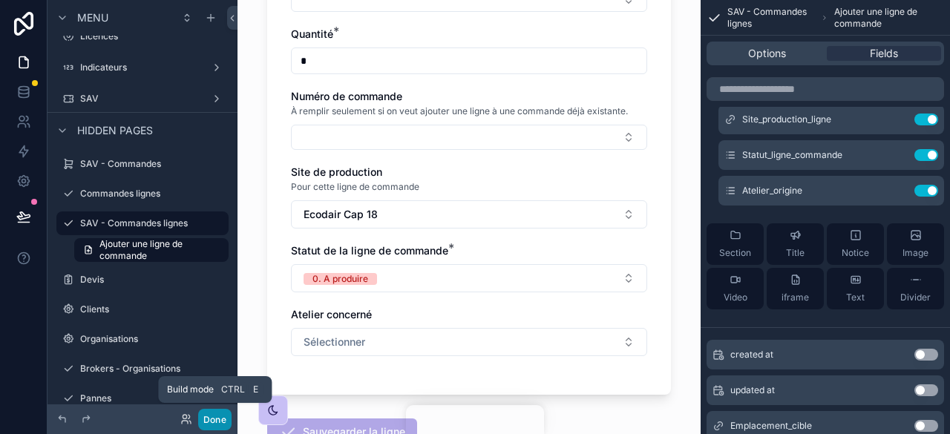
click at [223, 412] on button "Done" at bounding box center [214, 420] width 33 height 22
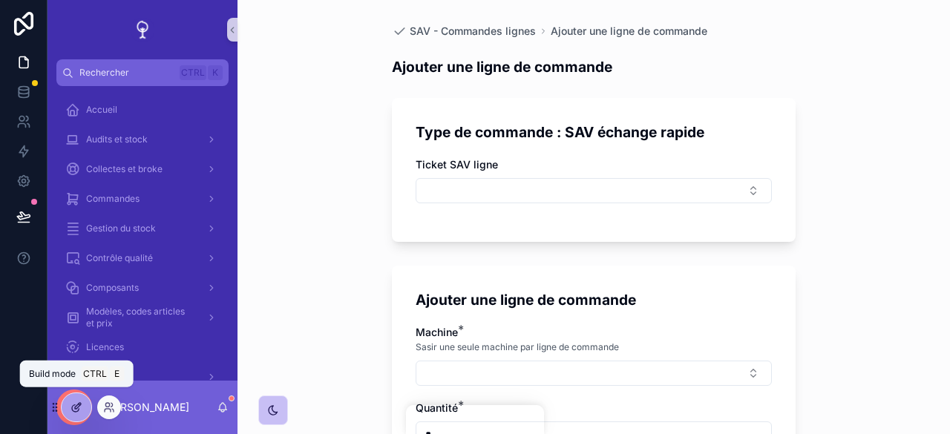
click at [68, 406] on div at bounding box center [77, 407] width 30 height 28
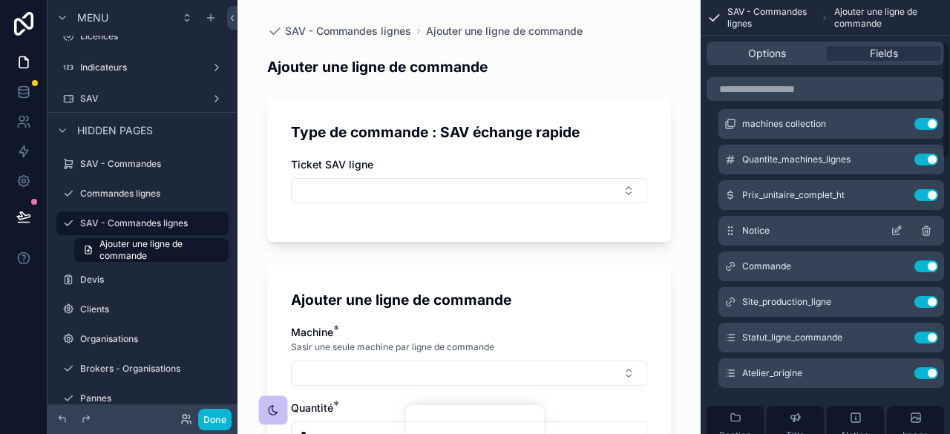
scroll to position [154, 0]
click at [900, 370] on icon "scrollable content" at bounding box center [898, 371] width 6 height 6
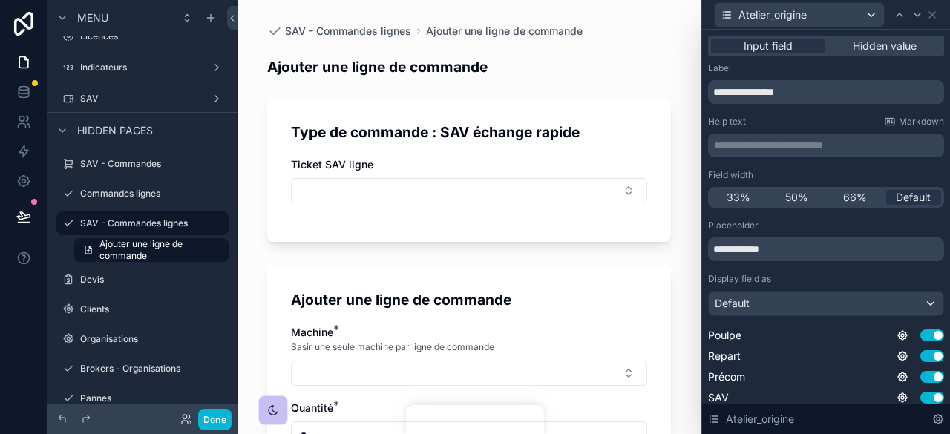
scroll to position [142, 0]
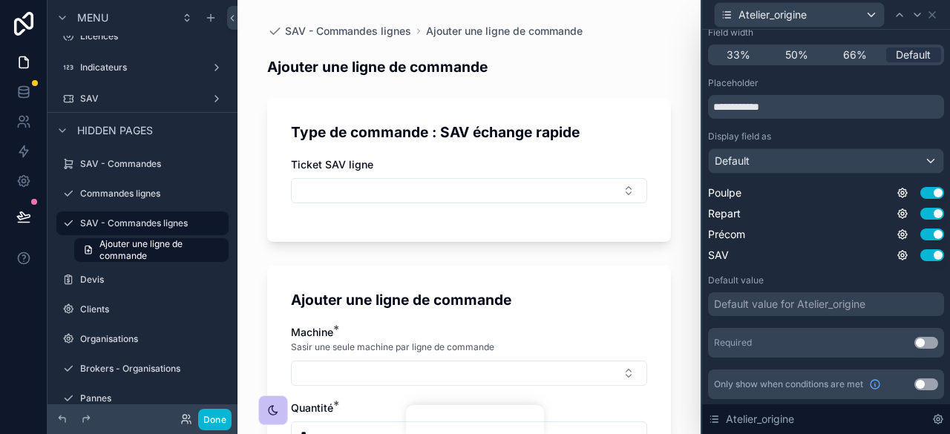
click at [914, 338] on button "Use setting" at bounding box center [926, 343] width 24 height 12
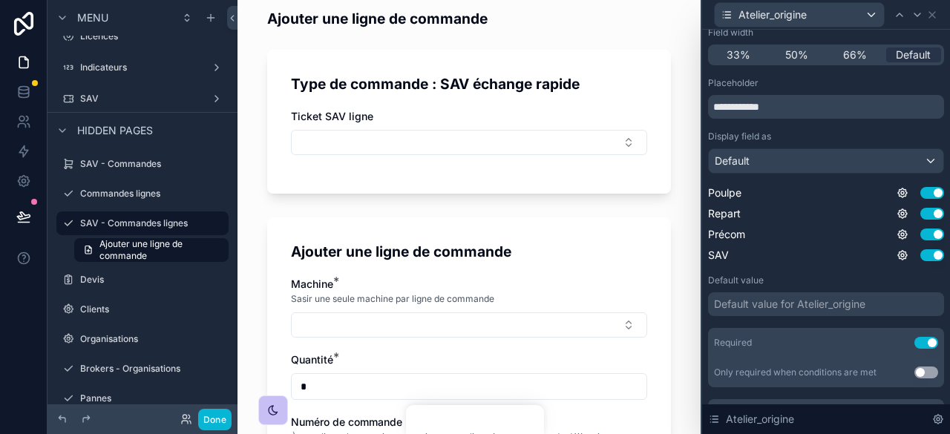
scroll to position [47, 0]
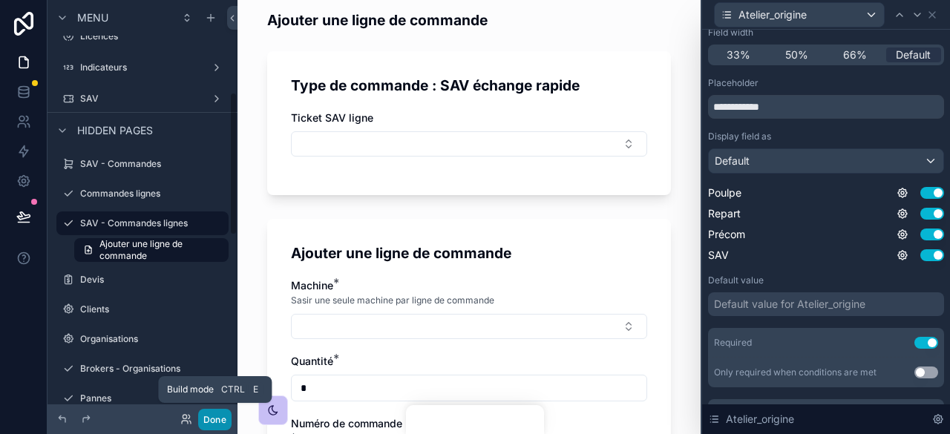
click at [209, 422] on button "Done" at bounding box center [214, 420] width 33 height 22
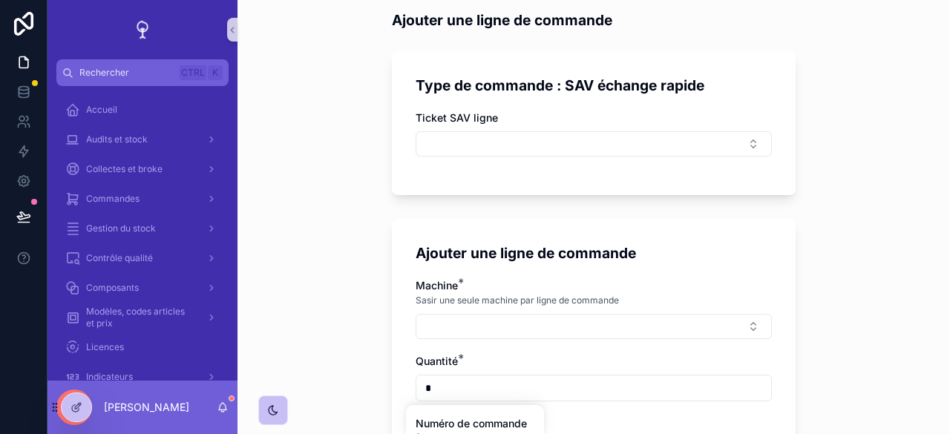
scroll to position [0, 0]
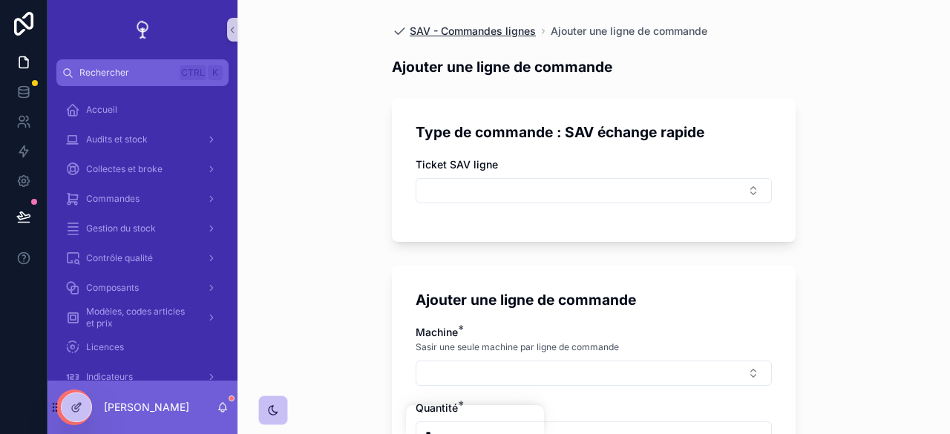
click at [468, 30] on span "SAV - Commandes lignes" at bounding box center [473, 31] width 126 height 15
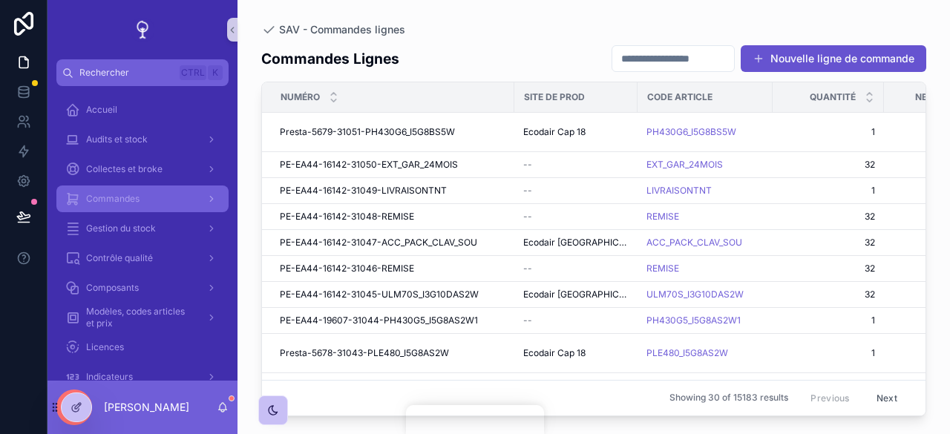
click at [130, 194] on span "Commandes" at bounding box center [112, 199] width 53 height 12
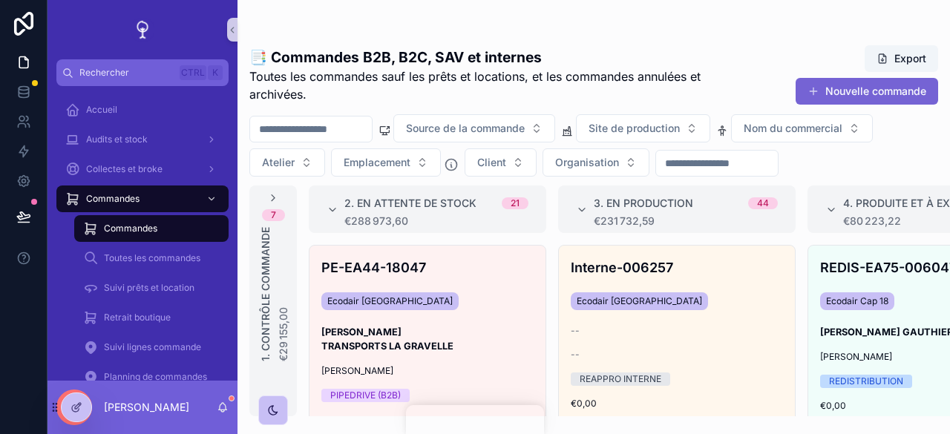
click at [828, 102] on button "Nouvelle commande" at bounding box center [867, 91] width 142 height 27
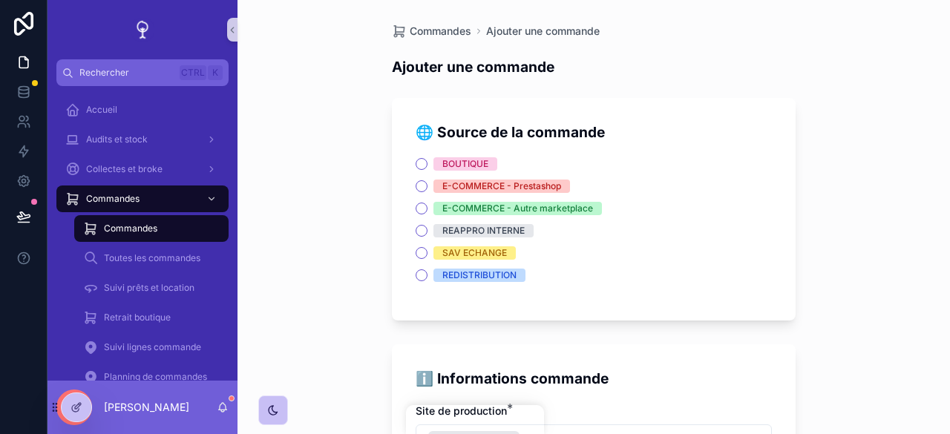
click at [423, 252] on div "SAV ECHANGE" at bounding box center [594, 252] width 356 height 13
click at [417, 255] on button "SAV ECHANGE" at bounding box center [422, 253] width 12 height 12
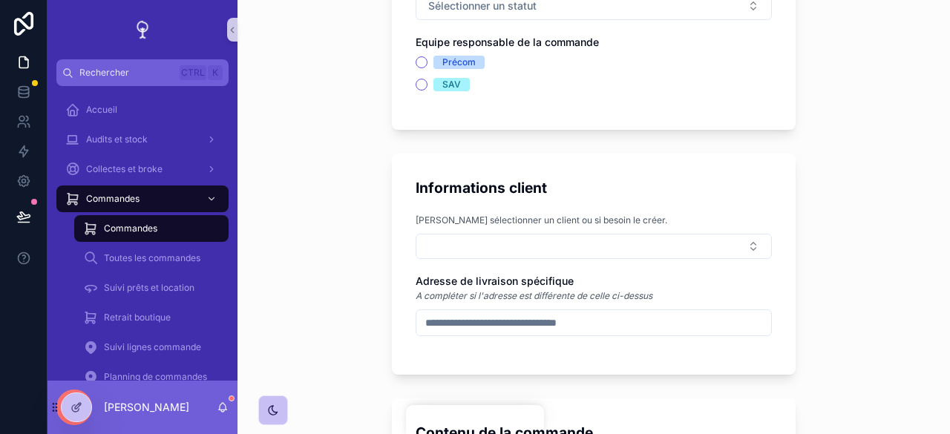
scroll to position [835, 0]
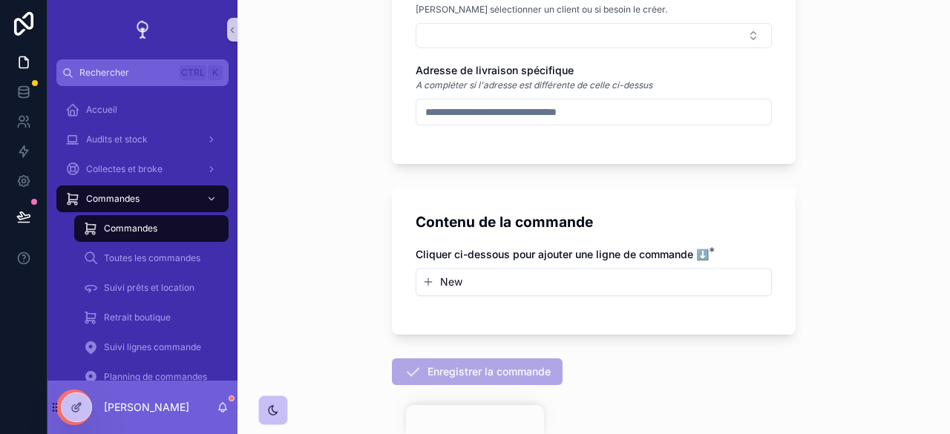
click at [584, 280] on button "New" at bounding box center [593, 282] width 343 height 15
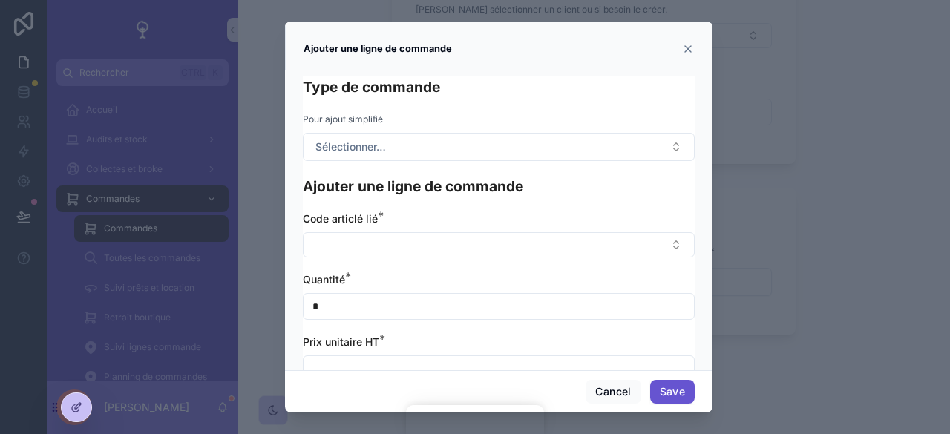
click at [688, 47] on icon "scrollable content" at bounding box center [688, 49] width 12 height 12
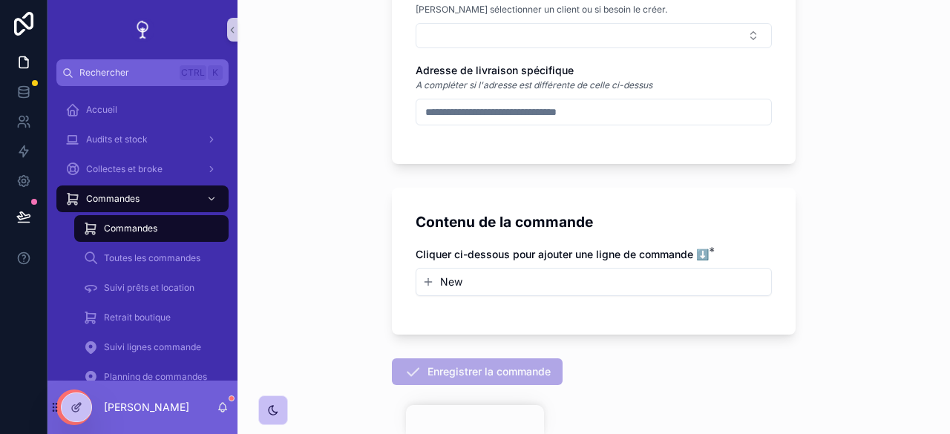
click at [440, 278] on span "New" at bounding box center [451, 282] width 22 height 15
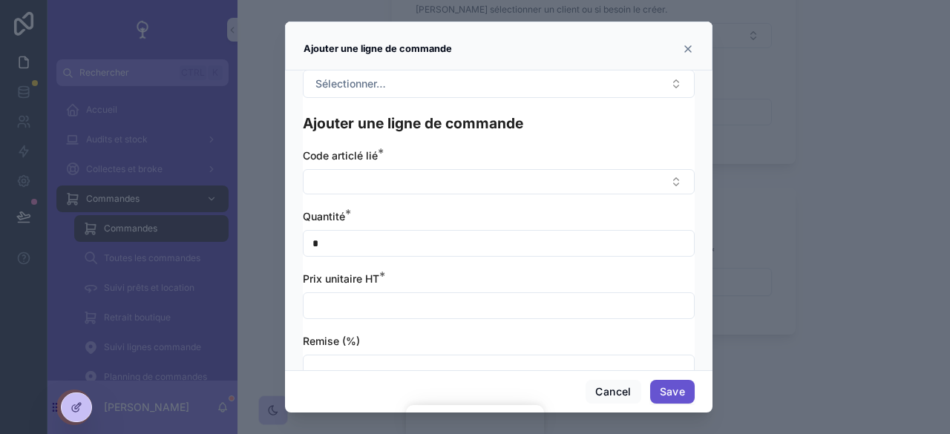
scroll to position [0, 0]
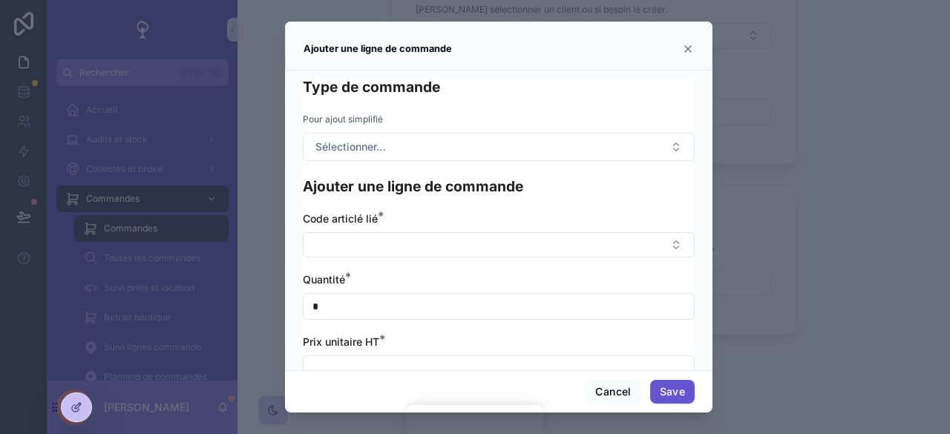
click at [685, 51] on icon "scrollable content" at bounding box center [688, 49] width 6 height 6
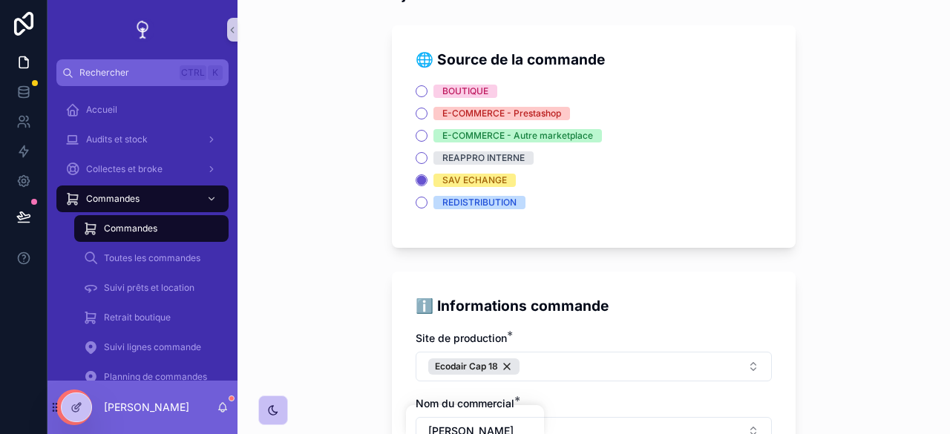
scroll to position [72, 0]
click at [85, 400] on div at bounding box center [77, 407] width 30 height 28
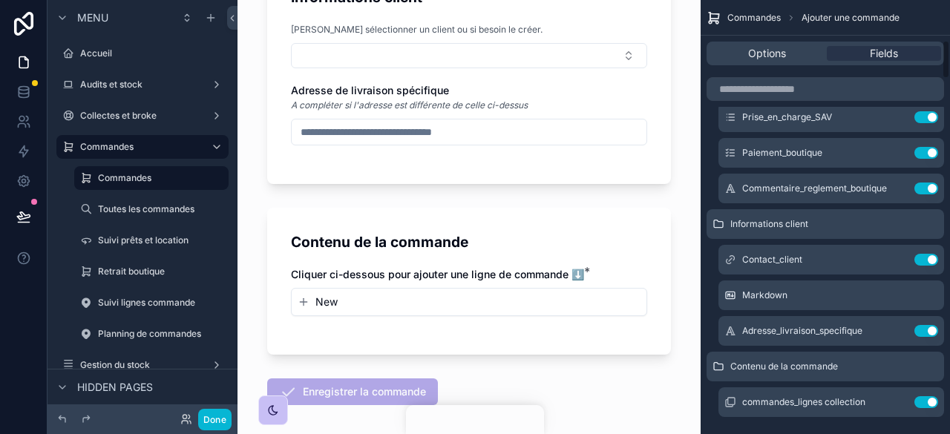
scroll to position [499, 0]
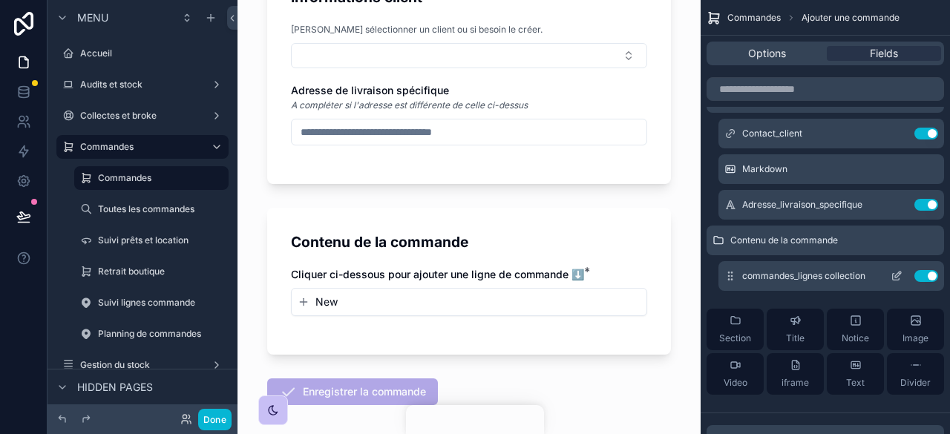
click at [895, 275] on icon "scrollable content" at bounding box center [898, 275] width 6 height 6
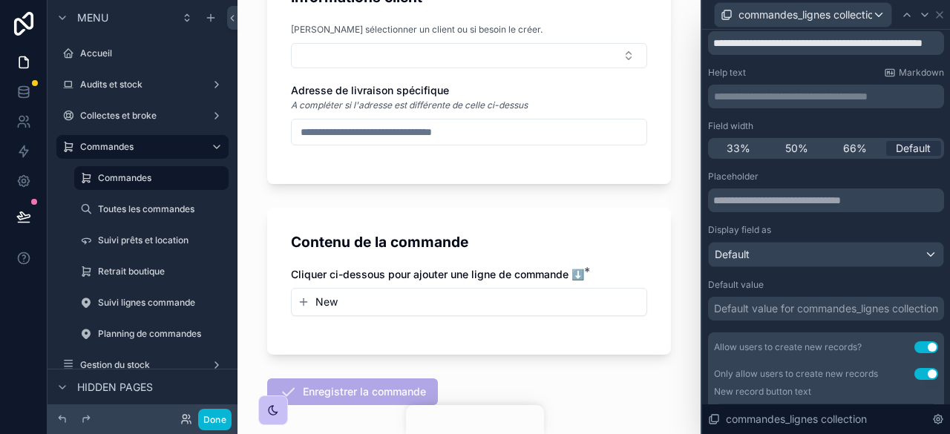
scroll to position [0, 0]
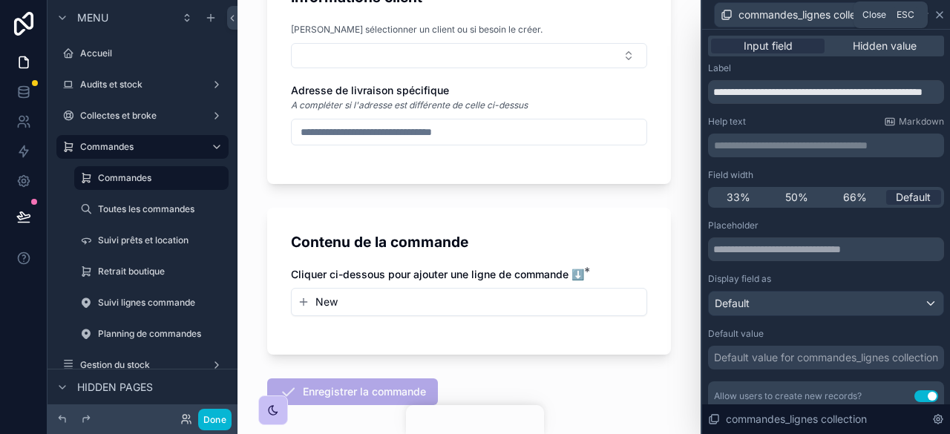
click at [943, 18] on icon at bounding box center [940, 15] width 12 height 12
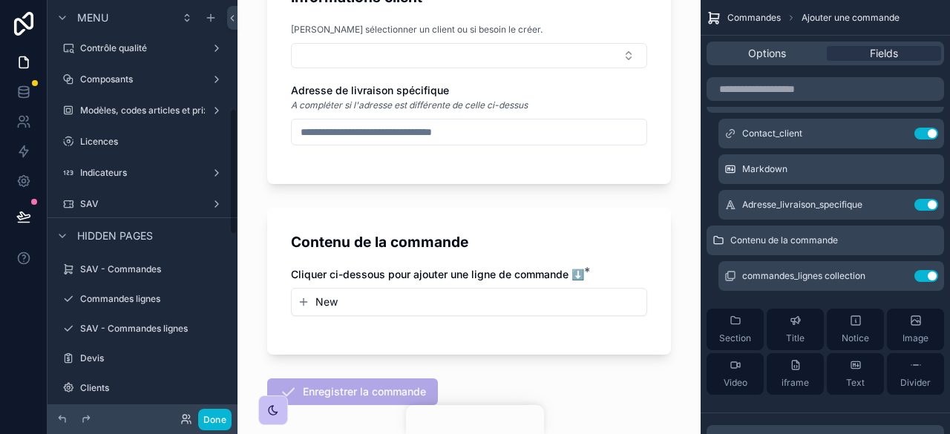
scroll to position [370, 0]
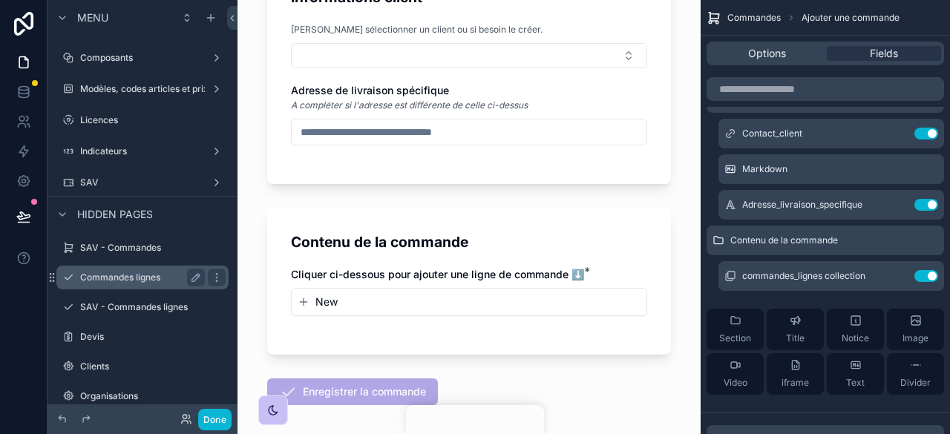
click at [128, 268] on div "Commandes lignes" at bounding box center [142, 278] width 166 height 24
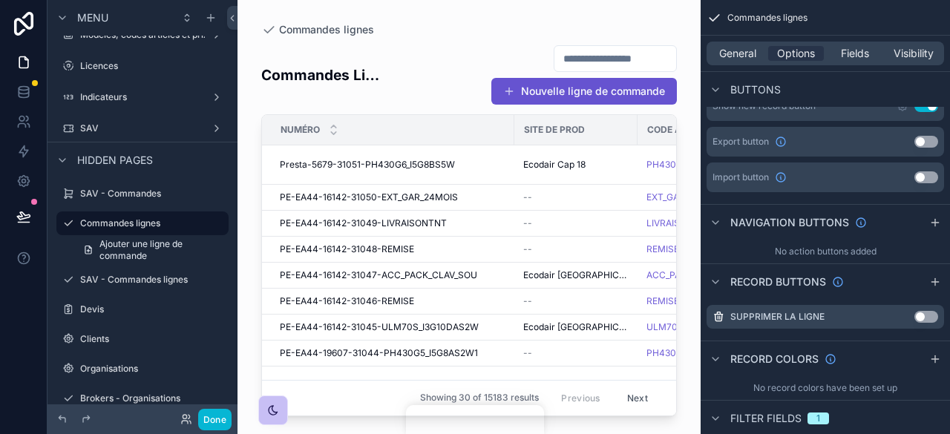
click at [552, 88] on div "scrollable content" at bounding box center [468, 208] width 463 height 416
click at [552, 88] on button "Nouvelle ligne de commande" at bounding box center [584, 91] width 186 height 27
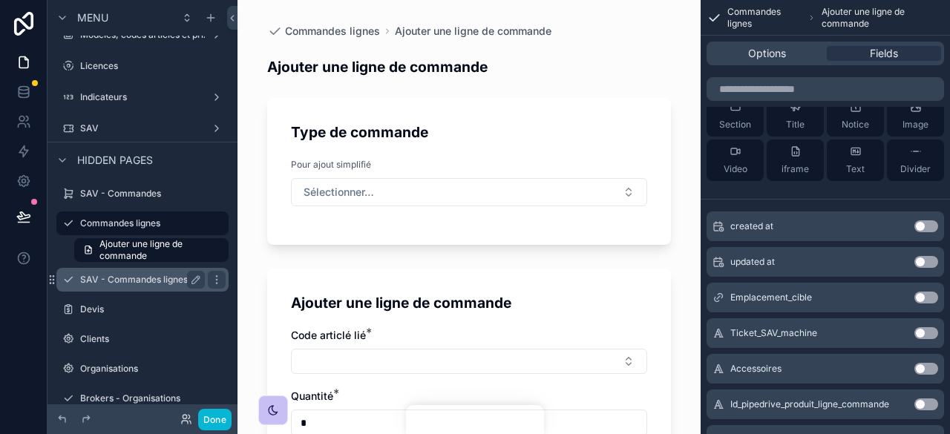
click at [151, 284] on label "SAV - Commandes lignes" at bounding box center [139, 280] width 119 height 12
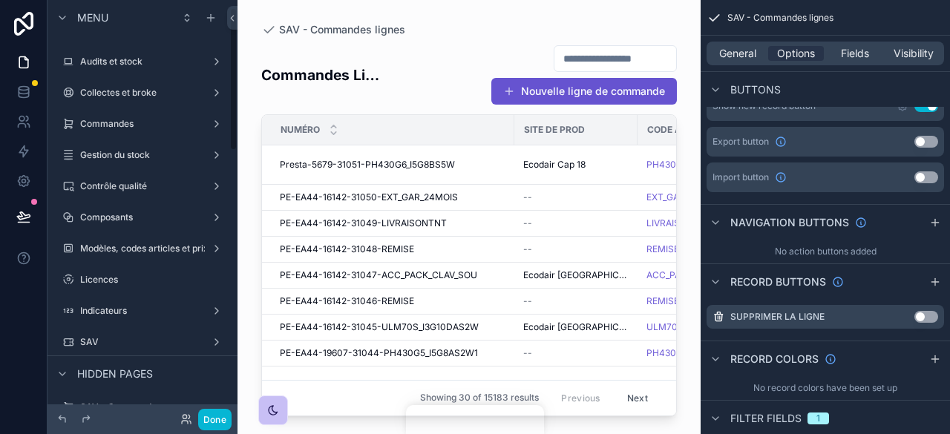
scroll to position [22, 0]
click at [120, 120] on label "Commandes" at bounding box center [139, 125] width 119 height 12
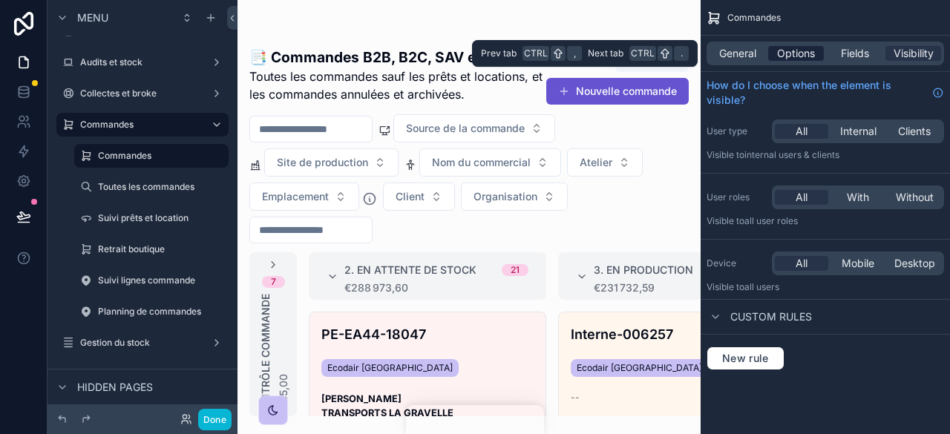
click at [801, 47] on span "Options" at bounding box center [796, 53] width 38 height 15
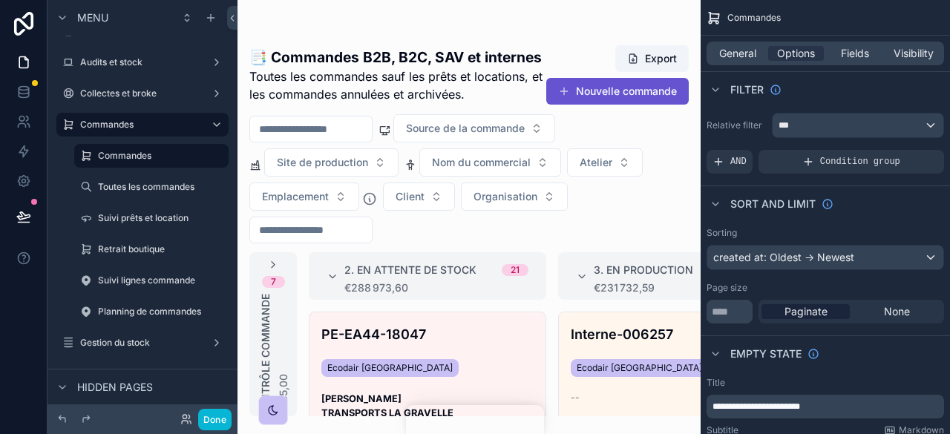
click at [645, 92] on div "scrollable content" at bounding box center [468, 217] width 463 height 434
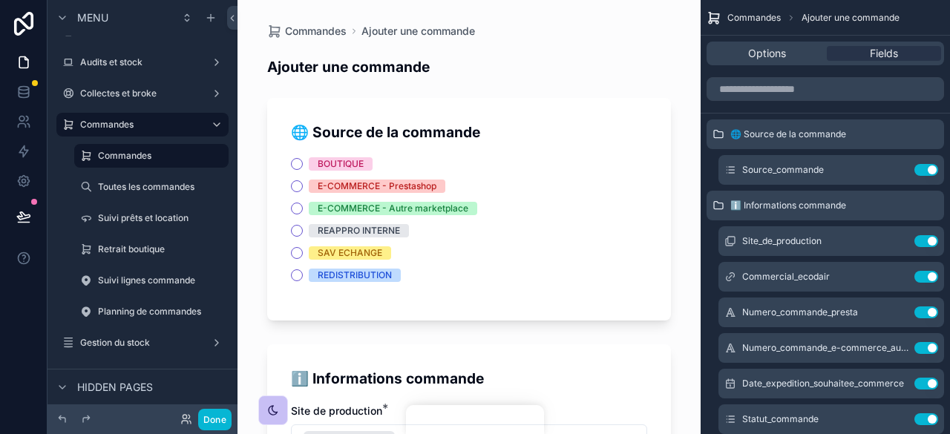
click at [566, 76] on div "Ajouter une commande" at bounding box center [469, 66] width 404 height 21
click at [343, 246] on div "SAV ECHANGE" at bounding box center [350, 252] width 65 height 13
click at [303, 247] on button "SAV ECHANGE" at bounding box center [297, 253] width 12 height 12
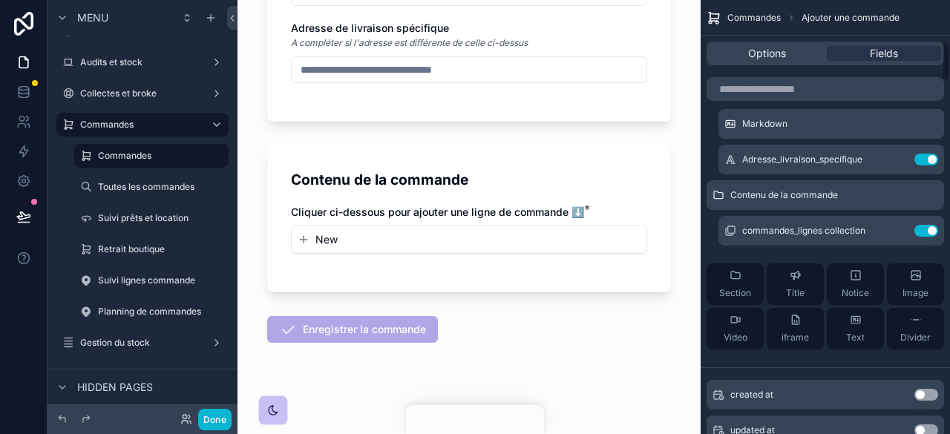
scroll to position [571, 0]
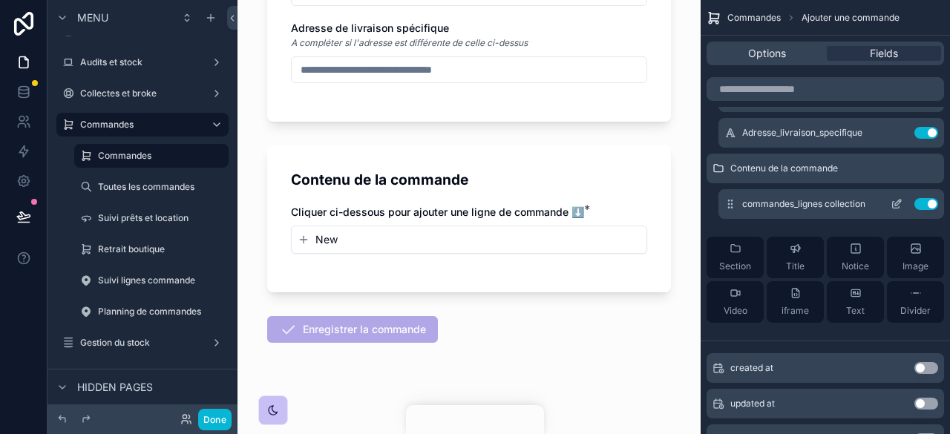
click at [896, 203] on icon "scrollable content" at bounding box center [898, 203] width 6 height 6
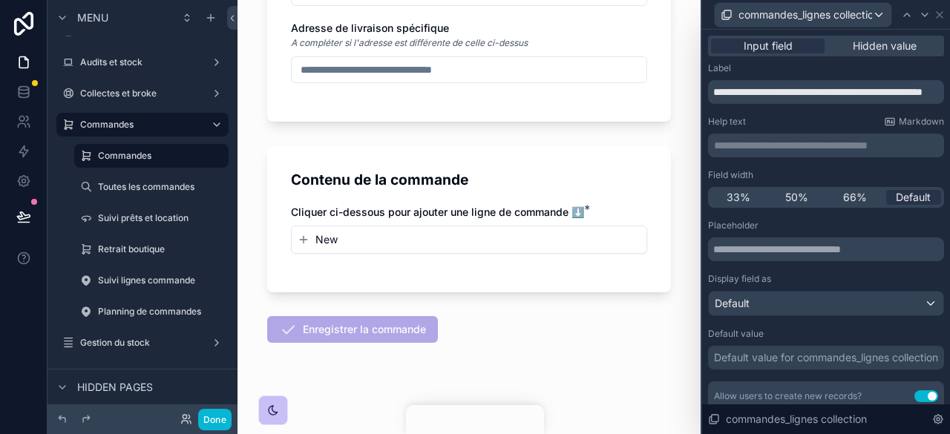
drag, startPoint x: 896, startPoint y: 203, endPoint x: 792, endPoint y: 216, distance: 104.8
click at [792, 216] on div "**********" at bounding box center [826, 440] width 236 height 757
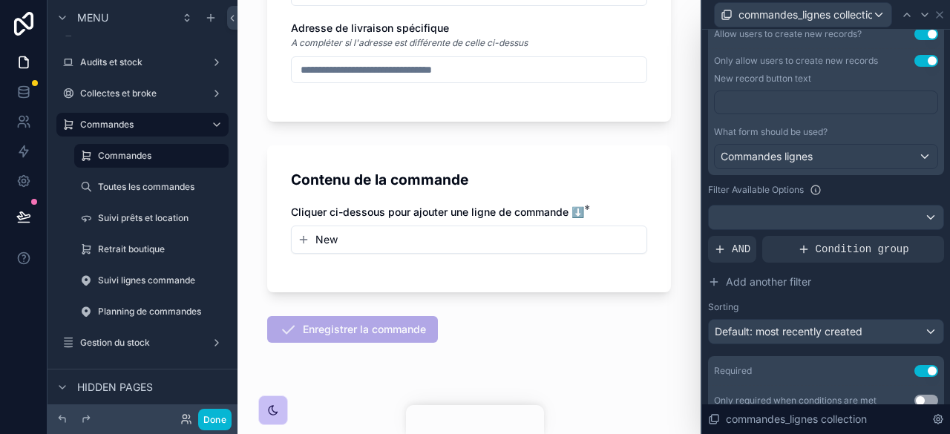
scroll to position [419, 0]
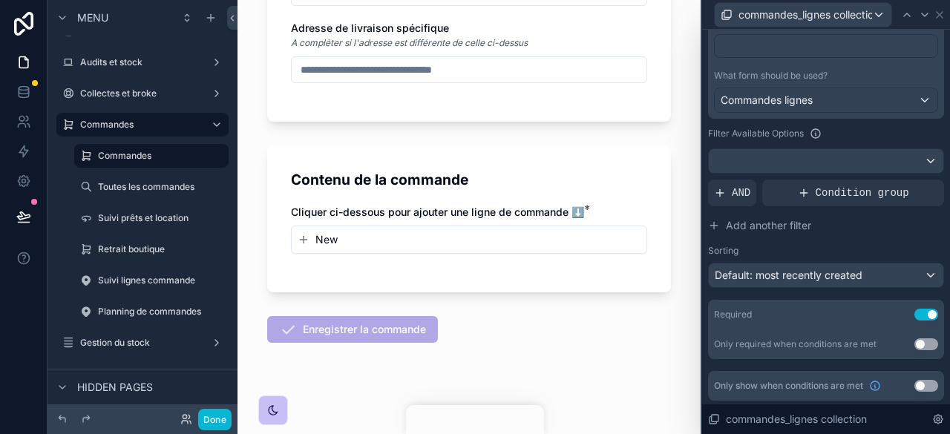
click at [914, 384] on button "Use setting" at bounding box center [926, 386] width 24 height 12
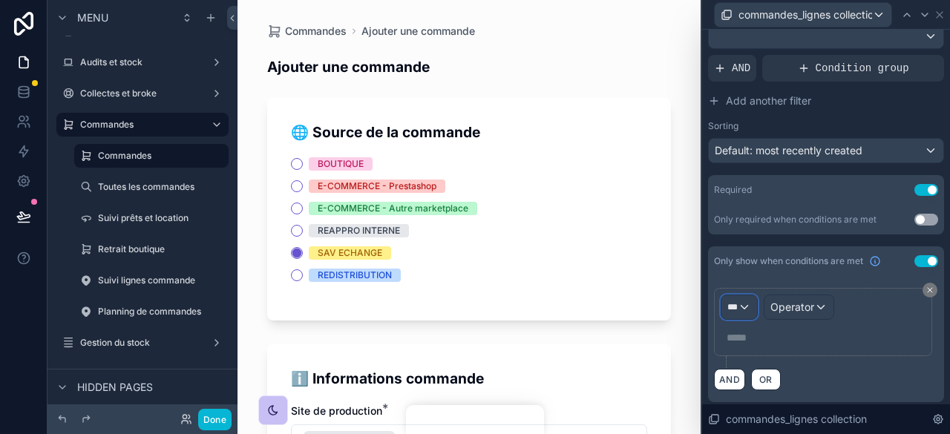
click at [738, 298] on div "***" at bounding box center [739, 307] width 36 height 24
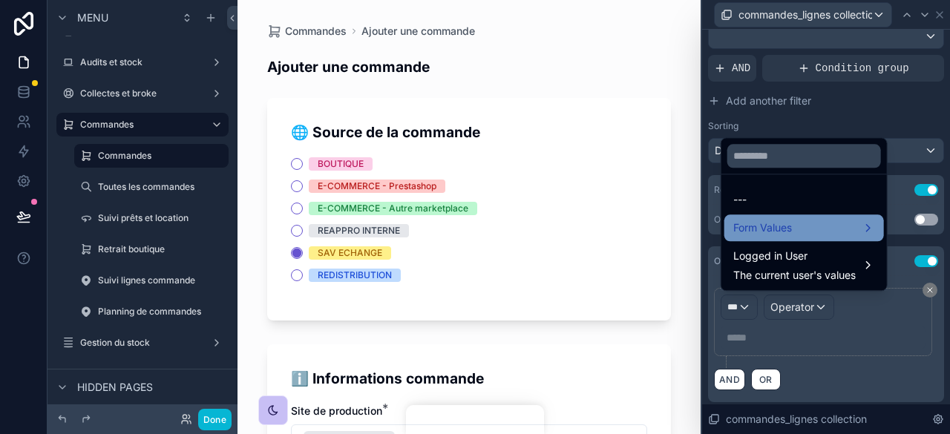
click at [778, 228] on span "Form Values" at bounding box center [762, 228] width 59 height 18
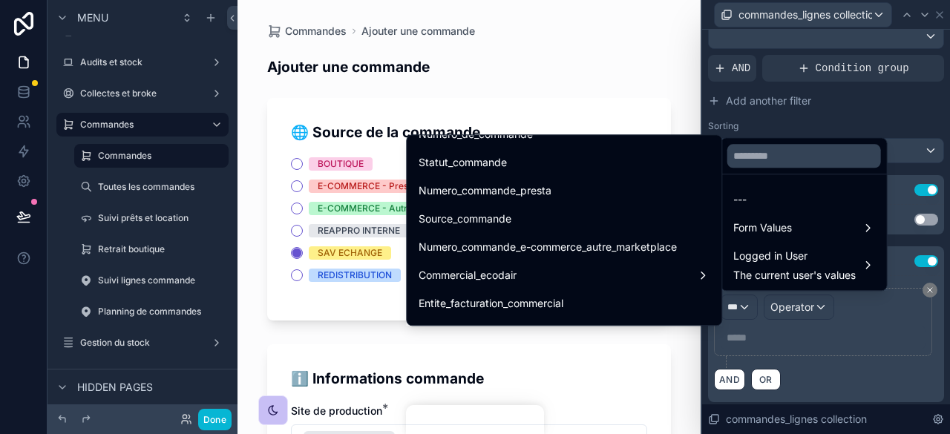
scroll to position [132, 0]
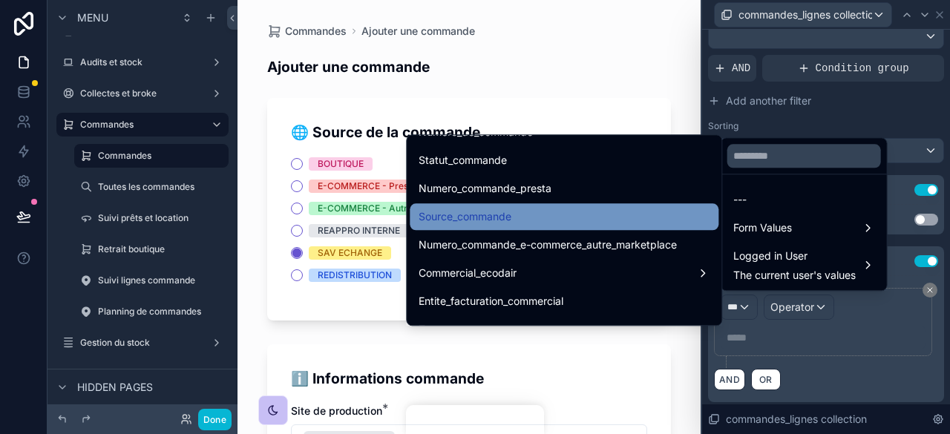
click at [521, 216] on div "Source_commande" at bounding box center [564, 217] width 291 height 18
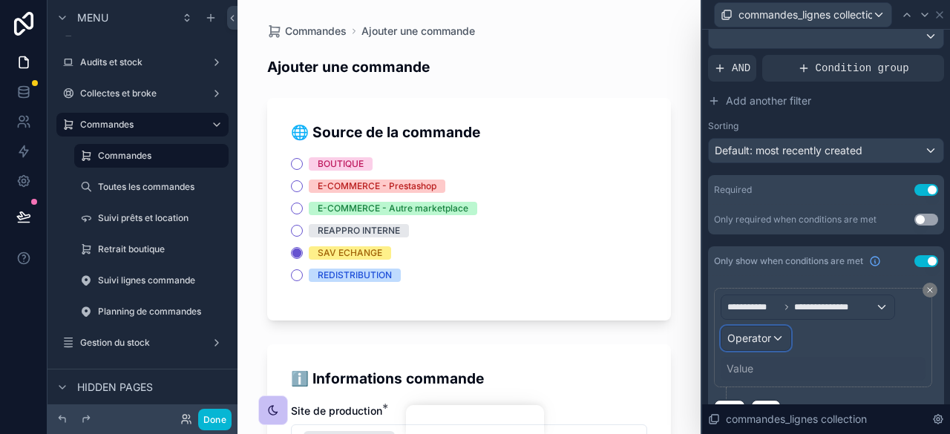
click at [769, 332] on span "Operator" at bounding box center [749, 338] width 44 height 13
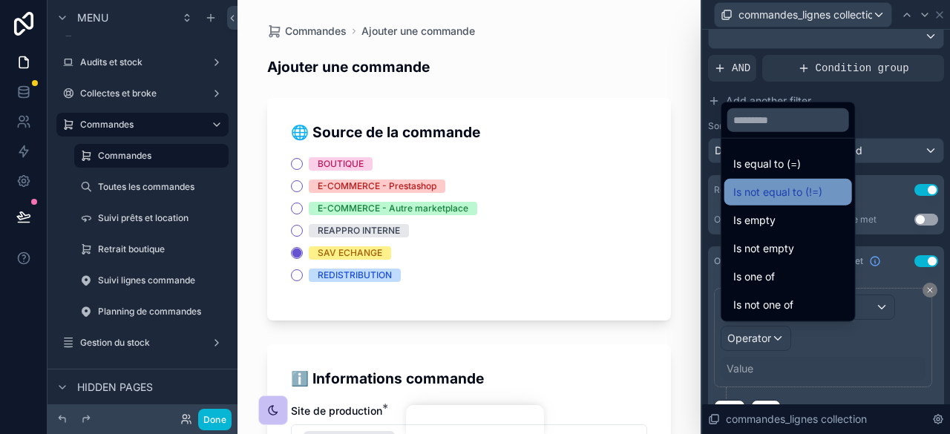
click at [777, 186] on span "Is not equal to (!=)" at bounding box center [777, 192] width 89 height 18
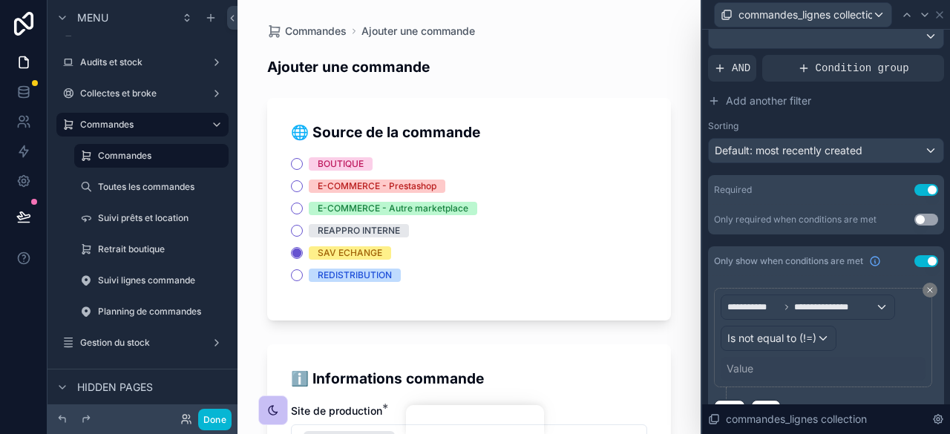
click at [745, 357] on div "Value" at bounding box center [823, 369] width 205 height 24
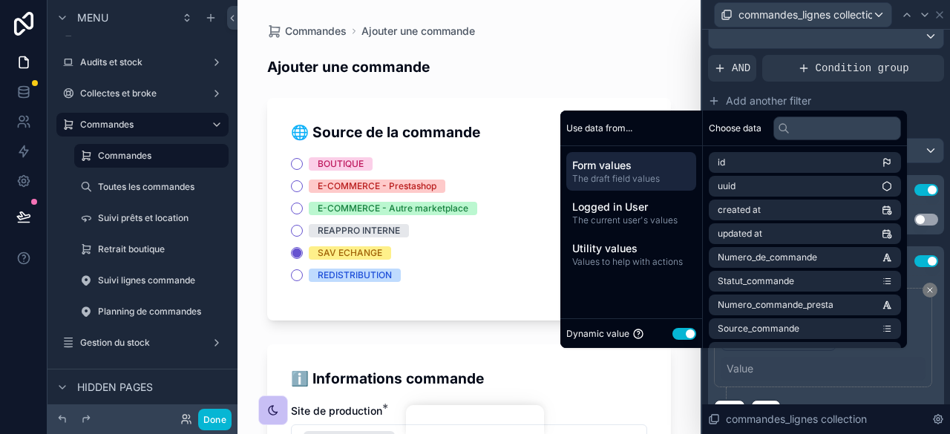
click at [673, 335] on button "Use setting" at bounding box center [684, 334] width 24 height 12
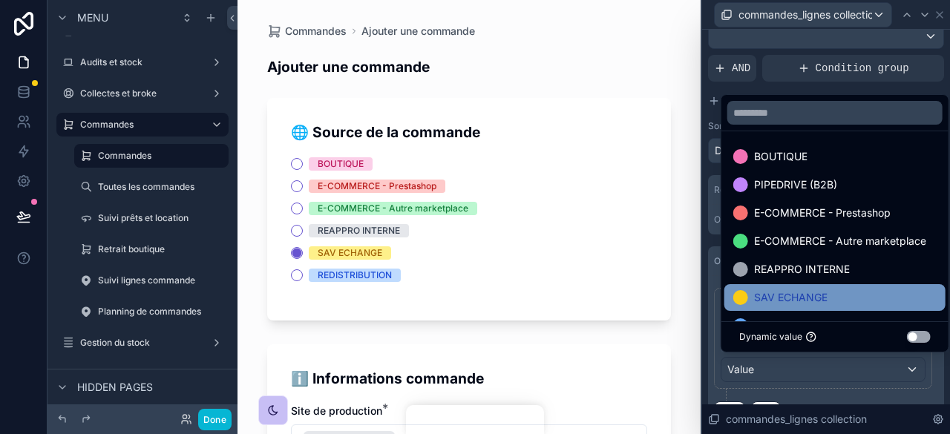
click at [774, 293] on span "SAV ECHANGE" at bounding box center [790, 298] width 73 height 18
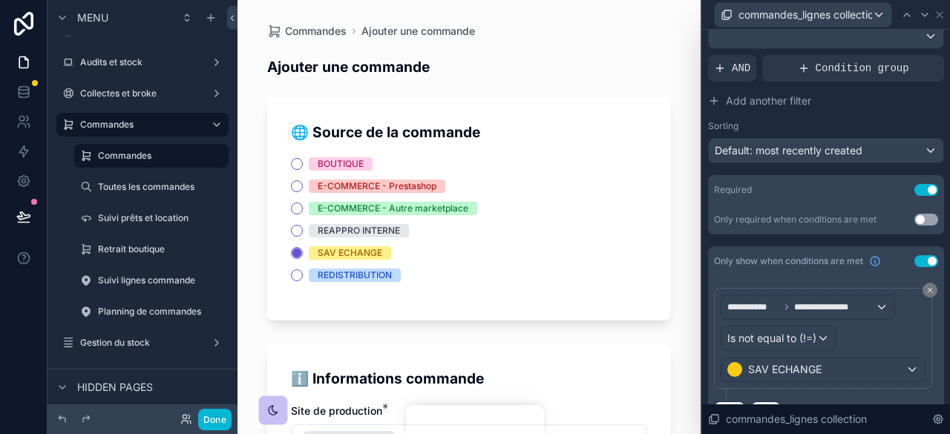
click at [836, 381] on div "**********" at bounding box center [823, 338] width 218 height 101
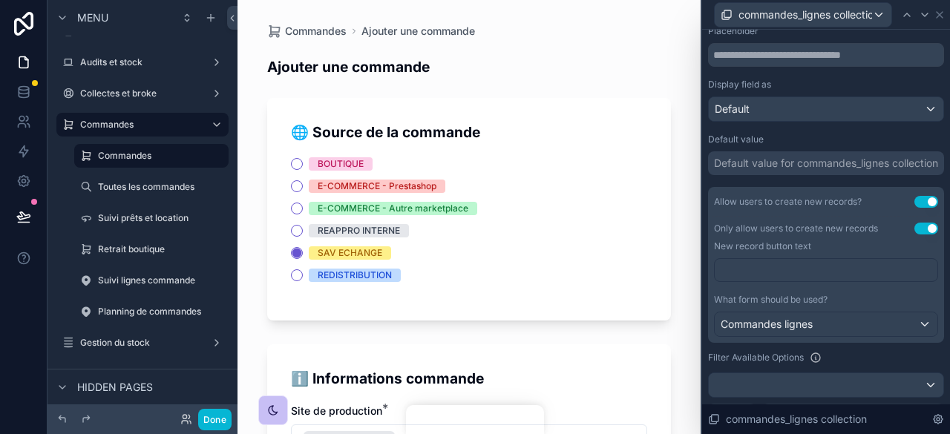
scroll to position [0, 0]
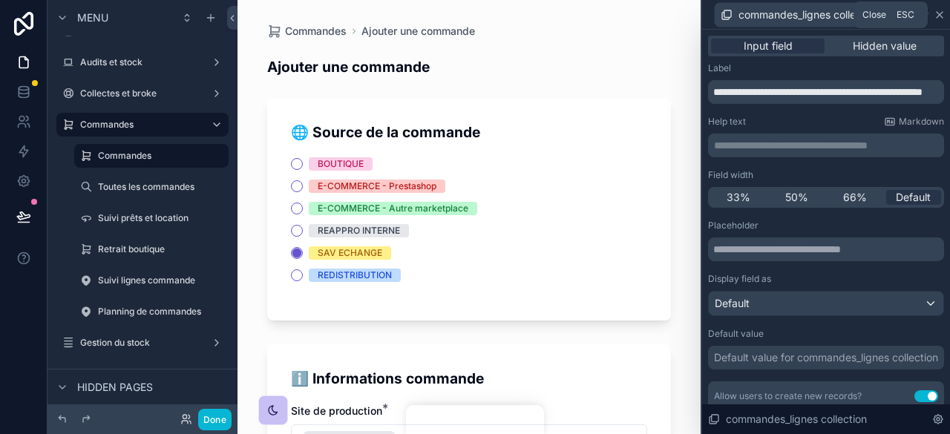
click at [940, 16] on icon at bounding box center [940, 15] width 6 height 6
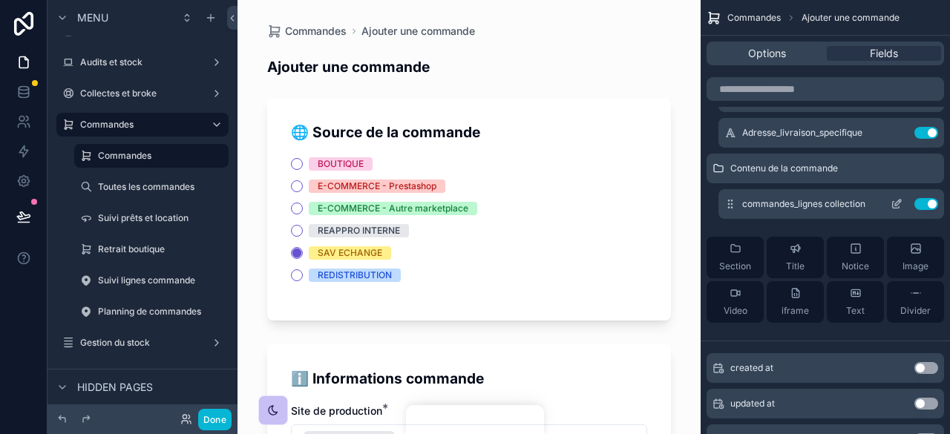
click at [893, 203] on icon "scrollable content" at bounding box center [896, 205] width 7 height 7
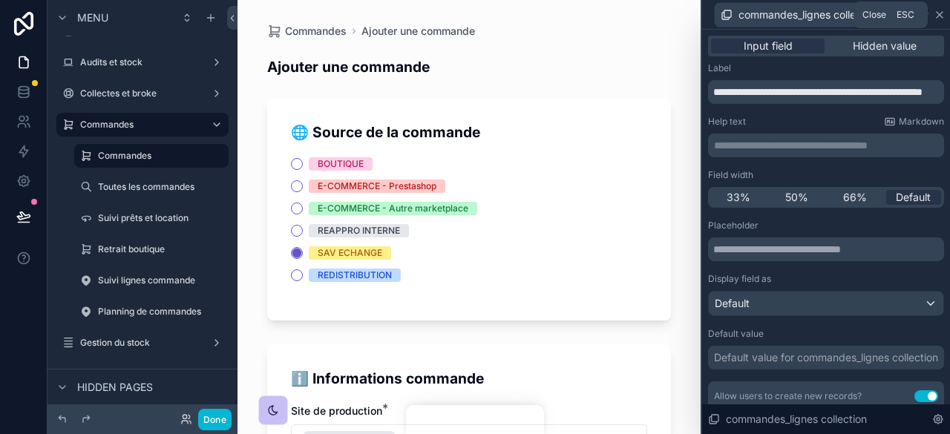
click at [940, 16] on icon at bounding box center [940, 15] width 12 height 12
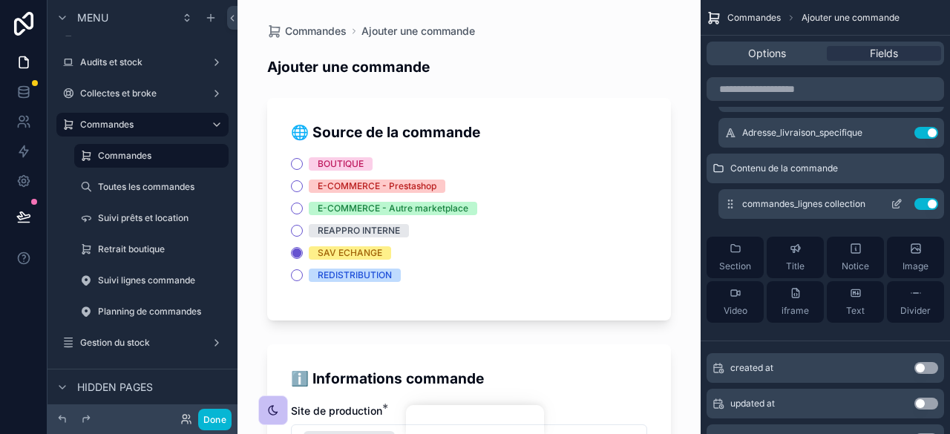
click at [731, 200] on icon "scrollable content" at bounding box center [731, 200] width 1 height 1
click at [902, 204] on button "scrollable content" at bounding box center [897, 204] width 24 height 12
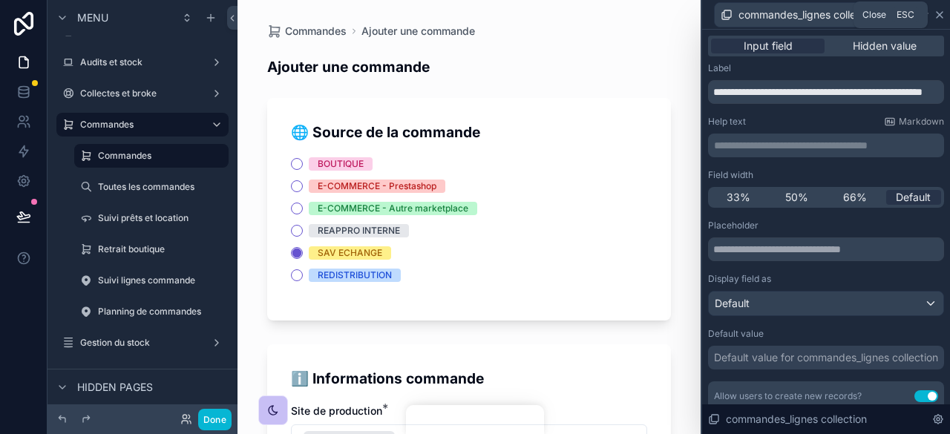
click at [939, 13] on icon at bounding box center [940, 15] width 6 height 6
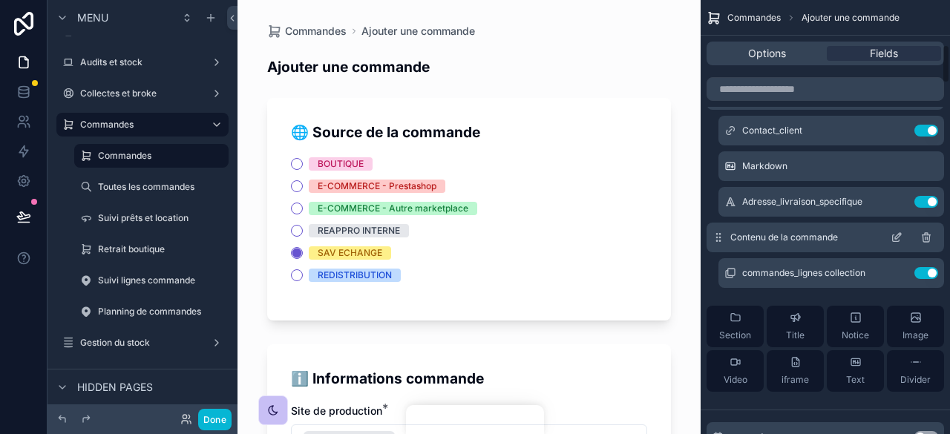
scroll to position [500, 0]
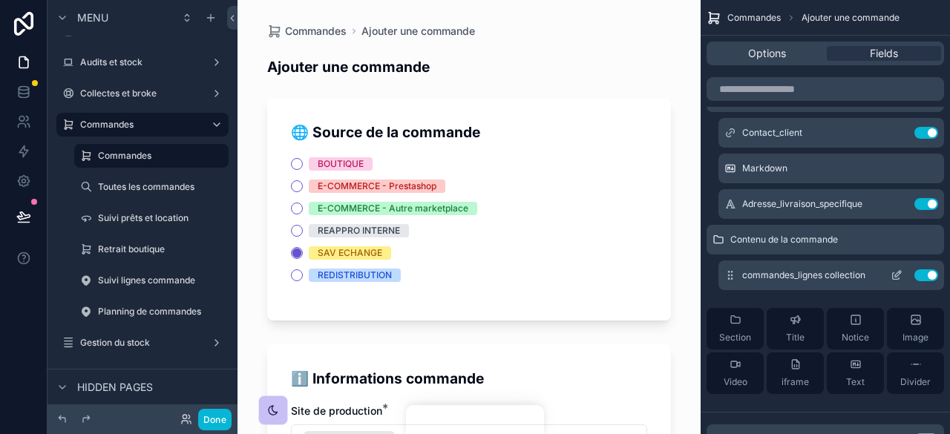
click at [901, 275] on icon "scrollable content" at bounding box center [897, 275] width 12 height 12
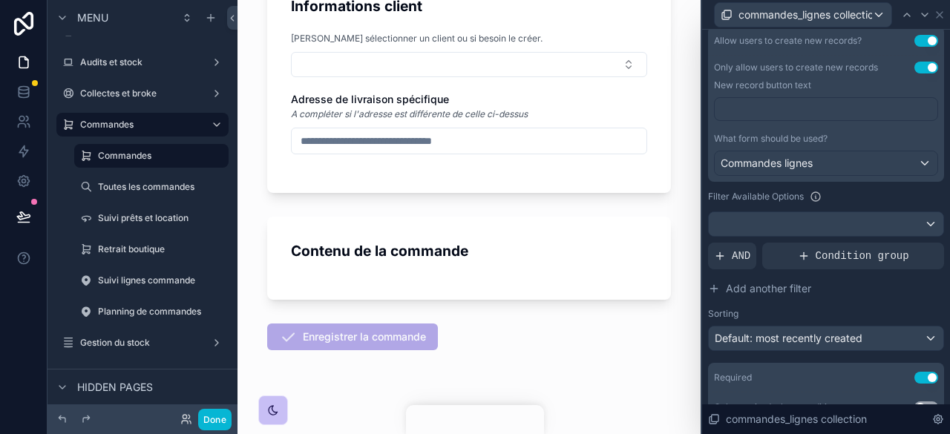
scroll to position [531, 0]
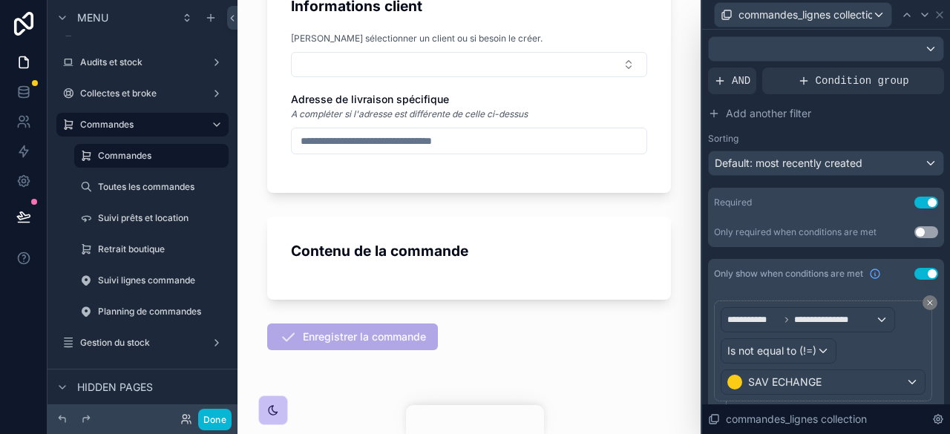
click at [914, 272] on button "Use setting" at bounding box center [926, 274] width 24 height 12
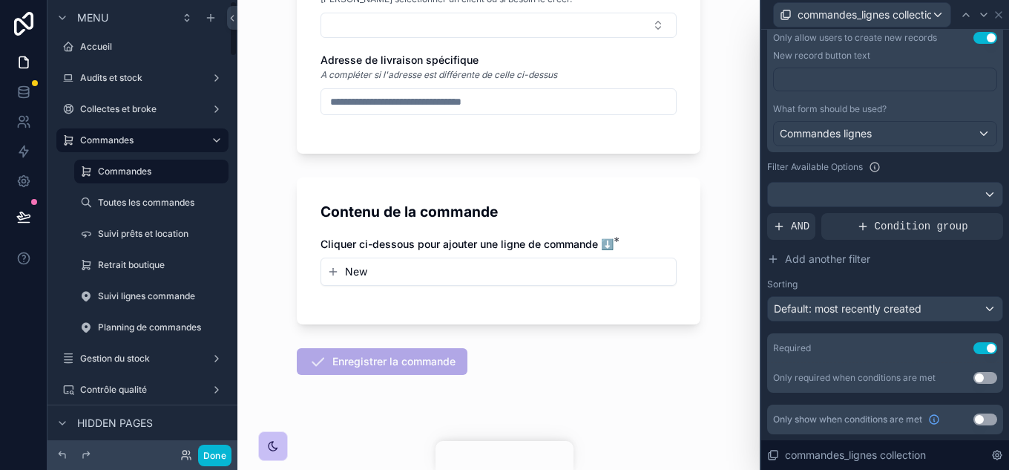
scroll to position [500, 0]
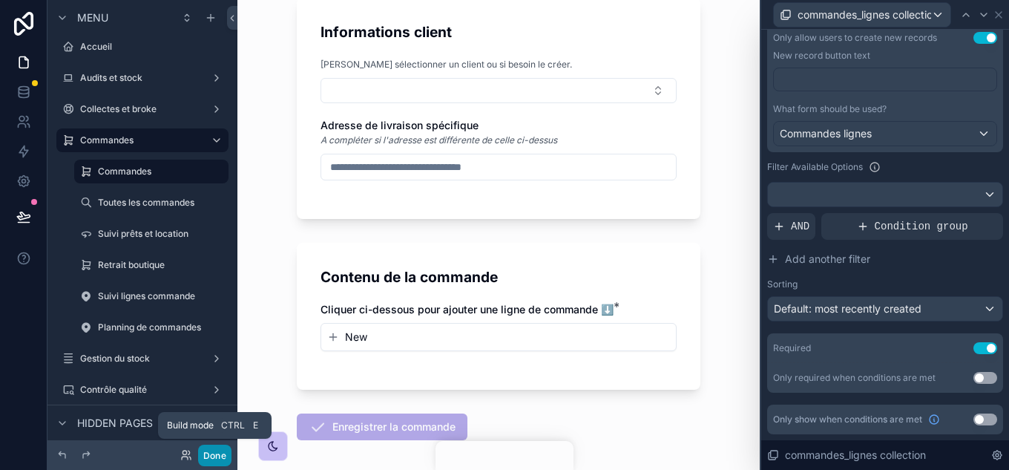
click at [218, 453] on button "Done" at bounding box center [214, 456] width 33 height 22
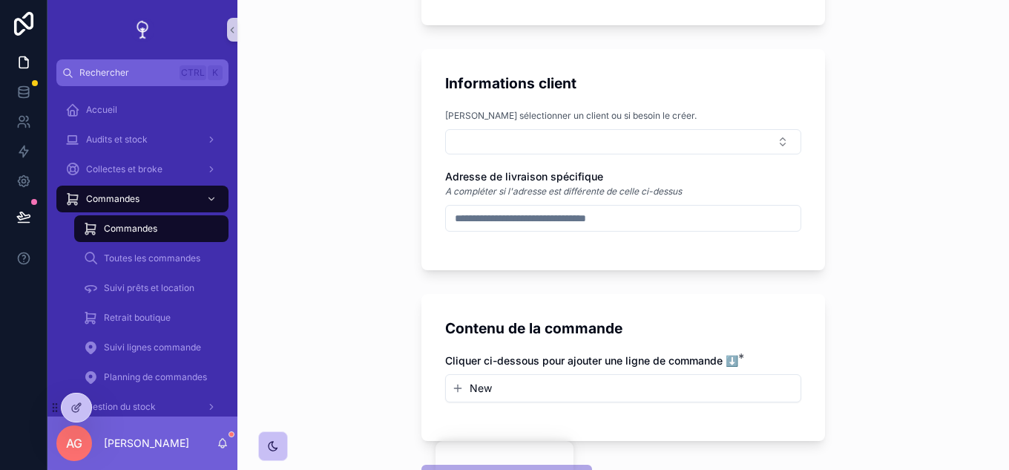
scroll to position [742, 0]
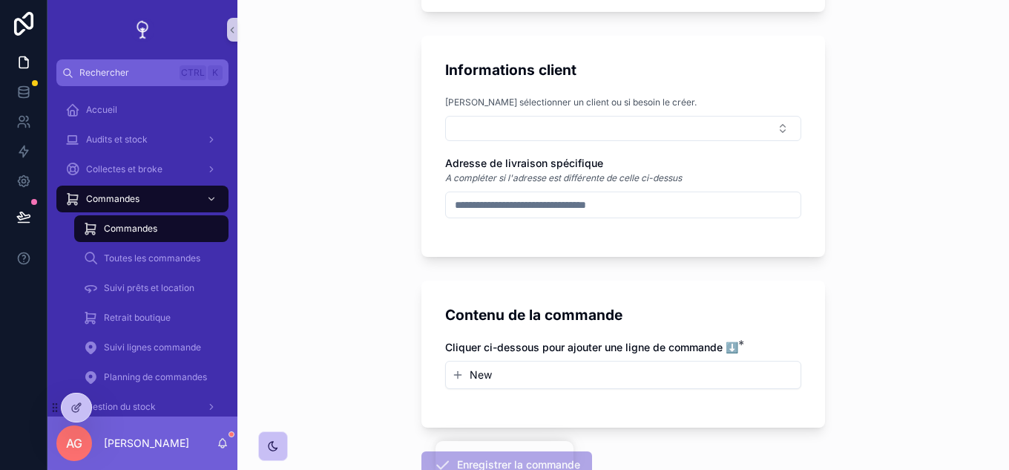
click at [543, 373] on button "New" at bounding box center [623, 374] width 343 height 15
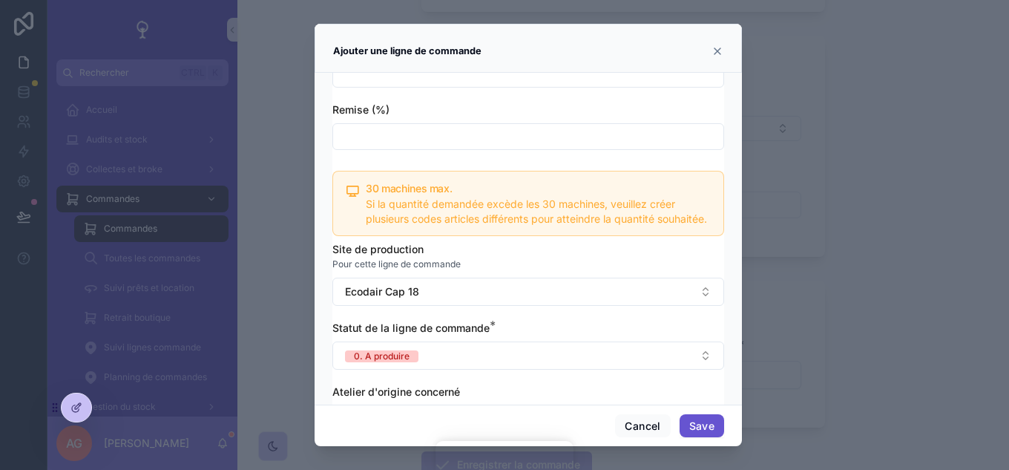
scroll to position [367, 0]
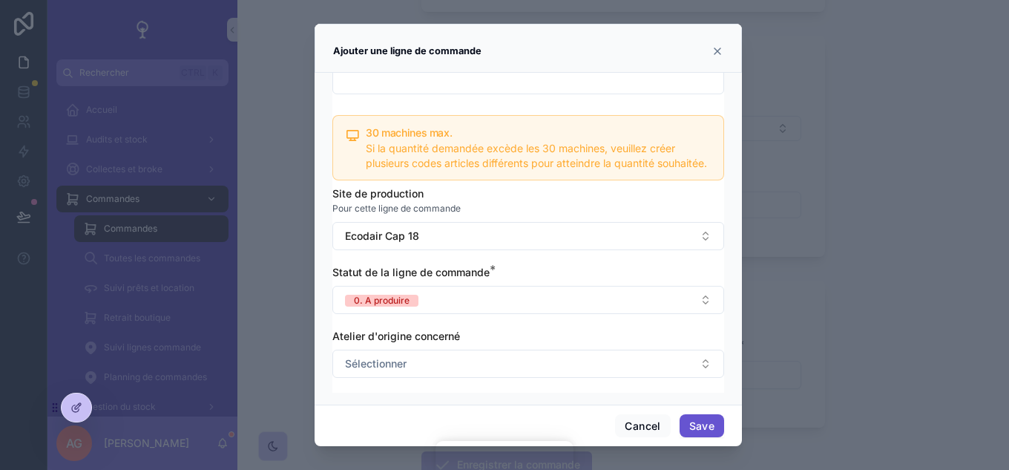
click at [717, 47] on icon "scrollable content" at bounding box center [718, 51] width 12 height 12
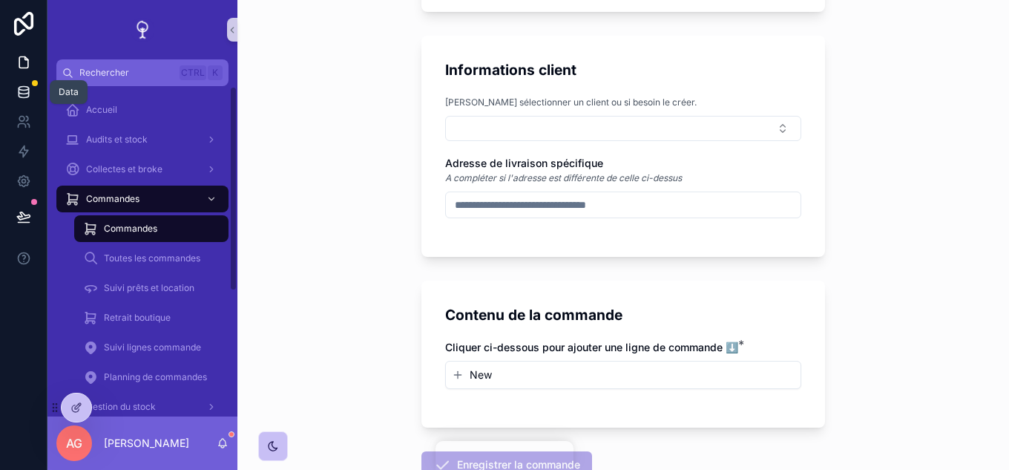
click at [29, 85] on icon at bounding box center [23, 92] width 15 height 15
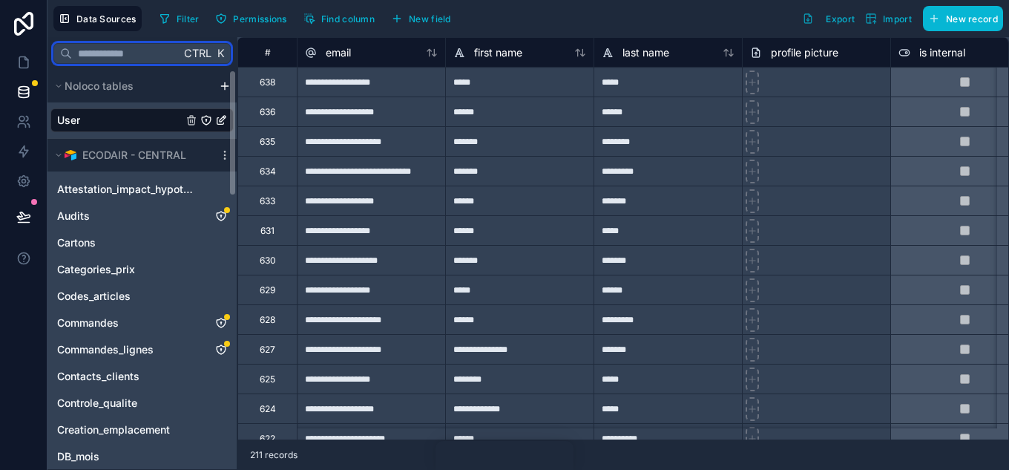
click at [131, 53] on input "text" at bounding box center [126, 53] width 108 height 27
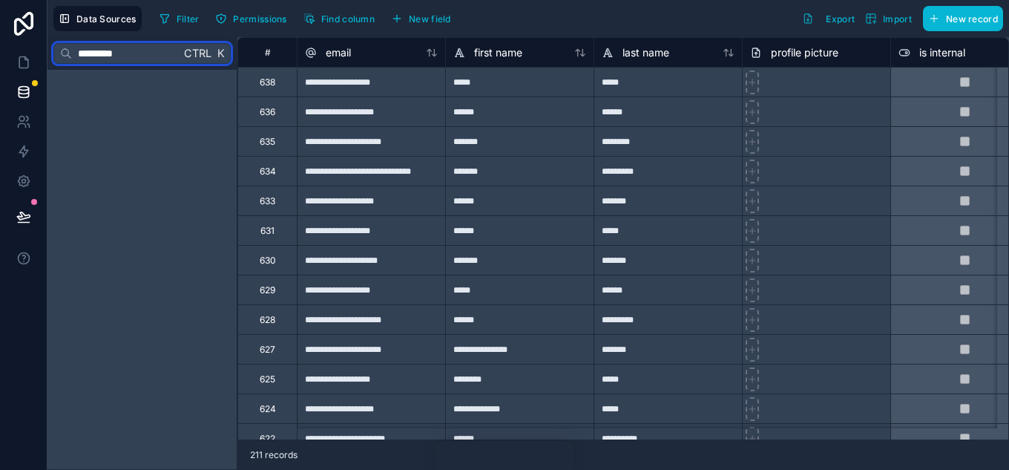
type input "**********"
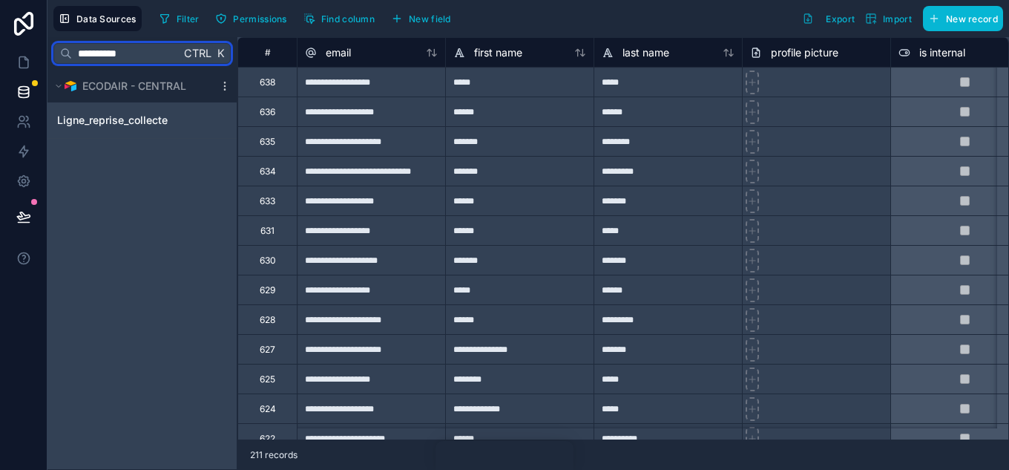
drag, startPoint x: 134, startPoint y: 53, endPoint x: 47, endPoint y: 59, distance: 86.3
click at [47, 59] on div "**********" at bounding box center [141, 53] width 189 height 33
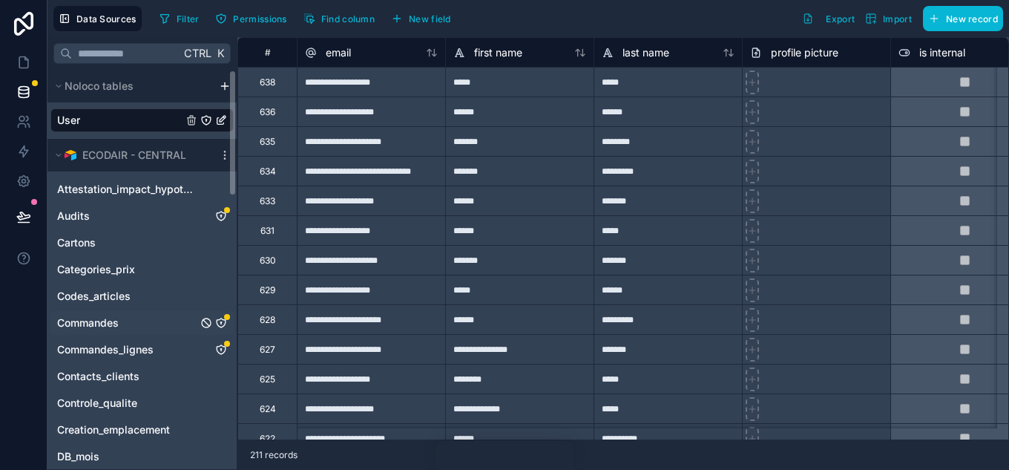
click at [140, 319] on div "Commandes" at bounding box center [141, 323] width 183 height 24
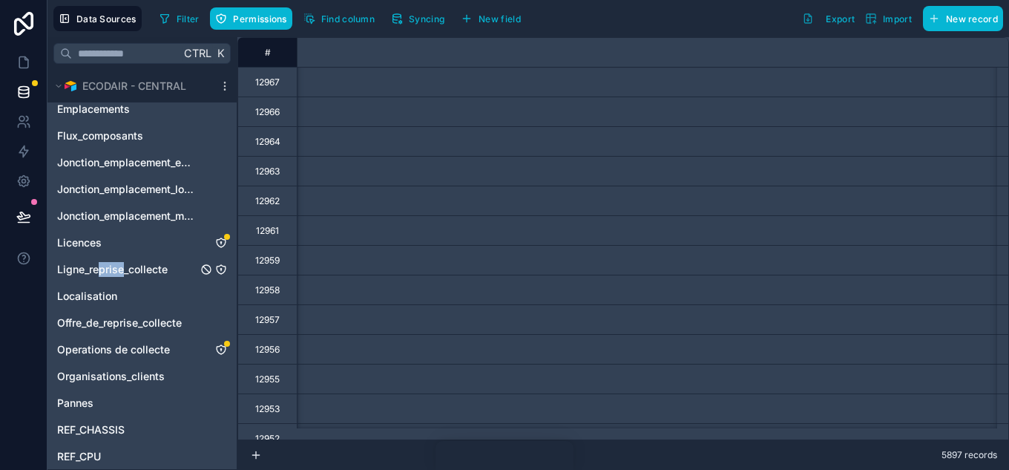
scroll to position [0, 23604]
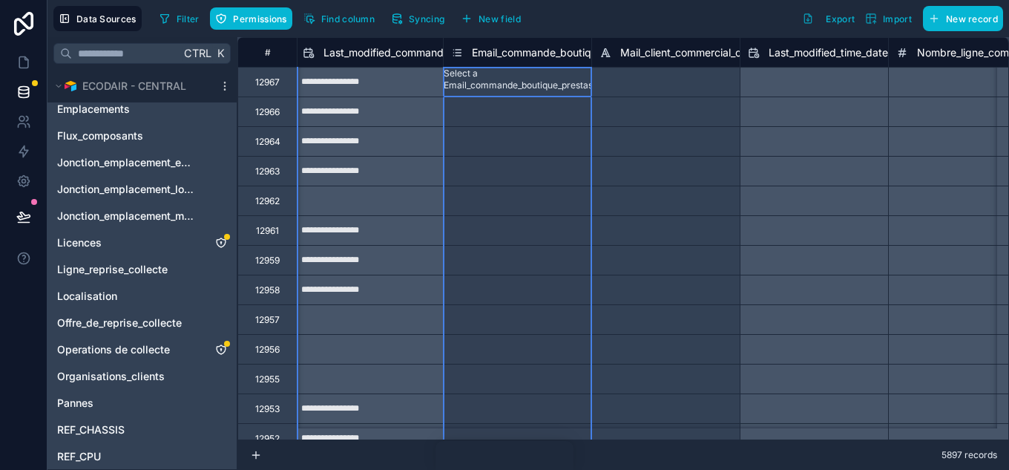
click at [499, 40] on div "Email_commande_boutique_prestashop" at bounding box center [517, 52] width 148 height 30
click at [505, 46] on span "Email_commande_boutique_prestashop" at bounding box center [567, 52] width 191 height 15
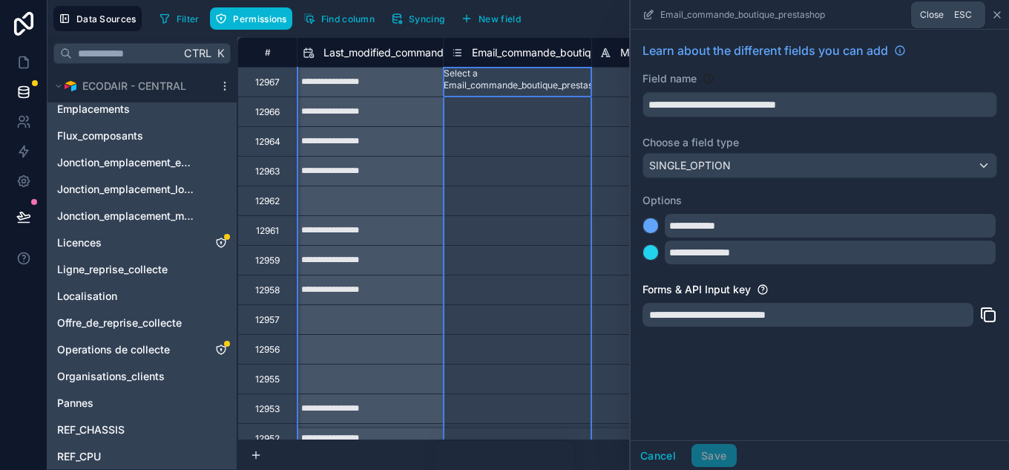
click at [1000, 15] on icon at bounding box center [998, 15] width 12 height 12
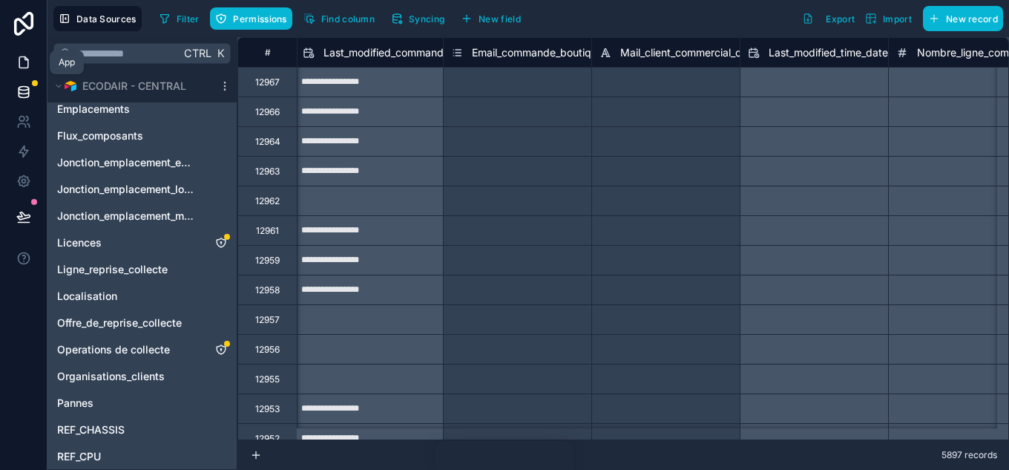
click at [27, 61] on icon at bounding box center [23, 62] width 15 height 15
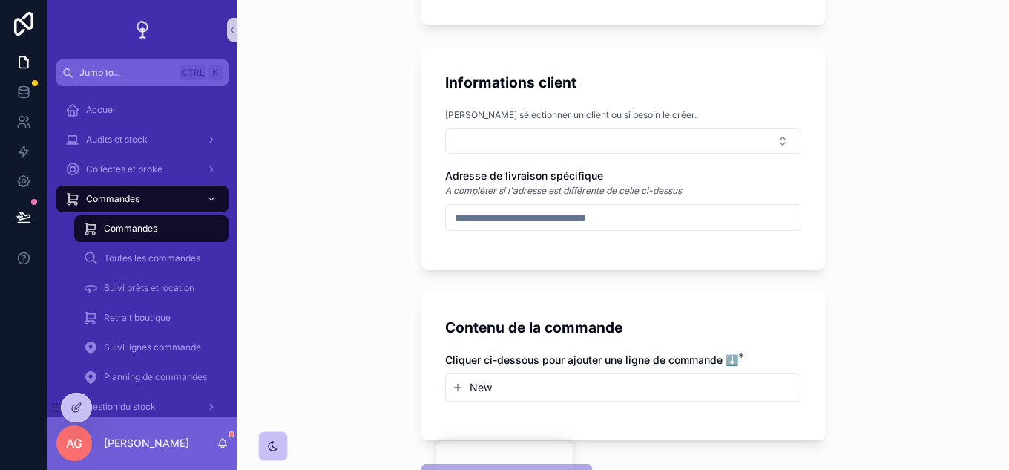
scroll to position [742, 0]
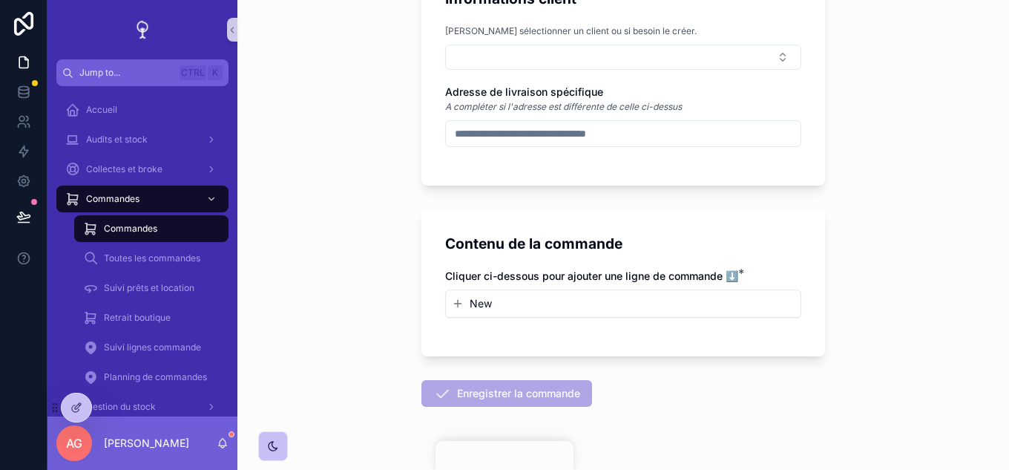
click at [517, 308] on button "New" at bounding box center [623, 303] width 343 height 15
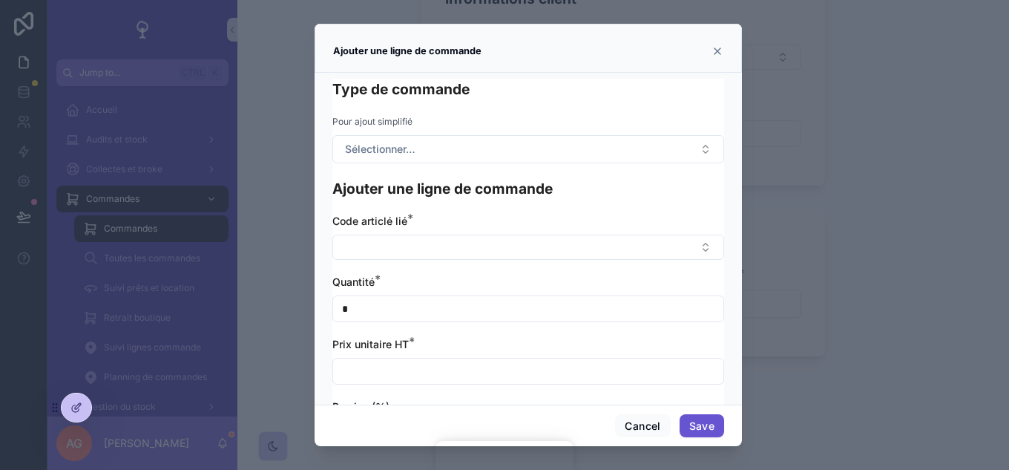
scroll to position [367, 0]
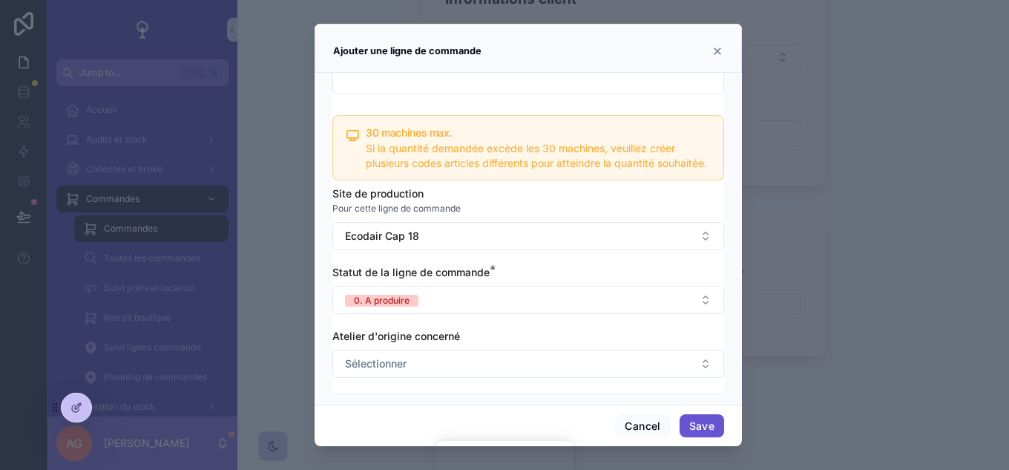
click at [719, 53] on icon "scrollable content" at bounding box center [718, 51] width 12 height 12
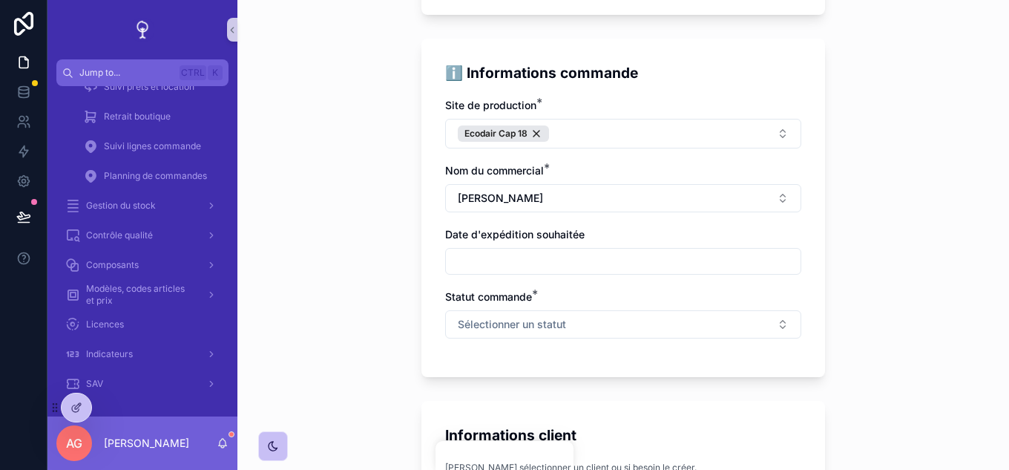
scroll to position [148, 0]
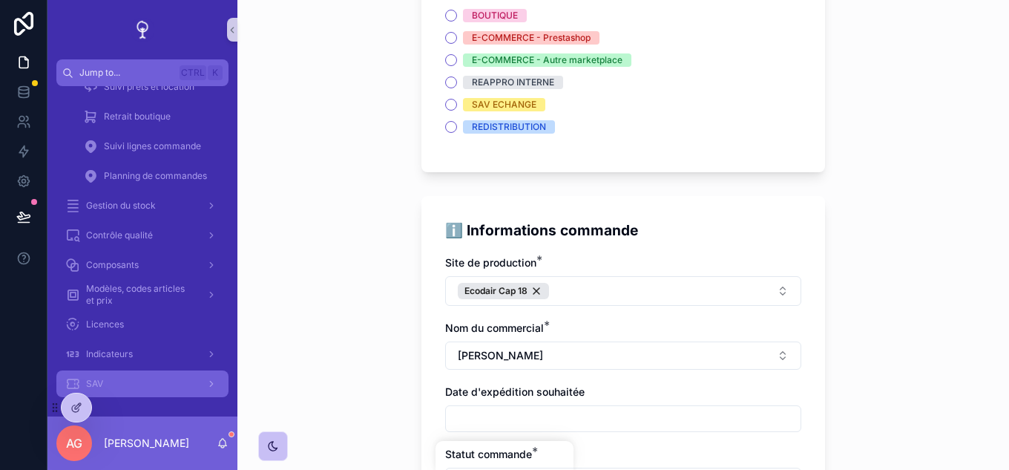
click at [171, 393] on div "SAV" at bounding box center [142, 384] width 154 height 24
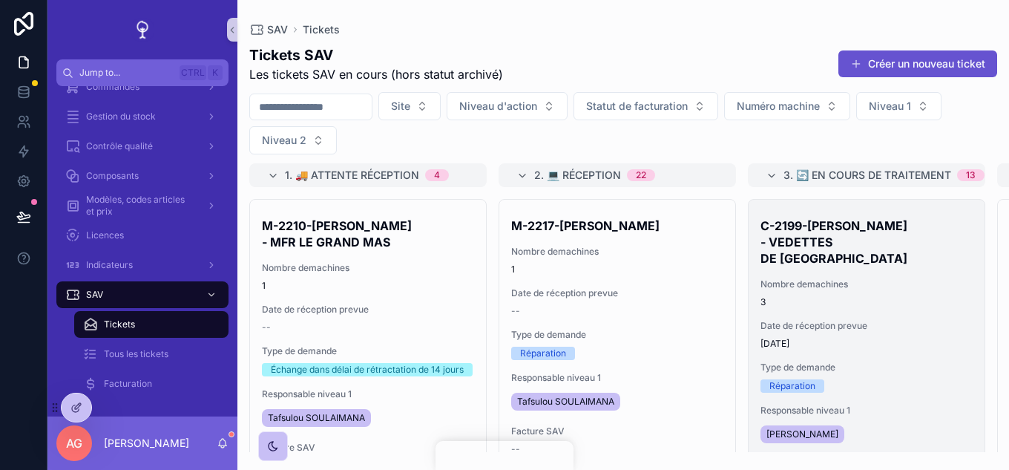
click at [839, 295] on div "C-2199-[PERSON_NAME] - VEDETTES DE PARIS Nombre demachines 3 Date de réception …" at bounding box center [867, 392] width 236 height 384
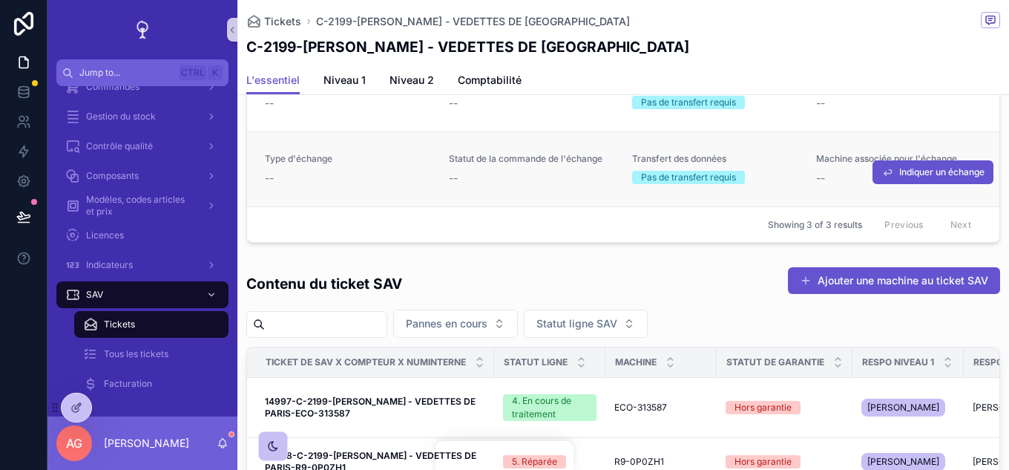
scroll to position [1410, 0]
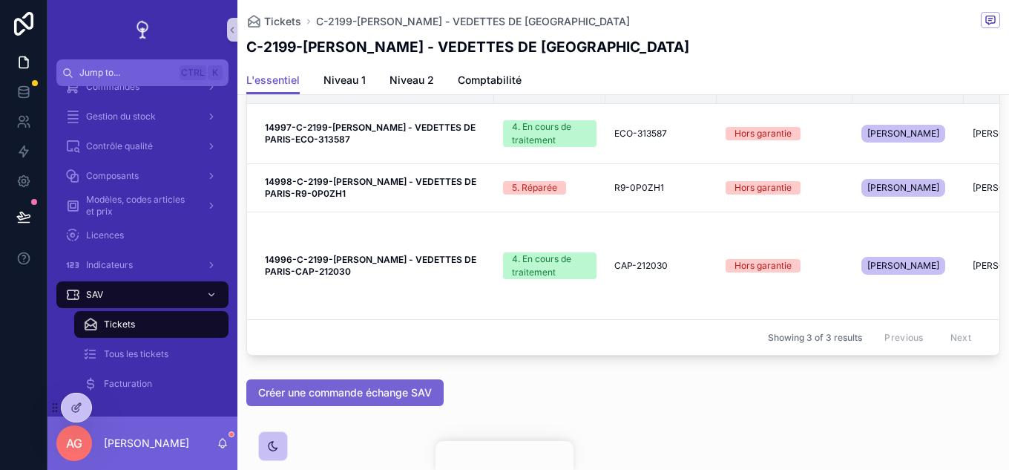
click at [373, 406] on button "Créer une commande échange SAV" at bounding box center [344, 392] width 197 height 27
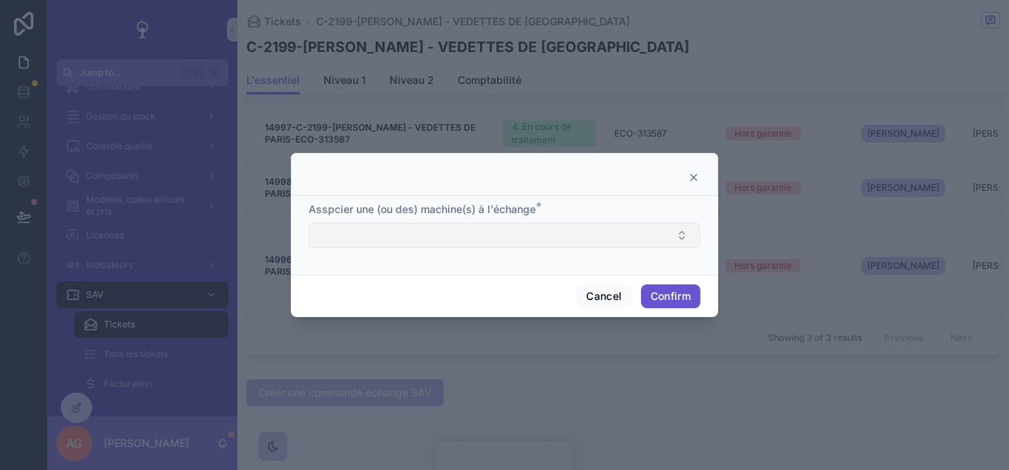
click at [661, 235] on button "Select Button" at bounding box center [505, 235] width 392 height 25
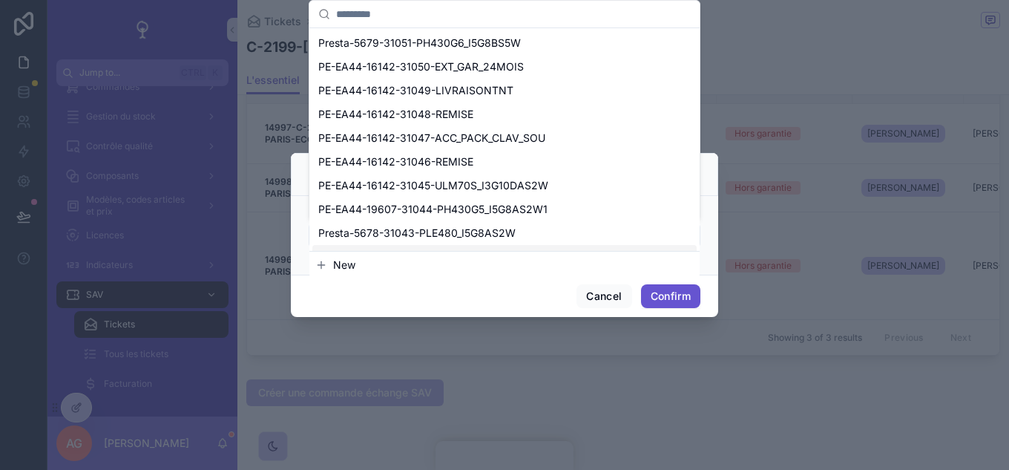
click at [366, 263] on button "New" at bounding box center [504, 265] width 379 height 15
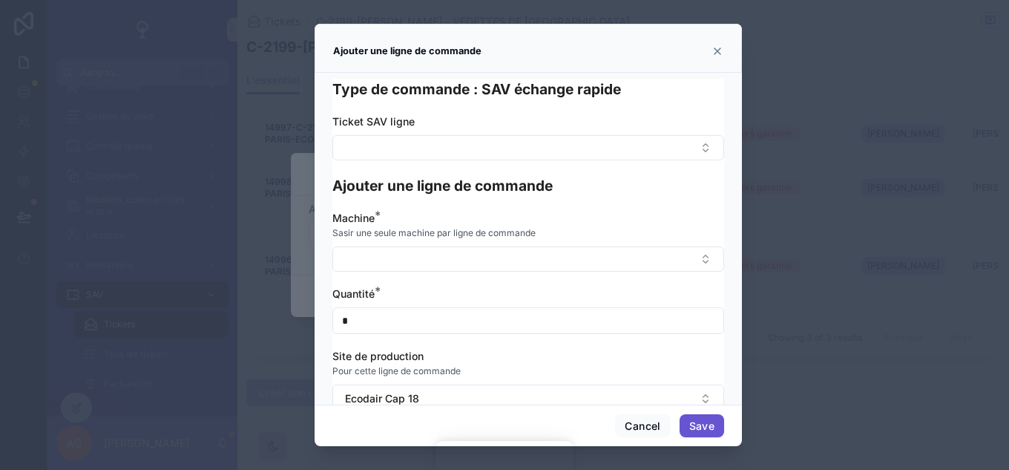
click at [712, 53] on icon at bounding box center [718, 51] width 12 height 12
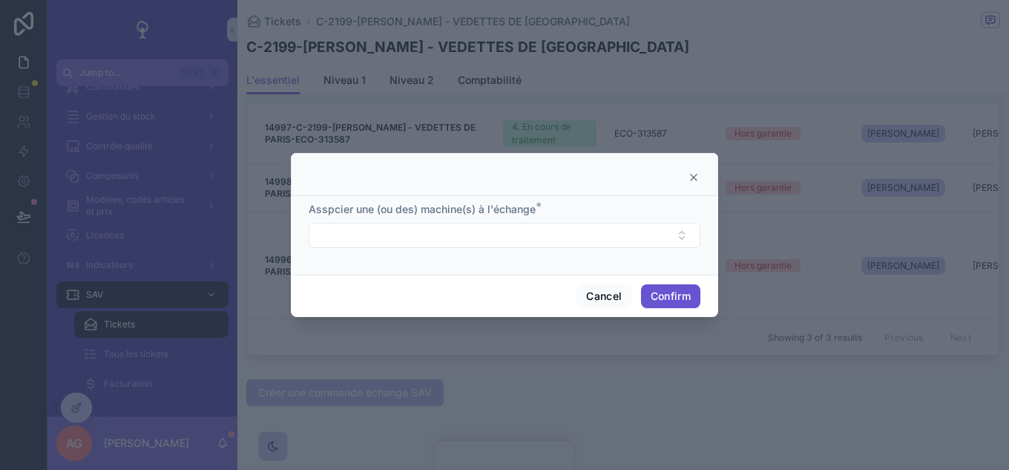
click at [691, 173] on icon at bounding box center [694, 177] width 12 height 12
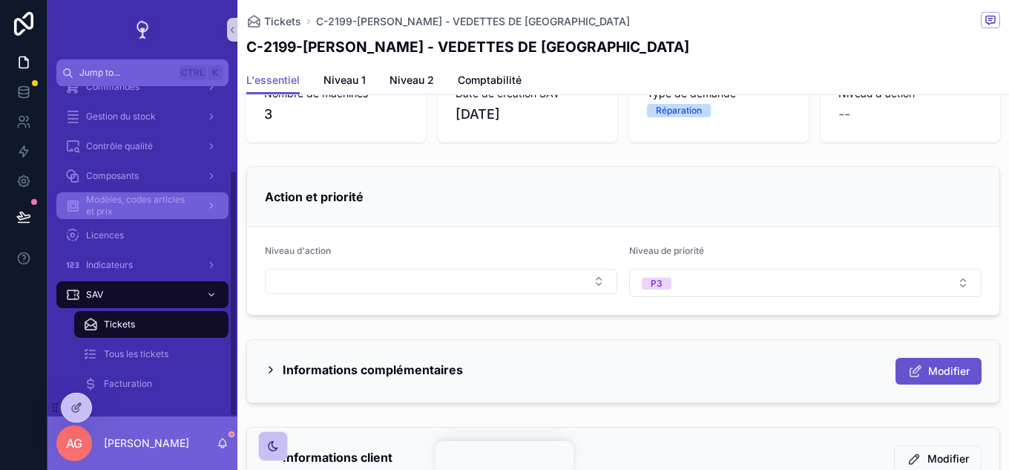
scroll to position [0, 0]
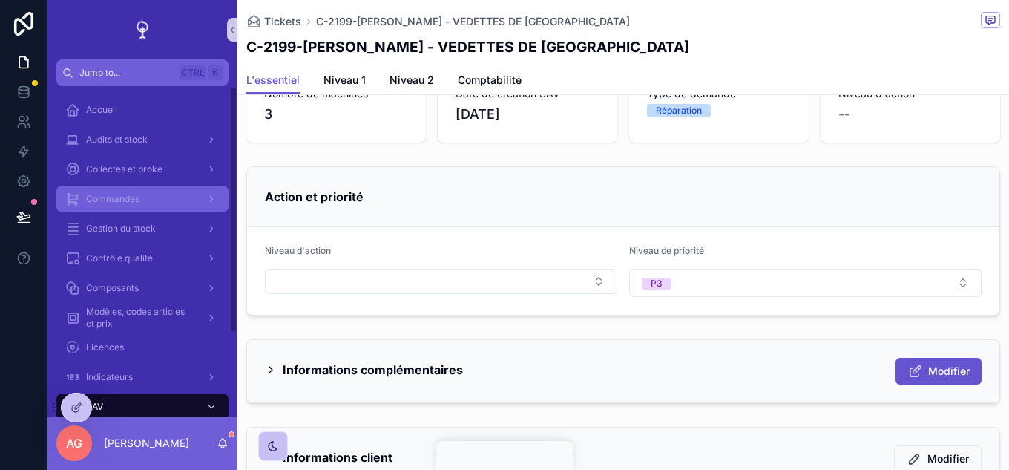
click at [135, 200] on span "Commandes" at bounding box center [112, 199] width 53 height 12
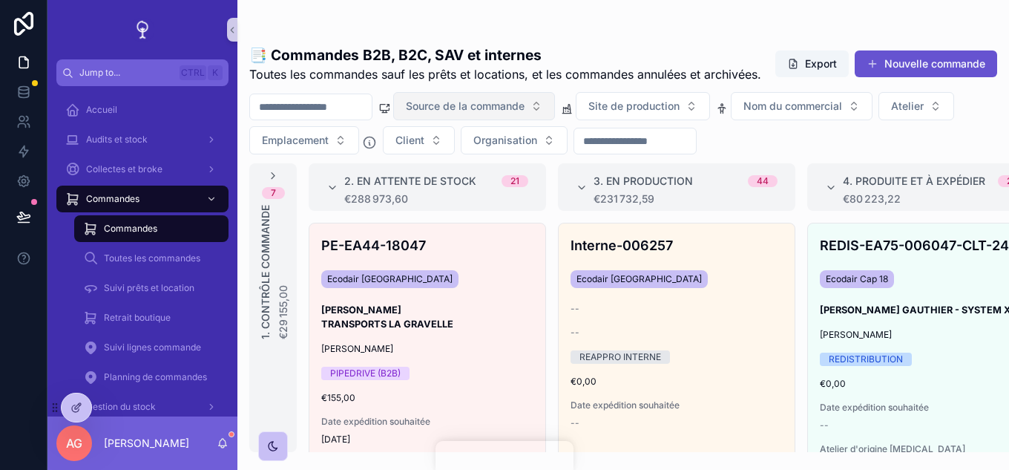
click at [555, 120] on button "Source de la commande" at bounding box center [474, 106] width 162 height 28
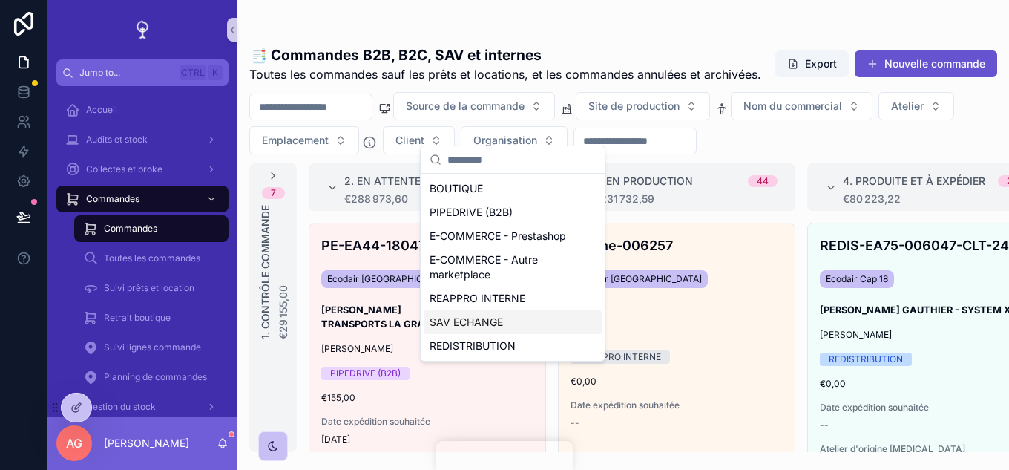
click at [471, 326] on div "SAV ECHANGE" at bounding box center [513, 322] width 178 height 24
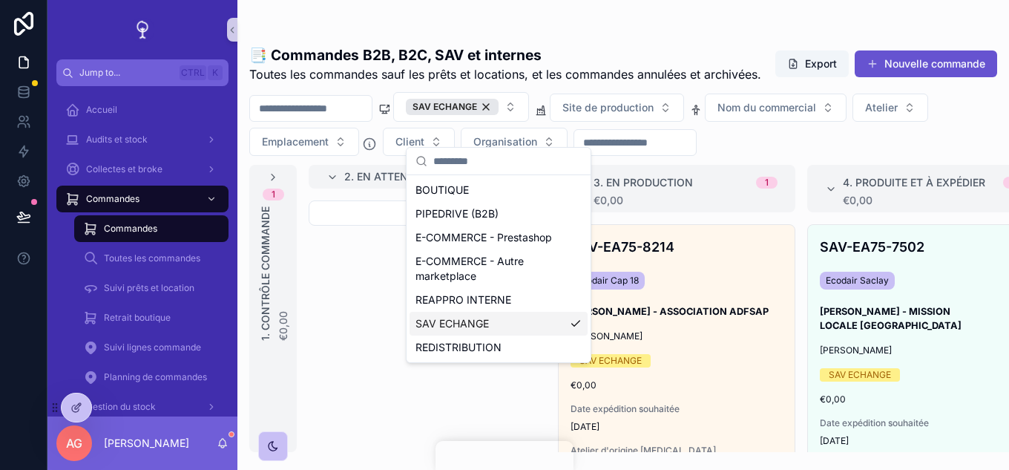
click at [792, 199] on div "3. En production 1 €0,00" at bounding box center [676, 188] width 237 height 47
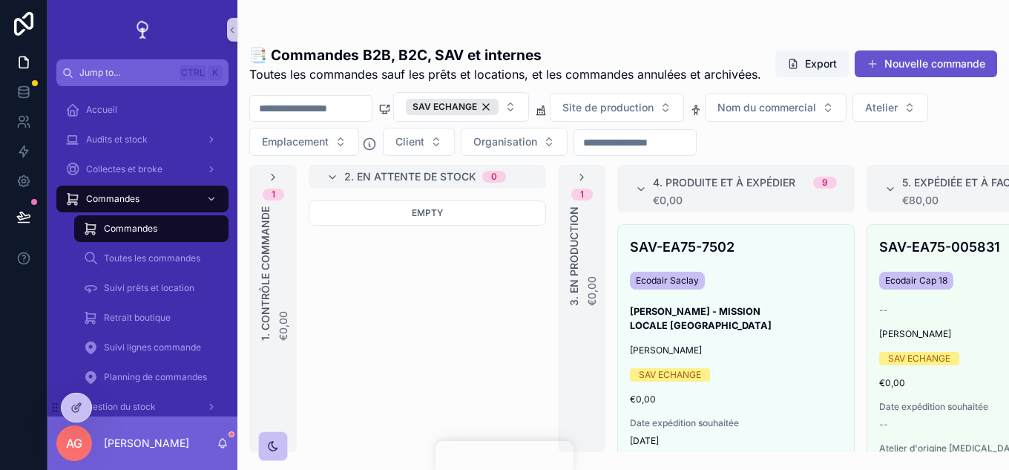
click at [580, 232] on span "3. En production" at bounding box center [574, 255] width 15 height 99
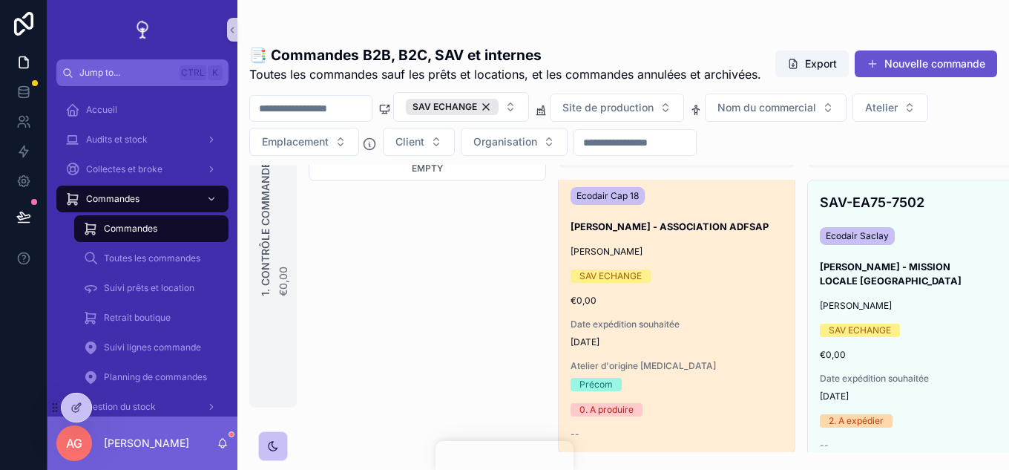
scroll to position [91, 0]
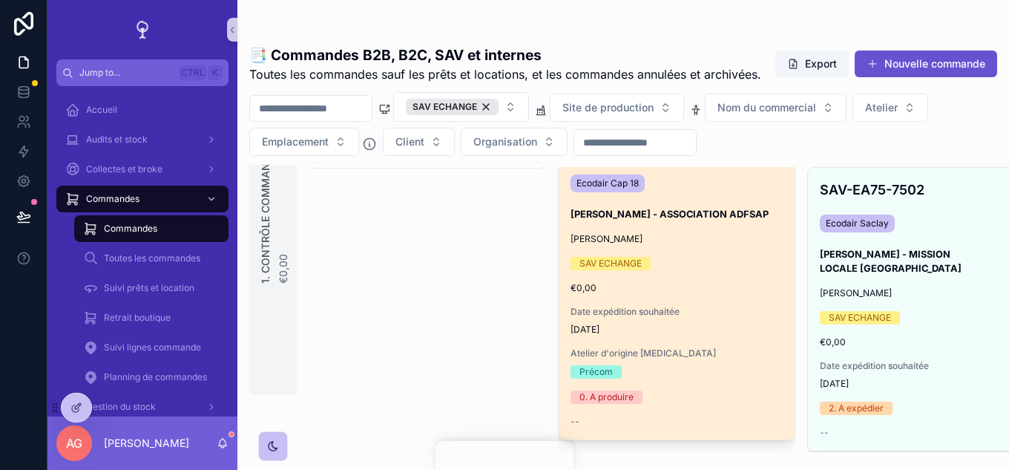
click at [687, 326] on div "SAV-EA75-8214 Ecodair [MEDICAL_DATA] [PERSON_NAME] - ASSOCIATION ADFSAP [PERSON…" at bounding box center [677, 284] width 236 height 312
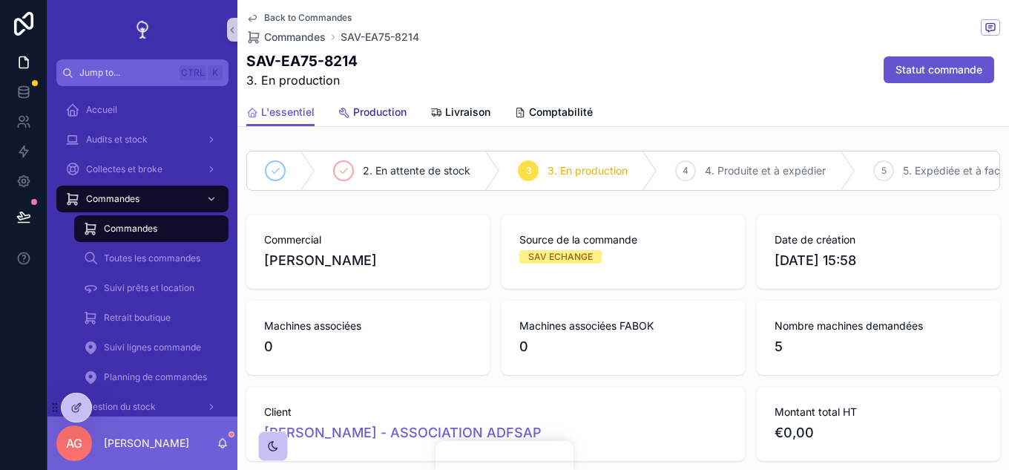
click at [387, 113] on span "Production" at bounding box center [379, 112] width 53 height 15
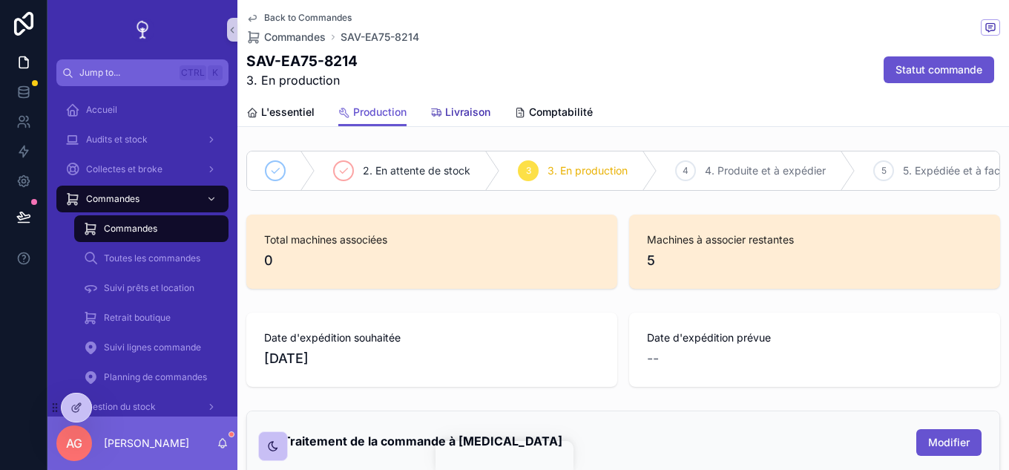
click at [437, 119] on div "Livraison" at bounding box center [460, 112] width 60 height 15
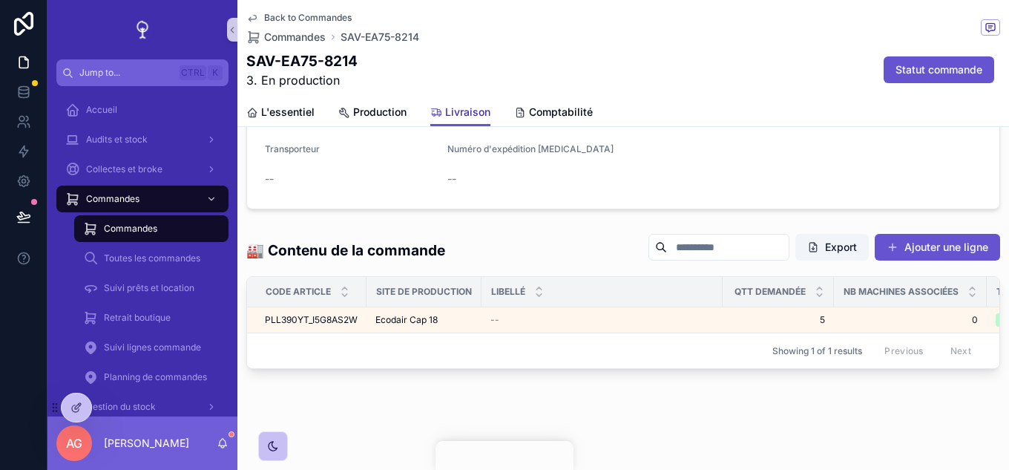
scroll to position [860, 0]
click at [543, 110] on span "Comptabilité" at bounding box center [561, 112] width 64 height 15
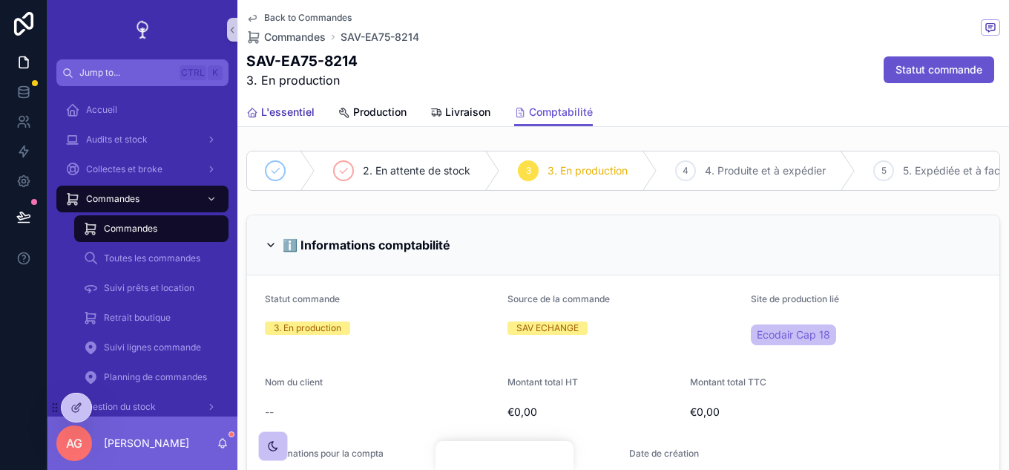
click at [270, 111] on span "L'essentiel" at bounding box center [287, 112] width 53 height 15
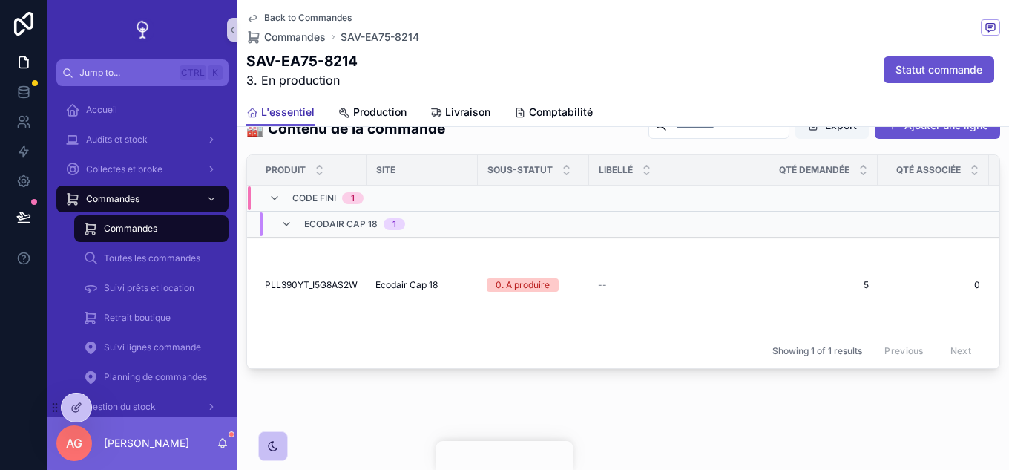
scroll to position [1163, 0]
